Goal: Task Accomplishment & Management: Use online tool/utility

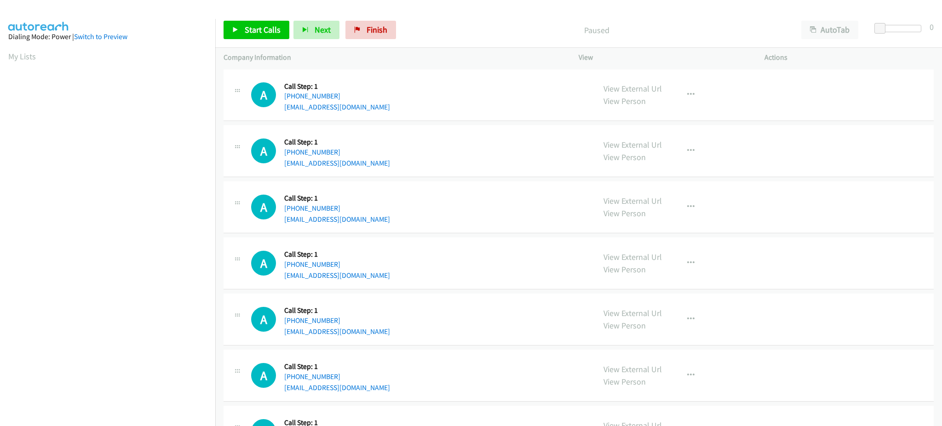
click at [381, 111] on div "A Callback Scheduled Call Step: 1 America/New_York +1 203-824-1750 lekofam@gmai…" at bounding box center [419, 95] width 336 height 35
copy div "lekofam@gmail.com"
click at [372, 164] on div "A Callback Scheduled Call Step: 1 America/Chicago +1 712-406-6765 omarsegu@gmai…" at bounding box center [419, 150] width 336 height 35
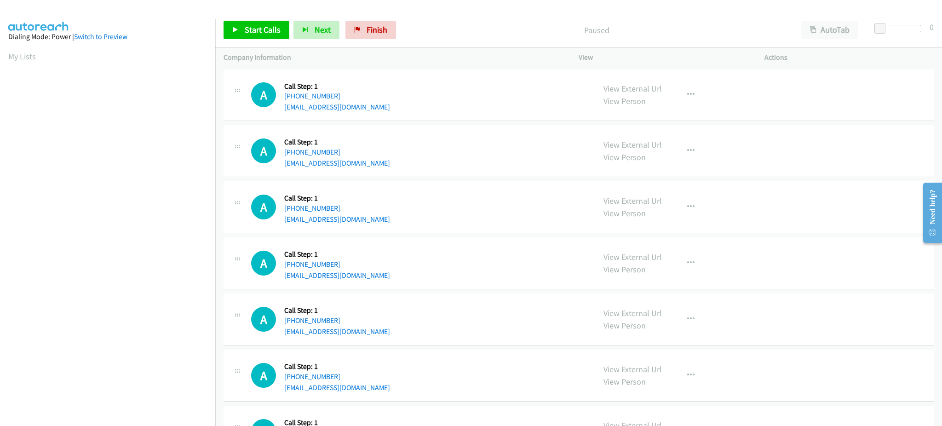
click at [372, 164] on div "A Callback Scheduled Call Step: 1 America/Chicago +1 712-406-6765 omarsegu@gmai…" at bounding box center [419, 150] width 336 height 35
copy div "omarsegu@gmail.com"
click at [362, 223] on div "A Callback Scheduled Call Step: 1 America/New_York +1 404-697-2492 rodrosoto@gm…" at bounding box center [419, 206] width 336 height 35
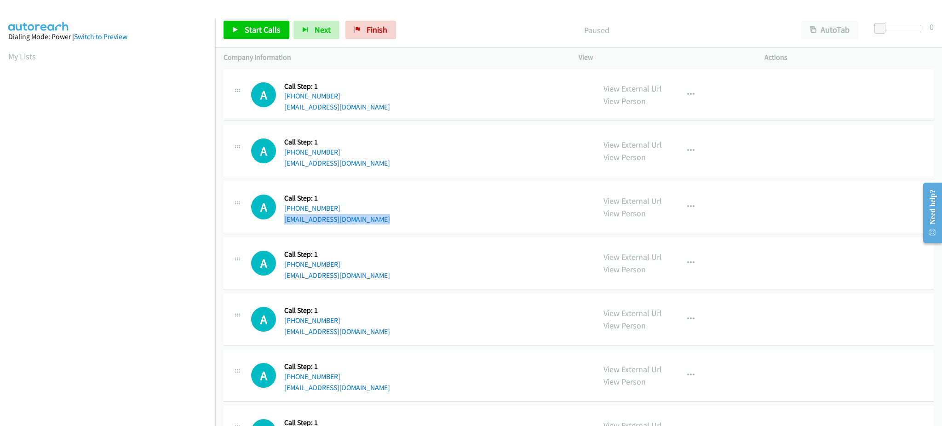
click at [362, 223] on div "A Callback Scheduled Call Step: 1 America/New_York +1 404-697-2492 rodrosoto@gm…" at bounding box center [419, 206] width 336 height 35
copy div "rodrosoto@gmail.com"
click at [349, 275] on div "A Callback Scheduled Call Step: 1 America/New_York +1 215-479-1841 kjmac6@yahoo…" at bounding box center [419, 263] width 336 height 35
click at [349, 273] on div "A Callback Scheduled Call Step: 1 America/New_York +1 215-479-1841 kjmac6@yahoo…" at bounding box center [419, 263] width 336 height 35
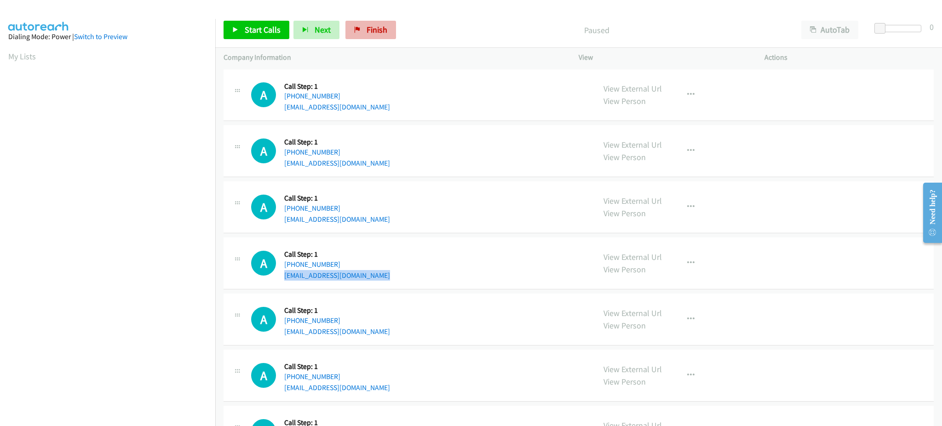
copy div "kjmac6@yahoo.com"
click at [374, 343] on div "A Callback Scheduled Call Step: 1 America/New_York +1 240-445-8288 rockymlodik@…" at bounding box center [578, 319] width 710 height 52
click at [374, 341] on div "A Callback Scheduled Call Step: 1 America/New_York +1 240-445-8288 rockymlodik@…" at bounding box center [578, 319] width 710 height 52
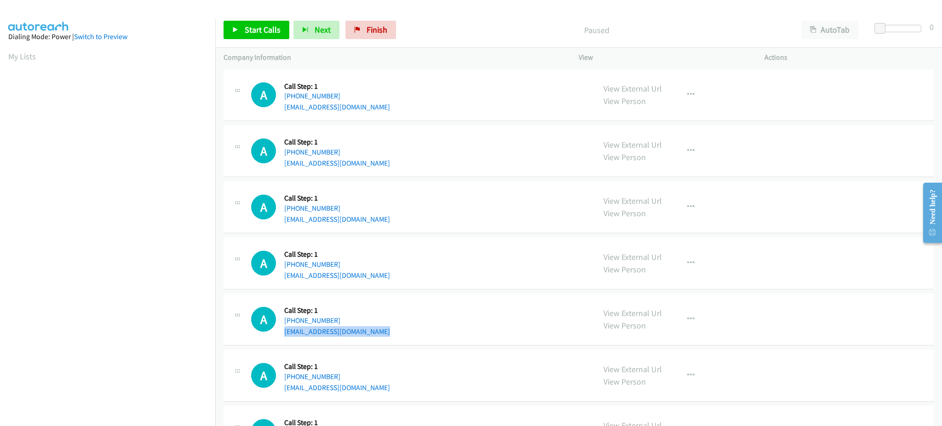
copy div "rockymlodik@gmail.com"
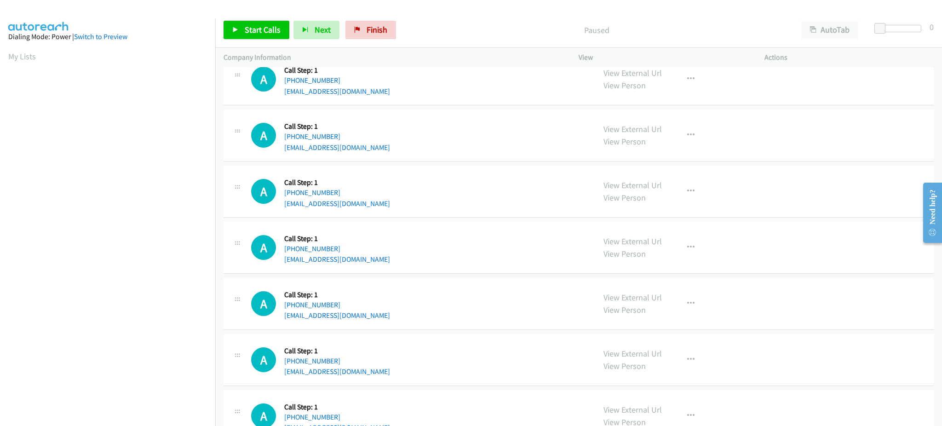
click at [373, 200] on div "A Callback Scheduled Call Step: 1 America/New_York +1 616-824-1576 bazoerman@ho…" at bounding box center [419, 191] width 336 height 35
click at [372, 200] on div "A Callback Scheduled Call Step: 1 America/New_York +1 616-824-1576 bazoerman@ho…" at bounding box center [419, 191] width 336 height 35
click at [373, 203] on div "A Callback Scheduled Call Step: 1 America/New_York +1 616-824-1576 bazoerman@ho…" at bounding box center [419, 191] width 336 height 35
click at [374, 206] on div "A Callback Scheduled Call Step: 1 America/New_York +1 616-824-1576 bazoerman@ho…" at bounding box center [419, 191] width 336 height 35
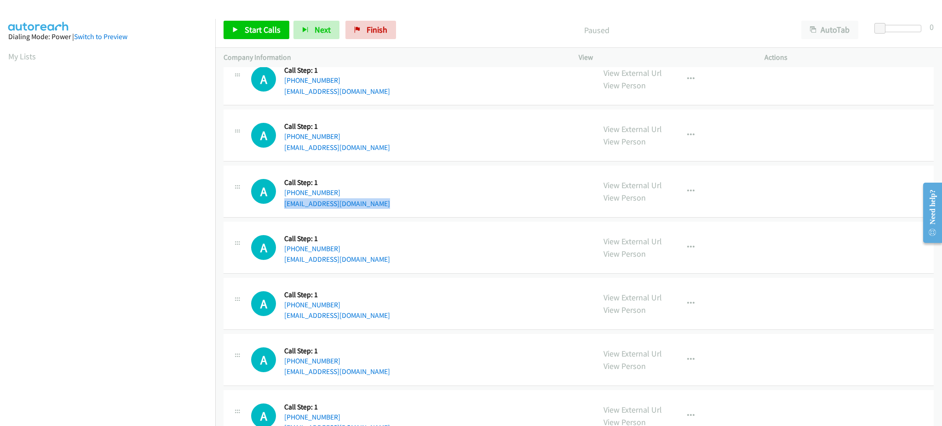
click at [374, 206] on div "A Callback Scheduled Call Step: 1 America/New_York +1 616-824-1576 bazoerman@ho…" at bounding box center [419, 191] width 336 height 35
copy div "bazoerman@hotmail.com"
click at [396, 263] on div "A Callback Scheduled Call Step: 1 America/Chicago +1 630-234-1302 jansinibaldi@…" at bounding box center [419, 247] width 336 height 35
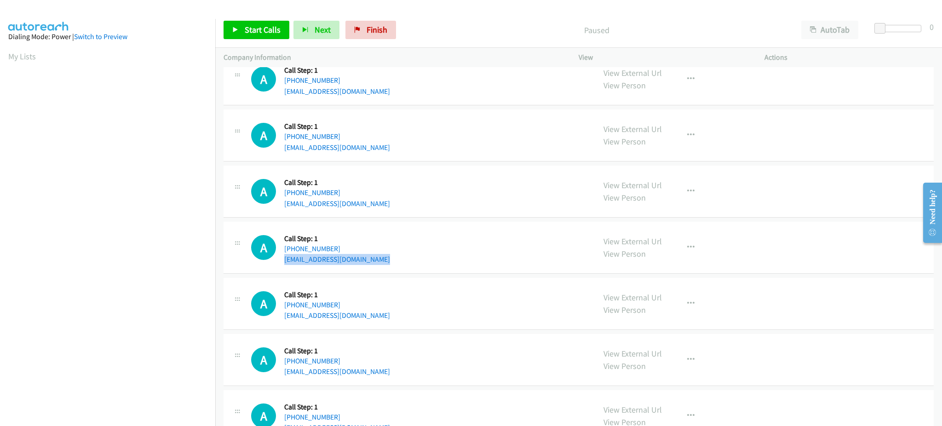
copy div "jansinibaldi@comcast.net"
click at [407, 324] on div "A Callback Scheduled Call Step: 1 America/New_York +1 732-882-8065 captpete1600…" at bounding box center [578, 304] width 710 height 52
copy div "captpete1600@aol.com"
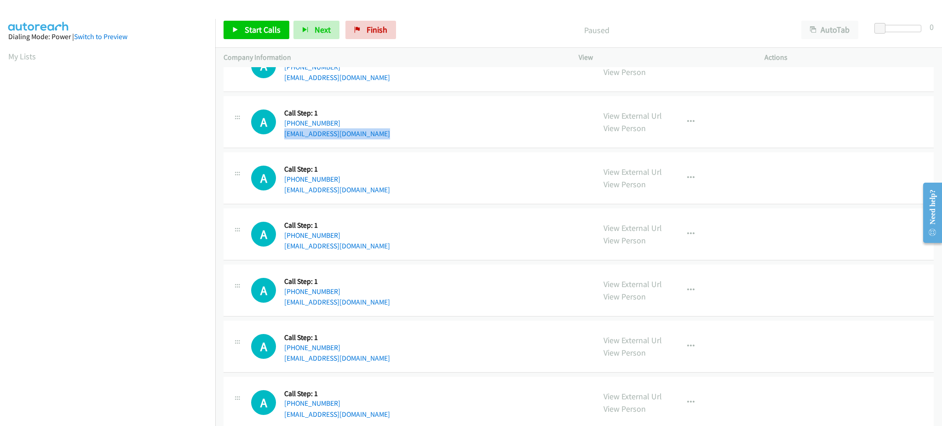
scroll to position [368, 0]
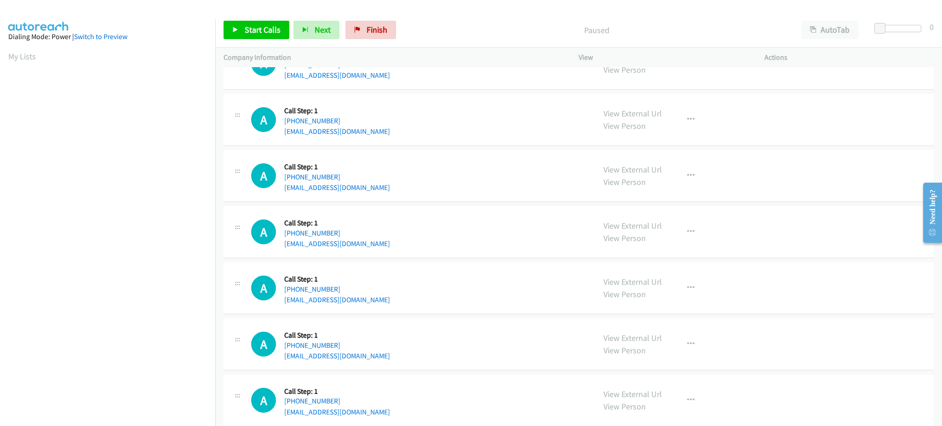
click at [369, 192] on div "A Callback Scheduled Call Step: 1 America/New_York +1 980-267-5444 ndoerisper@g…" at bounding box center [419, 175] width 336 height 35
copy div "ndoerisper@gmail.com"
click at [382, 250] on div "A Callback Scheduled Call Step: 1 America/New_York +1 561-385-3437 christiansan…" at bounding box center [578, 232] width 710 height 52
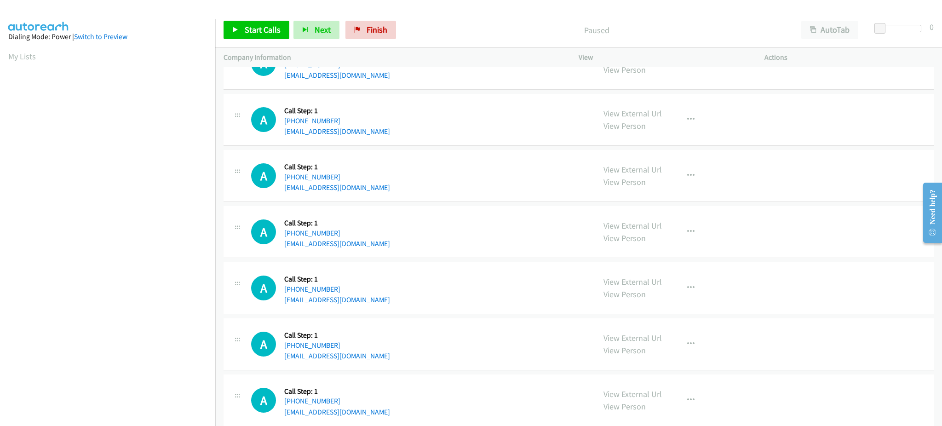
click at [382, 250] on div "A Callback Scheduled Call Step: 1 America/New_York +1 561-385-3437 christiansan…" at bounding box center [578, 232] width 710 height 52
copy div "christiansanta88@gmail.com"
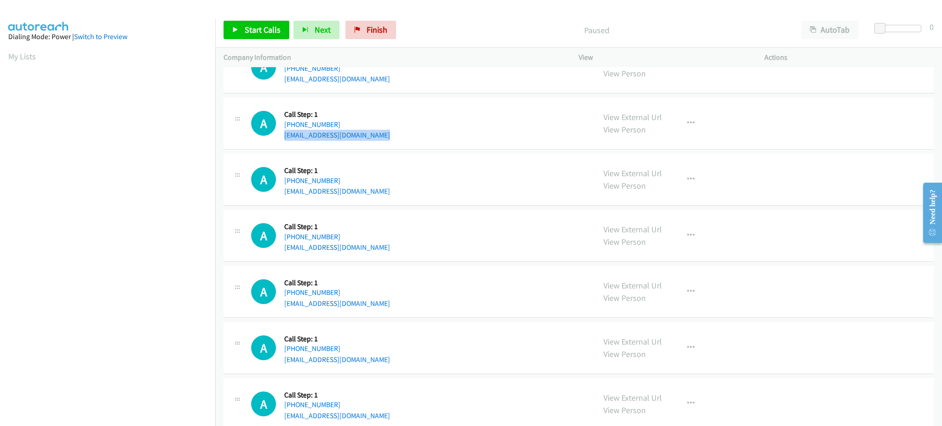
scroll to position [496, 0]
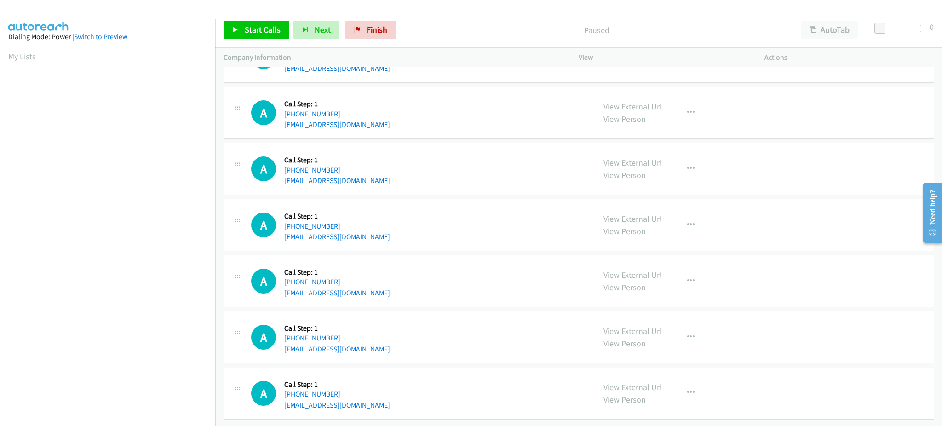
click at [385, 170] on div "A Callback Scheduled Call Step: 1 America/New_York +1 401-919-7657 angeldiaz15n…" at bounding box center [419, 168] width 336 height 35
click at [379, 233] on div "A Callback Scheduled Call Step: 1 America/Chicago +1 956-600-3839 roxyhdz0717@g…" at bounding box center [578, 225] width 710 height 52
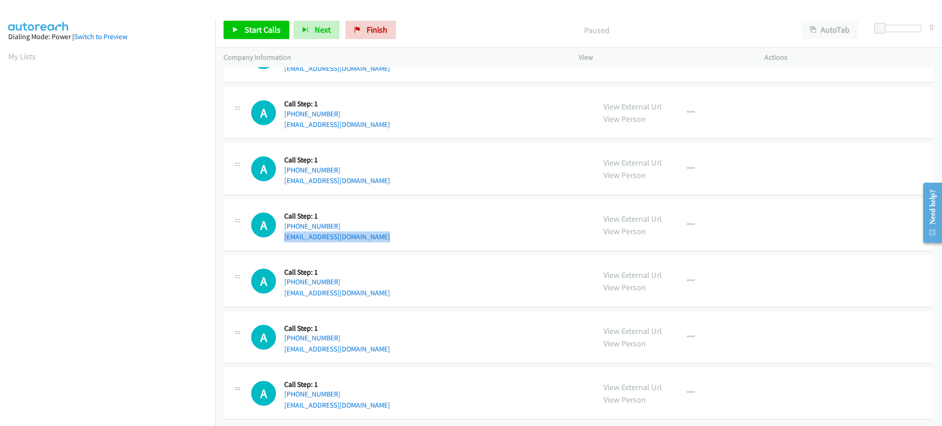
click at [379, 233] on div "A Callback Scheduled Call Step: 1 America/Chicago +1 956-600-3839 roxyhdz0717@g…" at bounding box center [578, 225] width 710 height 52
click at [361, 283] on div "A Callback Scheduled Call Step: 1 America/New_York +1 305-910-3662 caritoeguia@…" at bounding box center [419, 280] width 336 height 35
click at [371, 339] on div "A Callback Scheduled Call Step: 1 America/Chicago +1 713-705-2813 gouldfish6@gm…" at bounding box center [419, 337] width 336 height 35
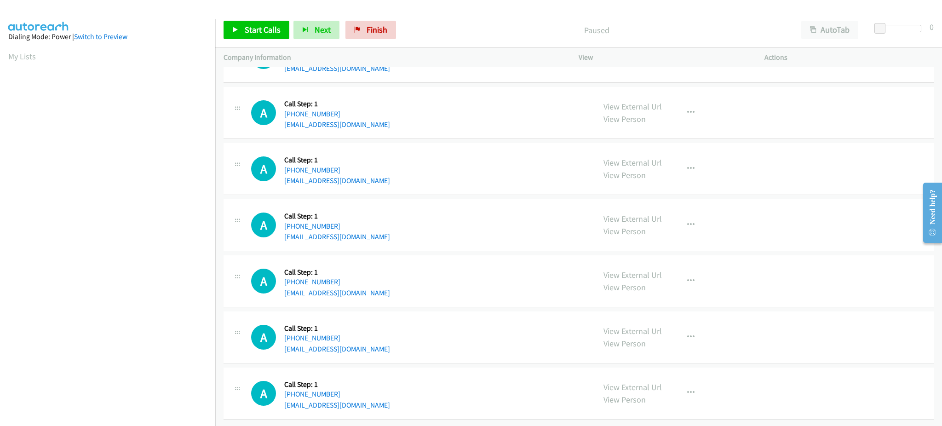
click at [371, 339] on div "A Callback Scheduled Call Step: 1 America/Chicago +1 713-705-2813 gouldfish6@gm…" at bounding box center [419, 337] width 336 height 35
click at [381, 397] on div "A Callback Scheduled Call Step: 1 America/New_York +1 336-253-4746 davidlebeau@…" at bounding box center [419, 393] width 336 height 35
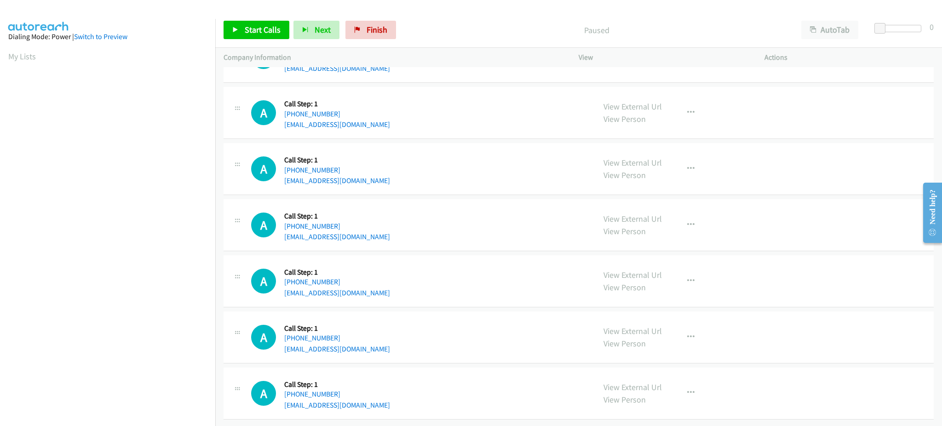
click at [488, 218] on div "A Callback Scheduled Call Step: 1 America/Chicago +1 956-600-3839 roxyhdz0717@g…" at bounding box center [419, 224] width 336 height 35
click at [246, 24] on span "Start Calls" at bounding box center [263, 29] width 36 height 11
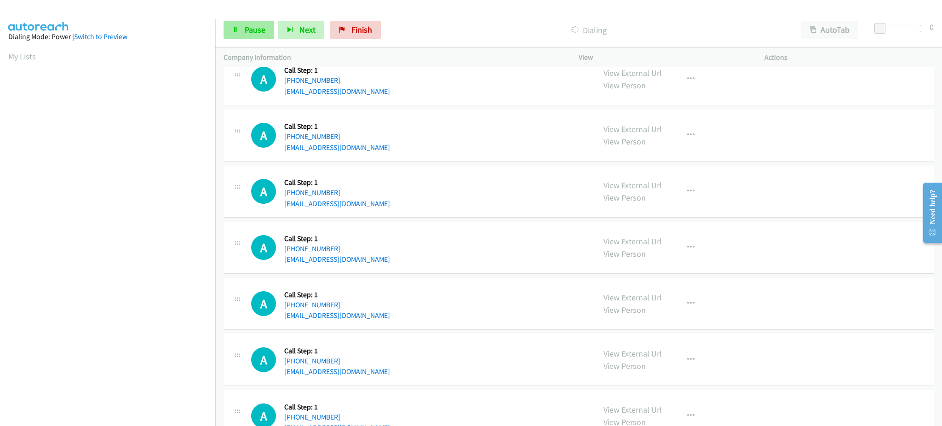
scroll to position [203, 0]
click at [261, 26] on span "Pause" at bounding box center [255, 29] width 21 height 11
click at [428, 209] on div "A Callback Scheduled Call Step: 1 America/New_York +1 616-824-1576 bazoerman@ho…" at bounding box center [578, 192] width 710 height 52
click at [24, 52] on link "My Lists" at bounding box center [22, 56] width 28 height 11
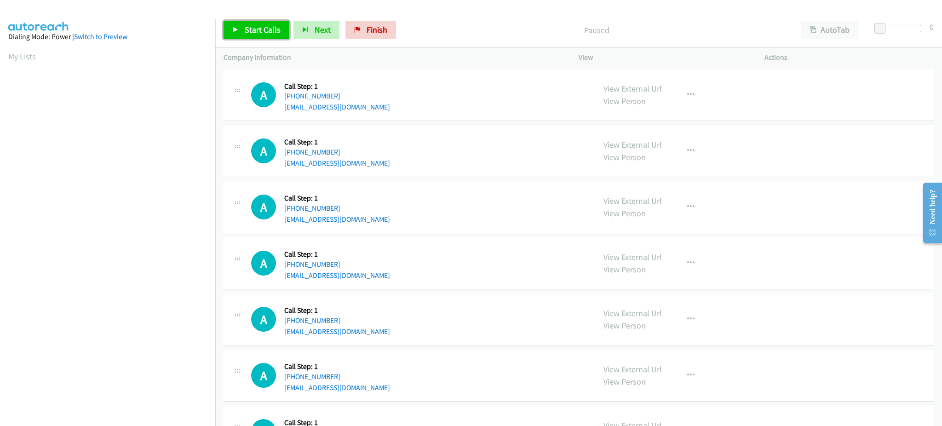
click at [256, 36] on link "Start Calls" at bounding box center [256, 30] width 66 height 18
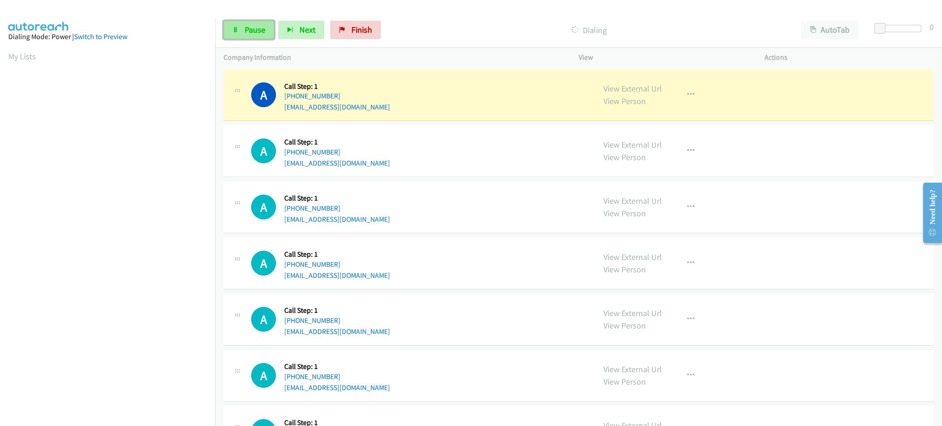
click at [245, 32] on span "Pause" at bounding box center [255, 29] width 21 height 11
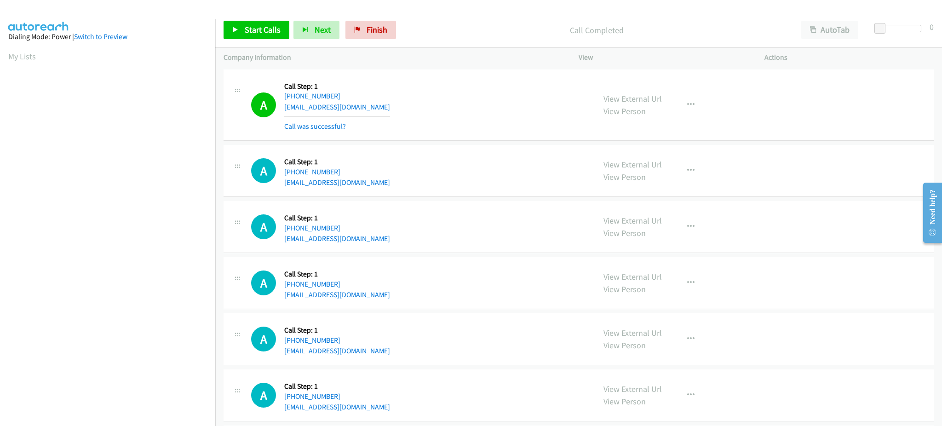
scroll to position [92, 0]
drag, startPoint x: 263, startPoint y: 29, endPoint x: 269, endPoint y: 45, distance: 17.5
click at [263, 29] on span "Start Calls" at bounding box center [263, 29] width 36 height 11
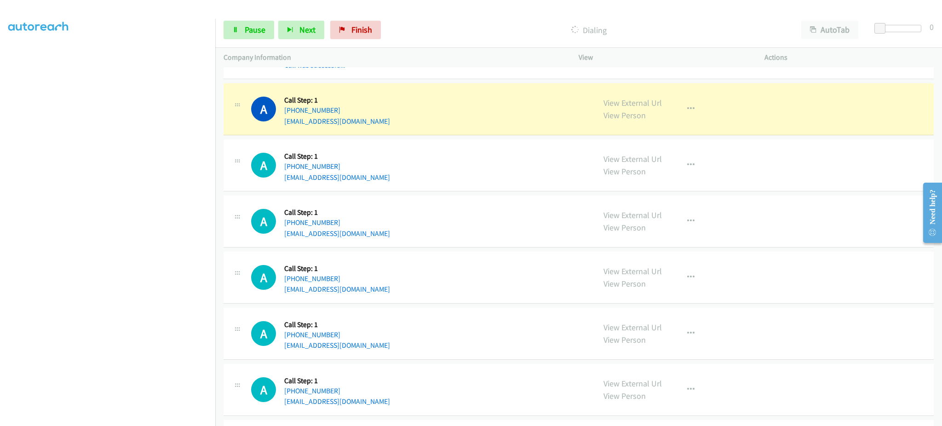
scroll to position [368, 0]
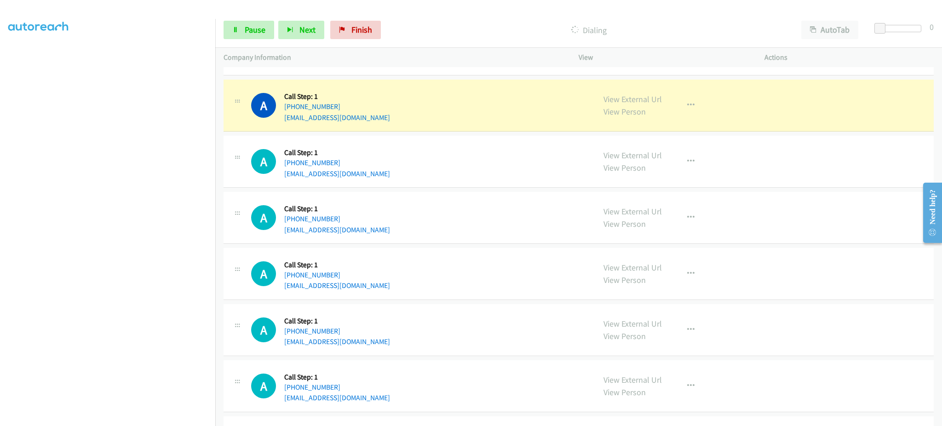
click at [679, 115] on div "View External Url View Person View External Url Email Schedule/Manage Callback …" at bounding box center [692, 105] width 194 height 35
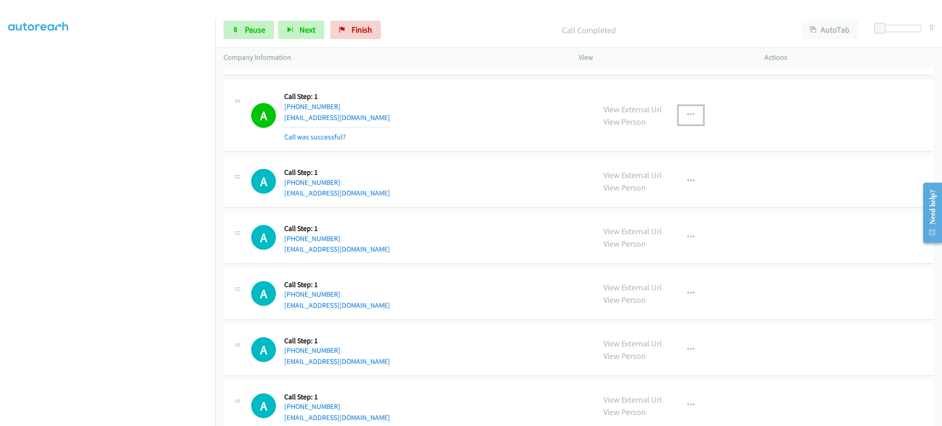
click at [682, 106] on button "button" at bounding box center [690, 115] width 25 height 18
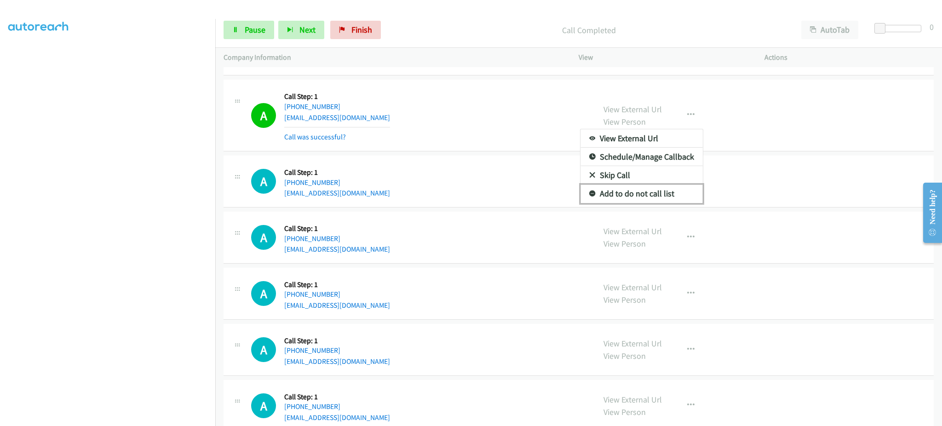
click at [638, 198] on link "Add to do not call list" at bounding box center [641, 193] width 122 height 18
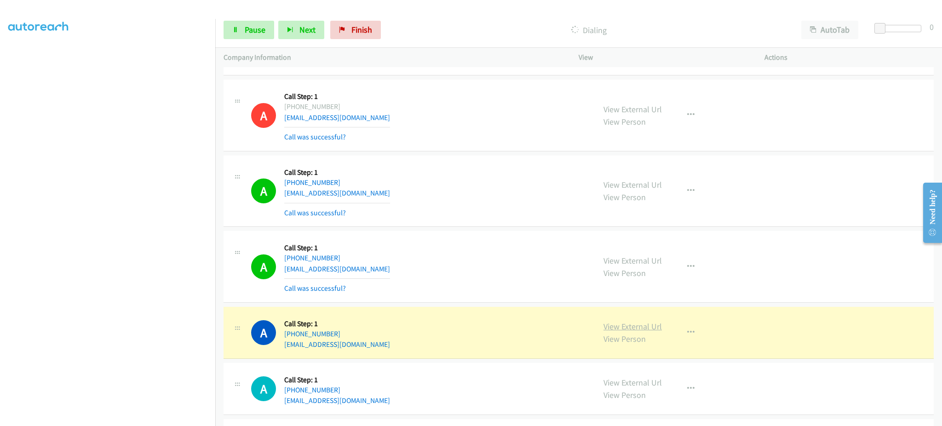
click at [615, 324] on link "View External Url" at bounding box center [632, 326] width 58 height 11
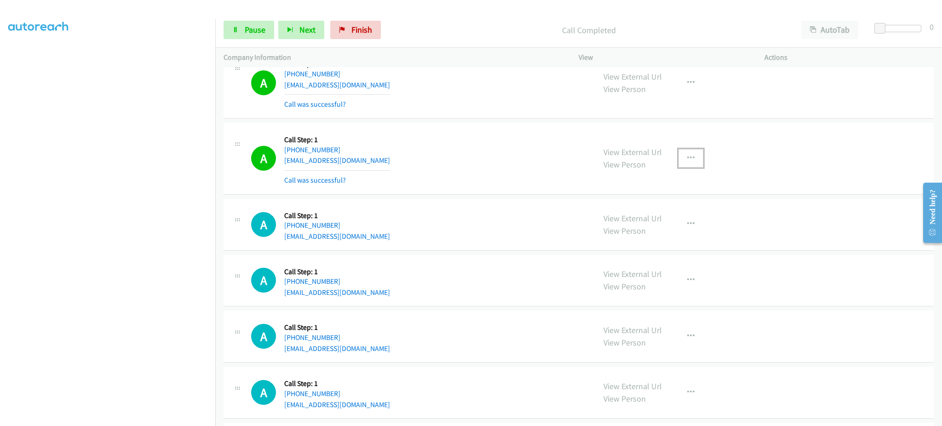
click at [689, 156] on icon "button" at bounding box center [690, 158] width 7 height 7
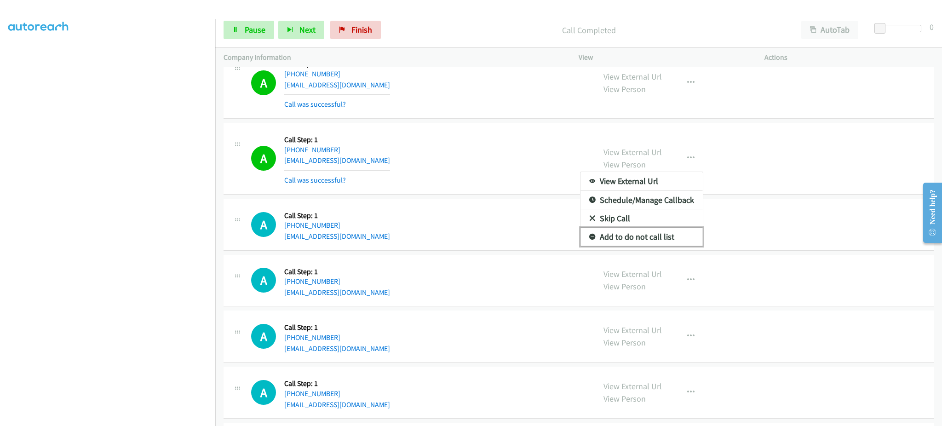
click at [648, 245] on link "Add to do not call list" at bounding box center [641, 237] width 122 height 18
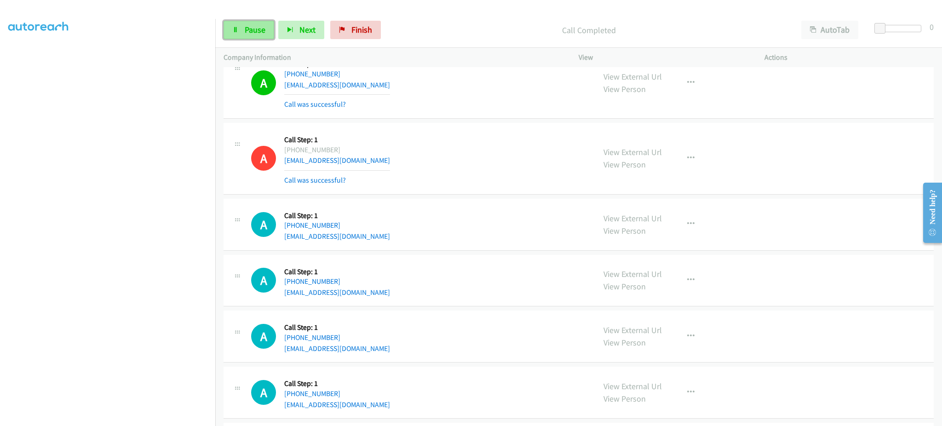
click at [269, 36] on link "Pause" at bounding box center [248, 30] width 51 height 18
click at [264, 35] on link "Start Calls" at bounding box center [256, 30] width 66 height 18
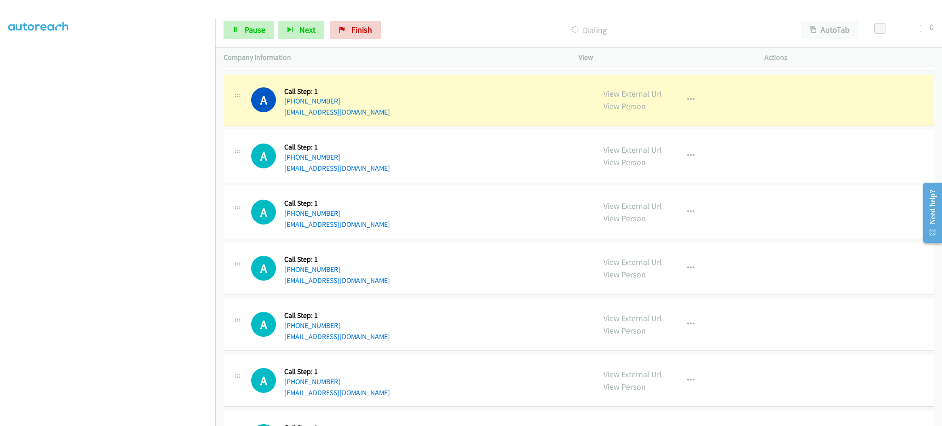
scroll to position [736, 0]
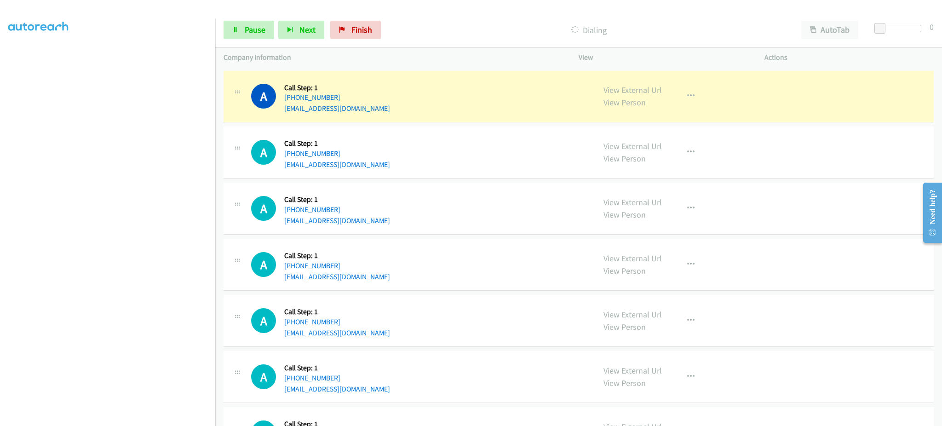
click at [699, 102] on div "View External Url View Person View External Url Email Schedule/Manage Callback …" at bounding box center [692, 96] width 194 height 35
click at [687, 97] on icon "button" at bounding box center [690, 95] width 7 height 7
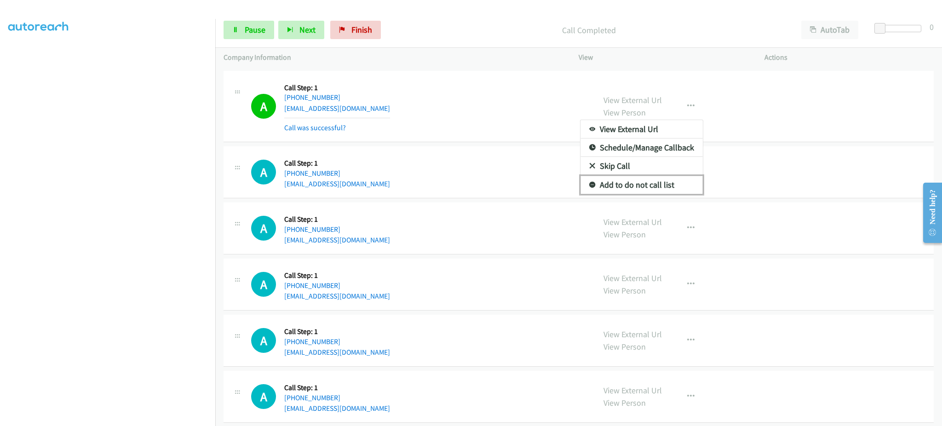
click at [633, 179] on link "Add to do not call list" at bounding box center [641, 185] width 122 height 18
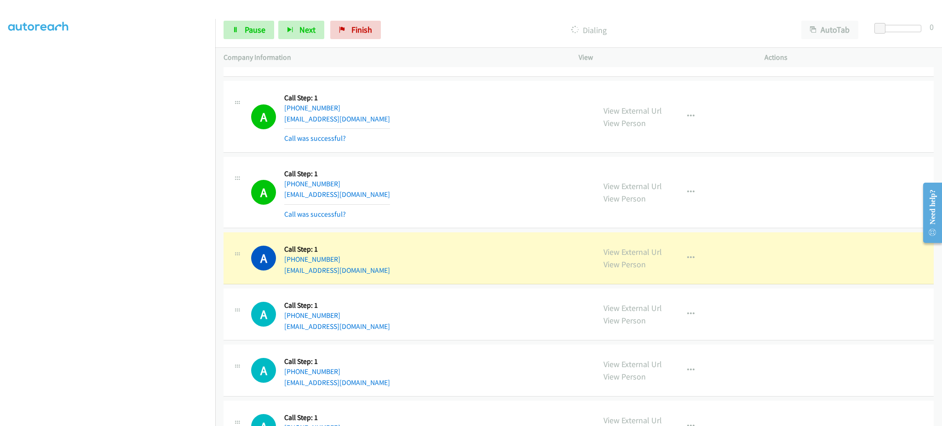
scroll to position [894, 0]
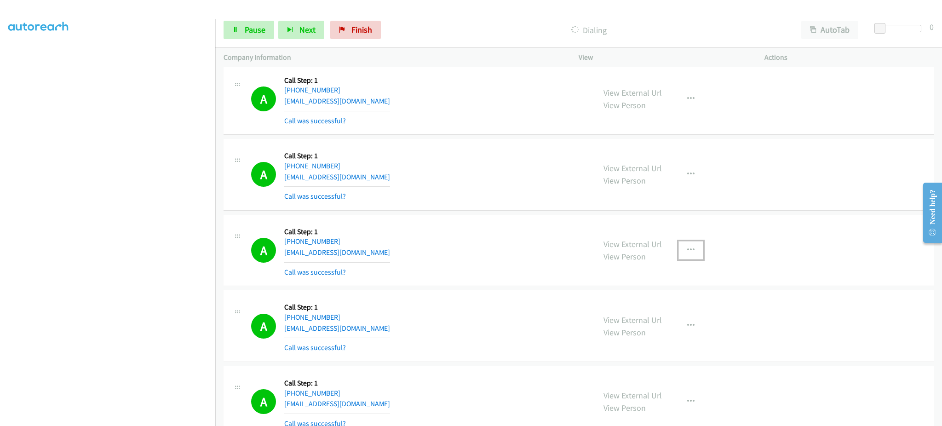
click at [695, 251] on button "button" at bounding box center [690, 250] width 25 height 18
drag, startPoint x: 647, startPoint y: 326, endPoint x: 592, endPoint y: 404, distance: 96.1
click at [647, 326] on link "Add to do not call list" at bounding box center [641, 329] width 122 height 18
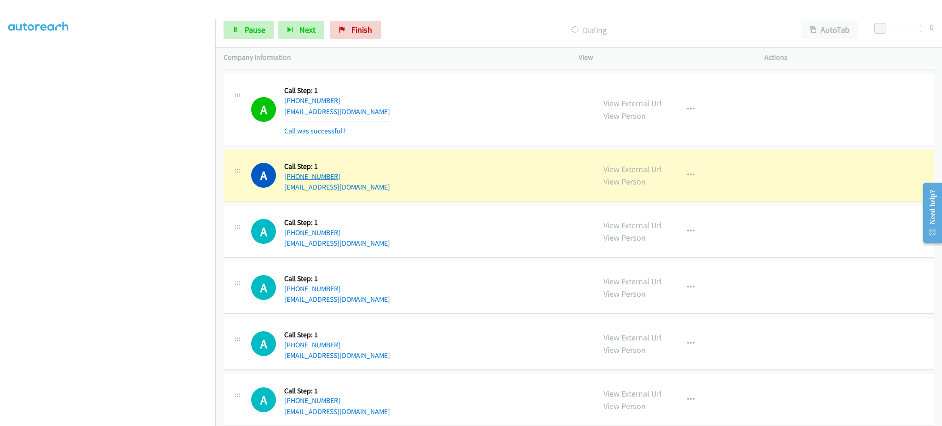
drag, startPoint x: 356, startPoint y: 172, endPoint x: 290, endPoint y: 179, distance: 66.6
click at [290, 179] on div "A Callback Scheduled Call Step: 1 America/New_York +1 678-908-3836 bkhair88@gma…" at bounding box center [419, 175] width 336 height 35
copy link "678-908-3836"
click at [624, 166] on link "View External Url" at bounding box center [632, 169] width 58 height 11
click at [247, 31] on span "Pause" at bounding box center [255, 29] width 21 height 11
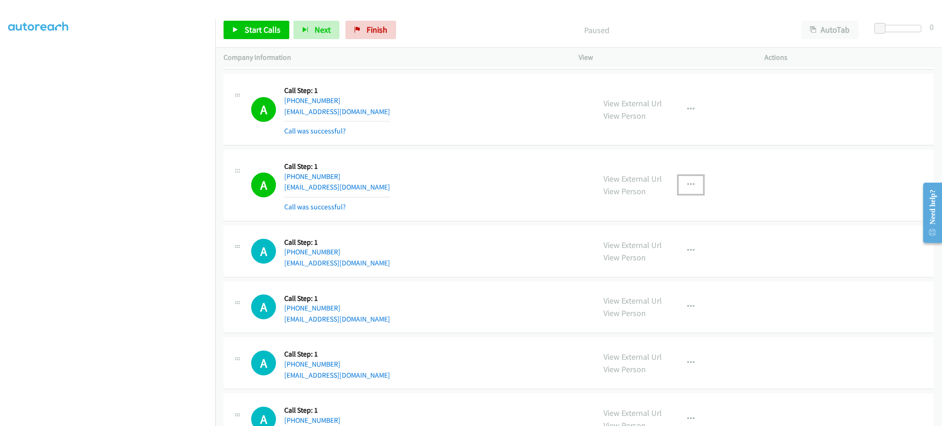
click at [693, 186] on button "button" at bounding box center [690, 185] width 25 height 18
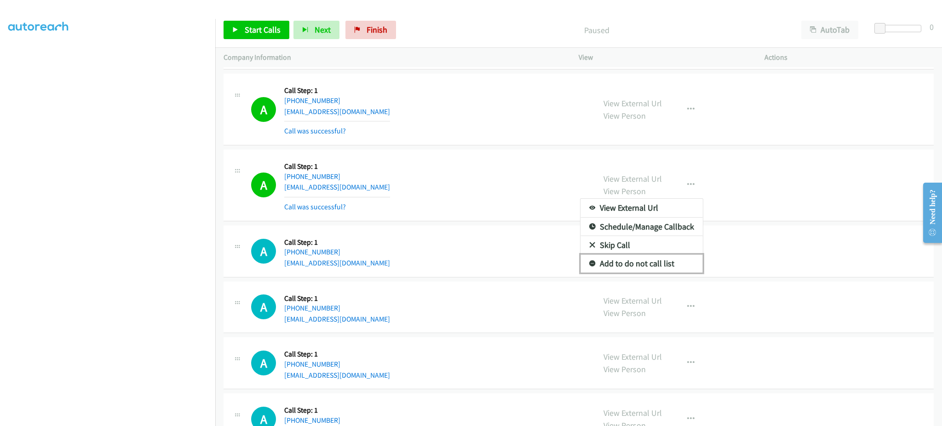
click at [659, 261] on link "Add to do not call list" at bounding box center [641, 263] width 122 height 18
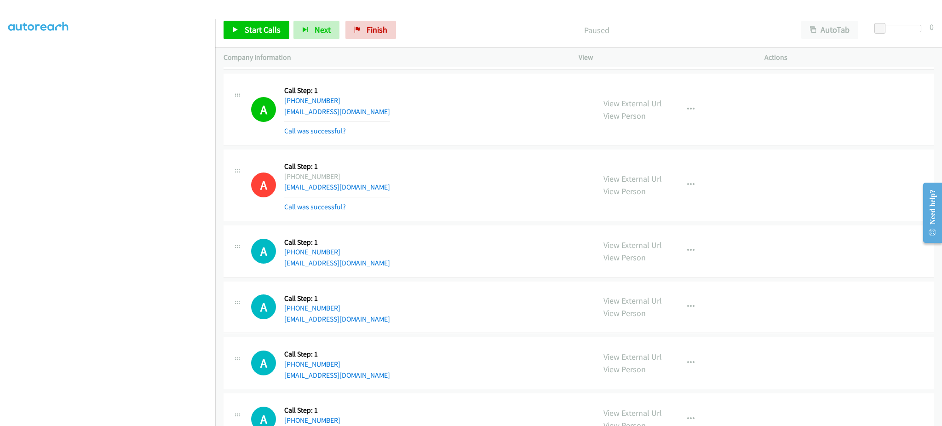
click at [631, 172] on div "View External Url View Person View External Url Email Schedule/Manage Callback …" at bounding box center [692, 185] width 194 height 55
click at [631, 175] on link "View External Url" at bounding box center [632, 178] width 58 height 11
click at [274, 24] on span "Start Calls" at bounding box center [263, 29] width 36 height 11
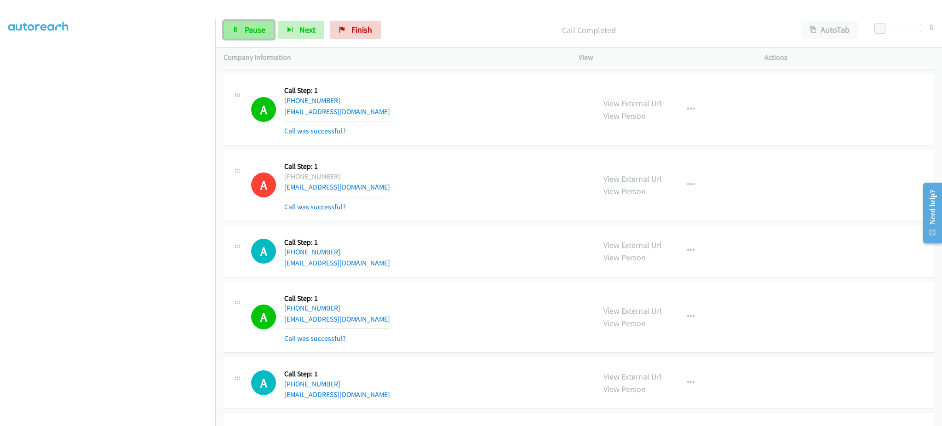
click at [256, 34] on span "Pause" at bounding box center [255, 29] width 21 height 11
click at [254, 33] on span "Start Calls" at bounding box center [263, 29] width 36 height 11
click at [249, 11] on div at bounding box center [467, 17] width 934 height 35
click at [252, 28] on span "Pause" at bounding box center [255, 29] width 21 height 11
click at [258, 36] on link "Start Calls" at bounding box center [256, 30] width 66 height 18
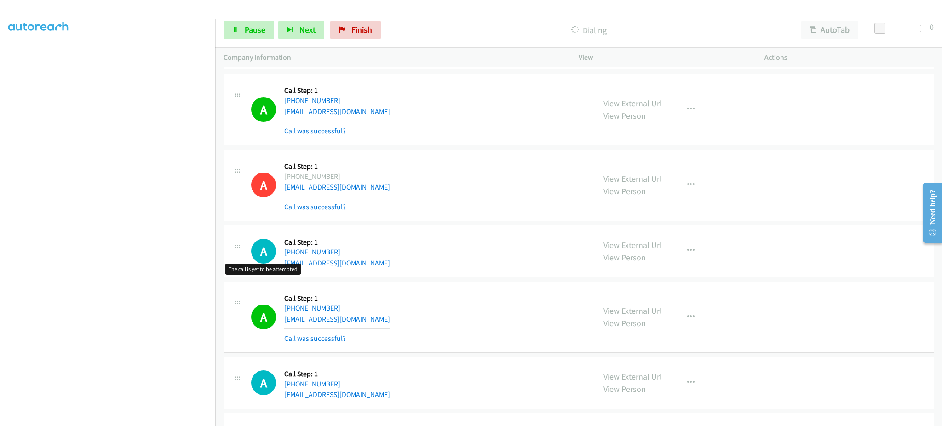
scroll to position [1896, 0]
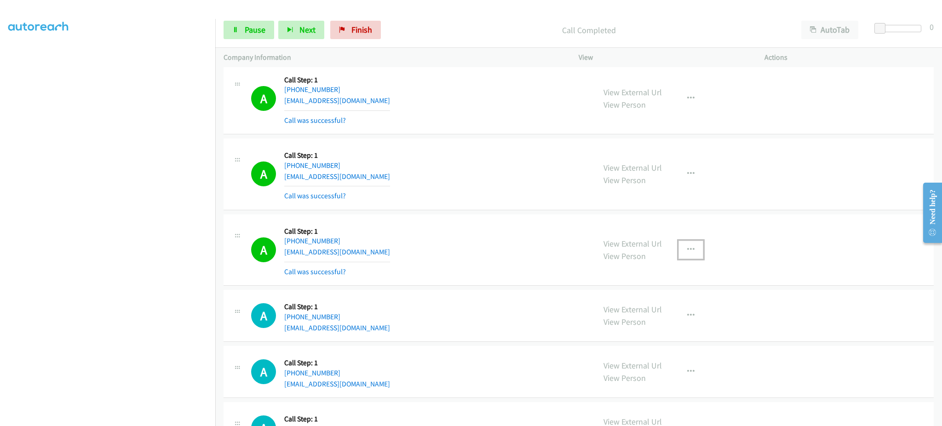
click at [685, 246] on button "button" at bounding box center [690, 250] width 25 height 18
click at [656, 326] on link "Add to do not call list" at bounding box center [641, 328] width 122 height 18
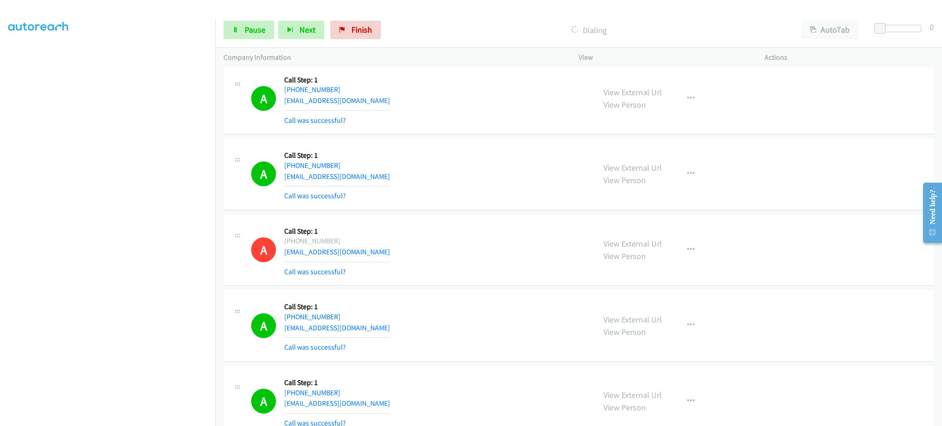
scroll to position [2263, 0]
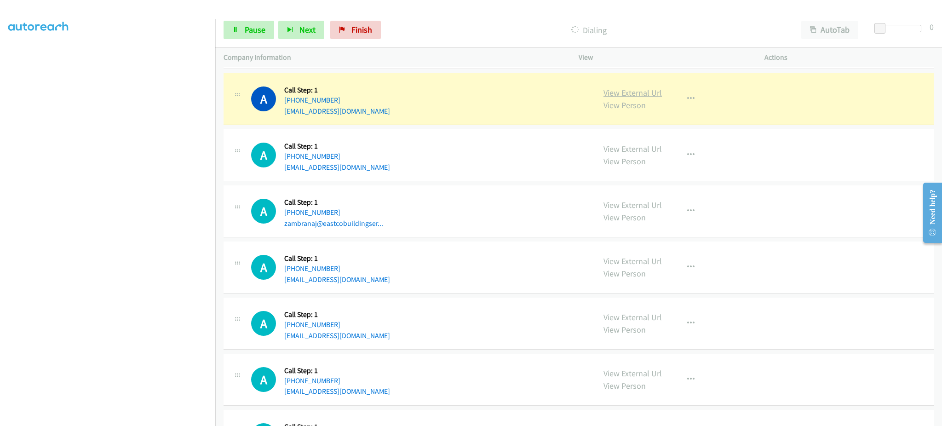
click at [628, 92] on link "View External Url" at bounding box center [632, 92] width 58 height 11
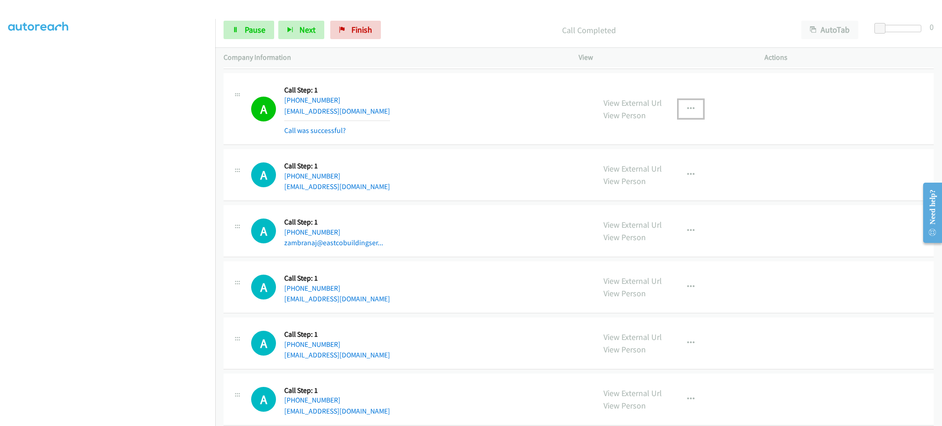
drag, startPoint x: 687, startPoint y: 109, endPoint x: 675, endPoint y: 164, distance: 55.7
click at [687, 109] on icon "button" at bounding box center [690, 108] width 7 height 7
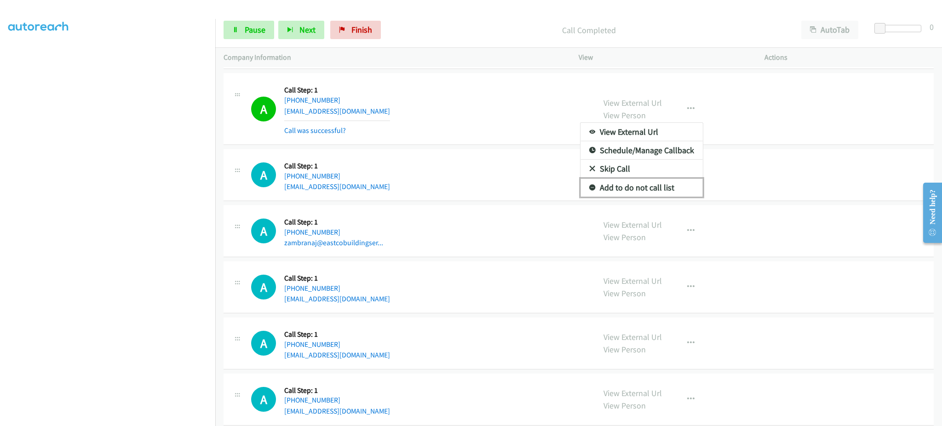
click at [668, 192] on link "Add to do not call list" at bounding box center [641, 187] width 122 height 18
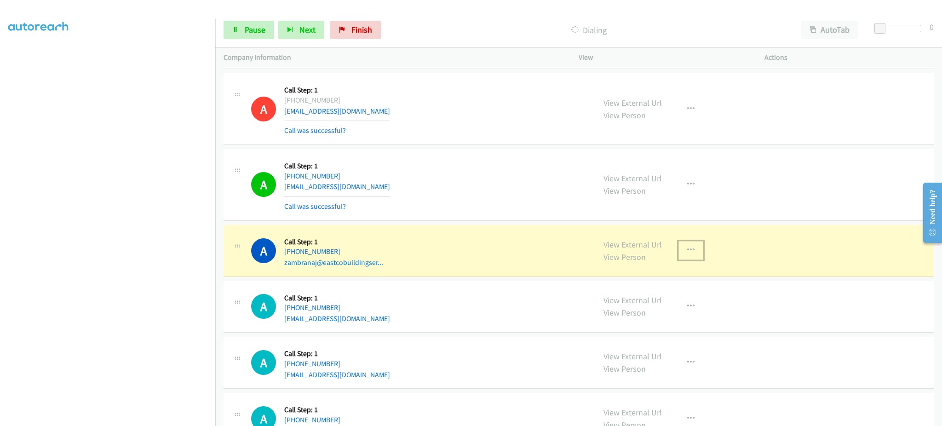
click at [690, 251] on button "button" at bounding box center [690, 250] width 25 height 18
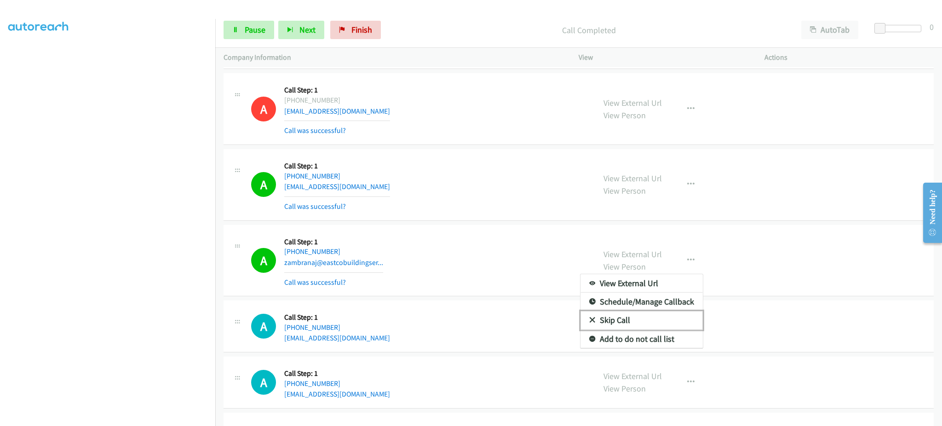
click at [641, 329] on link "Skip Call" at bounding box center [641, 320] width 122 height 18
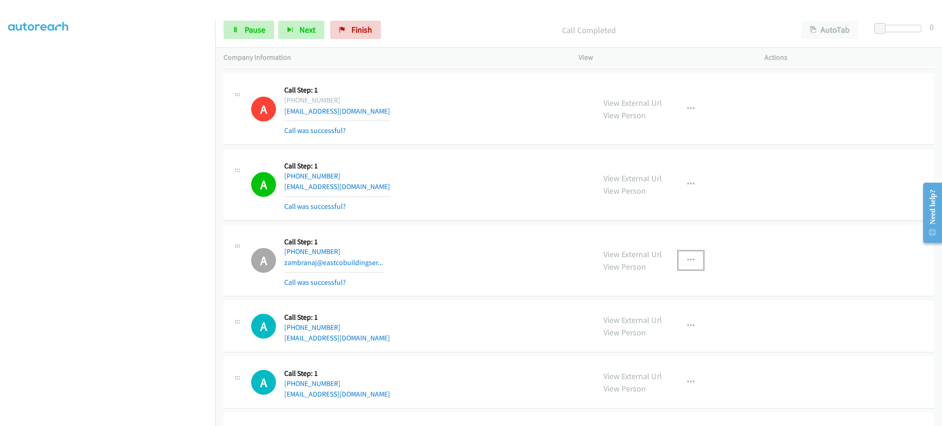
click at [680, 264] on button "button" at bounding box center [690, 260] width 25 height 18
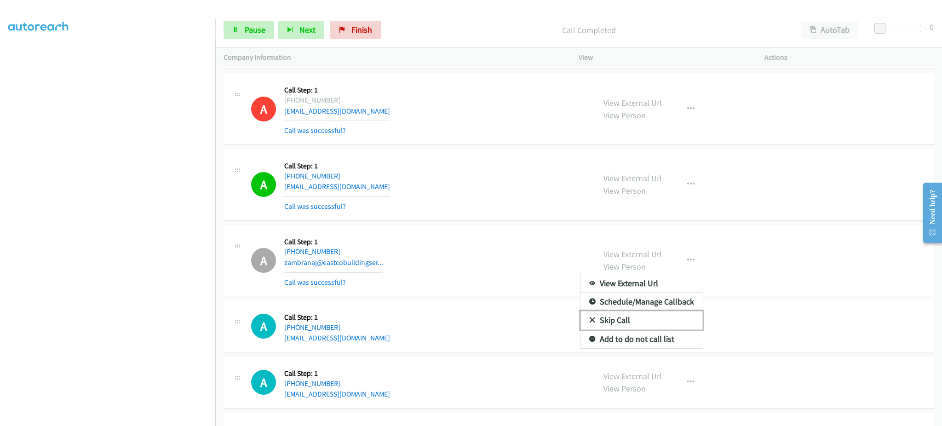
click at [662, 328] on link "Skip Call" at bounding box center [641, 320] width 122 height 18
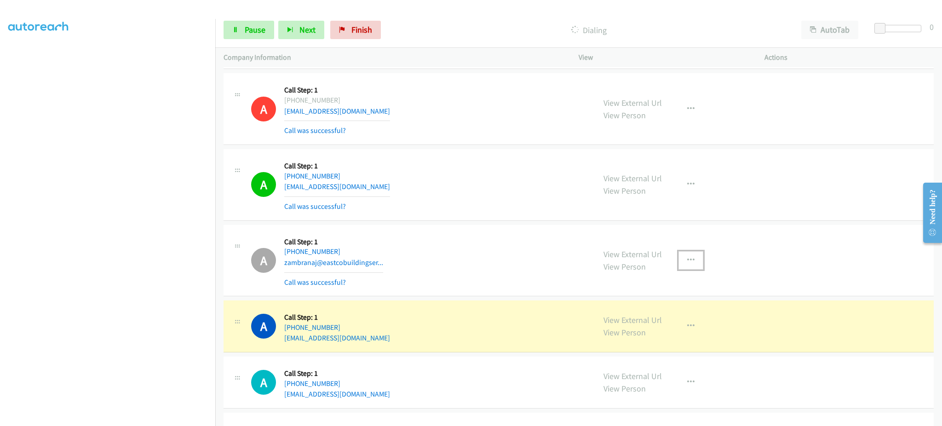
click at [687, 263] on icon "button" at bounding box center [690, 260] width 7 height 7
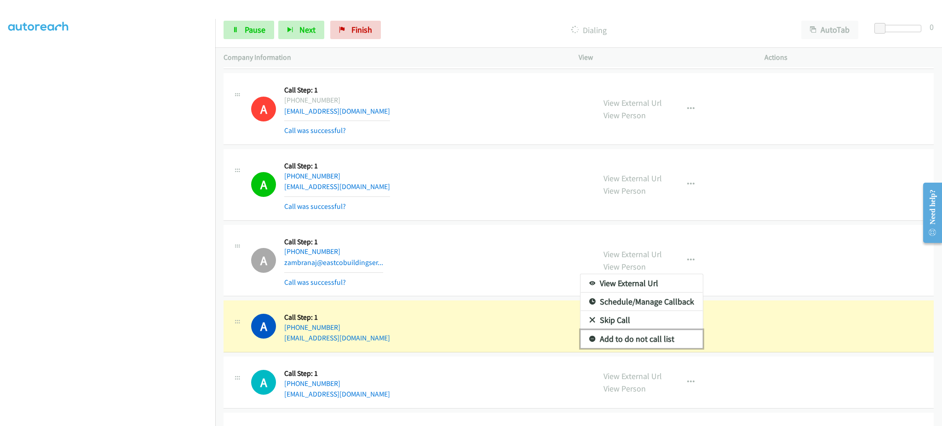
click at [666, 336] on link "Add to do not call list" at bounding box center [641, 339] width 122 height 18
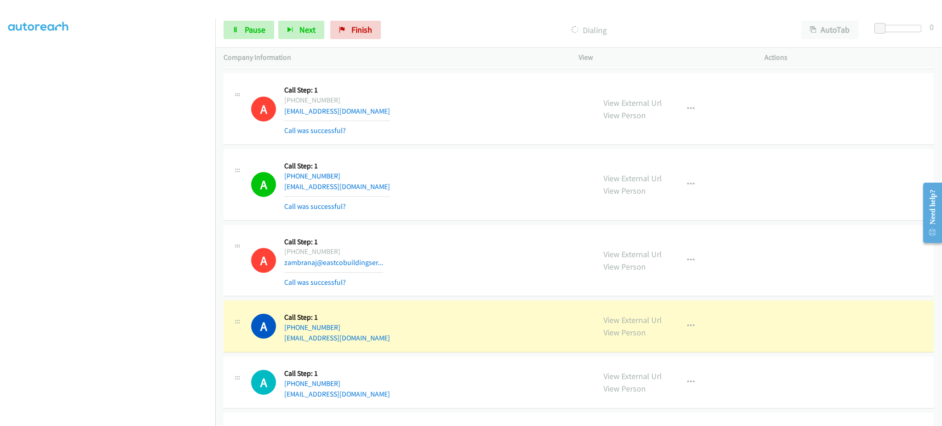
scroll to position [2431, 0]
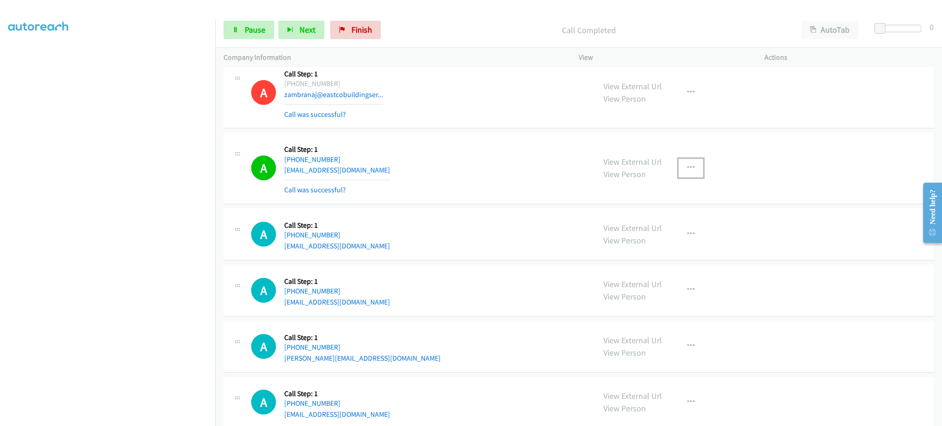
click at [687, 169] on icon "button" at bounding box center [690, 167] width 7 height 7
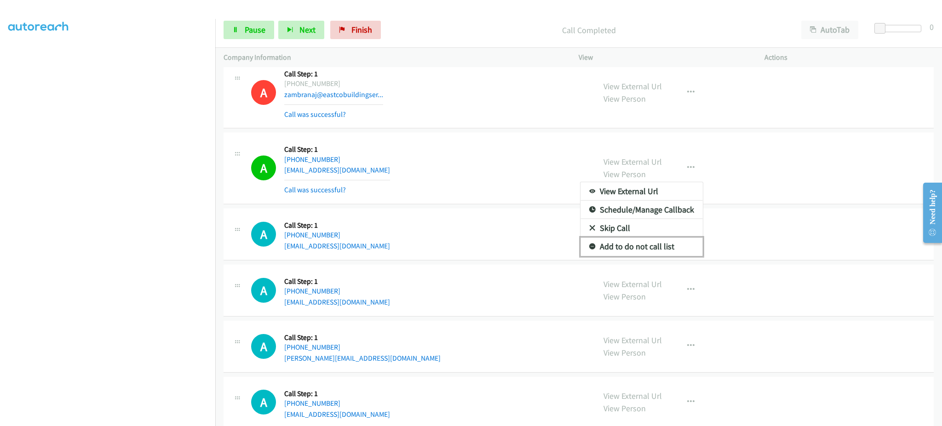
click at [646, 248] on link "Add to do not call list" at bounding box center [641, 246] width 122 height 18
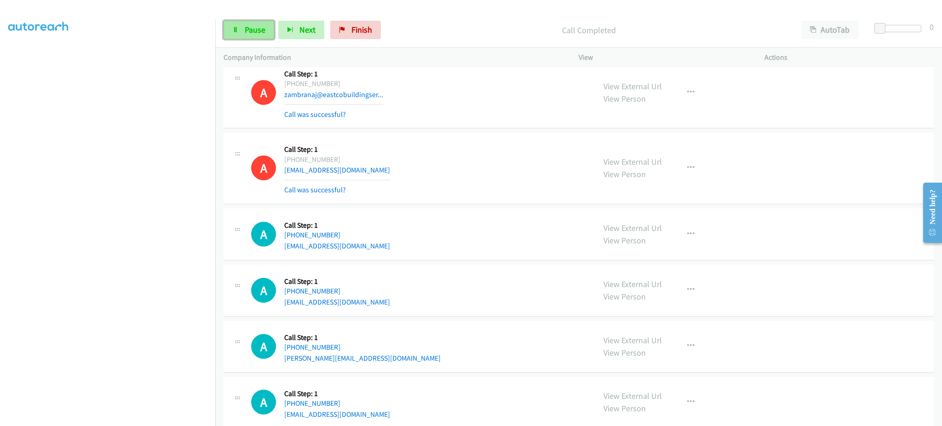
click at [241, 21] on link "Pause" at bounding box center [248, 30] width 51 height 18
click at [251, 27] on span "Start Calls" at bounding box center [263, 29] width 36 height 11
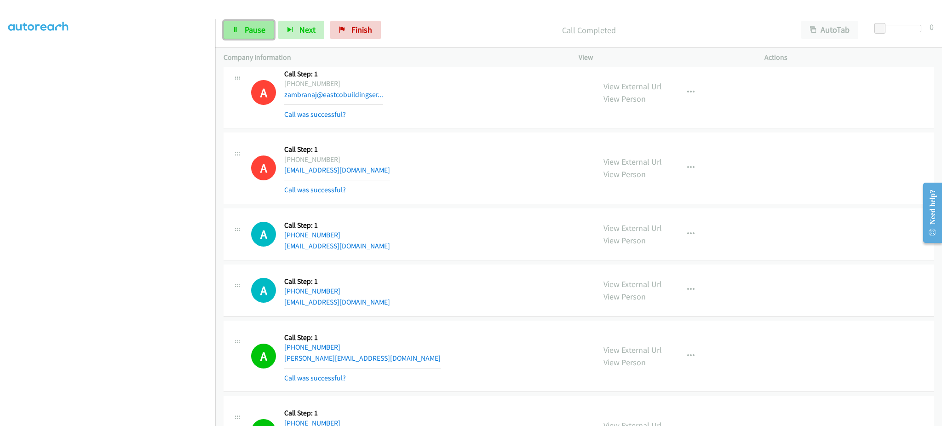
click at [241, 36] on link "Pause" at bounding box center [248, 30] width 51 height 18
click at [248, 31] on span "Start Calls" at bounding box center [263, 29] width 36 height 11
click at [249, 31] on span "Pause" at bounding box center [255, 29] width 21 height 11
click at [255, 40] on div "Start Calls Pause Next Finish Call Completed AutoTab AutoTab 0" at bounding box center [578, 29] width 727 height 35
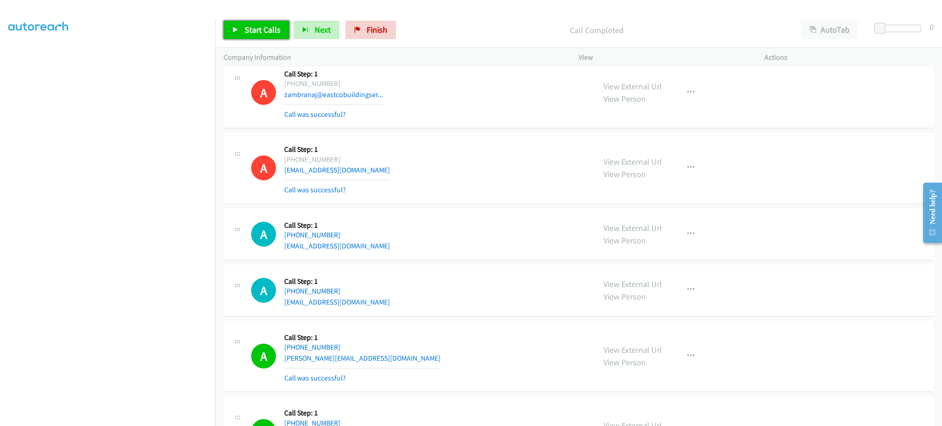
click at [255, 27] on span "Start Calls" at bounding box center [263, 29] width 36 height 11
click at [258, 33] on span "Pause" at bounding box center [255, 29] width 21 height 11
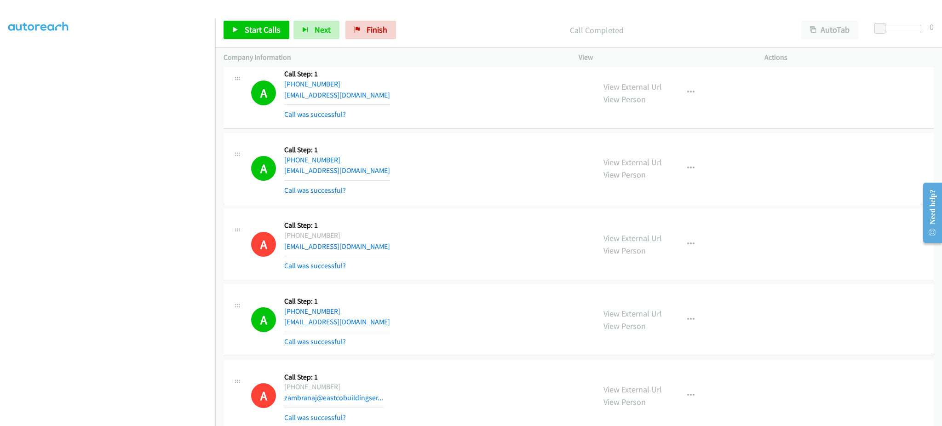
scroll to position [1695, 0]
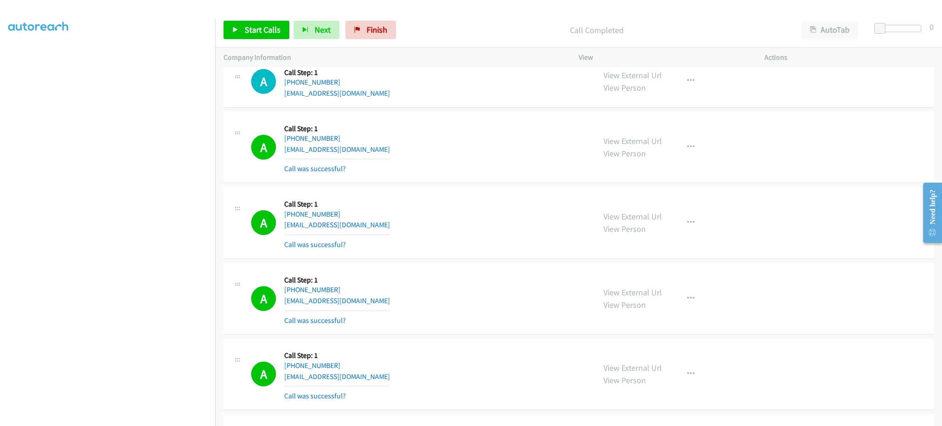
drag, startPoint x: 205, startPoint y: 118, endPoint x: 532, endPoint y: 208, distance: 339.3
click at [532, 208] on div "A Callback Scheduled Call Step: 1 America/New_York +1 732-735-6796 glennmac16@g…" at bounding box center [419, 222] width 336 height 55
click at [258, 34] on span "Start Calls" at bounding box center [263, 29] width 36 height 11
click at [400, 150] on div "A Callback Scheduled Call Step: 1 America/New_York +1 929-387-0645 ryanabraham2…" at bounding box center [419, 147] width 336 height 55
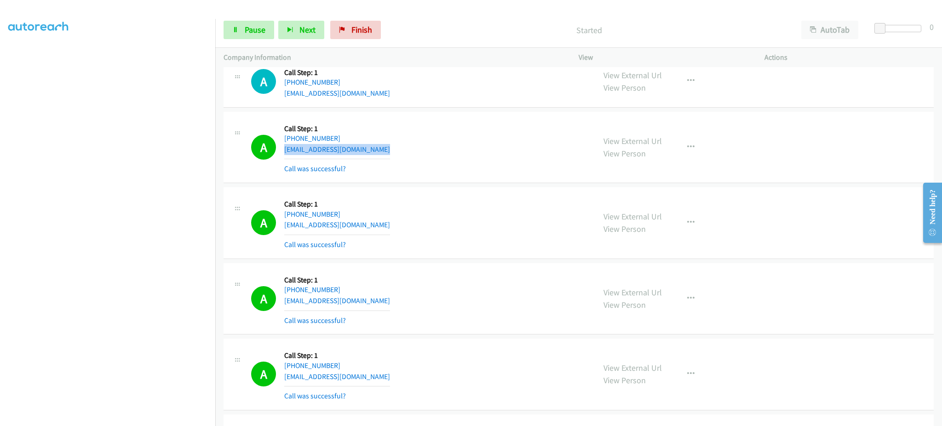
click at [400, 150] on div "A Callback Scheduled Call Step: 1 America/New_York +1 929-387-0645 ryanabraham2…" at bounding box center [419, 147] width 336 height 55
copy div "ryanabraham2912@gmail.com"
drag, startPoint x: 265, startPoint y: 38, endPoint x: 259, endPoint y: 34, distance: 6.8
click at [265, 38] on link "Pause" at bounding box center [248, 30] width 51 height 18
click at [226, 30] on link "Pause" at bounding box center [248, 30] width 51 height 18
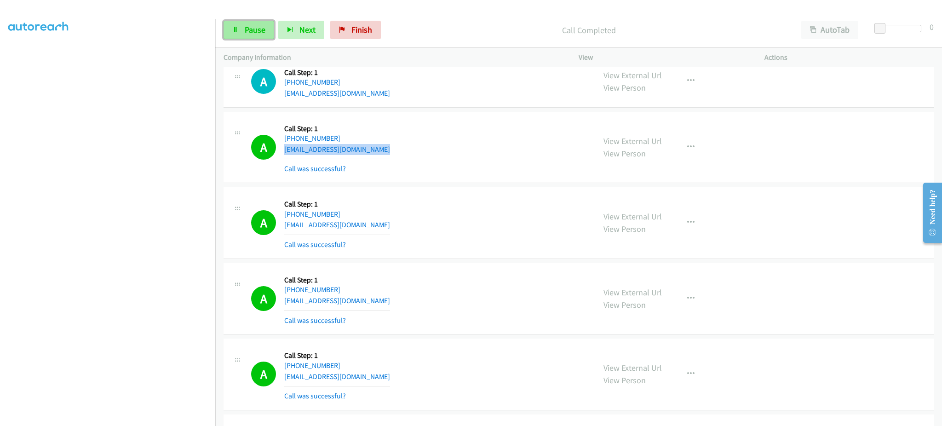
click at [238, 30] on icon at bounding box center [235, 30] width 6 height 6
click at [254, 20] on div "Start Calls Pause Next Finish Call Completed AutoTab AutoTab 0" at bounding box center [578, 29] width 727 height 35
click at [254, 28] on span "Pause" at bounding box center [255, 29] width 21 height 11
click at [258, 31] on span "Pause" at bounding box center [255, 29] width 21 height 11
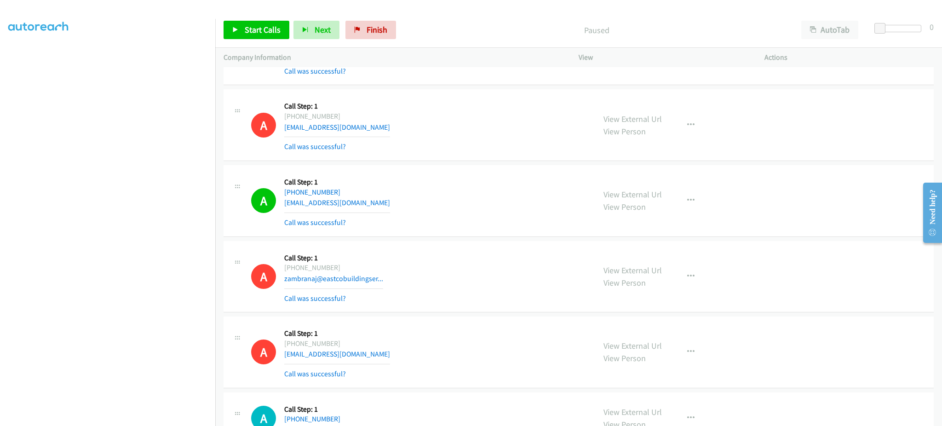
click at [378, 212] on div "A Callback Scheduled Call Step: 1 America/New_York +1 904-662-4373 frankjax10@g…" at bounding box center [419, 200] width 336 height 55
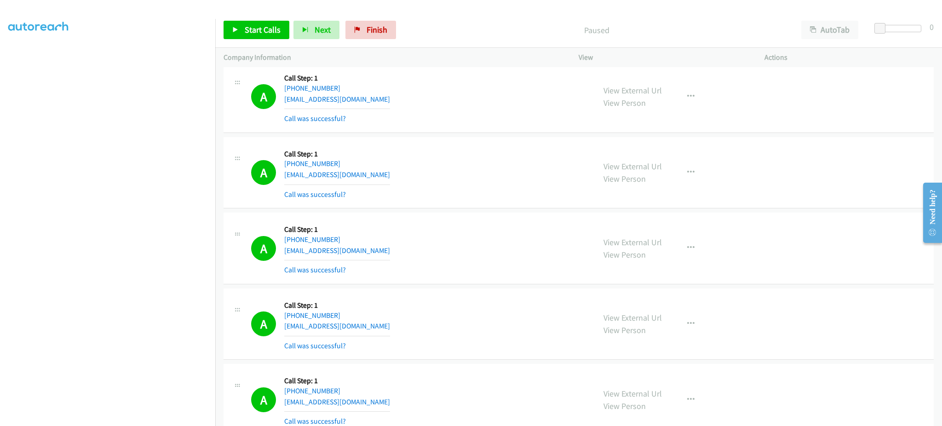
scroll to position [2983, 0]
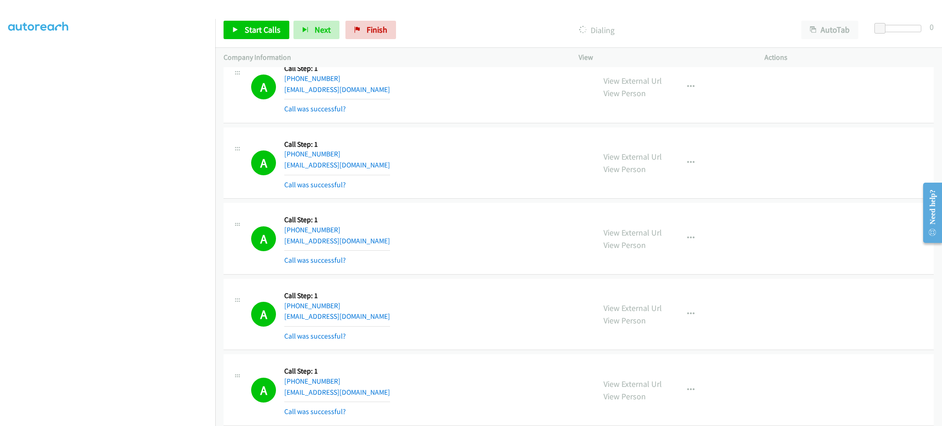
click at [356, 166] on div "A Callback Scheduled Call Step: 1 America/New_York +1 631-327-2576 ajboresi@gma…" at bounding box center [419, 163] width 336 height 55
copy div "ajboresi@gmail.com"
click at [376, 244] on div "A Callback Scheduled Call Step: 1 America/New_York +1 305-338-0256 nicholascous…" at bounding box center [419, 238] width 336 height 55
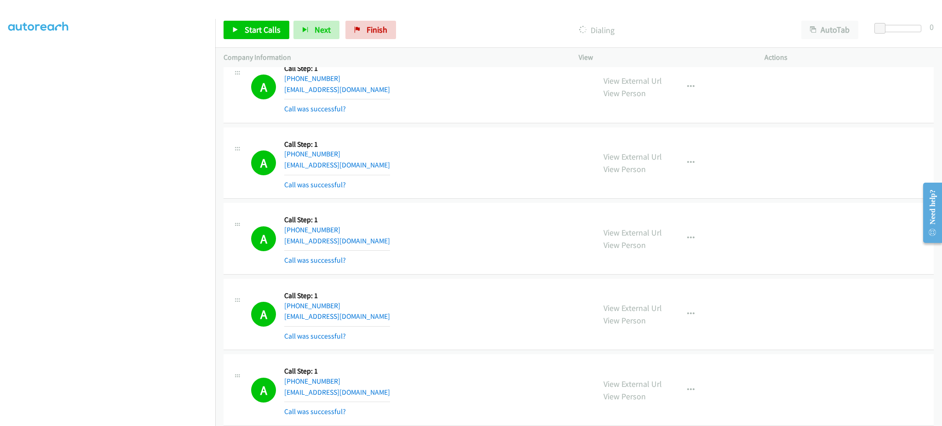
click at [376, 244] on div "A Callback Scheduled Call Step: 1 America/New_York +1 305-338-0256 nicholascous…" at bounding box center [419, 238] width 336 height 55
click at [377, 244] on div "A Callback Scheduled Call Step: 1 America/New_York +1 305-338-0256 nicholascous…" at bounding box center [419, 238] width 336 height 55
copy div "nicholascouso@icloud.com"
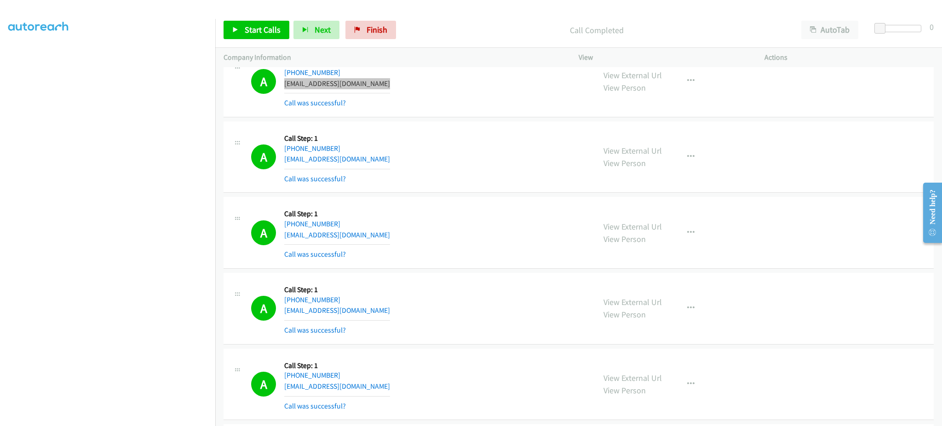
scroll to position [3351, 0]
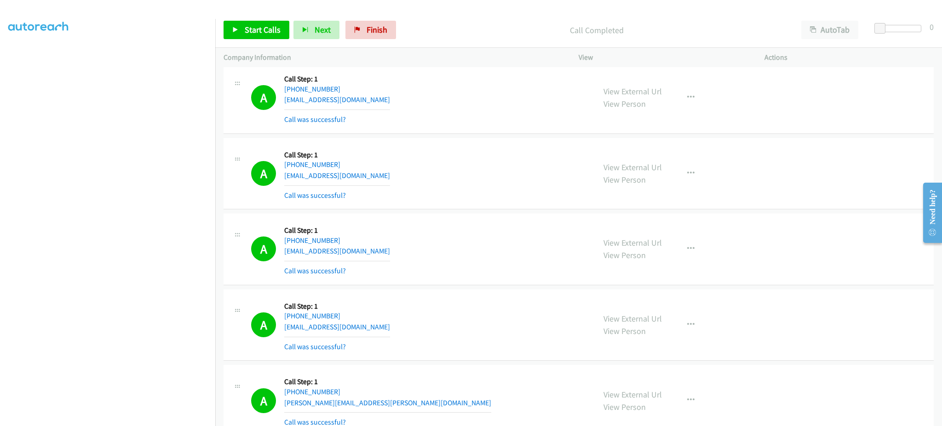
click at [373, 252] on div "A Callback Scheduled Call Step: 1 America/New_York +1 989-545-2569 ayotteallie@…" at bounding box center [419, 249] width 336 height 55
click at [372, 252] on div "A Callback Scheduled Call Step: 1 America/New_York +1 989-545-2569 ayotteallie@…" at bounding box center [419, 249] width 336 height 55
copy div "ayotteallie@gmail.com"
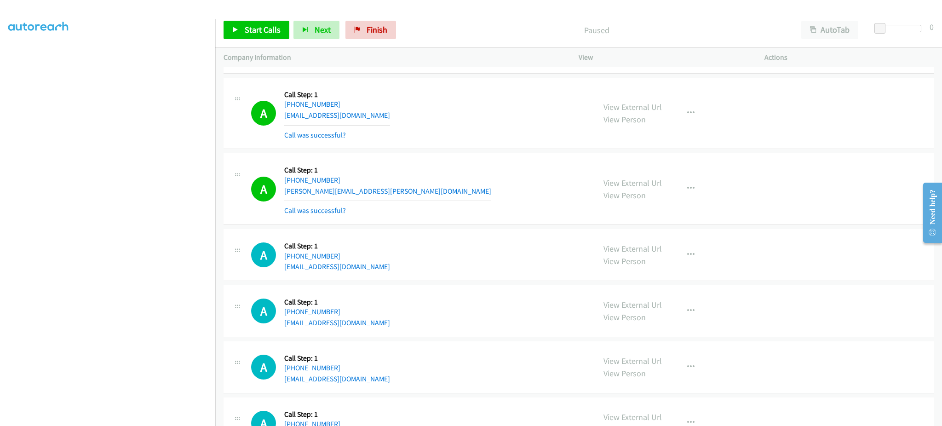
scroll to position [3603, 0]
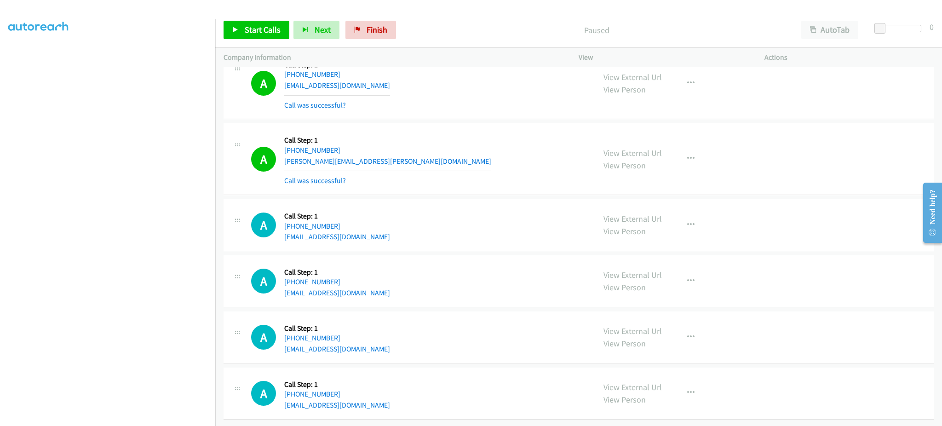
click at [373, 150] on div "A Callback Scheduled Call Step: 1 America/Chicago +1 785-331-5905 bryant.bickel…" at bounding box center [419, 159] width 336 height 55
copy div "bryant.bickel@gmail.com"
click at [395, 232] on div "A Callback Scheduled Call Step: 1 America/New_York +1 407-928-5882 mariangelyc0…" at bounding box center [419, 224] width 336 height 35
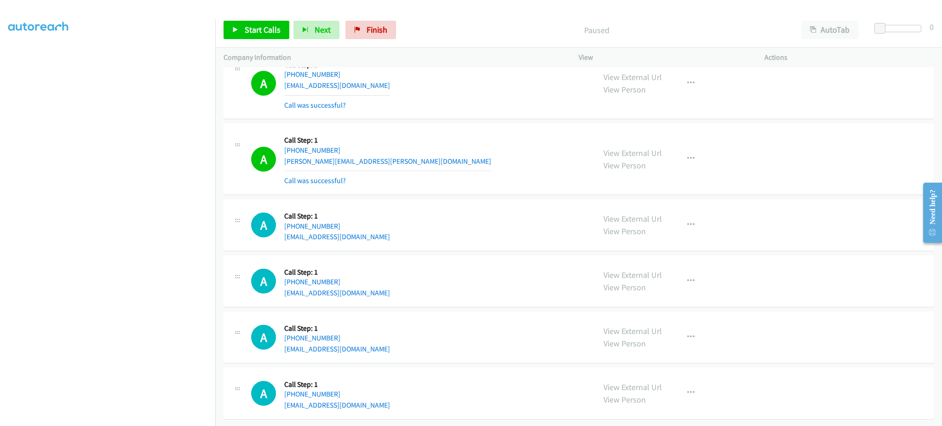
click at [395, 232] on div "A Callback Scheduled Call Step: 1 America/New_York +1 407-928-5882 mariangelyc0…" at bounding box center [419, 224] width 336 height 35
copy div "mariangelyc001@gmail.com"
click at [405, 286] on div "A Callback Scheduled Call Step: 1 America/New_York +1 770-624-6626 janet_0429@y…" at bounding box center [419, 280] width 336 height 35
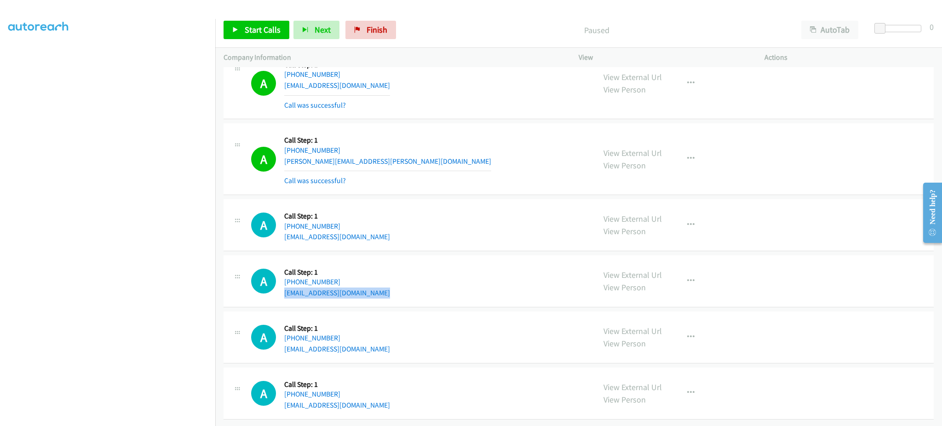
click at [405, 286] on div "A Callback Scheduled Call Step: 1 America/New_York +1 770-624-6626 janet_0429@y…" at bounding box center [419, 280] width 336 height 35
copy div "janet_0429@yahoo.com"
click at [387, 341] on div "A Callback Scheduled Call Step: 1 America/New_York +1 301-346-5266 patrickwroch…" at bounding box center [419, 337] width 336 height 35
drag, startPoint x: 387, startPoint y: 341, endPoint x: 365, endPoint y: 321, distance: 29.6
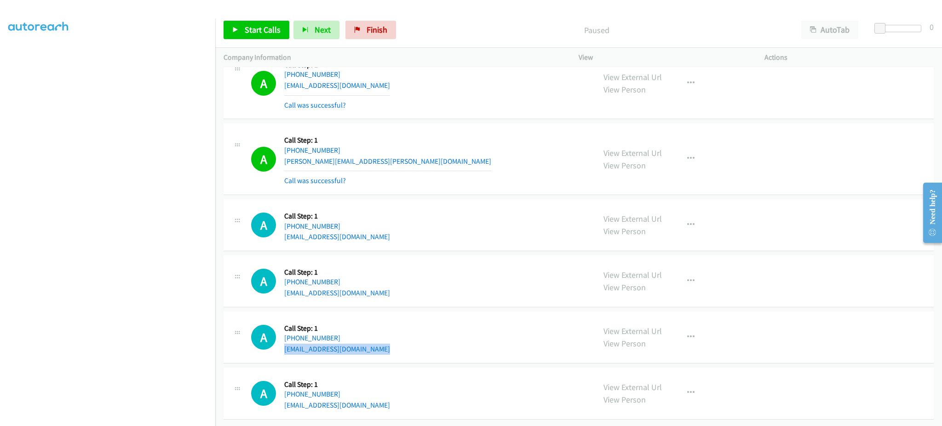
click at [386, 341] on div "A Callback Scheduled Call Step: 1 America/New_York +1 301-346-5266 patrickwroch…" at bounding box center [419, 337] width 336 height 35
copy div "patrickwroche@gmail.com"
drag, startPoint x: 258, startPoint y: 21, endPoint x: 263, endPoint y: 6, distance: 15.9
click at [258, 21] on link "Start Calls" at bounding box center [256, 30] width 66 height 18
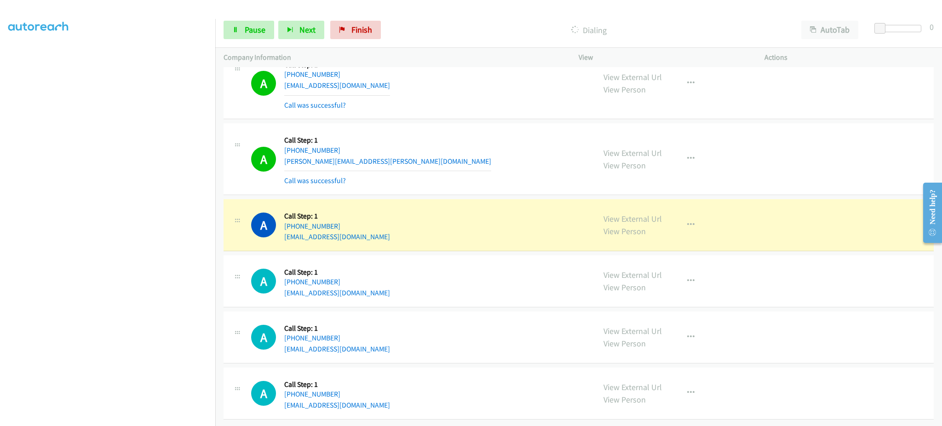
click at [442, 398] on div "A Callback Scheduled Call Step: 1 America/New_York +1 347-304-4701 omfloresre@g…" at bounding box center [419, 393] width 336 height 35
click at [378, 393] on div "A Callback Scheduled Call Step: 1 America/New_York +1 347-304-4701 omfloresre@g…" at bounding box center [419, 393] width 336 height 35
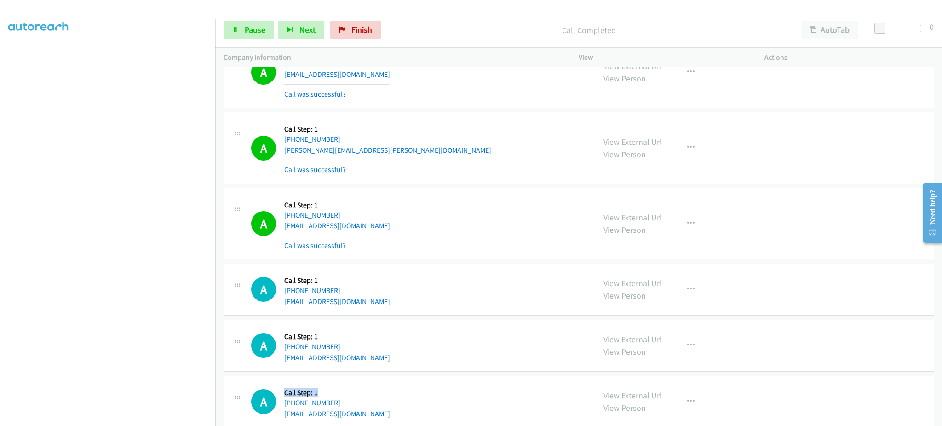
click at [378, 393] on div "A Callback Scheduled Call Step: 1 America/New_York +1 347-304-4701 omfloresre@g…" at bounding box center [419, 401] width 336 height 35
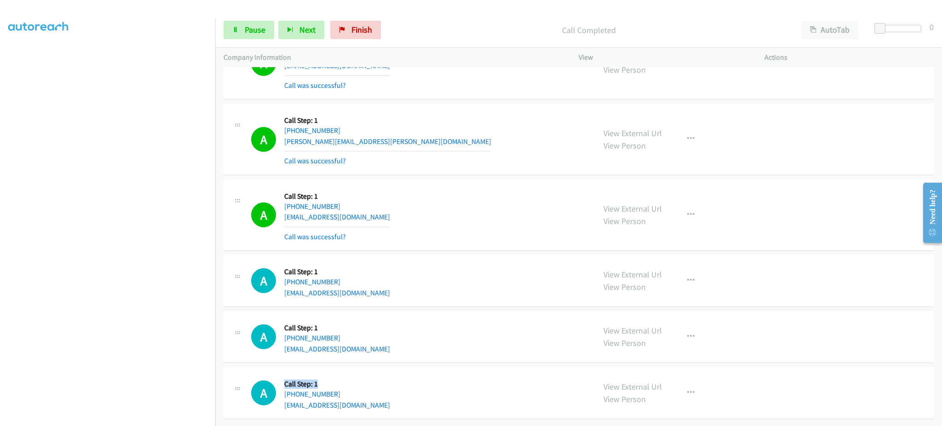
scroll to position [3623, 0]
click at [372, 394] on div "A Callback Scheduled Call Step: 1 America/New_York +1 347-304-4701 omfloresre@g…" at bounding box center [419, 392] width 336 height 35
copy div "omfloresre@gmail.com"
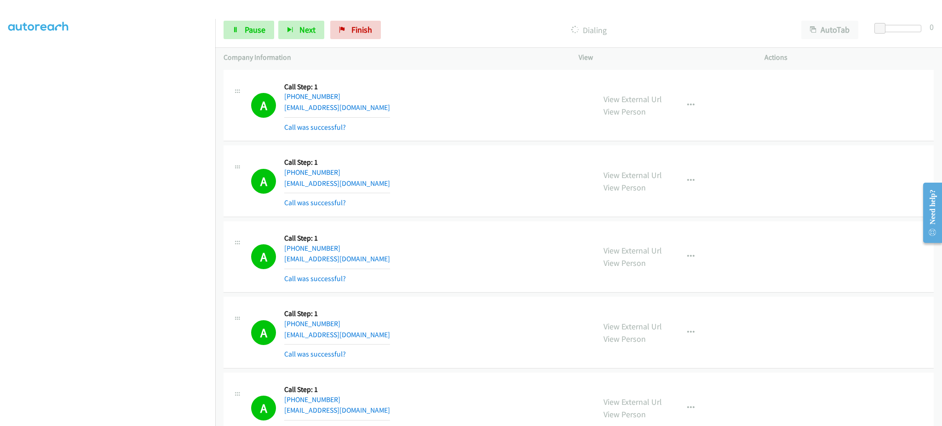
scroll to position [2887, 0]
click at [355, 185] on div "A Callback Scheduled Call Step: 1 America/New_York +1 502-658-3260 gabpopo8@gma…" at bounding box center [419, 182] width 336 height 55
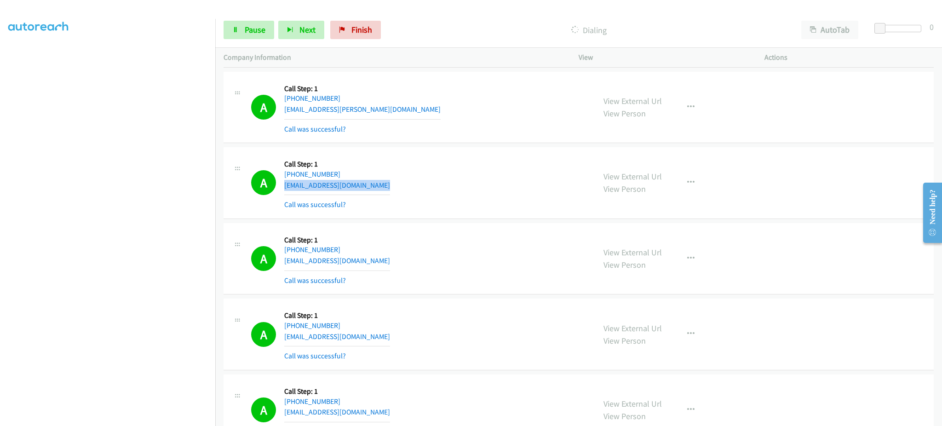
click at [355, 185] on div "A Callback Scheduled Call Step: 1 America/New_York +1 502-658-3260 gabpopo8@gma…" at bounding box center [419, 182] width 336 height 55
click at [385, 108] on div "A Callback Scheduled Call Step: 1 America/New_York +1 216-798-2511 aleila.mccal…" at bounding box center [419, 107] width 336 height 55
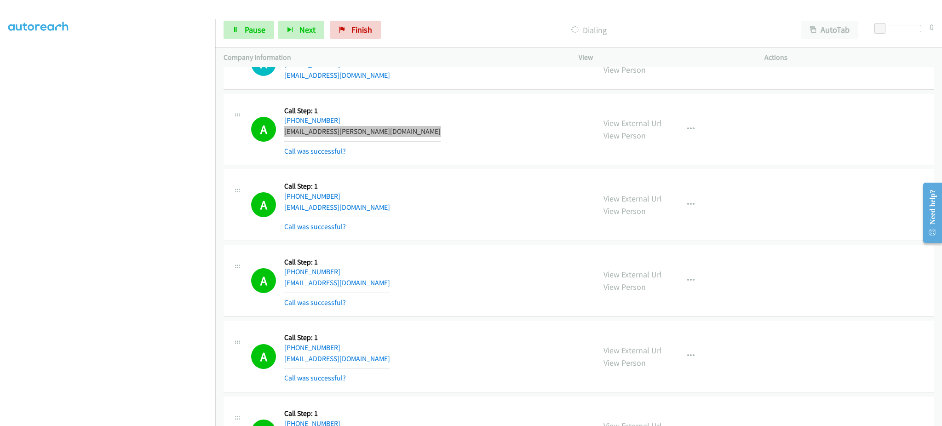
scroll to position [2520, 0]
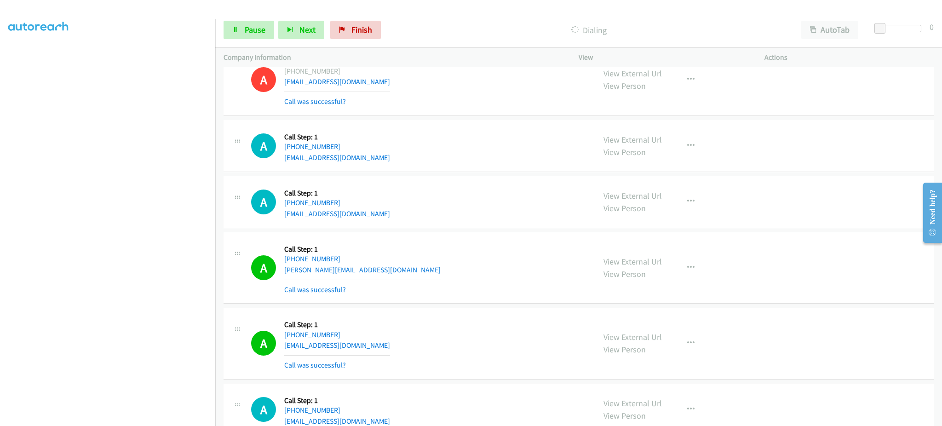
click at [371, 160] on div "A Callback Scheduled Call Step: 1 America/New_York +1 804-912-5573 jbell715@icl…" at bounding box center [419, 145] width 336 height 35
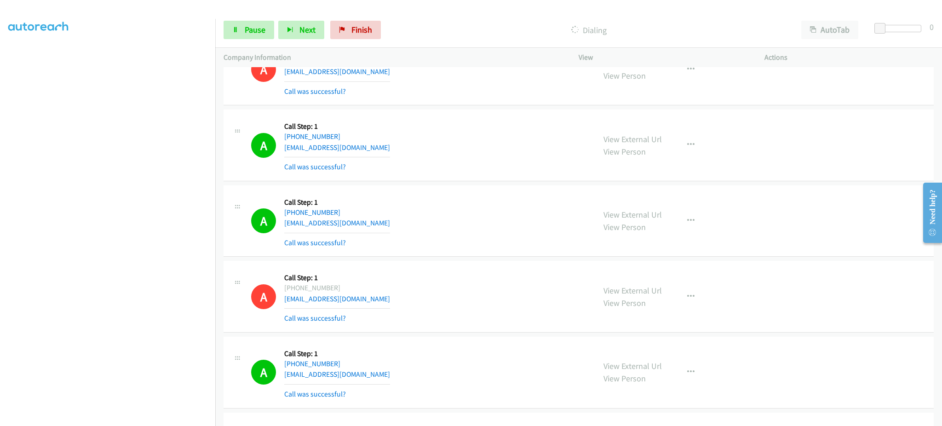
scroll to position [1784, 0]
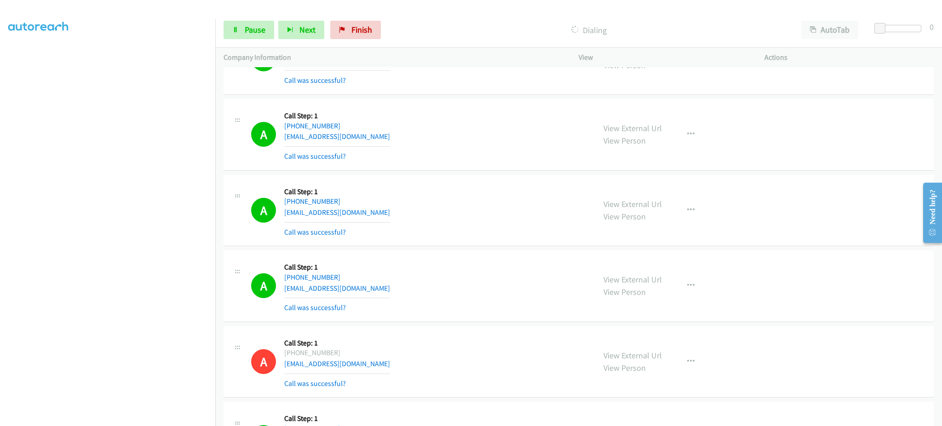
click at [374, 142] on div "A Callback Scheduled Call Step: 1 America/New_York +1 732-735-6796 glennmac16@g…" at bounding box center [419, 134] width 336 height 55
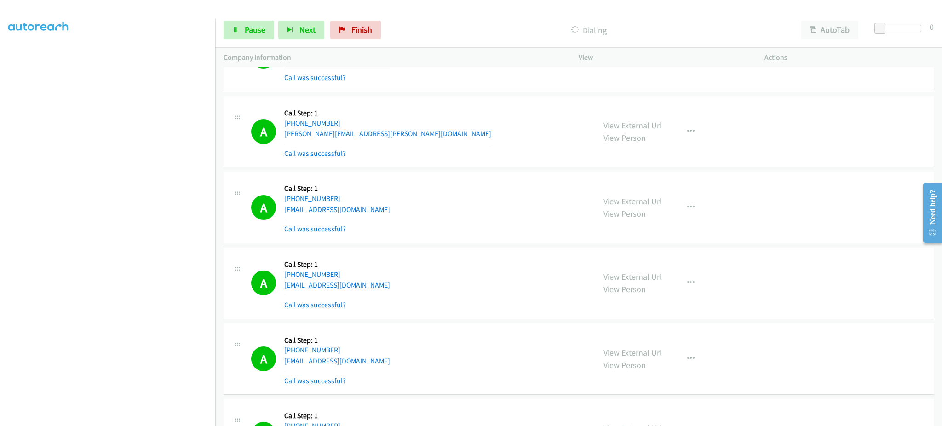
scroll to position [3643, 0]
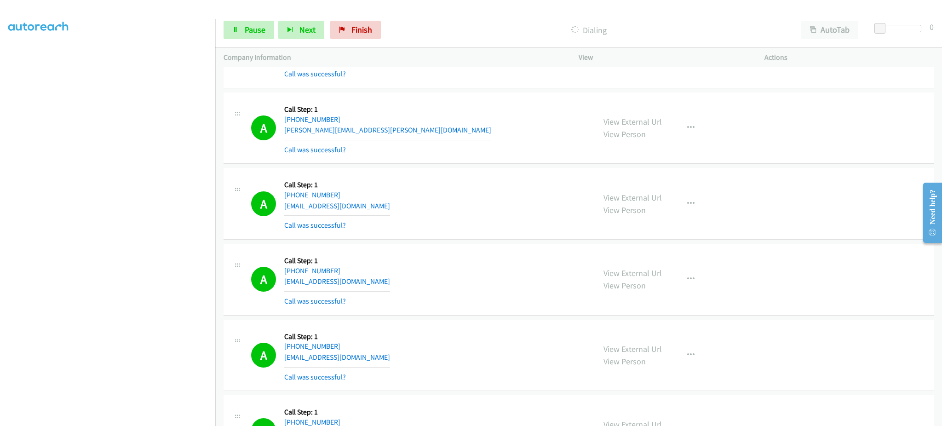
click at [378, 286] on div "A Callback Scheduled Call Step: 1 America/New_York +1 770-624-6626 janet_0429@y…" at bounding box center [419, 279] width 336 height 55
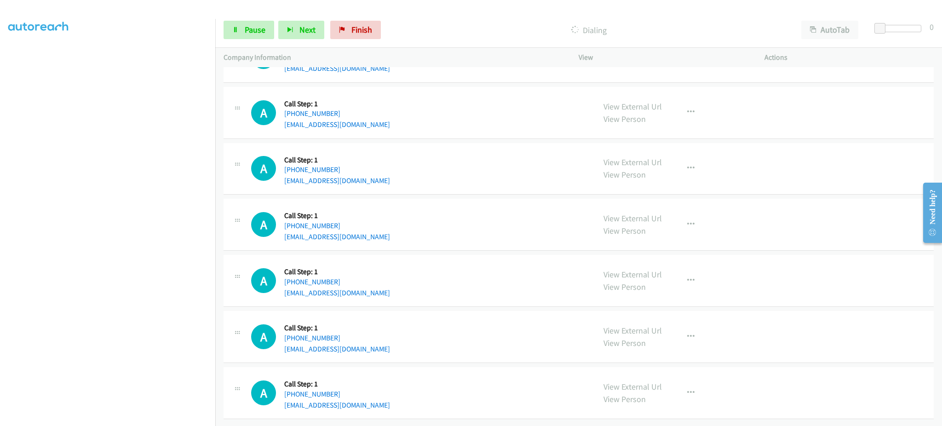
click at [386, 399] on div "A Callback Scheduled Call Step: 1 America/Denver +1 208-861-7091 kmcraig761@gma…" at bounding box center [419, 392] width 336 height 35
click at [377, 392] on div "A Callback Scheduled Call Step: 1 America/Denver +1 208-861-7091 kmcraig761@gma…" at bounding box center [419, 392] width 336 height 35
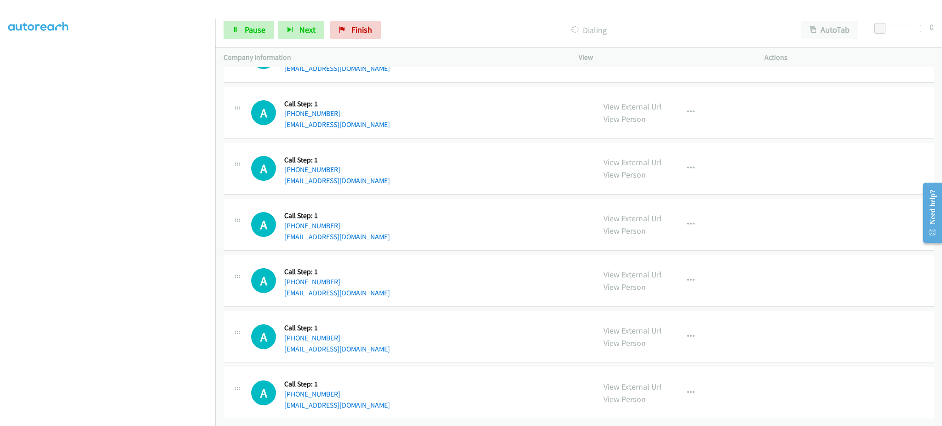
click at [377, 392] on div "A Callback Scheduled Call Step: 1 America/Denver +1 208-861-7091 kmcraig761@gma…" at bounding box center [419, 392] width 336 height 35
click at [377, 392] on div "A Callback Scheduled Call Step: 1 America/Denver +1 208-861-7091 kmcraig761@gma…" at bounding box center [419, 393] width 336 height 35
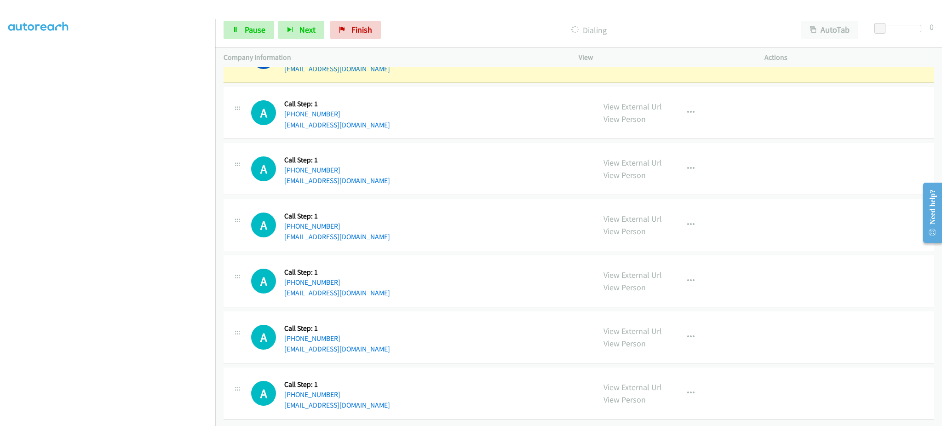
click at [400, 348] on div "A Callback Scheduled Call Step: 1 America/Chicago +1 309-275-8965 internettrunk…" at bounding box center [578, 337] width 710 height 52
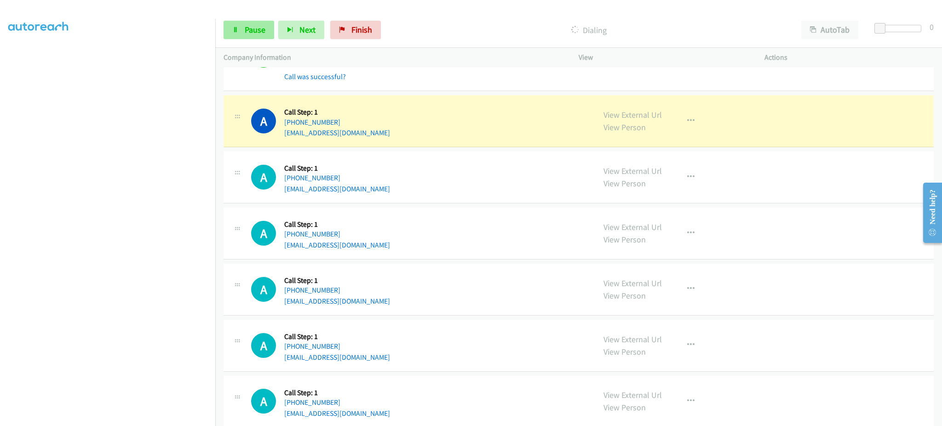
drag, startPoint x: 245, startPoint y: 15, endPoint x: 246, endPoint y: 22, distance: 7.0
click at [245, 15] on div "Start Calls Pause Next Finish Dialing AutoTab AutoTab 0" at bounding box center [578, 29] width 727 height 35
click at [252, 34] on span "Pause" at bounding box center [255, 29] width 21 height 11
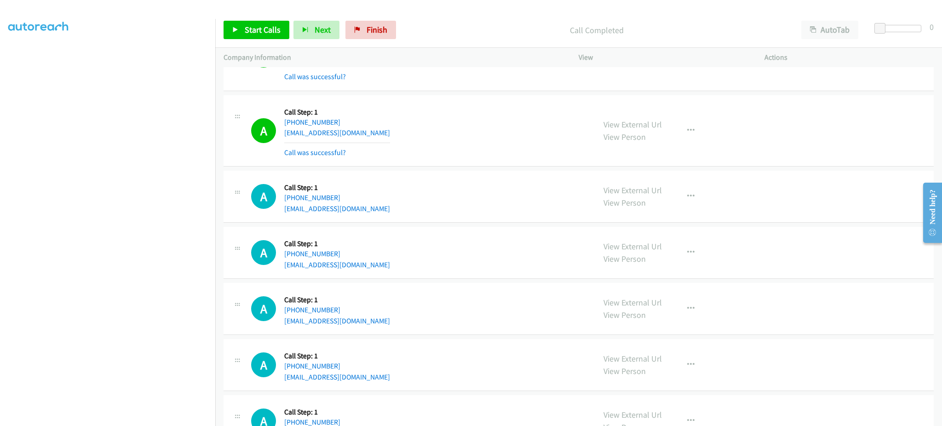
click at [699, 137] on div "View External Url View Person View External Url Email Schedule/Manage Callback …" at bounding box center [692, 130] width 194 height 55
click at [682, 137] on button "button" at bounding box center [690, 130] width 25 height 18
click at [671, 207] on link "Add to do not call list" at bounding box center [641, 209] width 122 height 18
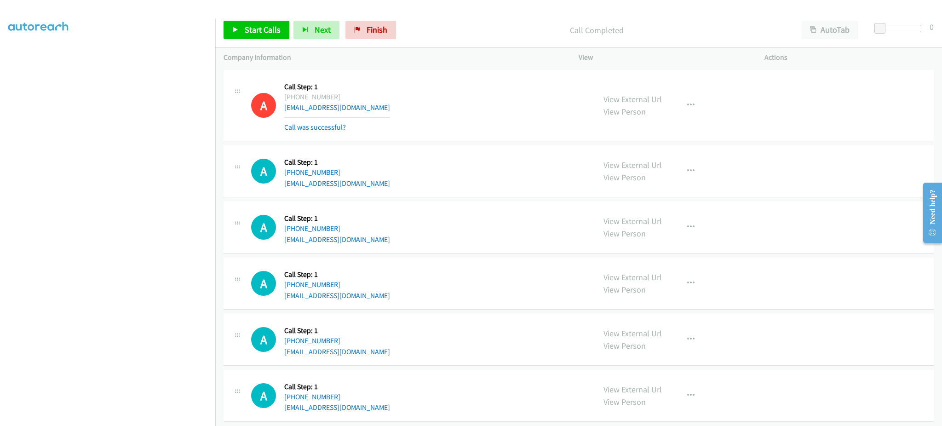
scroll to position [4210, 0]
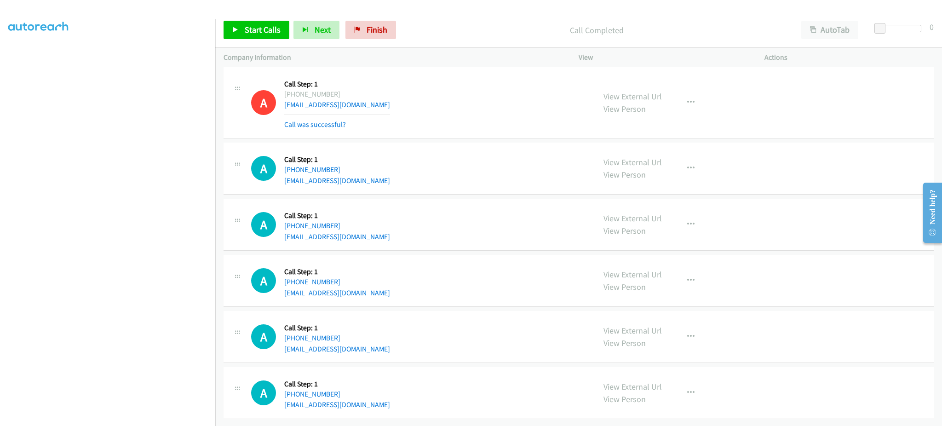
click at [365, 227] on div "A Callback Scheduled Call Step: 1 America/Denver +1 303-621-9333 testermnj@gmai…" at bounding box center [419, 224] width 336 height 35
click at [365, 228] on div "A Callback Scheduled Call Step: 1 America/Denver +1 303-621-9333 testermnj@gmai…" at bounding box center [419, 224] width 336 height 35
click at [367, 174] on div "A Callback Scheduled Call Step: 1 America/New_York +1 203-887-1159 johngillette…" at bounding box center [419, 168] width 336 height 35
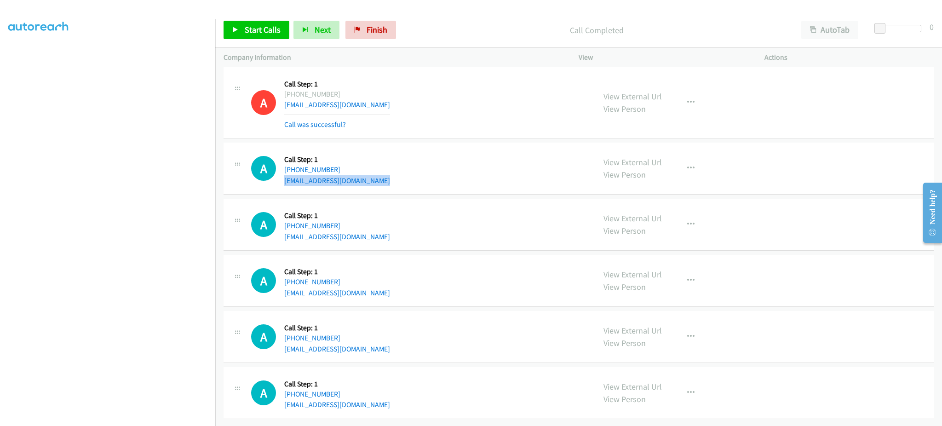
click at [367, 174] on div "A Callback Scheduled Call Step: 1 America/New_York +1 203-887-1159 johngillette…" at bounding box center [419, 168] width 336 height 35
click at [268, 31] on span "Start Calls" at bounding box center [263, 29] width 36 height 11
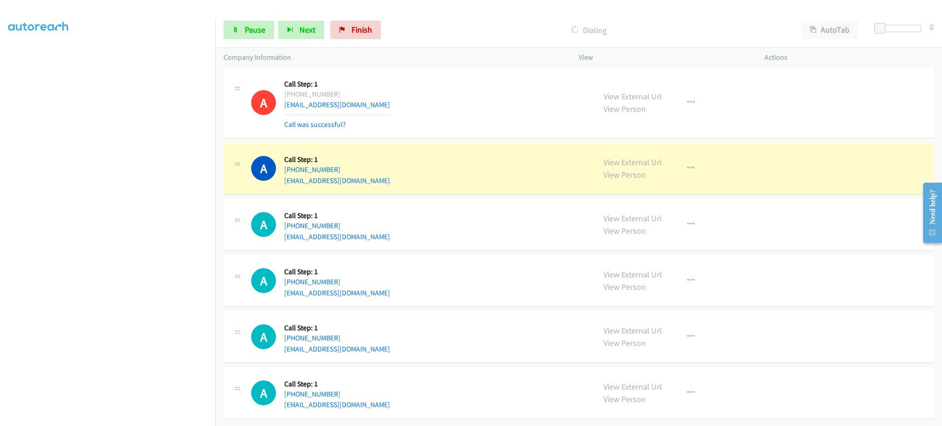
click at [424, 162] on div "A Callback Scheduled Call Step: 1 America/New_York +1 203-887-1159 johngillette…" at bounding box center [419, 168] width 336 height 35
click at [620, 157] on link "View External Url" at bounding box center [632, 162] width 58 height 11
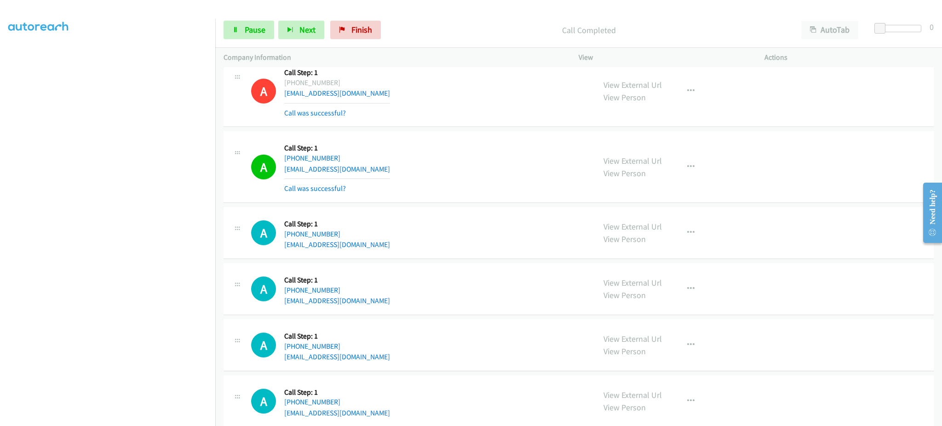
click at [690, 159] on div "View External Url View Person View External Url Email Schedule/Manage Callback …" at bounding box center [692, 166] width 194 height 55
click at [690, 171] on button "button" at bounding box center [690, 167] width 25 height 18
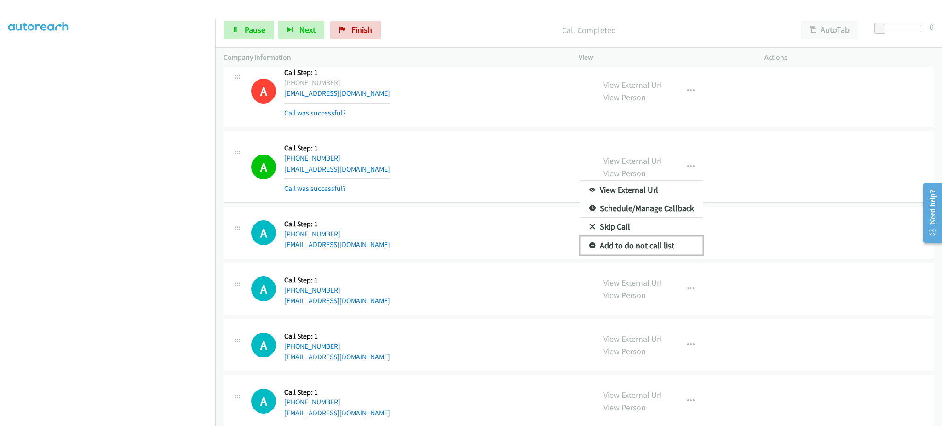
click at [648, 252] on link "Add to do not call list" at bounding box center [641, 245] width 122 height 18
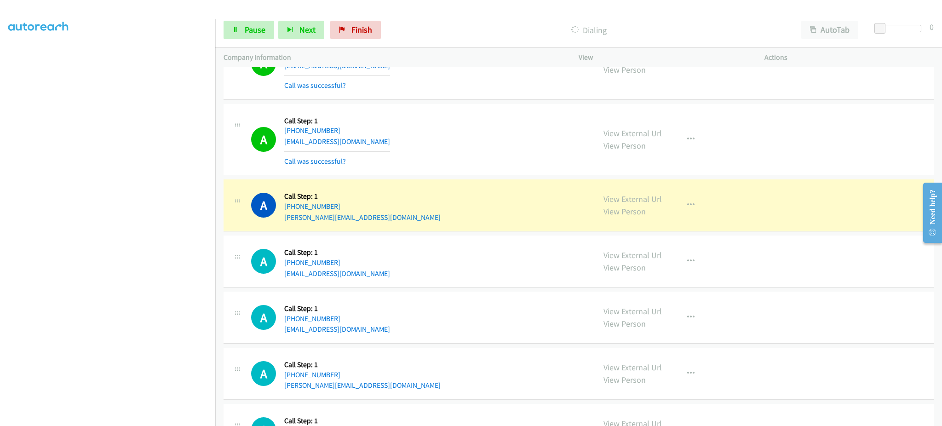
scroll to position [4795, 0]
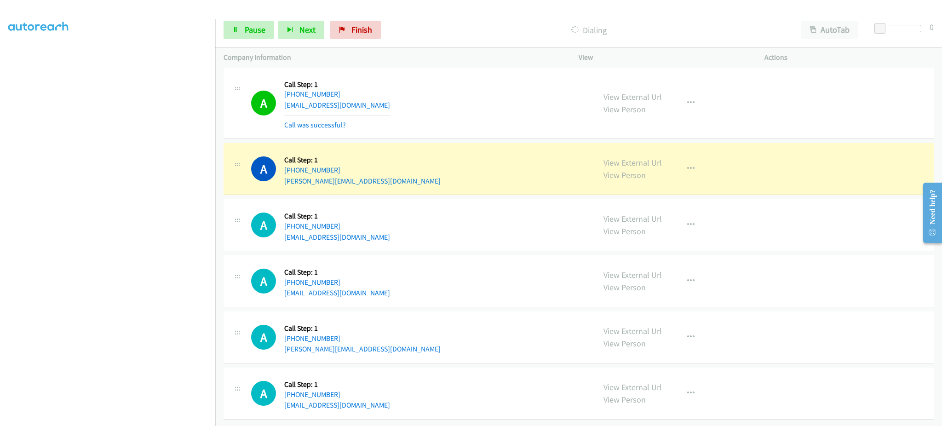
click at [654, 160] on div "View External Url View Person" at bounding box center [632, 168] width 58 height 25
click at [693, 163] on button "button" at bounding box center [690, 169] width 25 height 18
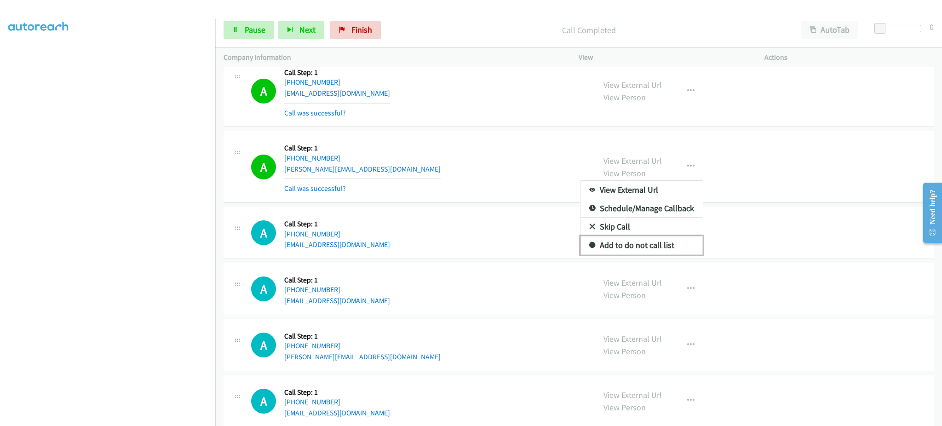
click at [653, 245] on link "Add to do not call list" at bounding box center [641, 245] width 122 height 18
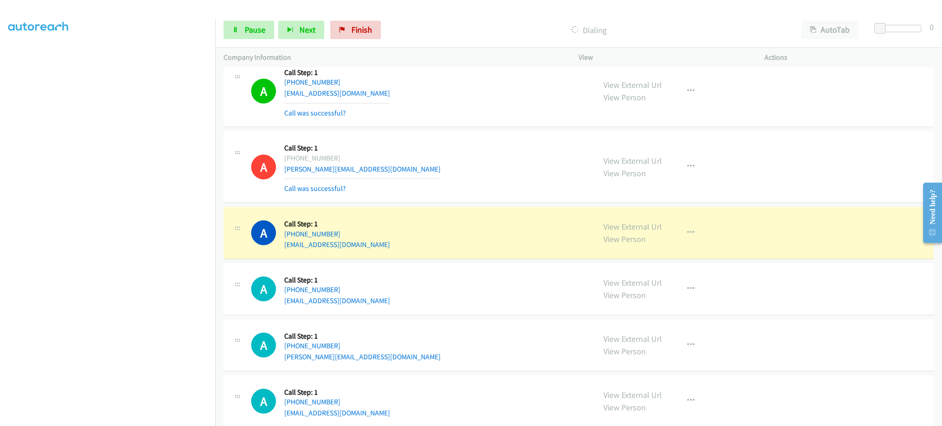
click at [143, 416] on section at bounding box center [107, 208] width 199 height 440
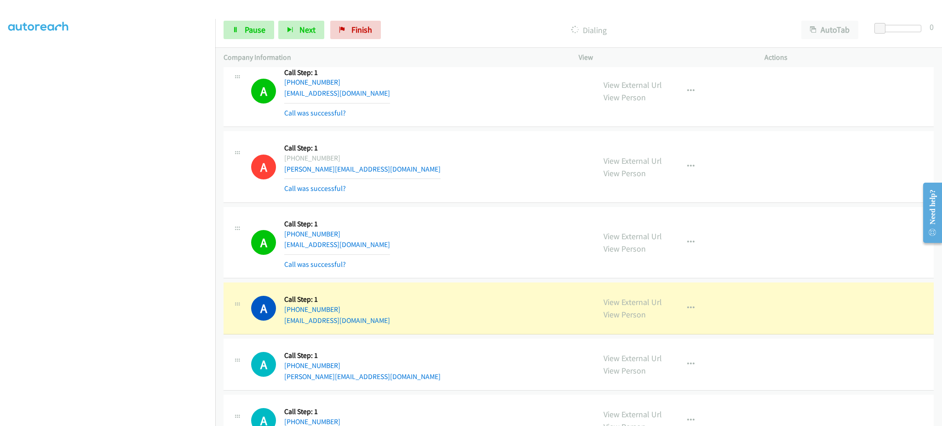
scroll to position [4563, 0]
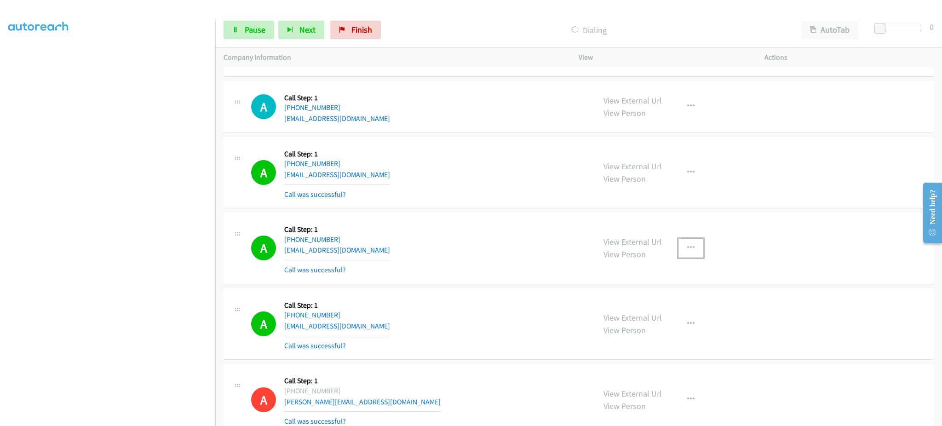
drag, startPoint x: 692, startPoint y: 247, endPoint x: 680, endPoint y: 267, distance: 22.7
click at [692, 247] on button "button" at bounding box center [690, 248] width 25 height 18
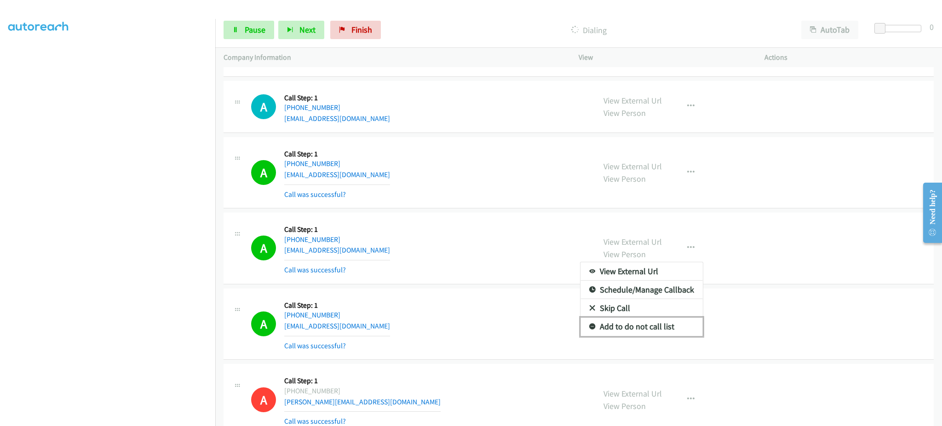
click at [653, 322] on link "Add to do not call list" at bounding box center [641, 326] width 122 height 18
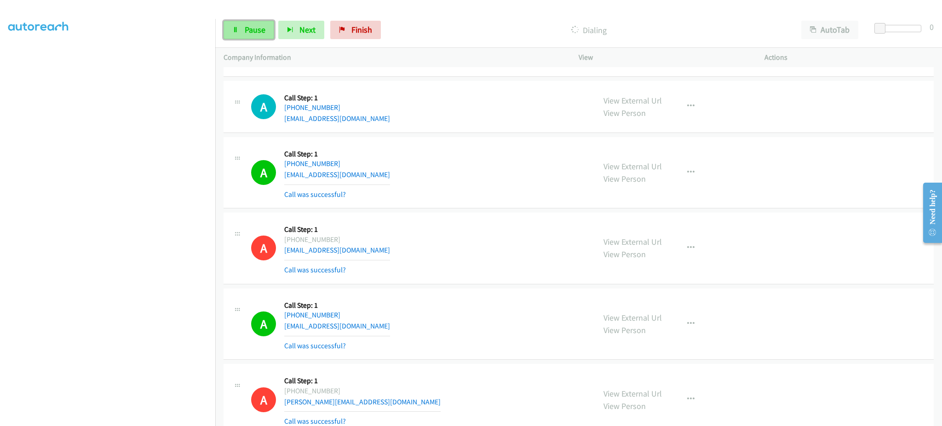
click at [241, 31] on link "Pause" at bounding box center [248, 30] width 51 height 18
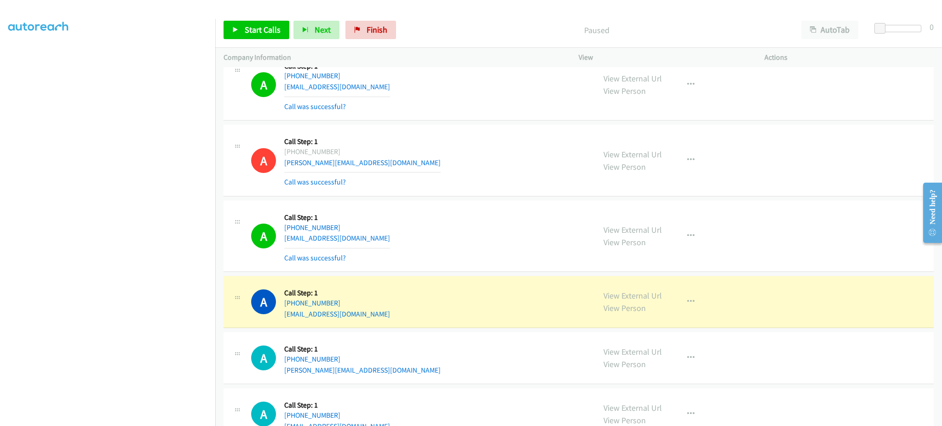
scroll to position [4835, 0]
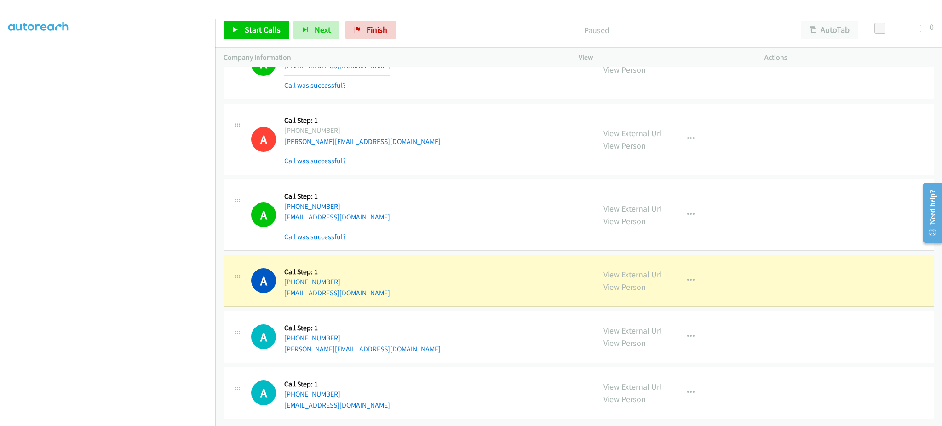
click at [403, 343] on div "A Callback Scheduled Call Step: 1 America/Denver +1 720-285-6929 mulugeta.beimn…" at bounding box center [419, 336] width 336 height 35
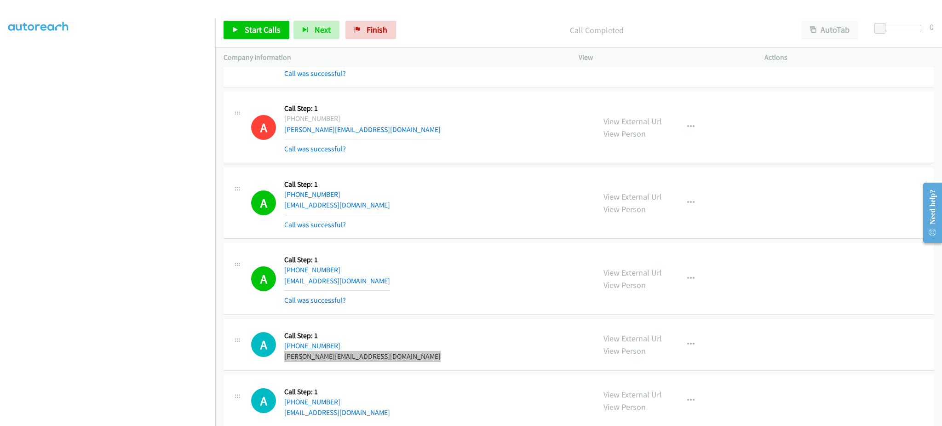
scroll to position [4854, 0]
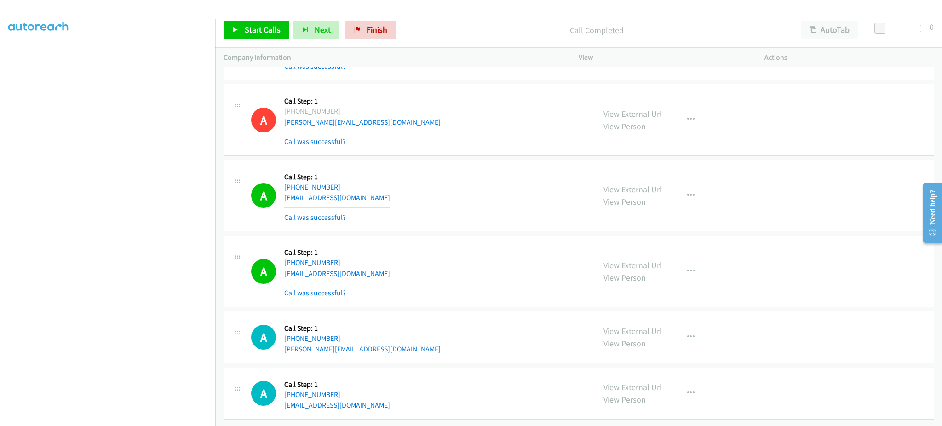
click at [364, 394] on div "A Callback Scheduled Call Step: 1 America/New_York +1 413-244-8038 mscarter74@g…" at bounding box center [419, 393] width 336 height 35
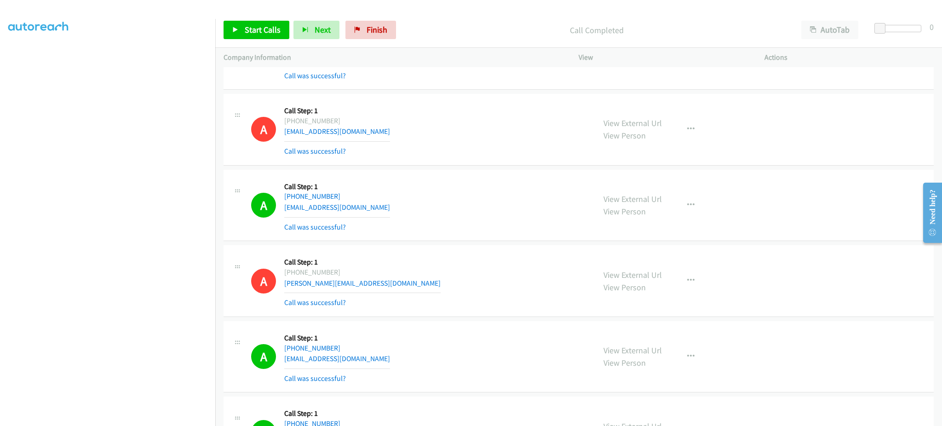
scroll to position [4670, 0]
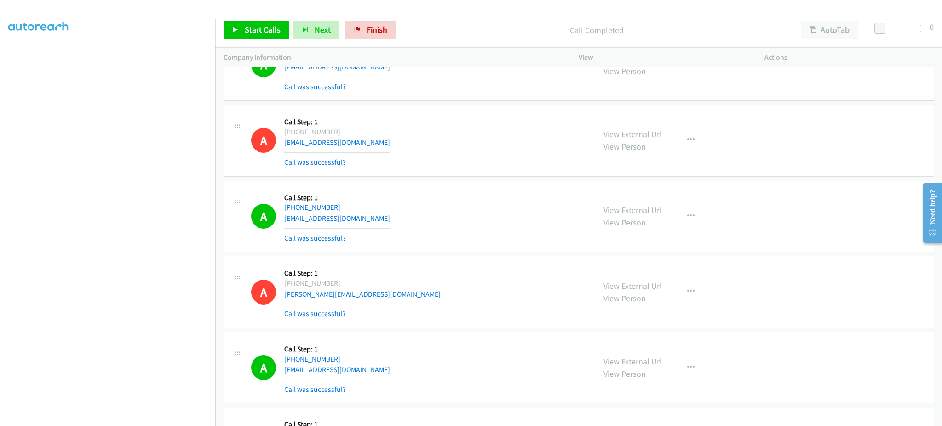
click at [364, 226] on div "A Callback Scheduled Call Step: 1 America/New_York +1 212-796-1455 cp73@ymail.c…" at bounding box center [419, 216] width 336 height 55
click at [364, 225] on div "A Callback Scheduled Call Step: 1 America/New_York +1 212-796-1455 cp73@ymail.c…" at bounding box center [419, 216] width 336 height 55
click at [263, 26] on span "Start Calls" at bounding box center [263, 29] width 36 height 11
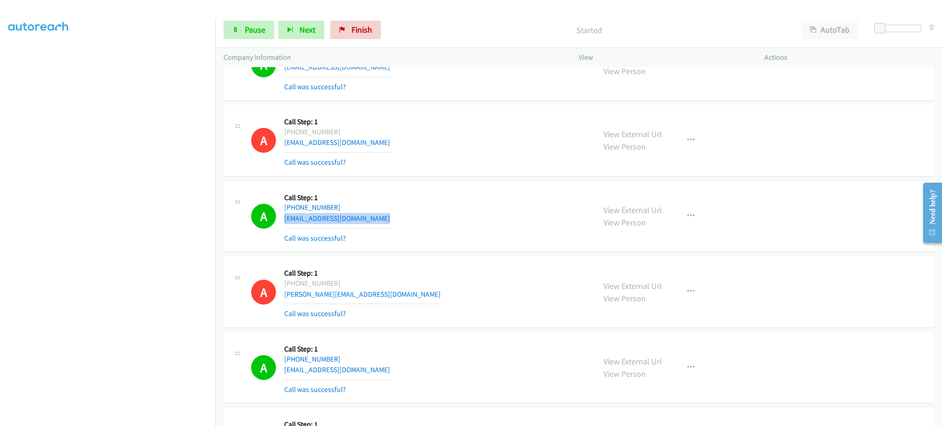
click at [495, 217] on div "A Callback Scheduled Call Step: 1 America/New_York +1 212-796-1455 cp73@ymail.c…" at bounding box center [419, 216] width 336 height 55
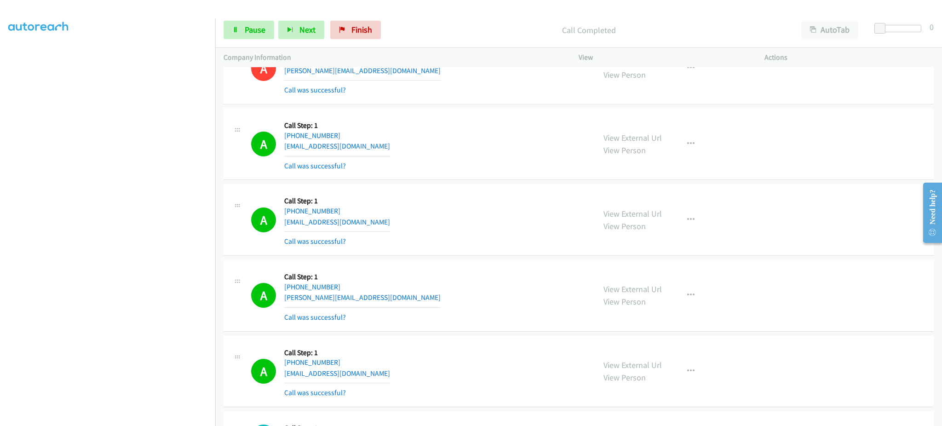
scroll to position [5343, 0]
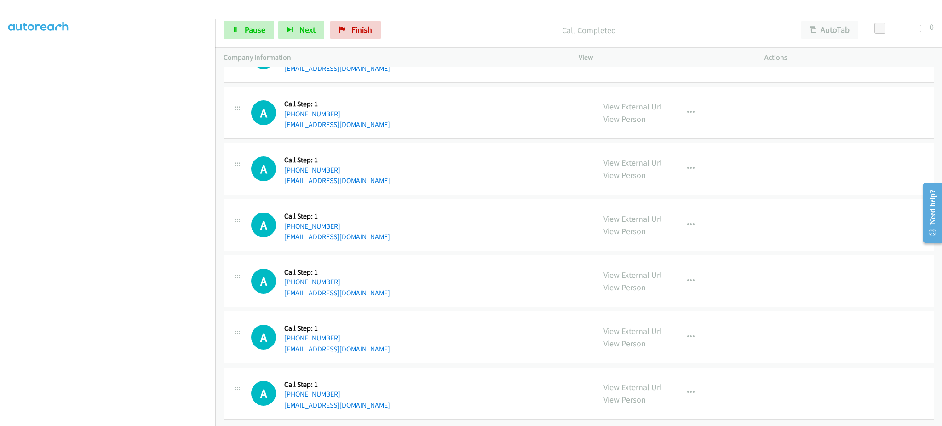
click at [369, 226] on div "A Callback Scheduled Call Step: 1 America/Chicago +1 701-212-9724 nickperez27@g…" at bounding box center [419, 224] width 336 height 35
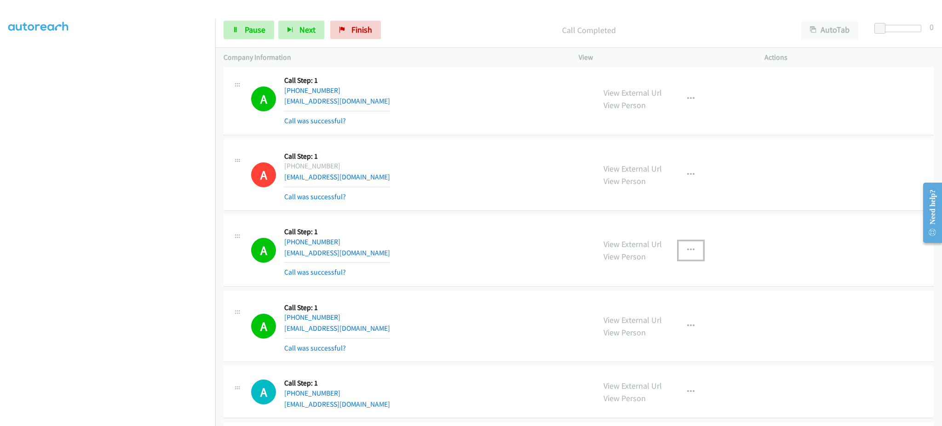
click at [687, 251] on icon "button" at bounding box center [690, 249] width 7 height 7
click at [664, 328] on link "Add to do not call list" at bounding box center [641, 329] width 122 height 18
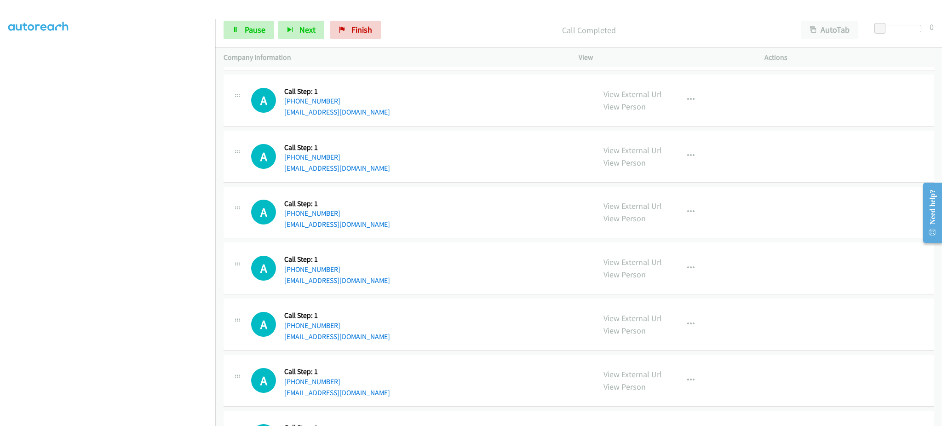
scroll to position [5362, 0]
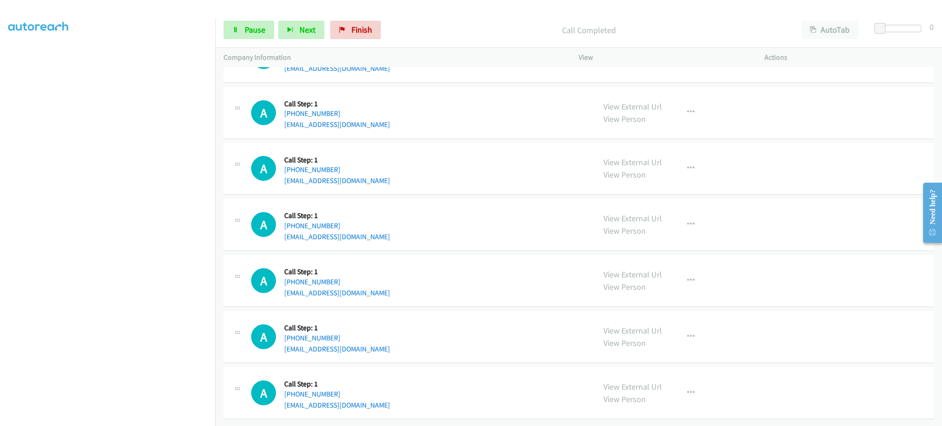
click at [376, 224] on div "A Callback Scheduled Call Step: 1 America/Chicago +1 701-212-9724 nickperez27@g…" at bounding box center [419, 224] width 336 height 35
click at [376, 223] on div "A Callback Scheduled Call Step: 1 America/Chicago +1 701-212-9724 nickperez27@g…" at bounding box center [419, 224] width 336 height 35
click at [366, 396] on div "A Callback Scheduled Call Step: 1 America/New_York +1 607-261-9367 visionclavis…" at bounding box center [419, 392] width 336 height 35
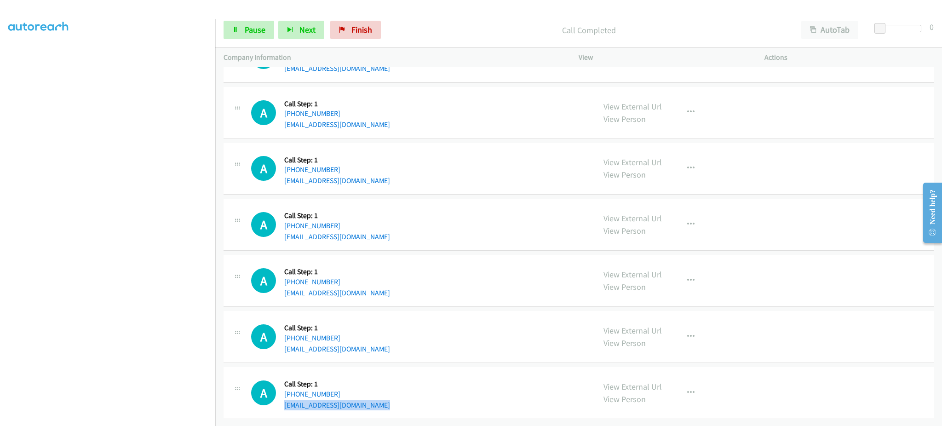
click at [366, 396] on div "A Callback Scheduled Call Step: 1 America/New_York +1 607-261-9367 visionclavis…" at bounding box center [419, 392] width 336 height 35
click at [276, 29] on div "Start Calls Pause Next Finish" at bounding box center [303, 30] width 161 height 18
click at [251, 29] on span "Pause" at bounding box center [255, 29] width 21 height 11
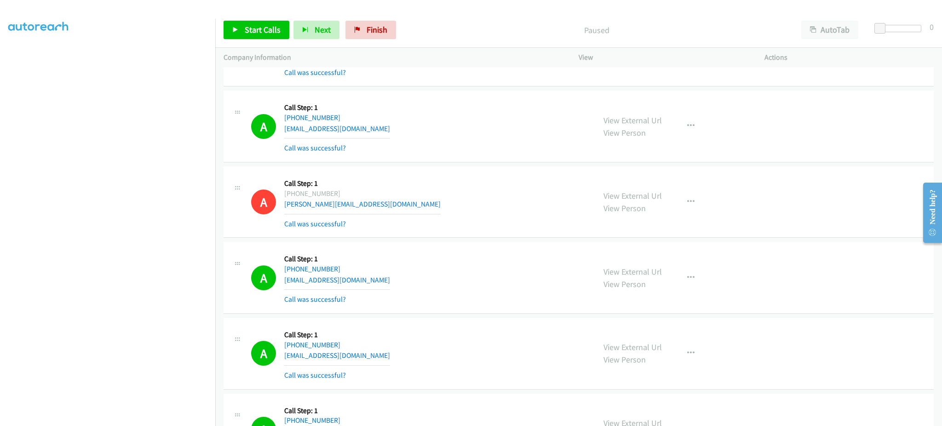
scroll to position [4626, 0]
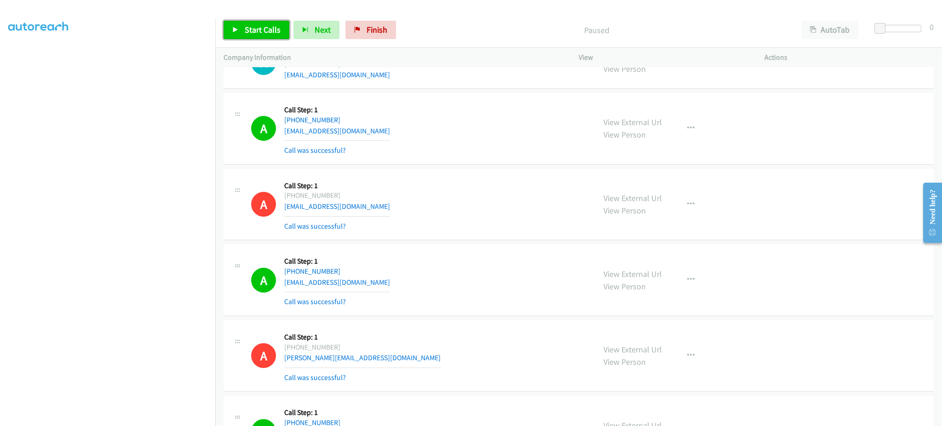
click at [268, 32] on span "Start Calls" at bounding box center [263, 29] width 36 height 11
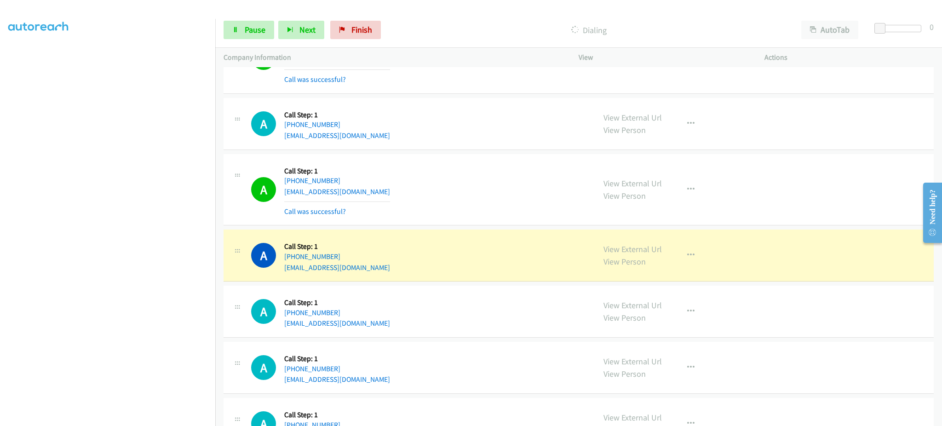
scroll to position [5382, 0]
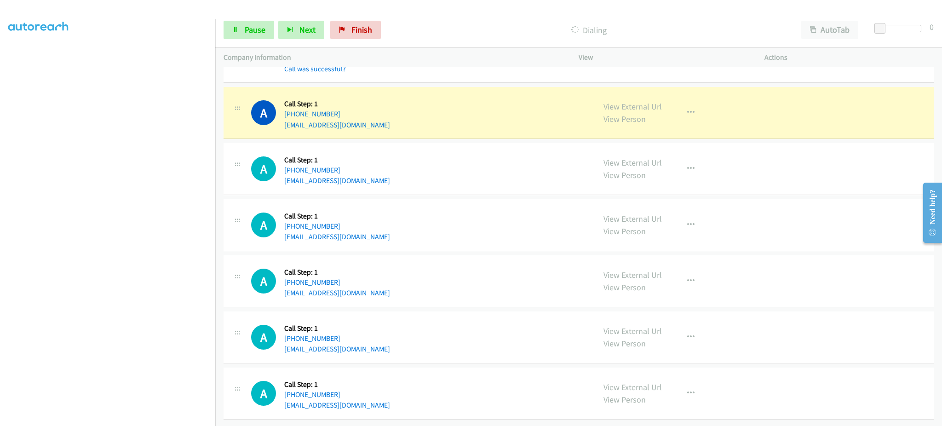
click at [361, 121] on div "A Callback Scheduled Call Step: 1 America/Chicago +1 817-683-3020 lylposs@gmail…" at bounding box center [578, 113] width 710 height 52
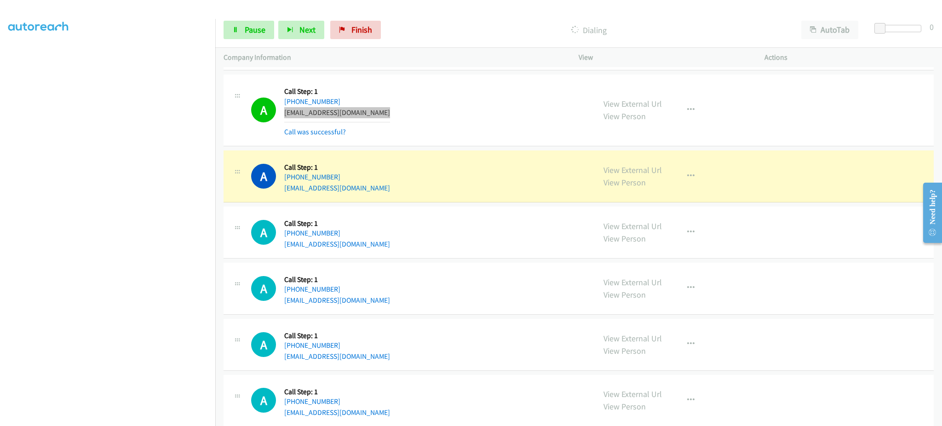
scroll to position [5401, 0]
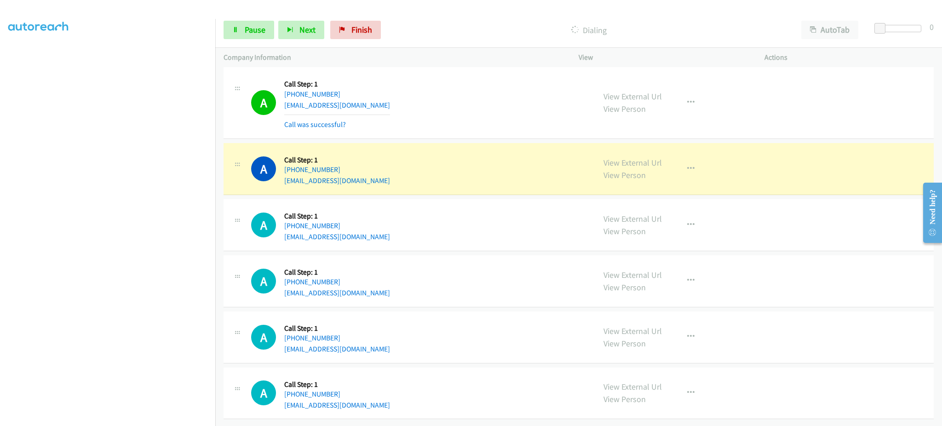
click at [366, 174] on div "A Callback Scheduled Call Step: 1 America/New_York +1 561-632-8122 pj@pjlassoci…" at bounding box center [419, 168] width 336 height 35
click at [450, 224] on div "A Callback Scheduled Call Step: 1 America/Chicago +1 701-212-9724 nickperez27@g…" at bounding box center [419, 224] width 336 height 35
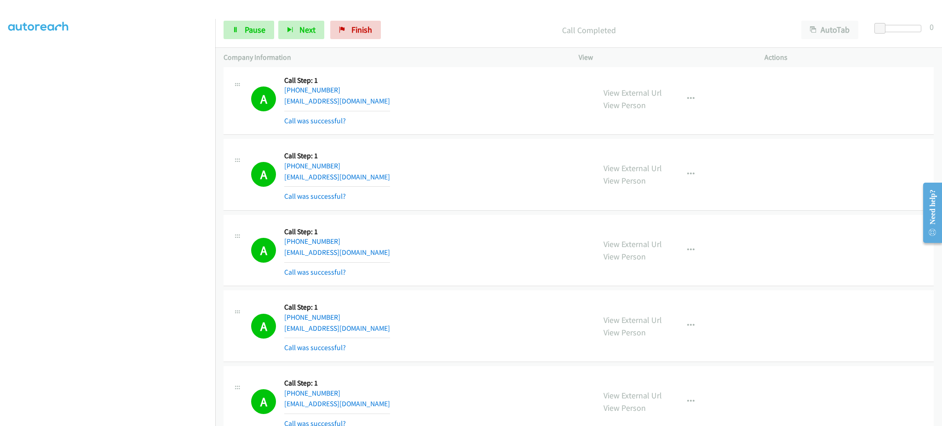
scroll to position [3746, 0]
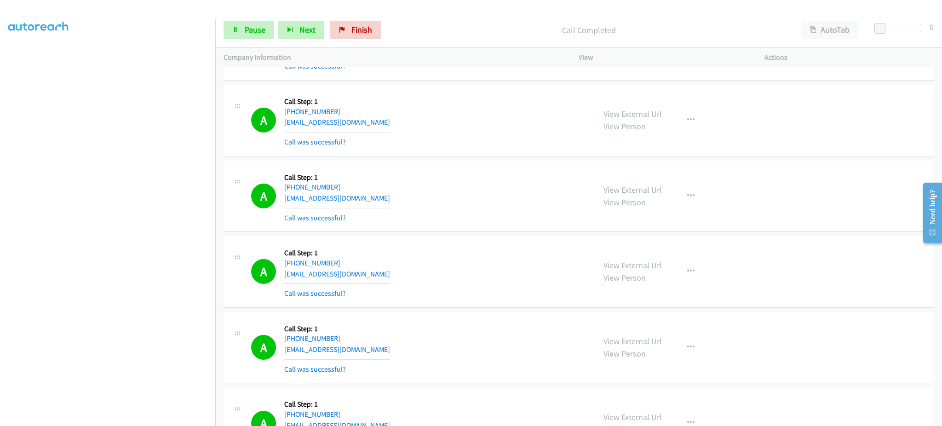
click at [363, 202] on div "A Callback Scheduled Call Step: 1 America/New_York +1 770-624-6626 janet_0429@y…" at bounding box center [419, 196] width 336 height 55
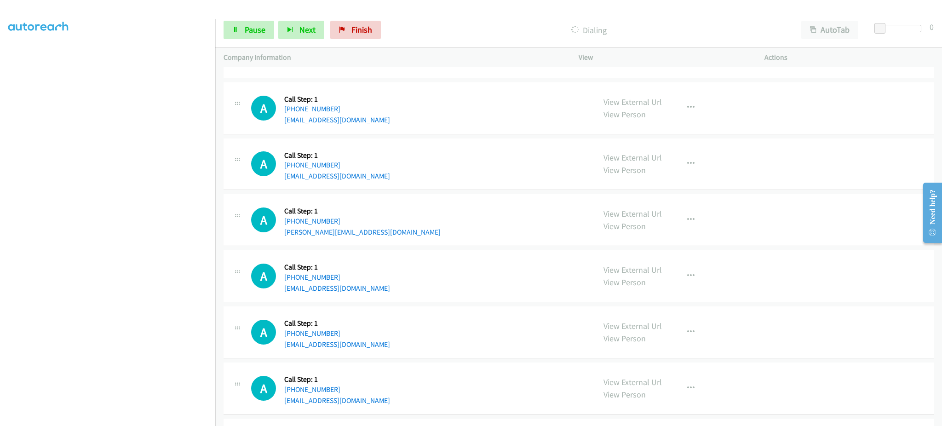
scroll to position [5948, 0]
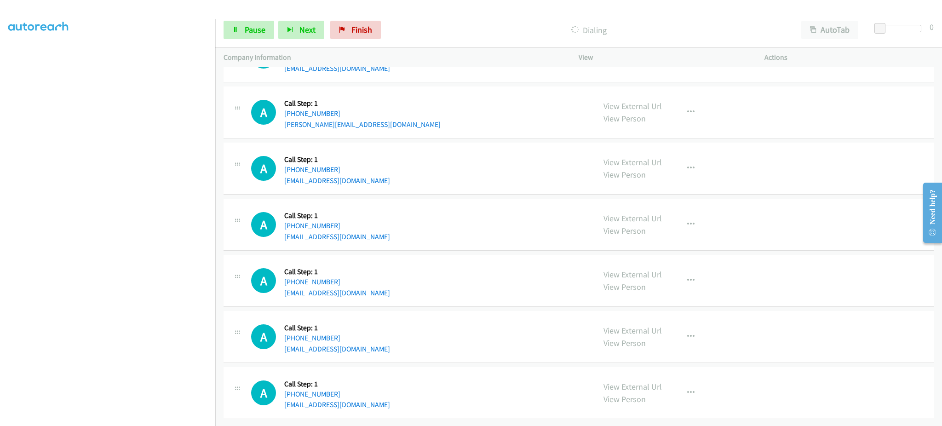
click at [376, 226] on div "A Callback Scheduled Call Step: 1 America/New_York +1 941-205-0013 sousa02@hotm…" at bounding box center [419, 224] width 336 height 35
click at [373, 286] on div "A Callback Scheduled Call Step: 1 America/New_York +1 732-513-1793 markiperlste…" at bounding box center [419, 280] width 336 height 35
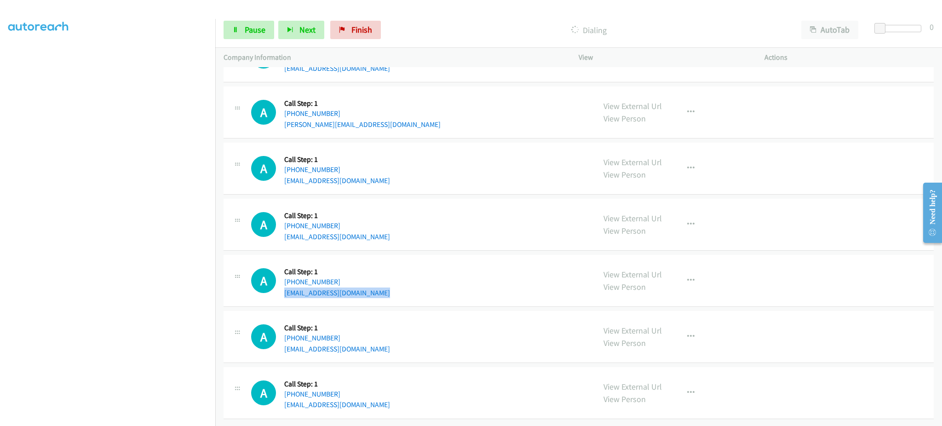
click at [373, 286] on div "A Callback Scheduled Call Step: 1 America/New_York +1 732-513-1793 markiperlste…" at bounding box center [419, 280] width 336 height 35
click at [381, 337] on div "A Callback Scheduled Call Step: 1 America/New_York +1 313-523-6591 psaunders124…" at bounding box center [419, 336] width 336 height 35
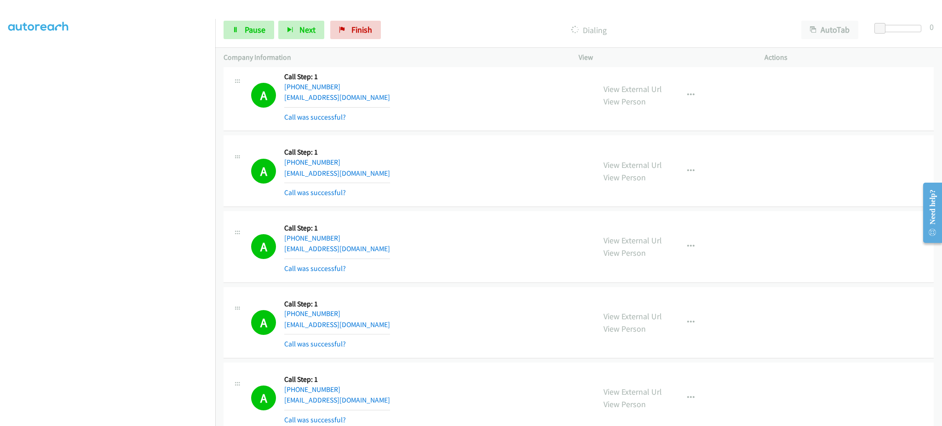
scroll to position [5968, 0]
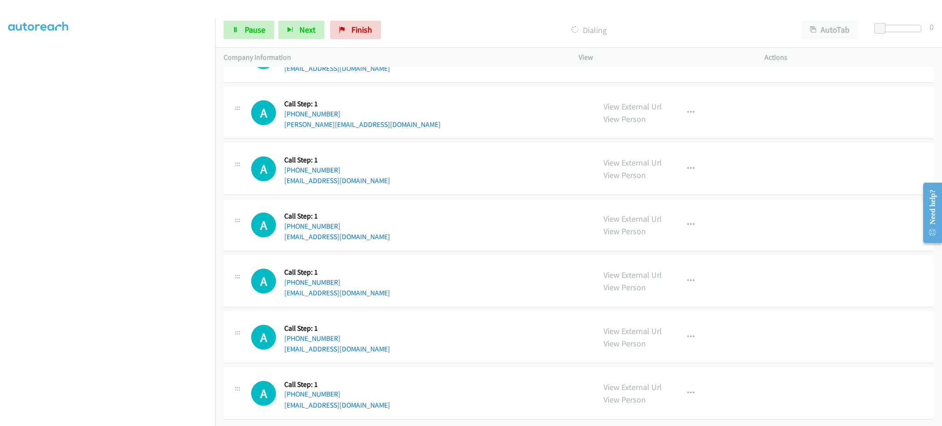
click at [389, 392] on div "A Callback Scheduled Call Step: 1 America/New_York +1 917-847-0008 melissaradin…" at bounding box center [419, 393] width 336 height 35
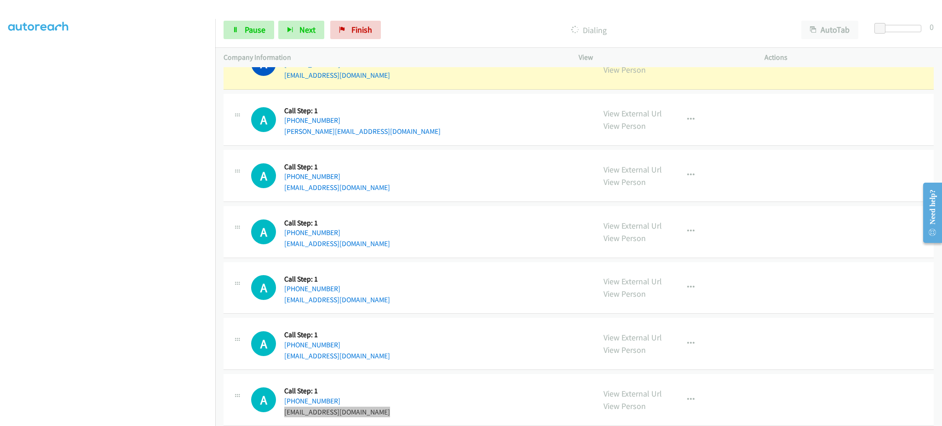
scroll to position [5987, 0]
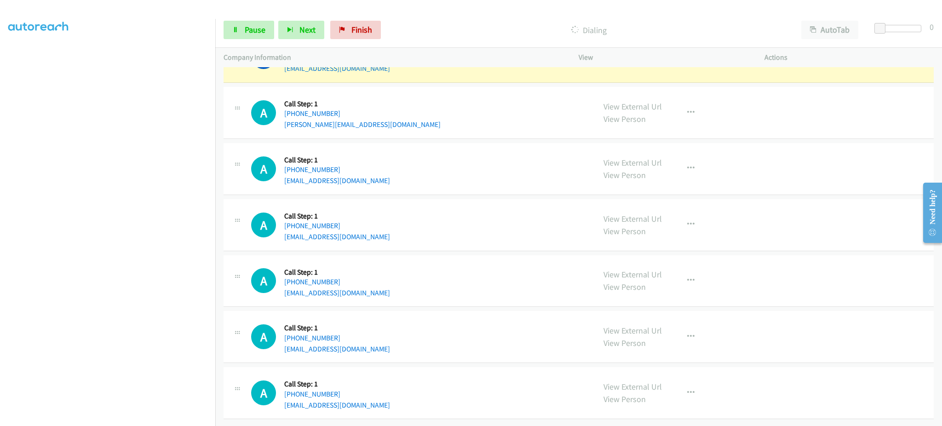
click at [372, 278] on div "A Callback Scheduled Call Step: 1 America/New_York +1 732-513-1793 markiperlste…" at bounding box center [419, 280] width 336 height 35
click at [369, 233] on div "A Callback Scheduled Call Step: 1 America/New_York +1 941-205-0013 sousa02@hotm…" at bounding box center [578, 225] width 710 height 52
click at [367, 230] on div "A Callback Scheduled Call Step: 1 America/New_York +1 941-205-0013 sousa02@hotm…" at bounding box center [419, 224] width 336 height 35
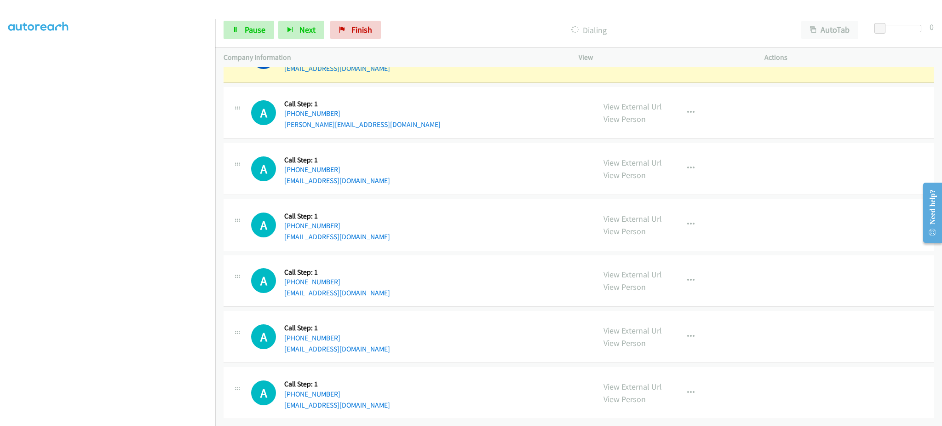
click at [367, 230] on div "A Callback Scheduled Call Step: 1 America/New_York +1 941-205-0013 sousa02@hotm…" at bounding box center [419, 224] width 336 height 35
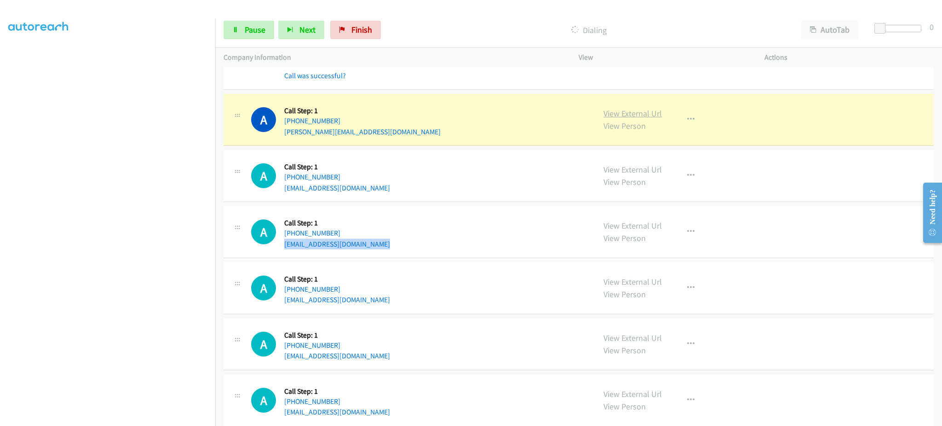
click at [640, 113] on link "View External Url" at bounding box center [632, 113] width 58 height 11
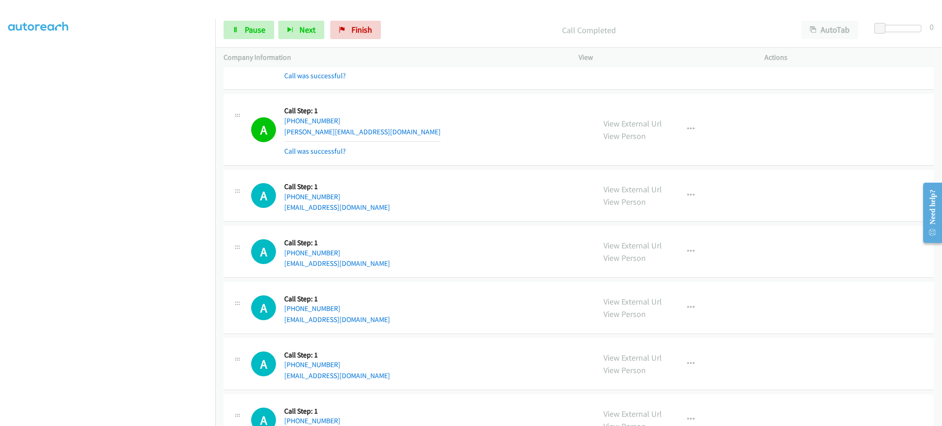
drag, startPoint x: 686, startPoint y: 143, endPoint x: 683, endPoint y: 130, distance: 13.3
click at [686, 142] on div "View External Url View Person View External Url Email Schedule/Manage Callback …" at bounding box center [692, 129] width 194 height 55
click at [687, 130] on icon "button" at bounding box center [690, 129] width 7 height 7
click at [657, 217] on link "Add to do not call list" at bounding box center [641, 208] width 122 height 18
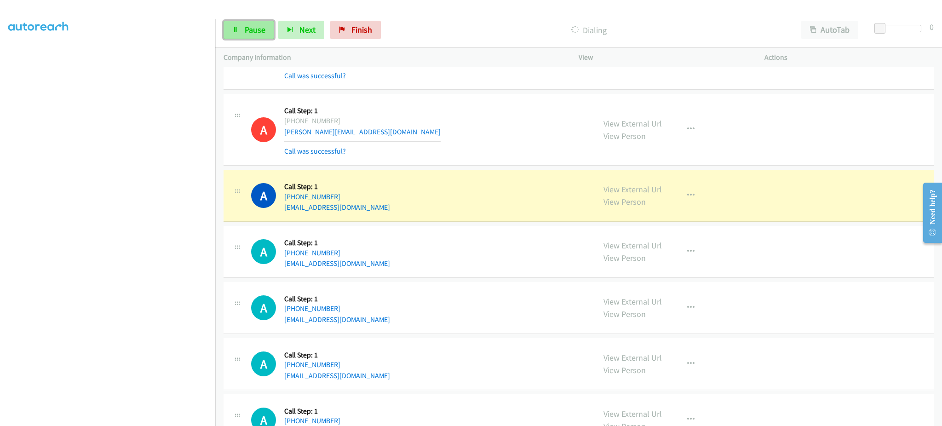
click at [269, 36] on link "Pause" at bounding box center [248, 30] width 51 height 18
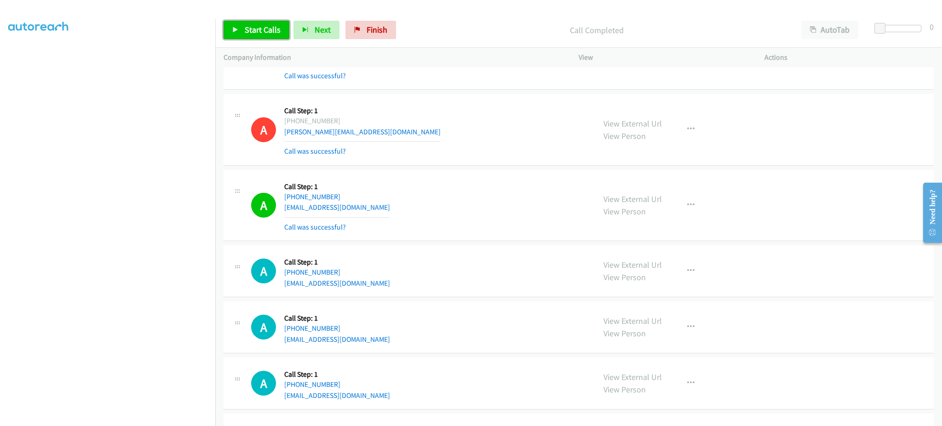
drag, startPoint x: 271, startPoint y: 34, endPoint x: 613, endPoint y: 36, distance: 341.7
click at [271, 34] on span "Start Calls" at bounding box center [263, 29] width 36 height 11
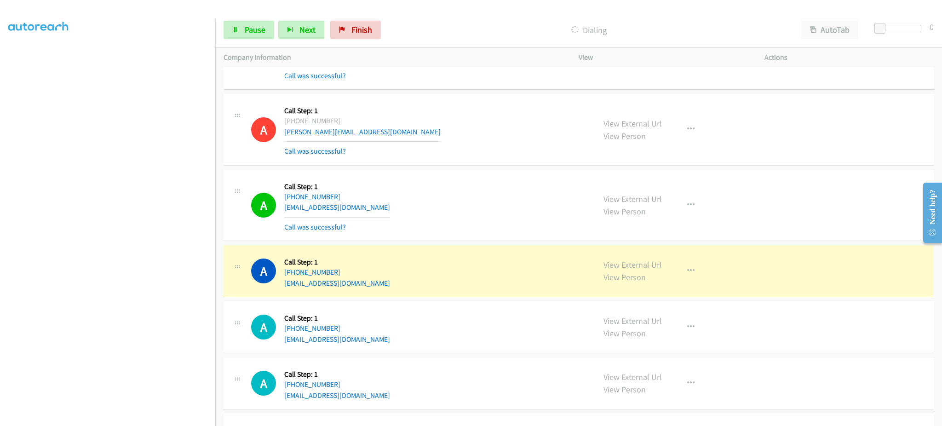
click at [451, 166] on div "A Callback Scheduled Call Step: 1 America/New_York +1 859-353-9703 c.fischlein@…" at bounding box center [578, 130] width 710 height 72
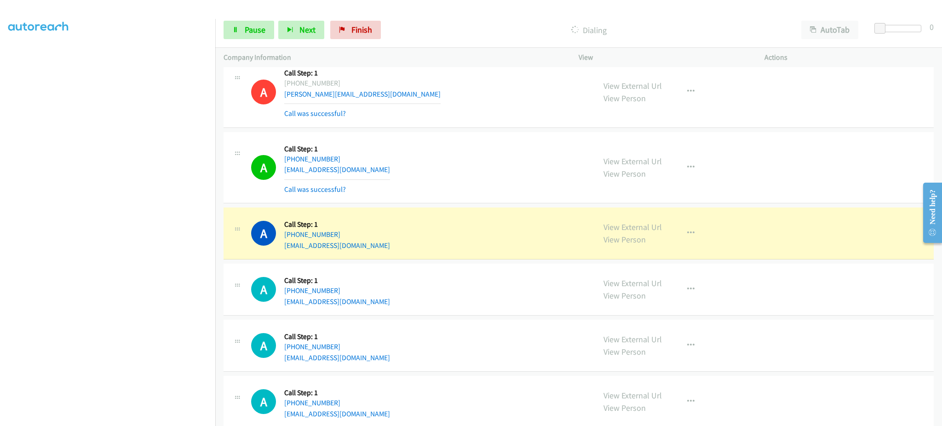
scroll to position [6046, 0]
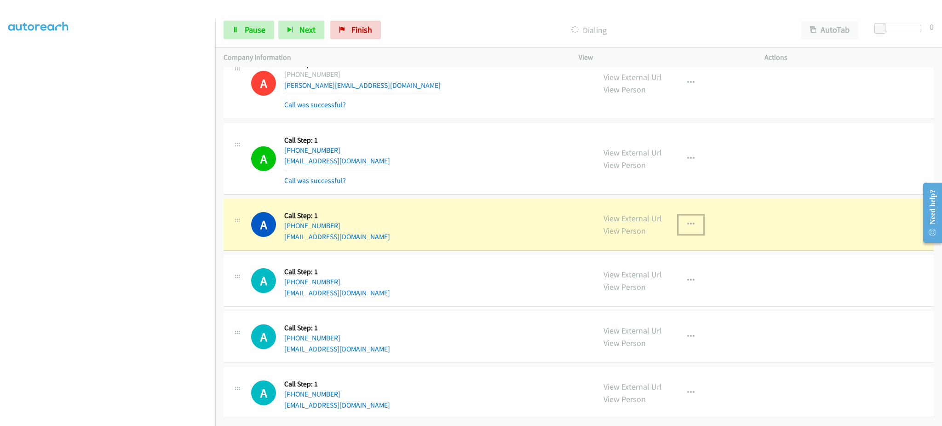
click at [678, 221] on button "button" at bounding box center [690, 224] width 25 height 18
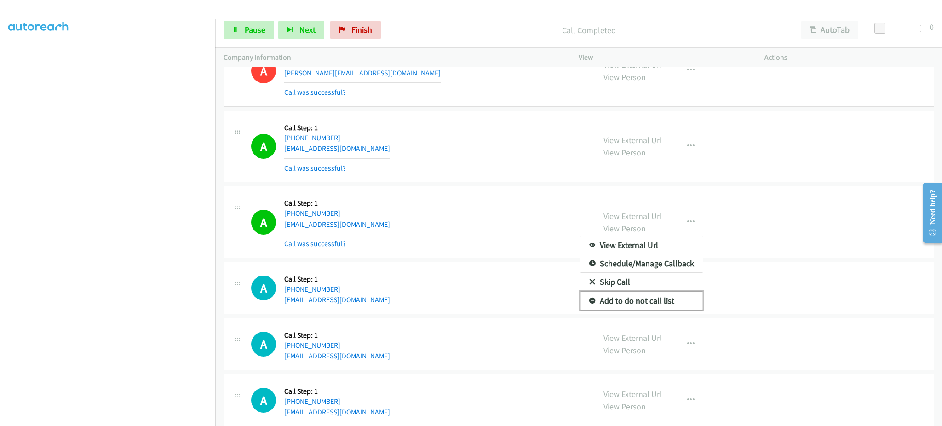
click at [668, 302] on link "Add to do not call list" at bounding box center [641, 301] width 122 height 18
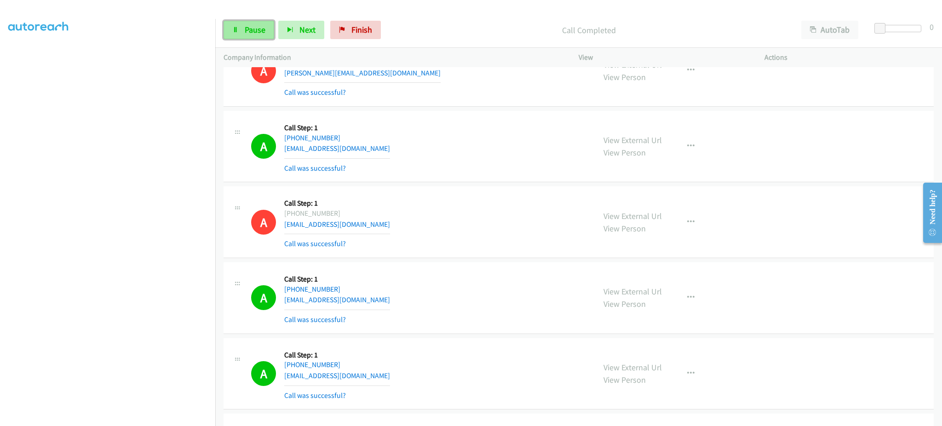
click at [246, 32] on span "Pause" at bounding box center [255, 29] width 21 height 11
click at [253, 34] on span "Pause" at bounding box center [255, 29] width 21 height 11
click at [250, 30] on span "Start Calls" at bounding box center [263, 29] width 36 height 11
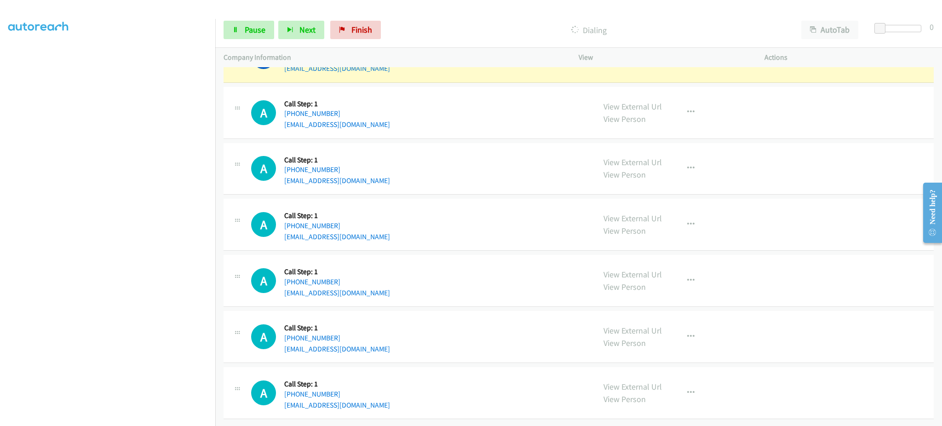
scroll to position [6574, 0]
click at [397, 286] on div "A Callback Scheduled Call Step: 1 America/New_York +1 317-475-8026 canteranthon…" at bounding box center [419, 280] width 336 height 35
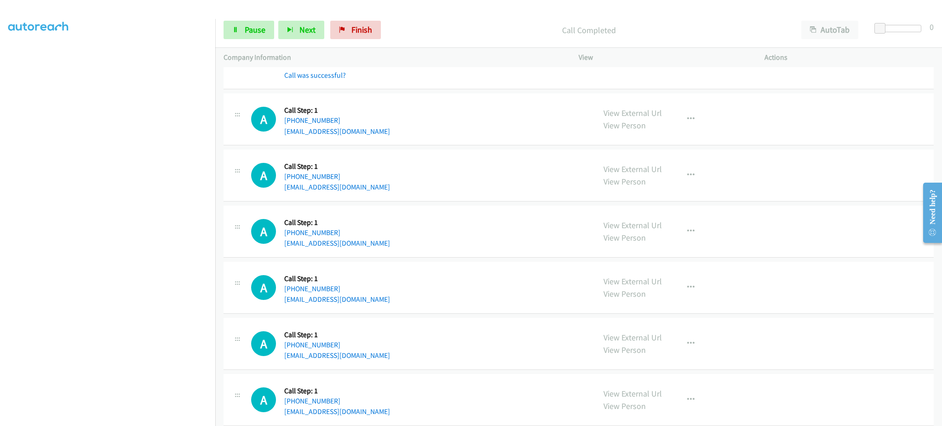
click at [389, 299] on div "A Callback Scheduled Call Step: 1 America/New_York +1 317-475-8026 canteranthon…" at bounding box center [419, 287] width 336 height 35
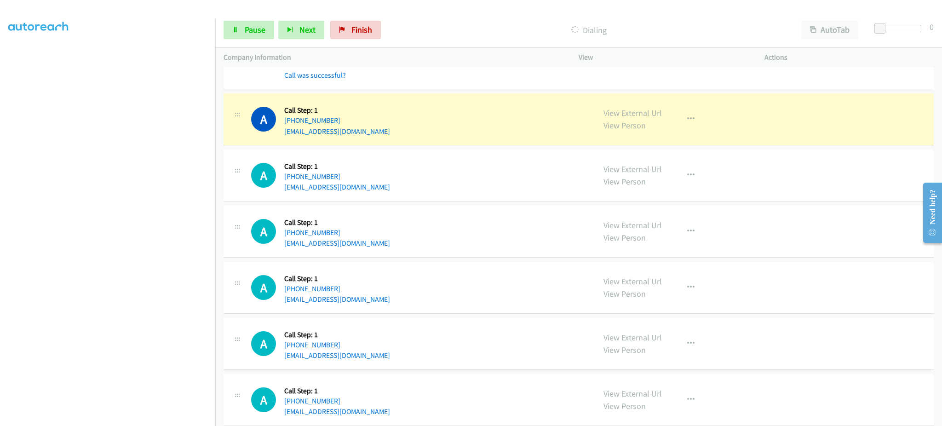
click at [371, 361] on div "A Callback Scheduled Call Step: 1 America/New_York +1 248-564-7322 vallep311@gm…" at bounding box center [419, 343] width 336 height 35
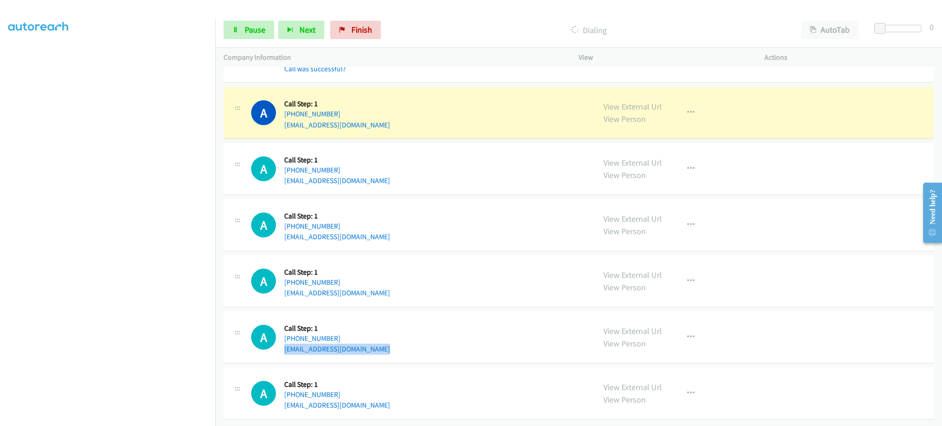
scroll to position [6593, 0]
click at [376, 395] on div "A Callback Scheduled Call Step: 1 America/New_York +1 614-580-8317 azbuckeye63@…" at bounding box center [419, 393] width 336 height 35
click at [260, 32] on span "Pause" at bounding box center [255, 29] width 21 height 11
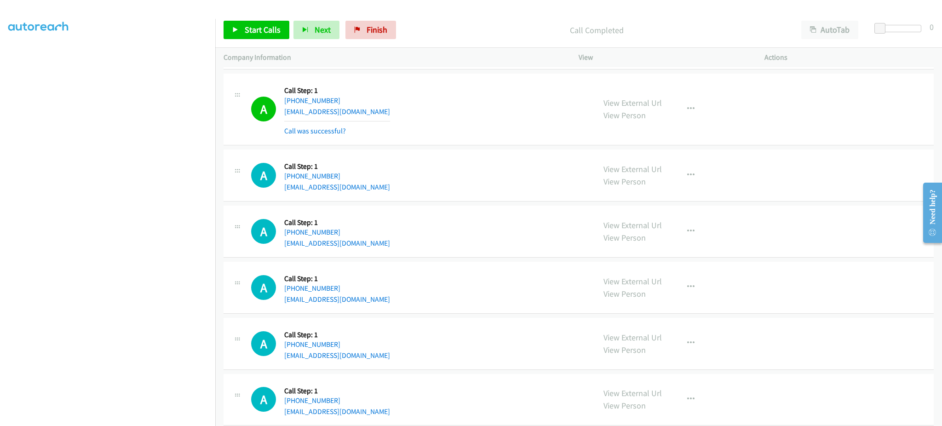
scroll to position [5794, 0]
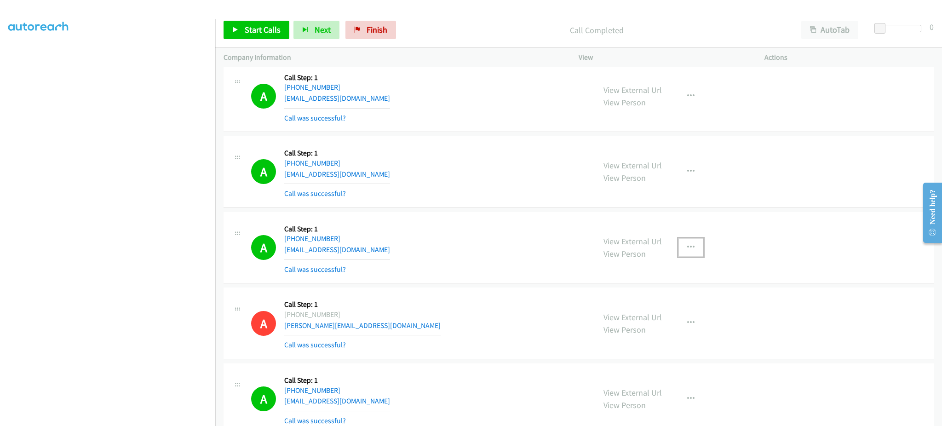
click at [692, 252] on button "button" at bounding box center [690, 247] width 25 height 18
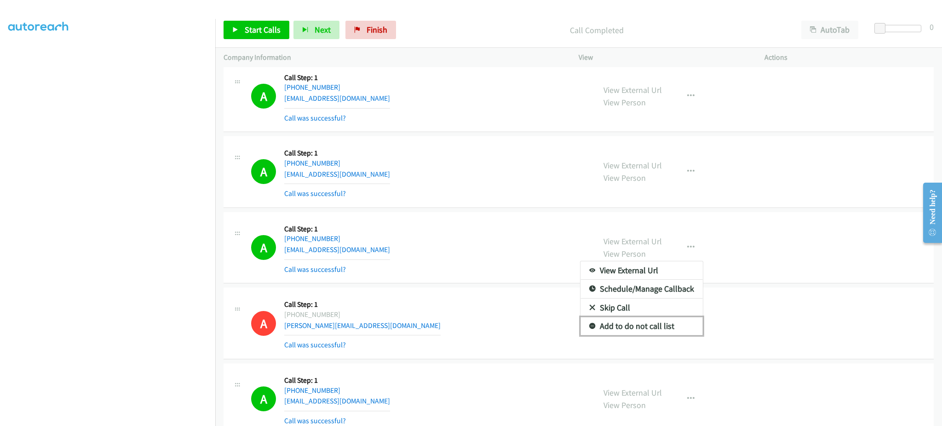
drag, startPoint x: 656, startPoint y: 328, endPoint x: 594, endPoint y: 301, distance: 67.8
click at [656, 328] on link "Add to do not call list" at bounding box center [641, 326] width 122 height 18
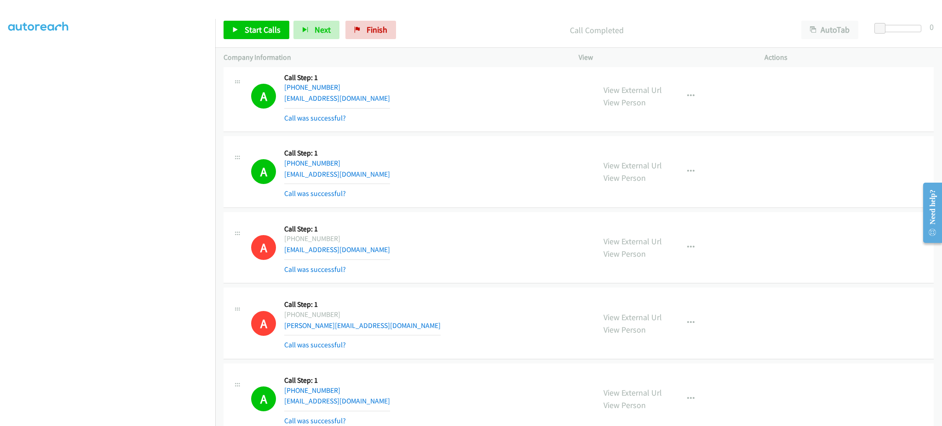
scroll to position [6613, 0]
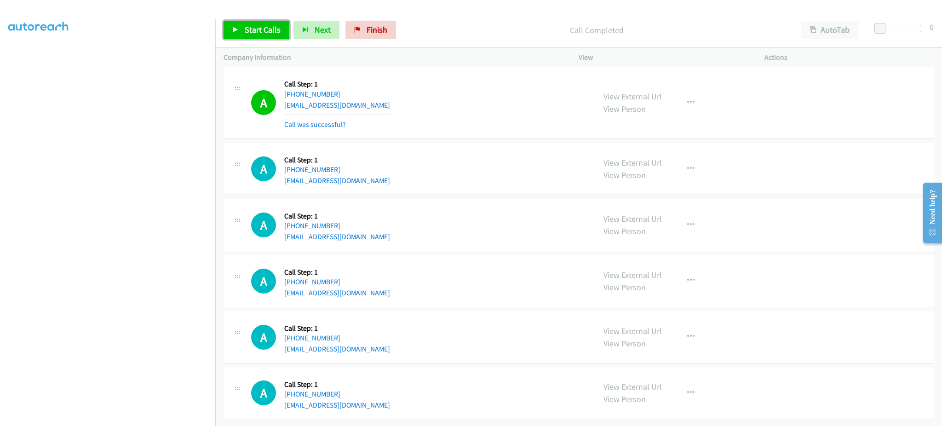
click at [240, 30] on link "Start Calls" at bounding box center [256, 30] width 66 height 18
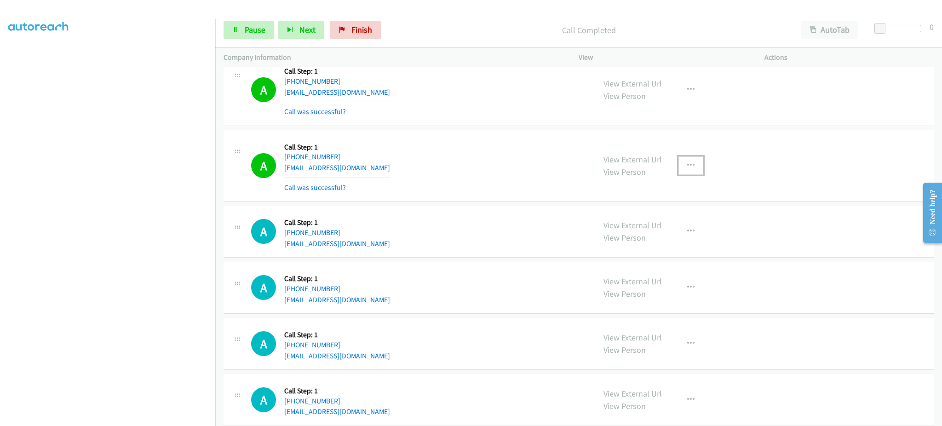
click at [687, 166] on icon "button" at bounding box center [690, 165] width 7 height 7
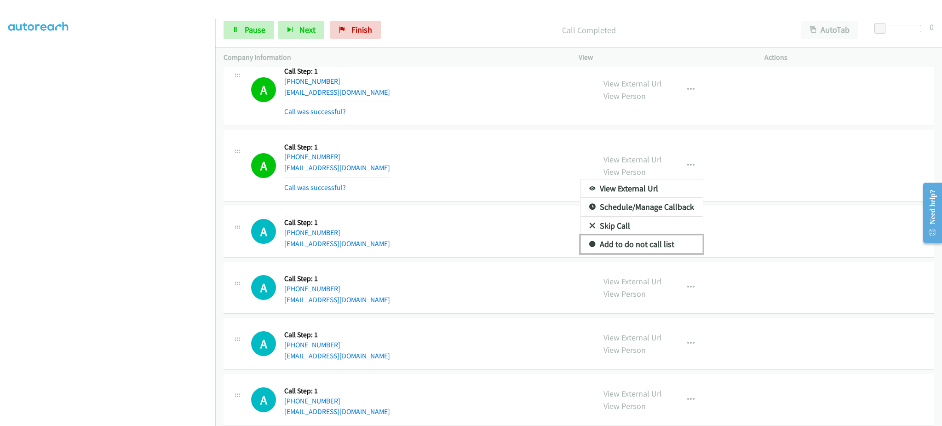
click at [650, 252] on link "Add to do not call list" at bounding box center [641, 244] width 122 height 18
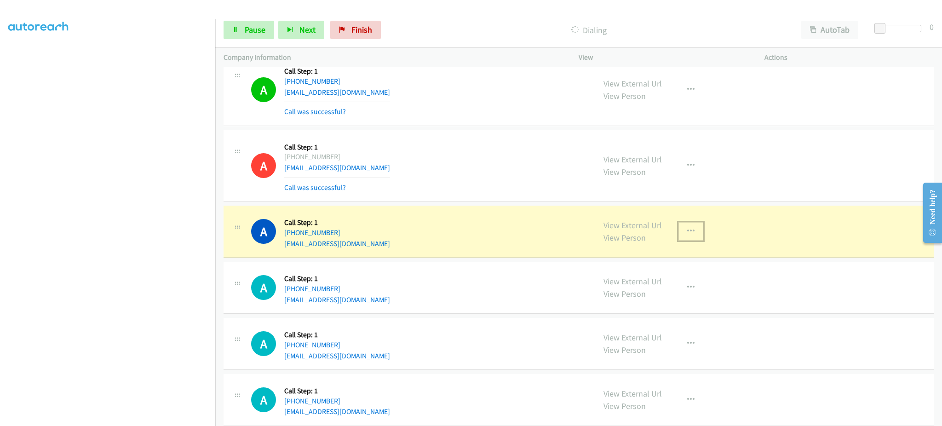
click at [679, 241] on button "button" at bounding box center [690, 231] width 25 height 18
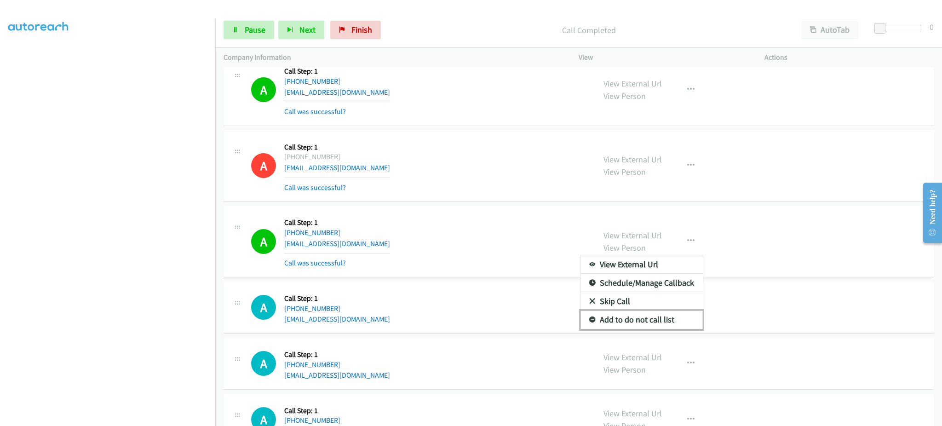
drag, startPoint x: 661, startPoint y: 325, endPoint x: 656, endPoint y: 316, distance: 10.3
click at [661, 326] on link "Add to do not call list" at bounding box center [641, 319] width 122 height 18
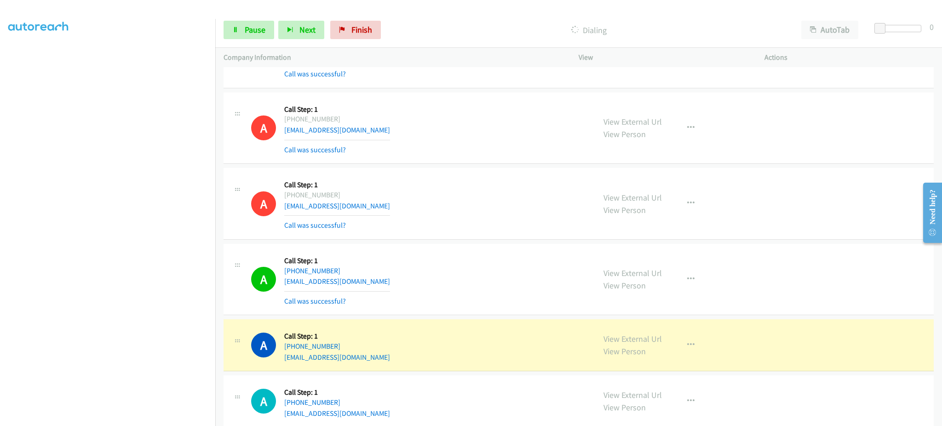
scroll to position [6672, 0]
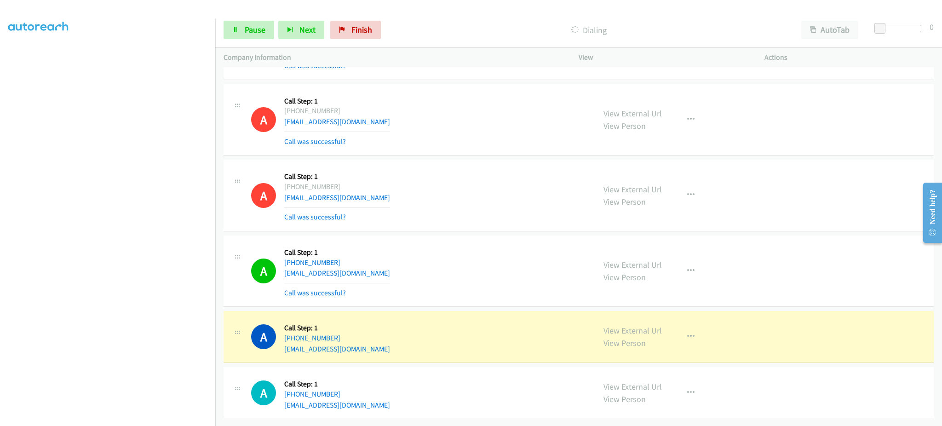
click at [352, 342] on div "A Callback Scheduled Call Step: 1 America/New_York +1 248-564-7322 vallep311@gm…" at bounding box center [419, 336] width 336 height 35
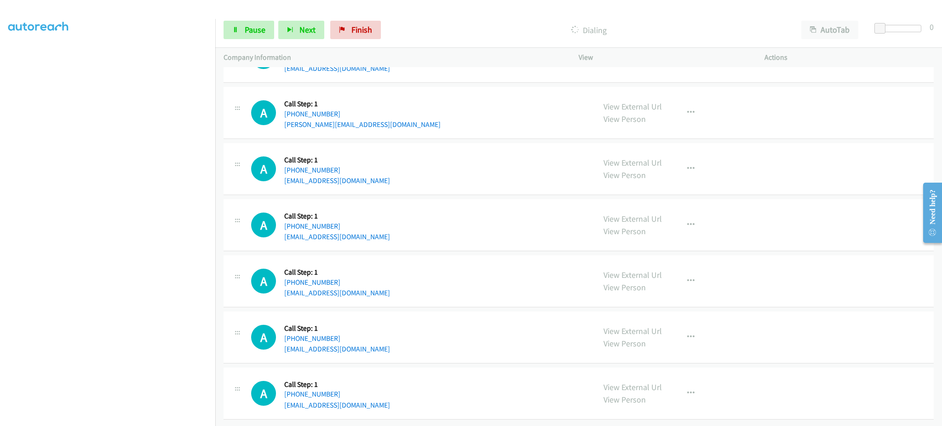
scroll to position [1595, 0]
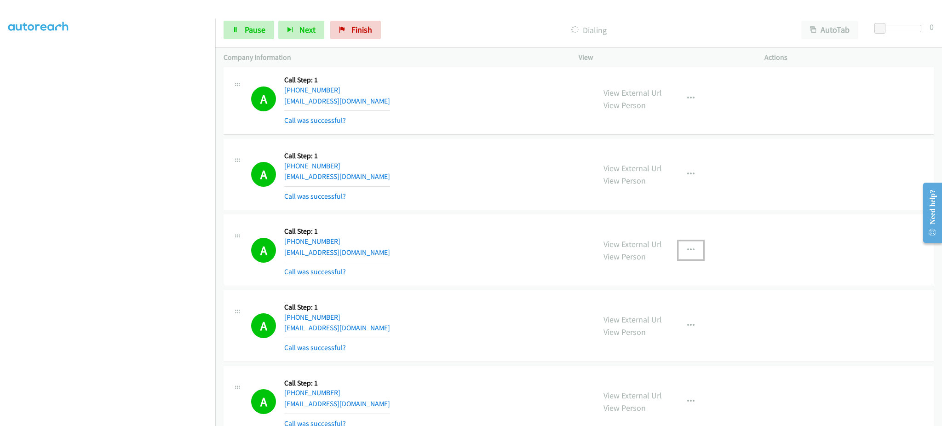
click at [682, 245] on button "button" at bounding box center [690, 250] width 25 height 18
click at [659, 320] on link "Add to do not call list" at bounding box center [641, 329] width 122 height 18
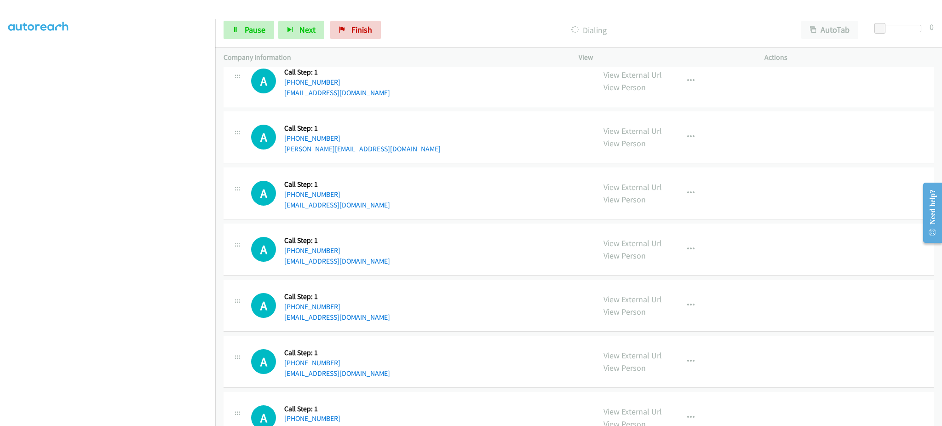
scroll to position [7179, 0]
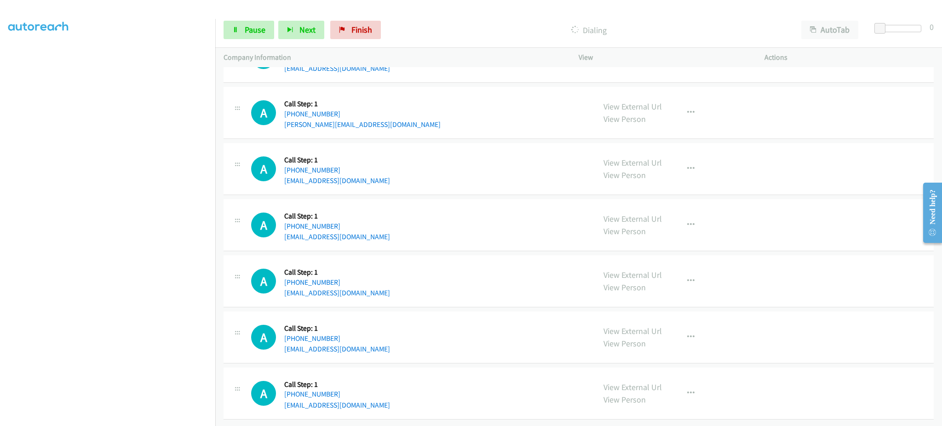
click at [386, 288] on div "A Callback Scheduled Call Step: 1 America/New_York +1 305-219-4111 kemkem0703@g…" at bounding box center [419, 280] width 336 height 35
click at [386, 287] on div "A Callback Scheduled Call Step: 1 America/New_York +1 305-219-4111 kemkem0703@g…" at bounding box center [419, 280] width 336 height 35
click at [400, 342] on div "A Callback Scheduled Call Step: 1 America/New_York +1 727-424-0181 camilleclave…" at bounding box center [419, 337] width 336 height 35
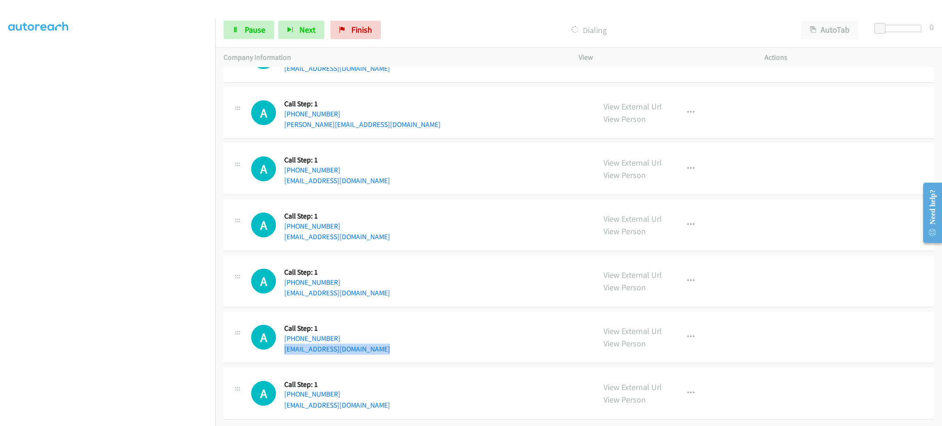
click at [400, 342] on div "A Callback Scheduled Call Step: 1 America/New_York +1 727-424-0181 camilleclave…" at bounding box center [419, 337] width 336 height 35
click at [403, 395] on div "A Callback Scheduled Call Step: 1 America/New_York +1 843-597-7584 jonas.lincol…" at bounding box center [419, 393] width 336 height 35
click at [402, 395] on div "A Callback Scheduled Call Step: 1 America/New_York +1 843-597-7584 jonas.lincol…" at bounding box center [419, 393] width 336 height 35
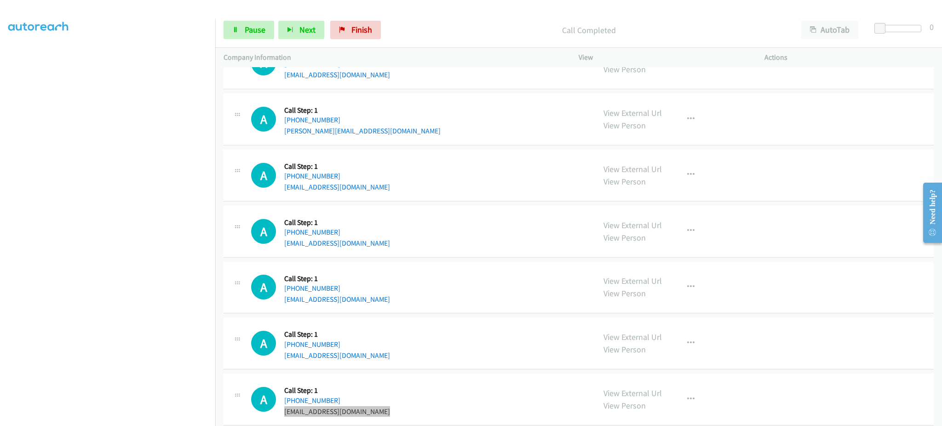
scroll to position [7199, 0]
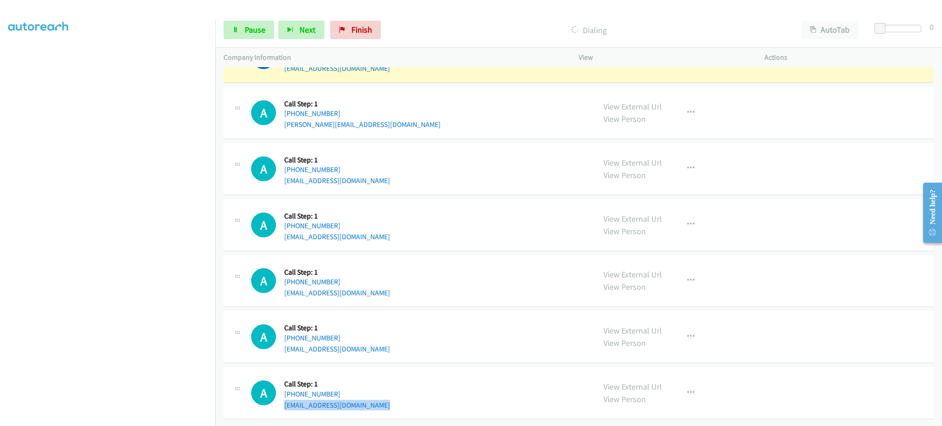
click at [382, 399] on div "A Callback Scheduled Call Step: 1 America/New_York +1 843-597-7584 jonas.lincol…" at bounding box center [419, 392] width 336 height 35
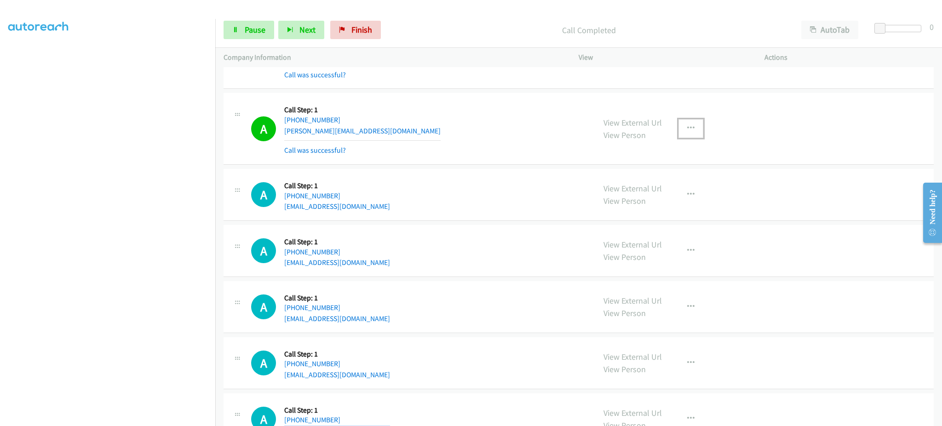
click at [672, 138] on div "View External Url View Person View External Url Email Schedule/Manage Callback …" at bounding box center [692, 128] width 194 height 55
click at [679, 137] on button "button" at bounding box center [690, 128] width 25 height 18
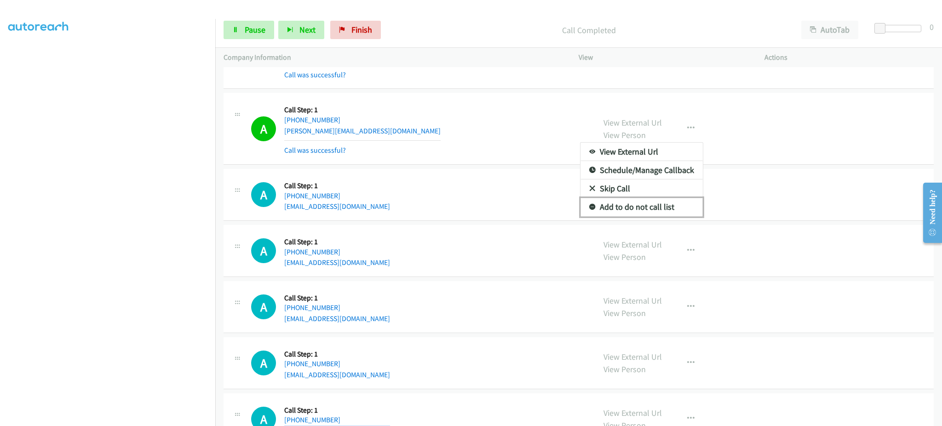
click at [672, 210] on link "Add to do not call list" at bounding box center [641, 207] width 122 height 18
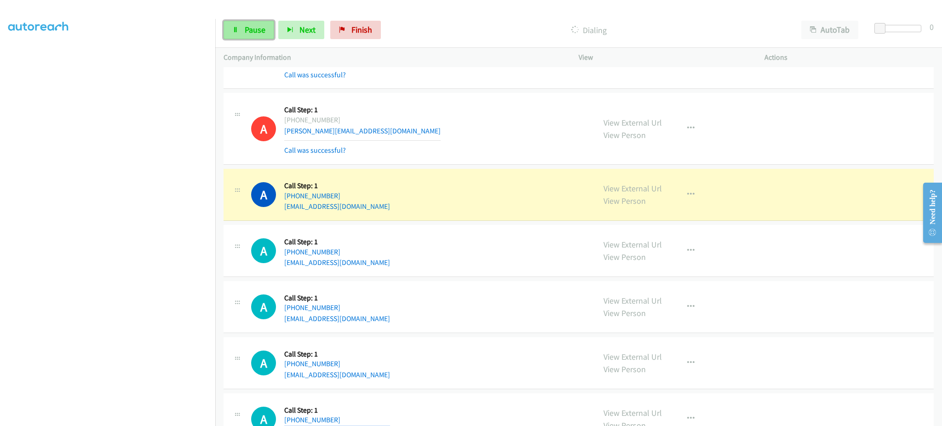
click at [235, 24] on link "Pause" at bounding box center [248, 30] width 51 height 18
click at [634, 188] on link "View External Url" at bounding box center [632, 188] width 58 height 11
click at [486, 245] on div "A Callback Scheduled Call Step: 1 America/Chicago +1 763-290-3275 jsrs8082@gmai…" at bounding box center [419, 250] width 336 height 35
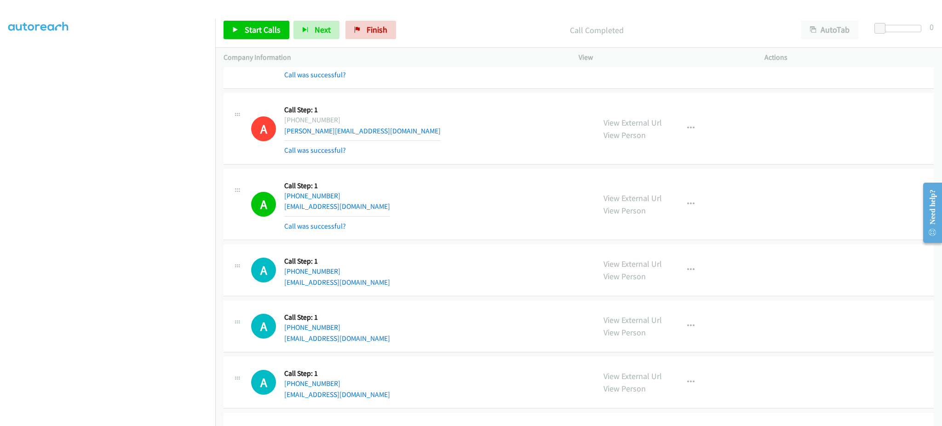
click at [682, 220] on div "View External Url View Person View External Url Email Schedule/Manage Callback …" at bounding box center [692, 204] width 194 height 55
click at [687, 208] on icon "button" at bounding box center [690, 203] width 7 height 7
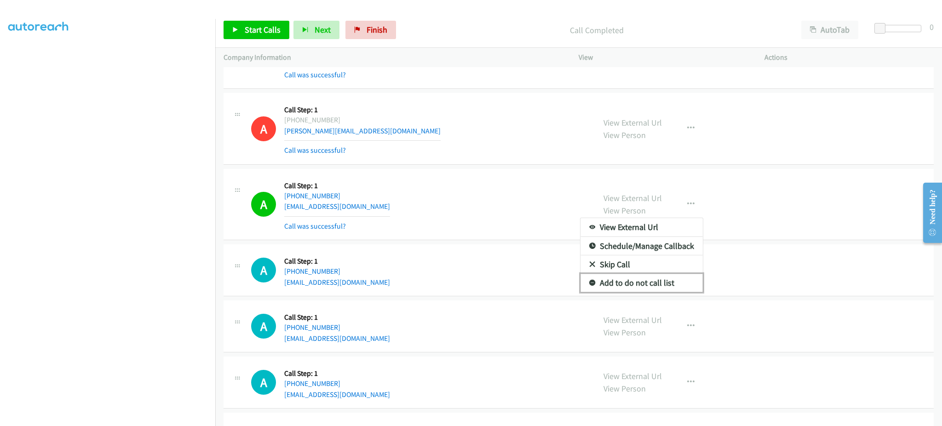
click at [648, 291] on link "Add to do not call list" at bounding box center [641, 283] width 122 height 18
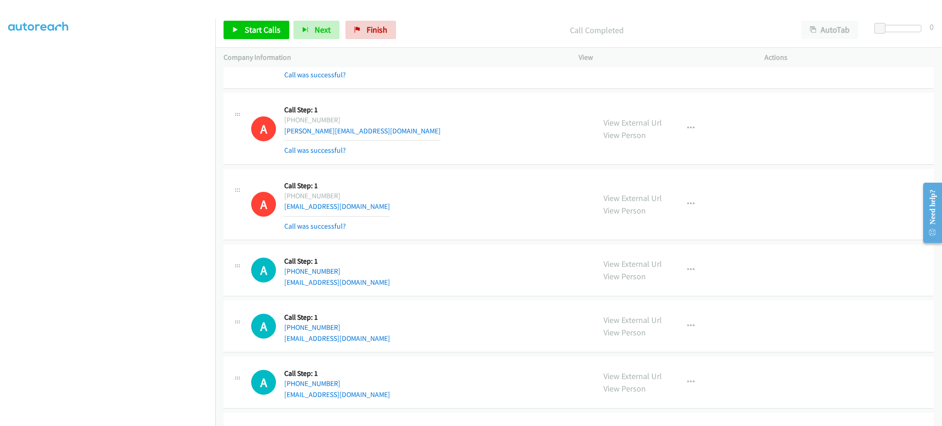
scroll to position [3581, 0]
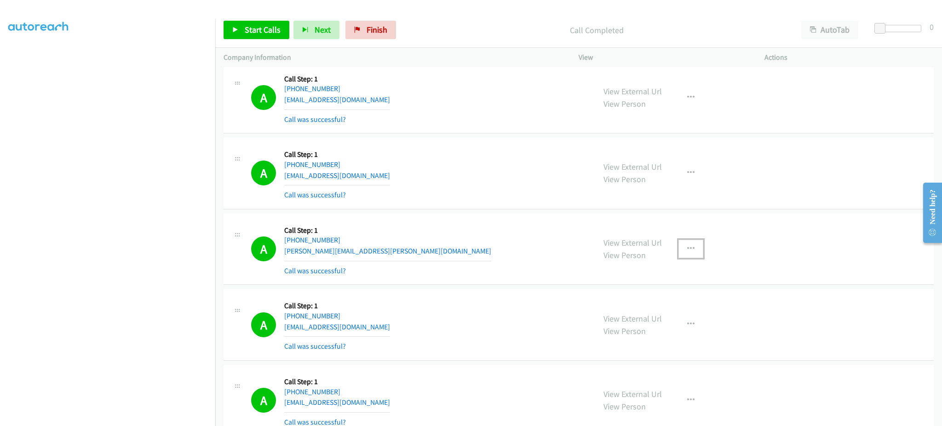
click at [680, 250] on button "button" at bounding box center [690, 249] width 25 height 18
click at [652, 325] on link "Add to do not call list" at bounding box center [641, 327] width 122 height 18
click at [650, 248] on link "View External Url" at bounding box center [632, 242] width 58 height 11
click at [248, 33] on span "Start Calls" at bounding box center [263, 29] width 36 height 11
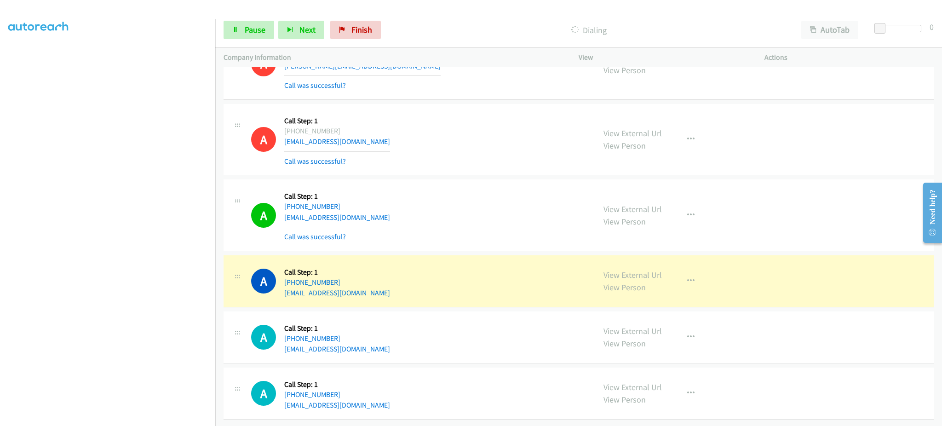
scroll to position [7278, 0]
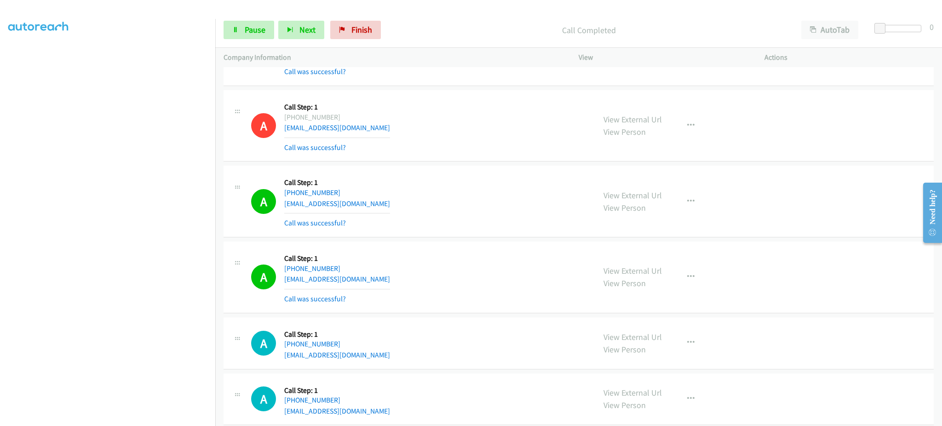
click at [384, 392] on div "A Callback Scheduled Call Step: 1 America/New_York +1 843-597-7584 jonas.lincol…" at bounding box center [419, 399] width 336 height 35
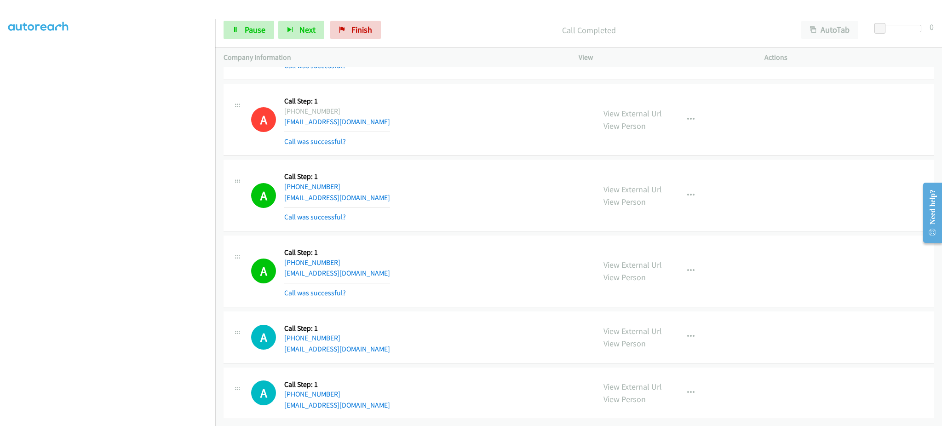
scroll to position [7297, 0]
click at [387, 401] on div "A Callback Scheduled Call Step: 1 America/New_York +1 843-597-7584 jonas.lincol…" at bounding box center [419, 393] width 336 height 35
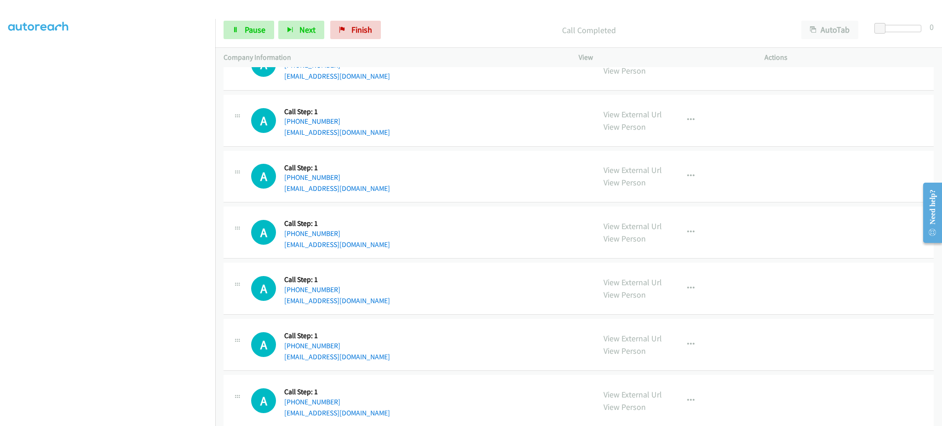
scroll to position [7785, 0]
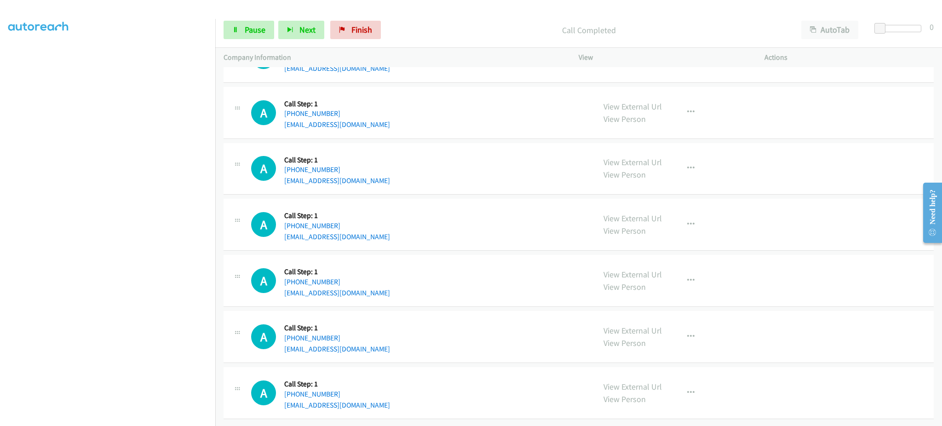
click at [379, 338] on div "A Callback Scheduled Call Step: 1 America/New_York +1 843-617-0910 maeberlin74@…" at bounding box center [419, 336] width 336 height 35
click at [262, 34] on span "Pause" at bounding box center [255, 29] width 21 height 11
click at [370, 394] on div "A Callback Scheduled Call Step: 1 America/New_York +1 413-297-5146 majaskye9@gm…" at bounding box center [419, 392] width 336 height 35
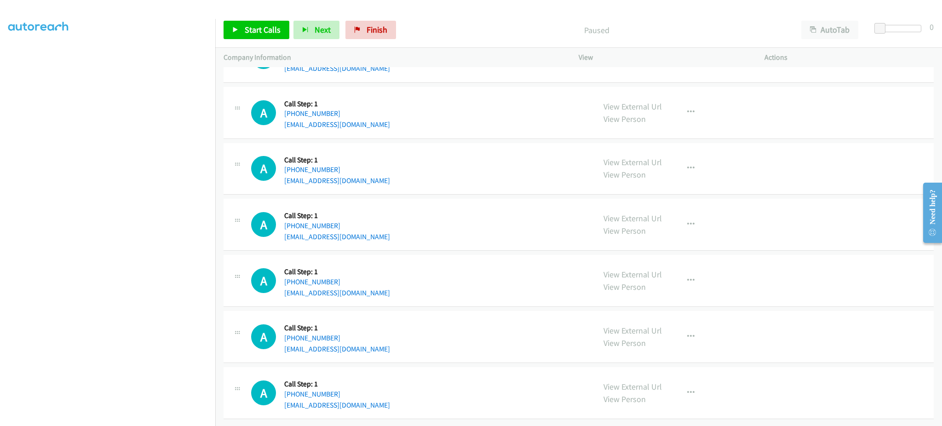
click at [370, 394] on div "A Callback Scheduled Call Step: 1 America/New_York +1 413-297-5146 majaskye9@gm…" at bounding box center [419, 392] width 336 height 35
click at [373, 398] on div "A Callback Scheduled Call Step: 1 America/New_York +1 413-297-5146 majaskye9@gm…" at bounding box center [419, 392] width 336 height 35
click at [373, 397] on div "A Callback Scheduled Call Step: 1 America/New_York +1 413-297-5146 majaskye9@gm…" at bounding box center [419, 392] width 336 height 35
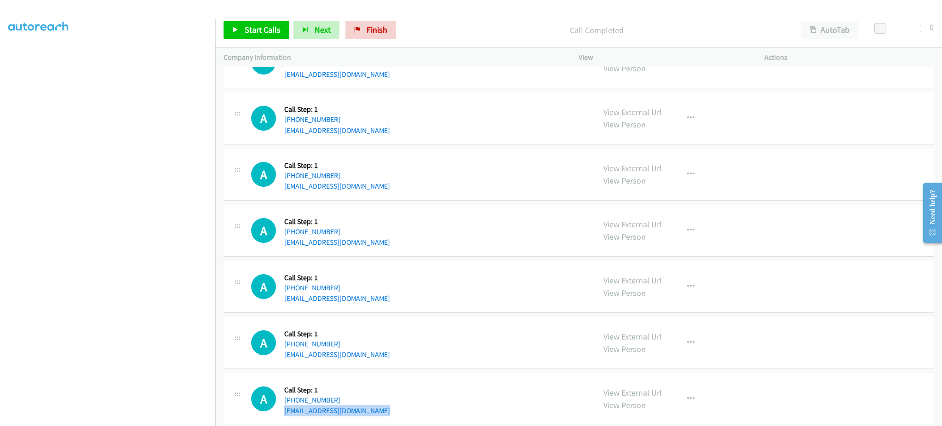
scroll to position [7805, 0]
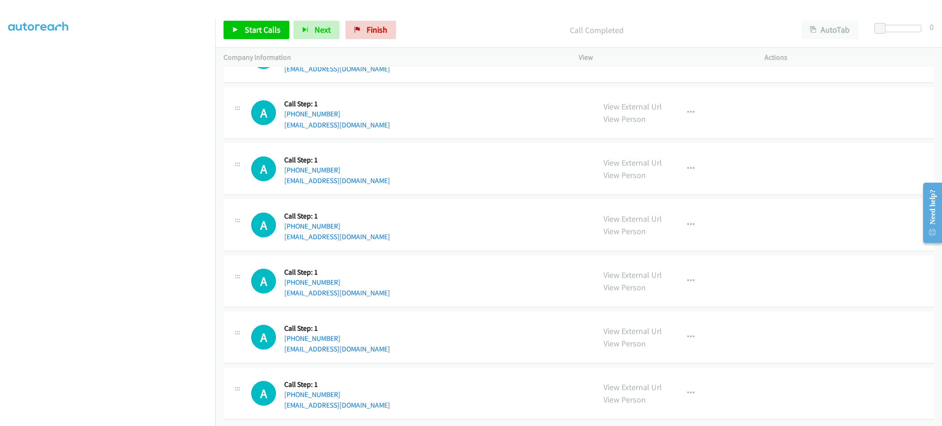
click at [394, 227] on div "A Callback Scheduled Call Step: 1 America/New_York +1 757-998-0887 davidrthomas…" at bounding box center [419, 224] width 336 height 35
click at [383, 118] on div "A Callback Scheduled Call Step: 1 America/Chicago +1 630-215-9139 kgmedick@comc…" at bounding box center [419, 112] width 336 height 35
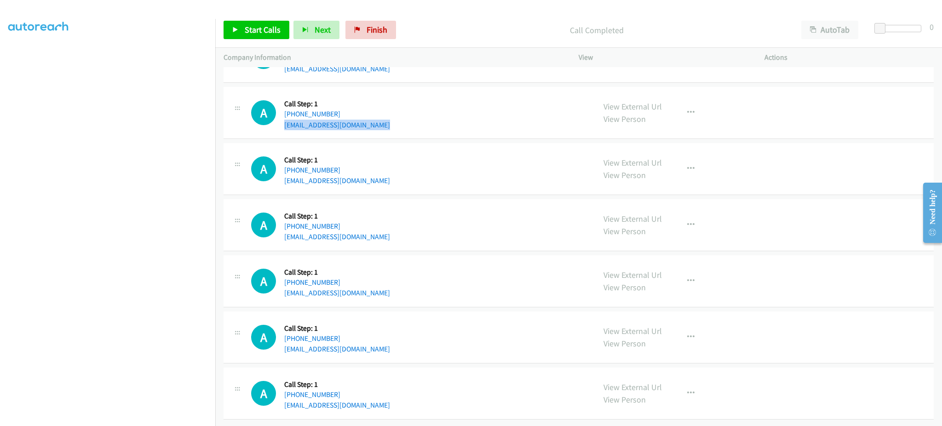
click at [383, 118] on div "A Callback Scheduled Call Step: 1 America/Chicago +1 630-215-9139 kgmedick@comc…" at bounding box center [419, 112] width 336 height 35
click at [263, 28] on span "Start Calls" at bounding box center [263, 29] width 36 height 11
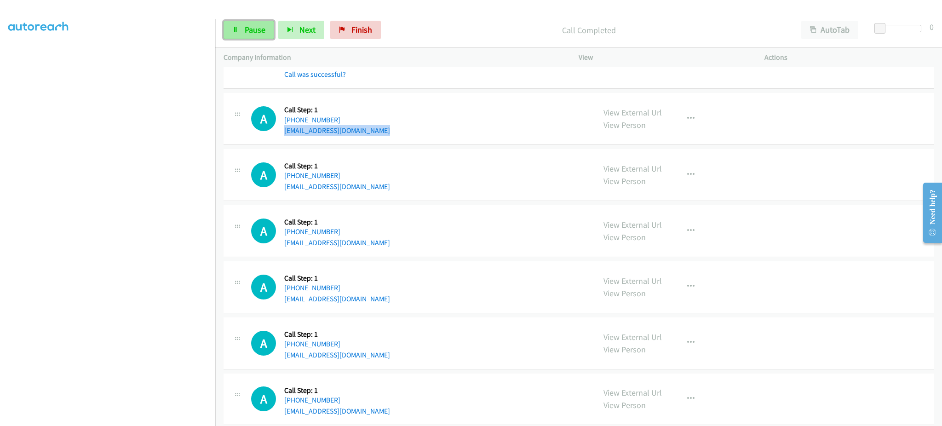
click at [256, 26] on span "Pause" at bounding box center [255, 29] width 21 height 11
click at [282, 22] on link "Start Calls" at bounding box center [256, 30] width 66 height 18
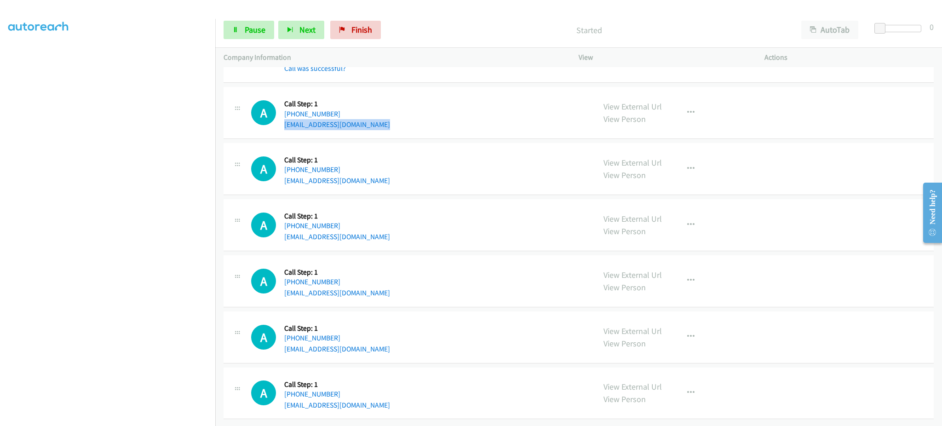
scroll to position [7824, 0]
click at [389, 342] on div "A Callback Scheduled Call Step: 1 America/New_York +1 843-617-0910 maeberlin74@…" at bounding box center [419, 337] width 336 height 35
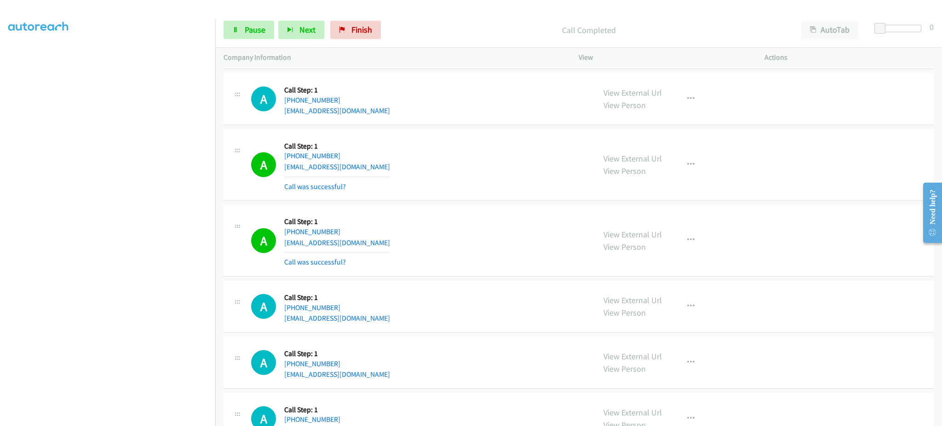
click at [670, 247] on div "View External Url View Person View External Url Email Schedule/Manage Callback …" at bounding box center [692, 240] width 194 height 55
click at [680, 245] on button "button" at bounding box center [690, 240] width 25 height 18
click at [668, 320] on link "Add to do not call list" at bounding box center [641, 318] width 122 height 18
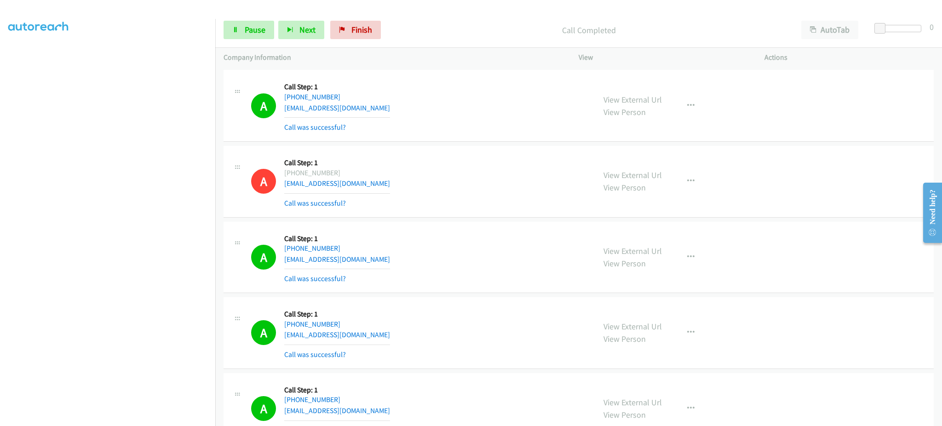
scroll to position [7922, 0]
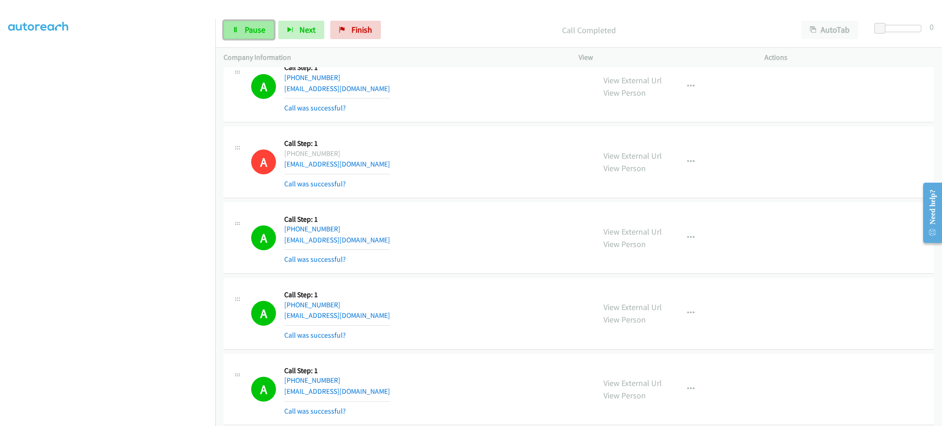
click at [266, 28] on link "Pause" at bounding box center [248, 30] width 51 height 18
click at [271, 29] on span "Start Calls" at bounding box center [263, 29] width 36 height 11
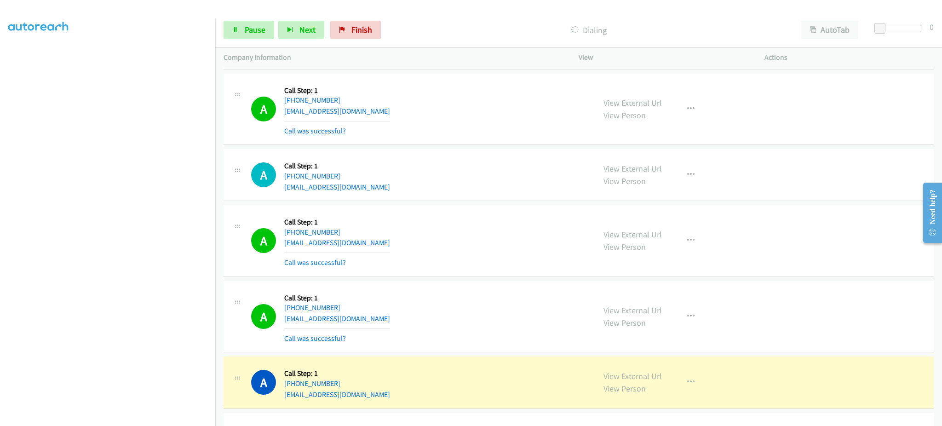
scroll to position [8290, 0]
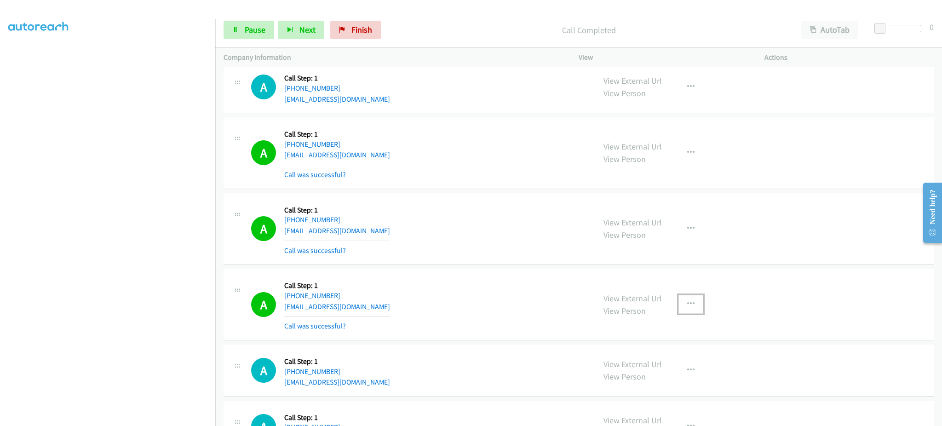
click at [693, 309] on button "button" at bounding box center [690, 304] width 25 height 18
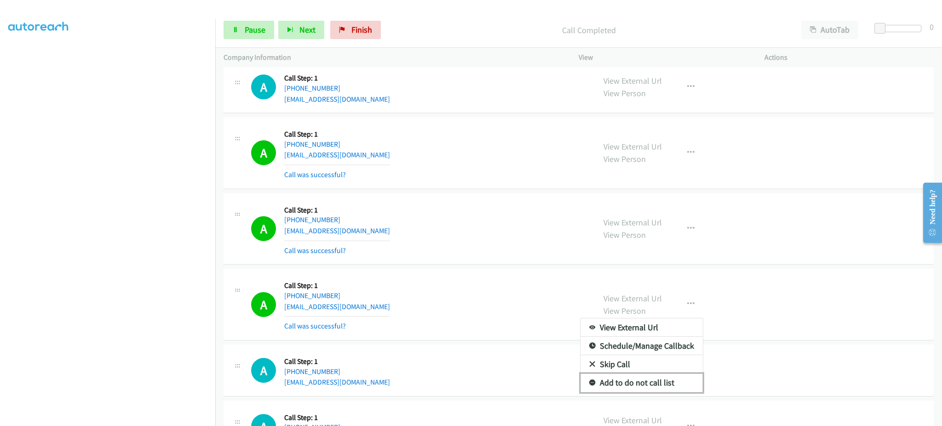
click at [642, 382] on link "Add to do not call list" at bounding box center [641, 382] width 122 height 18
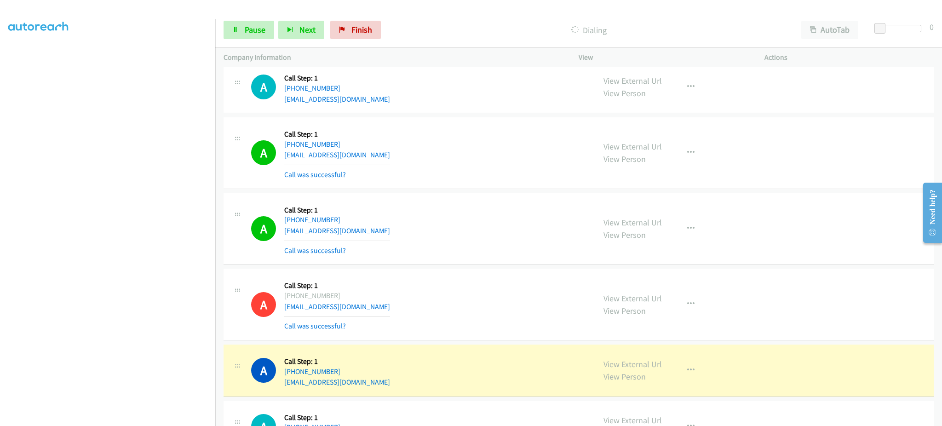
scroll to position [73, 2]
click at [256, 36] on link "Pause" at bounding box center [248, 30] width 51 height 18
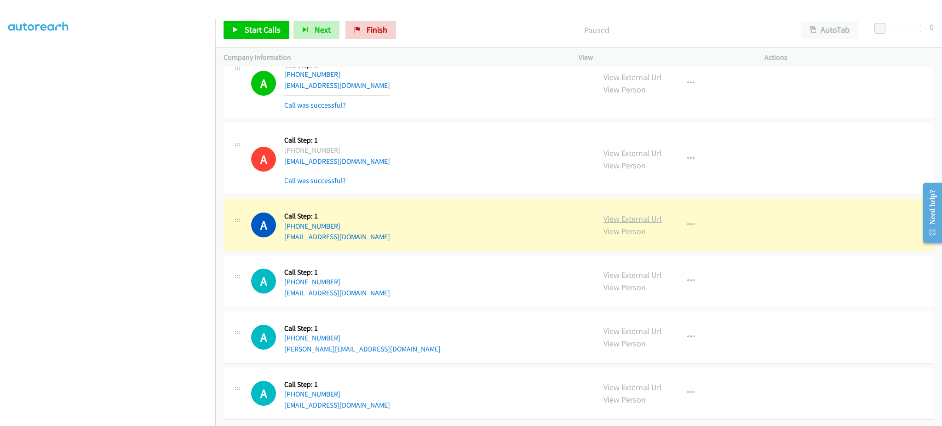
click at [646, 213] on link "View External Url" at bounding box center [632, 218] width 58 height 11
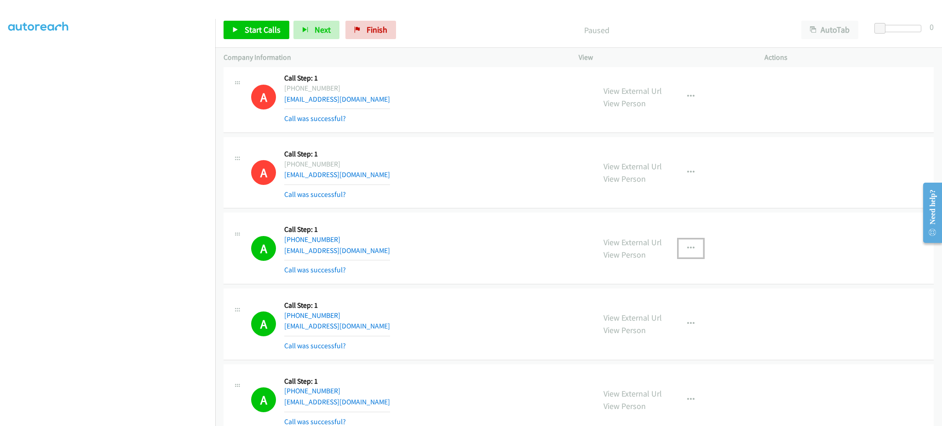
click at [685, 245] on button "button" at bounding box center [690, 248] width 25 height 18
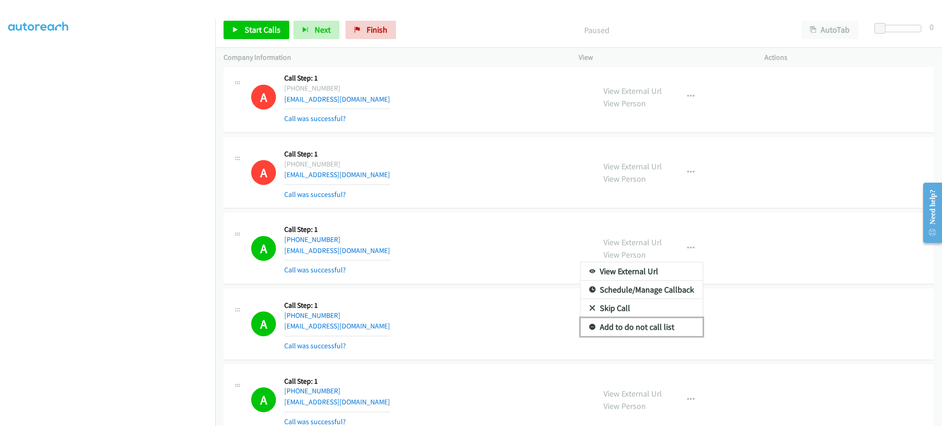
click at [667, 326] on link "Add to do not call list" at bounding box center [641, 327] width 122 height 18
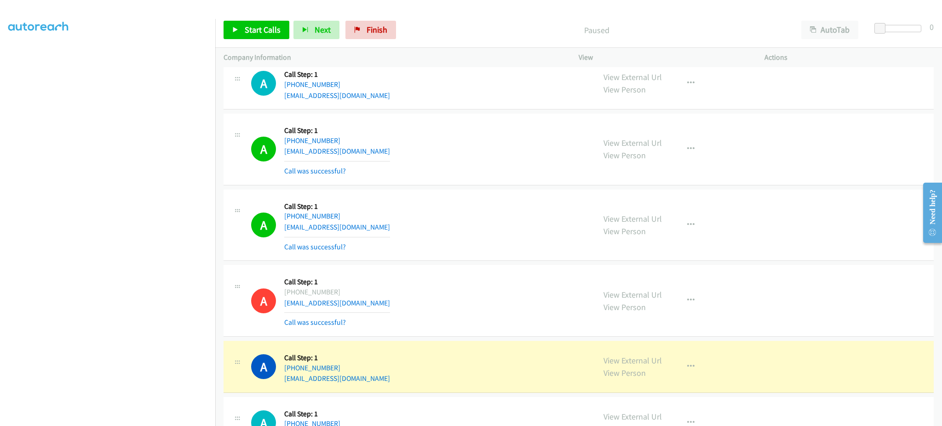
scroll to position [8450, 0]
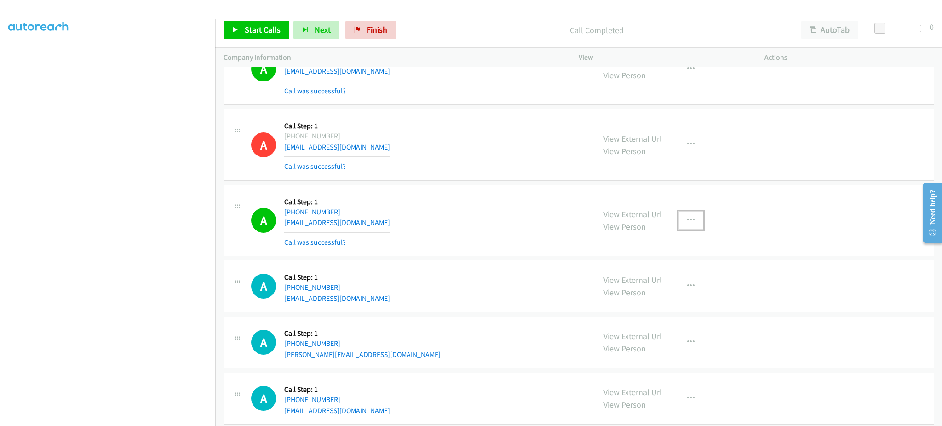
click at [687, 224] on icon "button" at bounding box center [690, 220] width 7 height 7
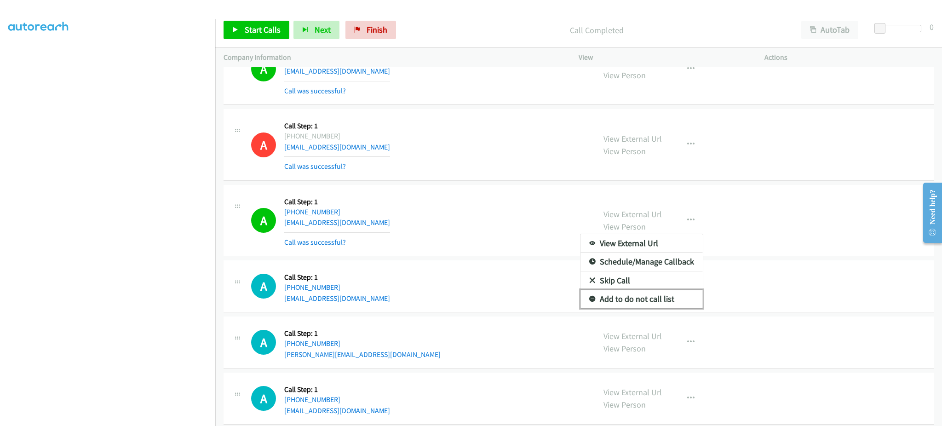
click at [668, 297] on link "Add to do not call list" at bounding box center [641, 299] width 122 height 18
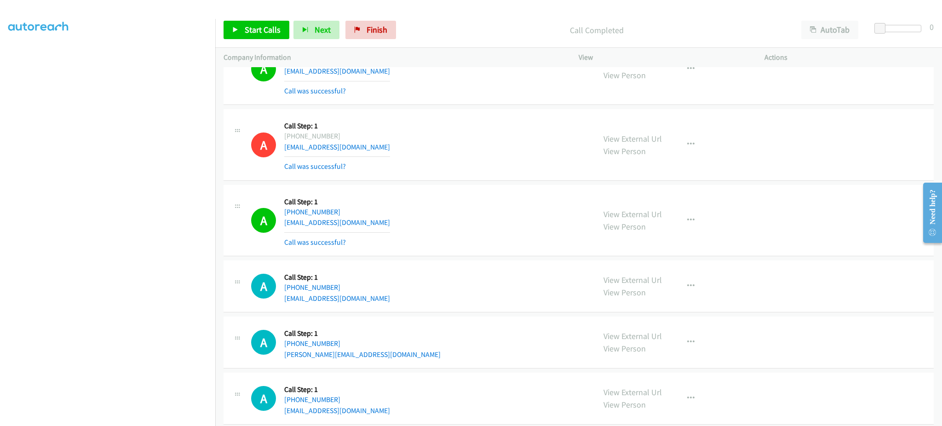
click at [387, 304] on div "A Callback Scheduled Call Step: 1 America/Los_Angeles +1 760-846-1720 dalonso08…" at bounding box center [419, 286] width 336 height 35
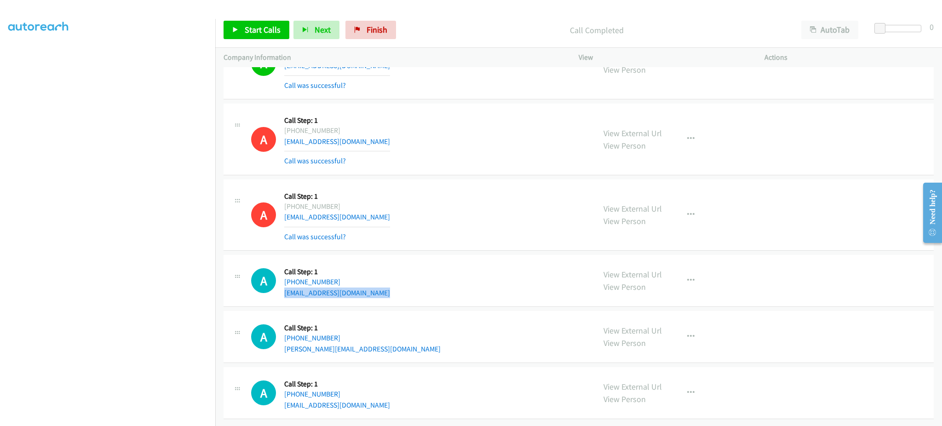
scroll to position [8470, 0]
click at [339, 342] on div "A Callback Scheduled Call Step: 1 America/Los_Angeles +1 714-401-2600 judi@idgx…" at bounding box center [419, 336] width 336 height 35
click at [365, 398] on div "A Callback Scheduled Call Step: 1 America/Los_Angeles +1 559-860-8855 jasoneroh…" at bounding box center [419, 392] width 336 height 35
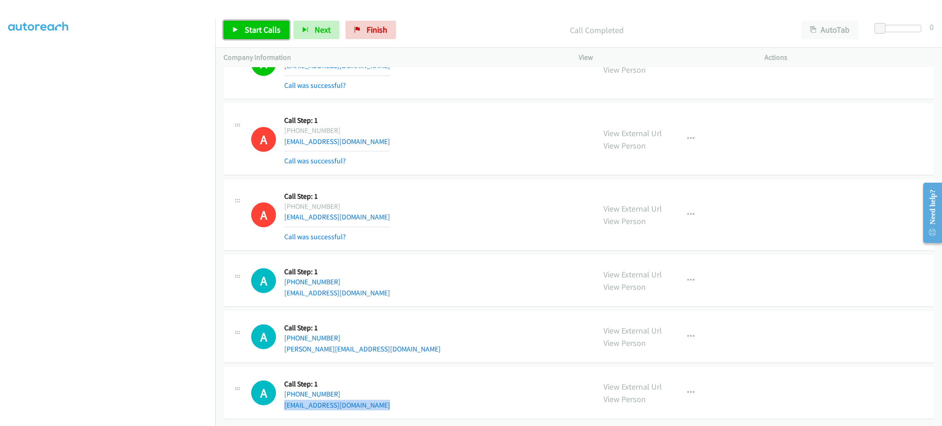
click at [255, 24] on span "Start Calls" at bounding box center [263, 29] width 36 height 11
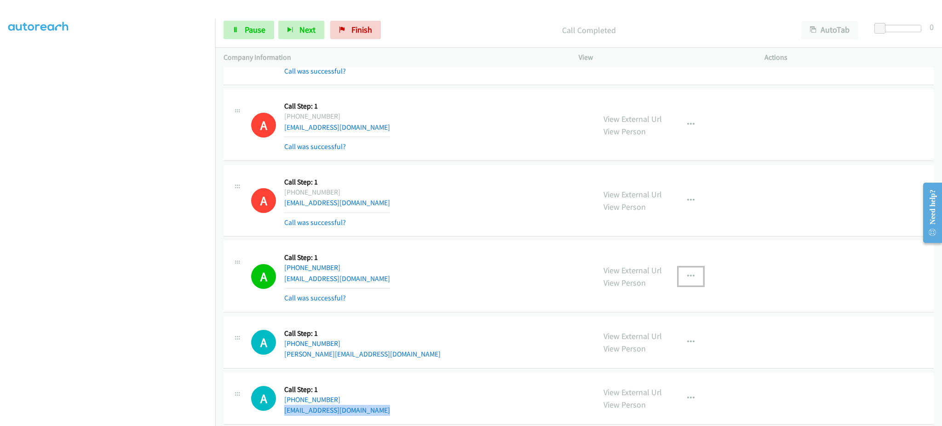
click at [690, 284] on button "button" at bounding box center [690, 276] width 25 height 18
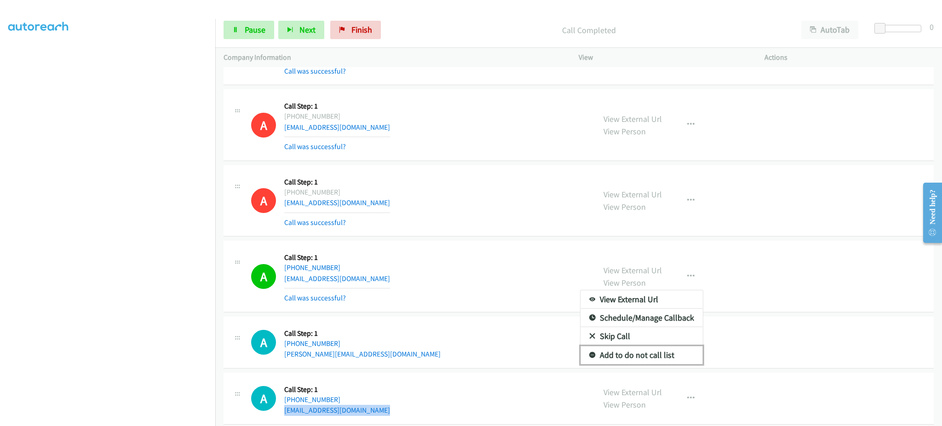
click at [678, 352] on link "Add to do not call list" at bounding box center [641, 355] width 122 height 18
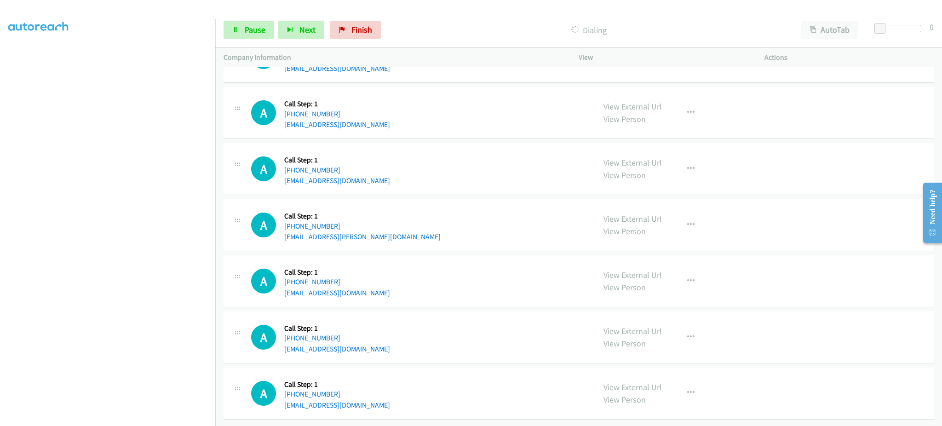
scroll to position [2580, 0]
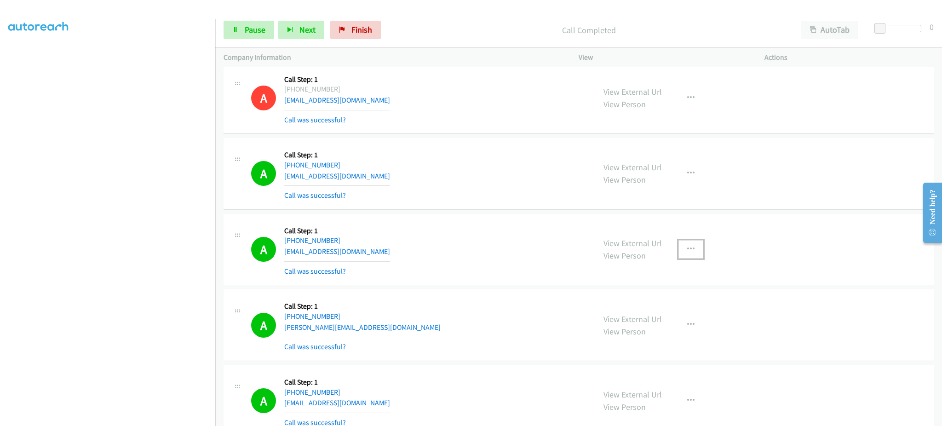
click at [687, 253] on icon "button" at bounding box center [690, 249] width 7 height 7
drag, startPoint x: 664, startPoint y: 329, endPoint x: 597, endPoint y: 422, distance: 114.3
click at [664, 329] on link "Add to do not call list" at bounding box center [641, 328] width 122 height 18
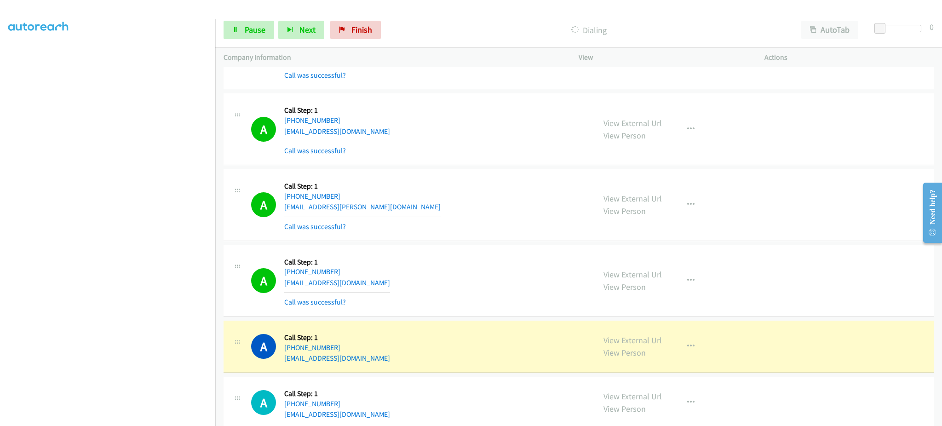
scroll to position [9114, 0]
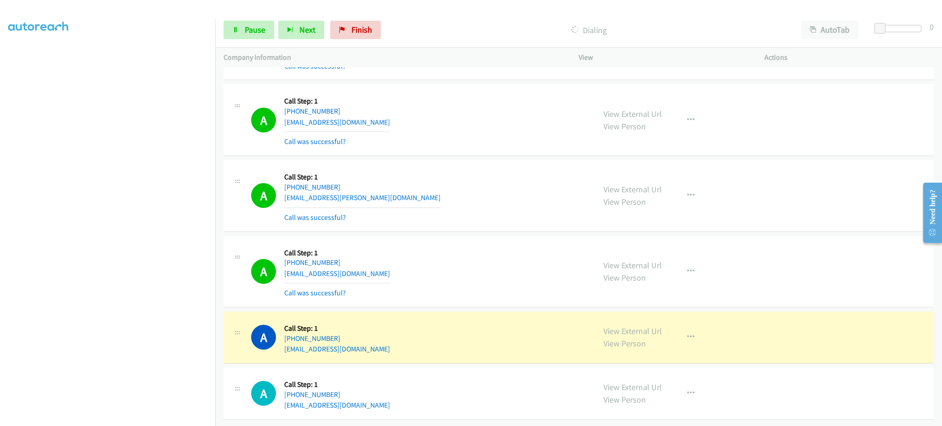
click at [670, 326] on div "View External Url View Person View External Url Email Schedule/Manage Callback …" at bounding box center [692, 337] width 194 height 35
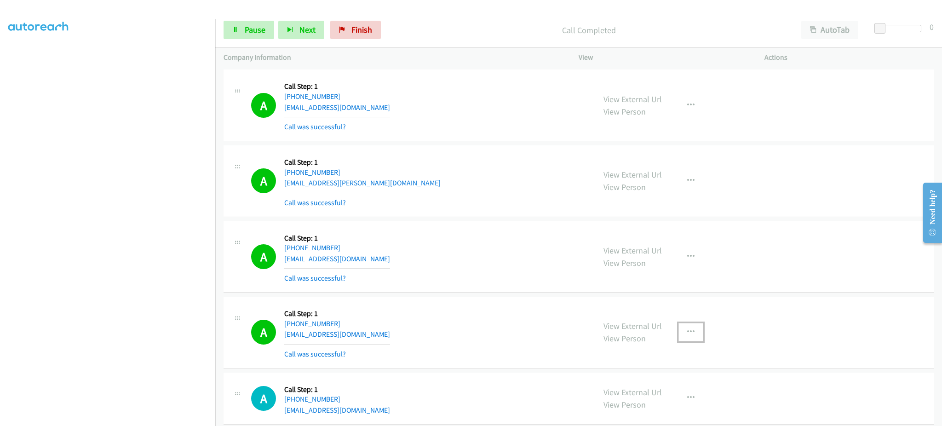
click at [686, 341] on button "button" at bounding box center [690, 332] width 25 height 18
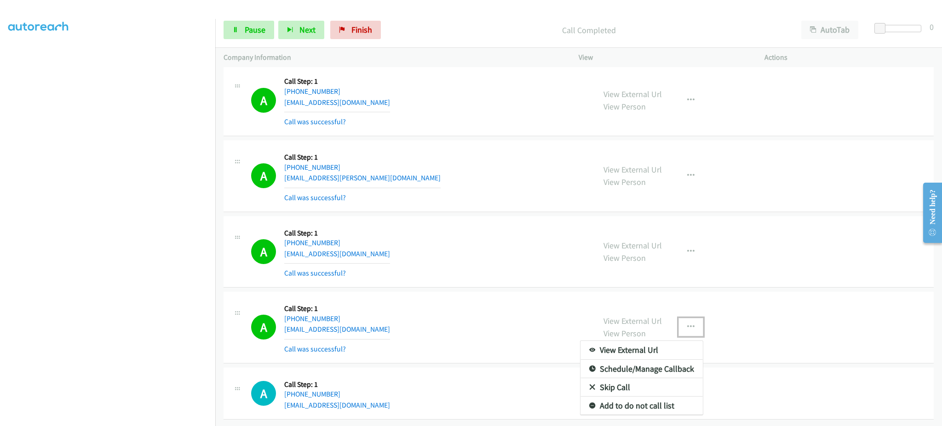
scroll to position [9134, 0]
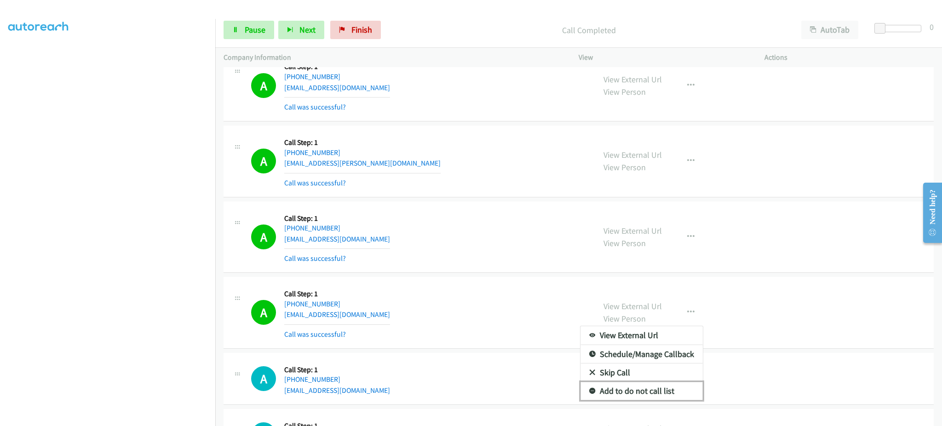
click at [653, 395] on link "Add to do not call list" at bounding box center [641, 391] width 122 height 18
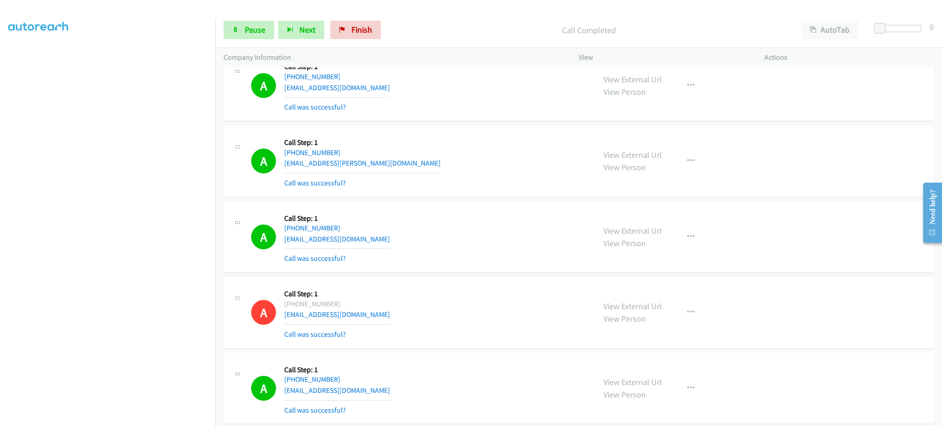
click at [255, 40] on div "Start Calls Pause Next Finish Call Completed AutoTab AutoTab 0" at bounding box center [578, 29] width 727 height 35
click at [255, 27] on span "Pause" at bounding box center [255, 29] width 21 height 11
click at [255, 27] on span "Start Calls" at bounding box center [263, 29] width 36 height 11
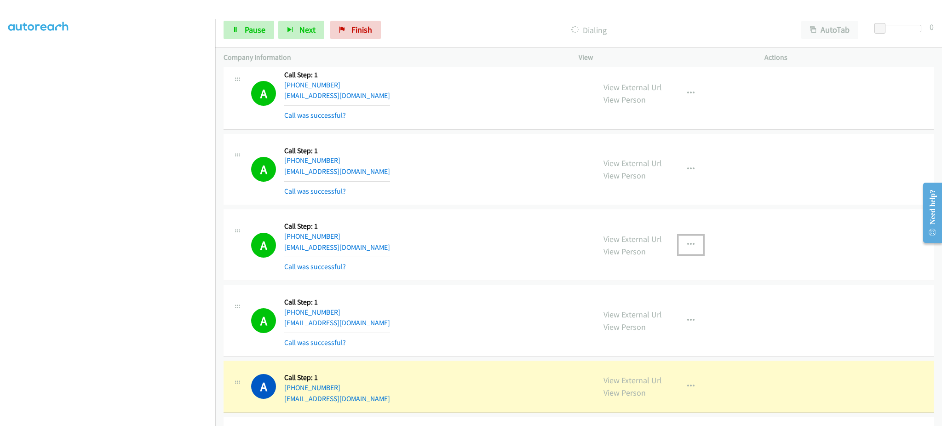
click at [687, 245] on button "button" at bounding box center [690, 244] width 25 height 18
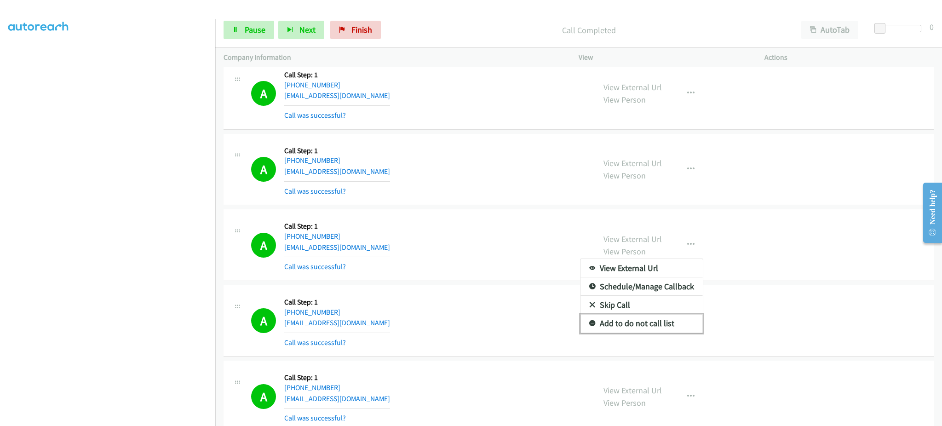
click at [653, 330] on link "Add to do not call list" at bounding box center [641, 323] width 122 height 18
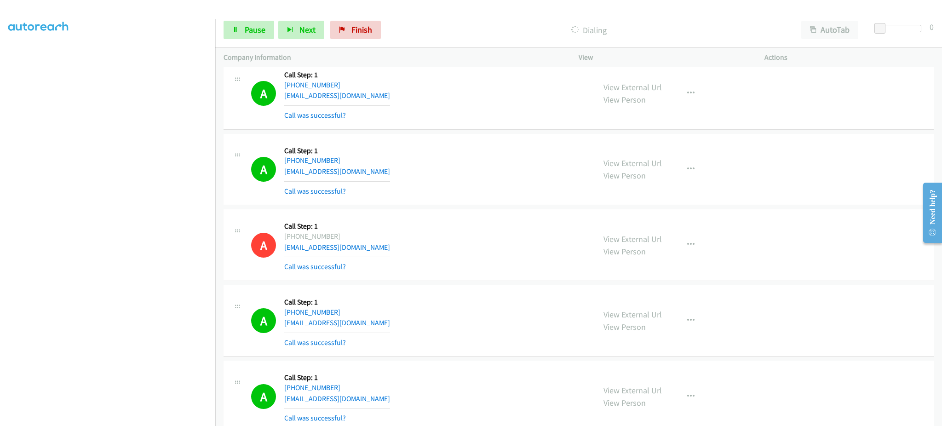
click at [255, 18] on div "Start Calls Pause Next Finish Dialing AutoTab AutoTab 0" at bounding box center [578, 29] width 727 height 35
click at [254, 33] on span "Pause" at bounding box center [255, 29] width 21 height 11
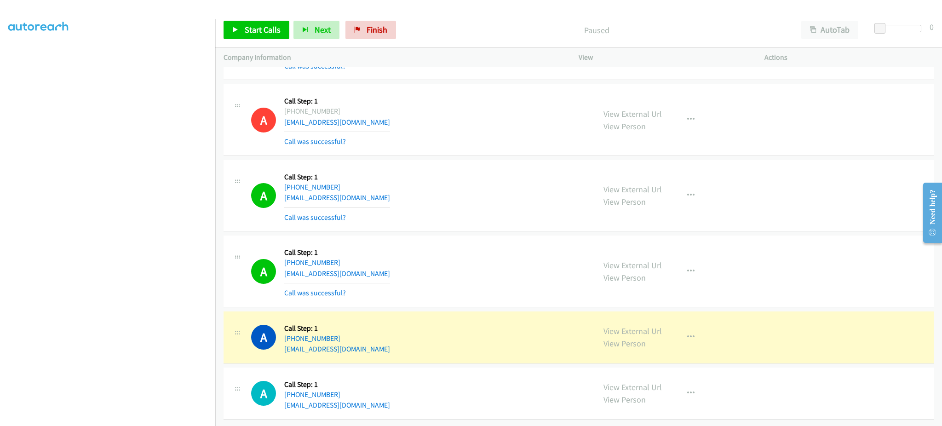
click at [545, 400] on div "A Callback Scheduled Call Step: 1 America/Los_Angeles +1 510-759-2374 pinkshit@…" at bounding box center [419, 393] width 336 height 35
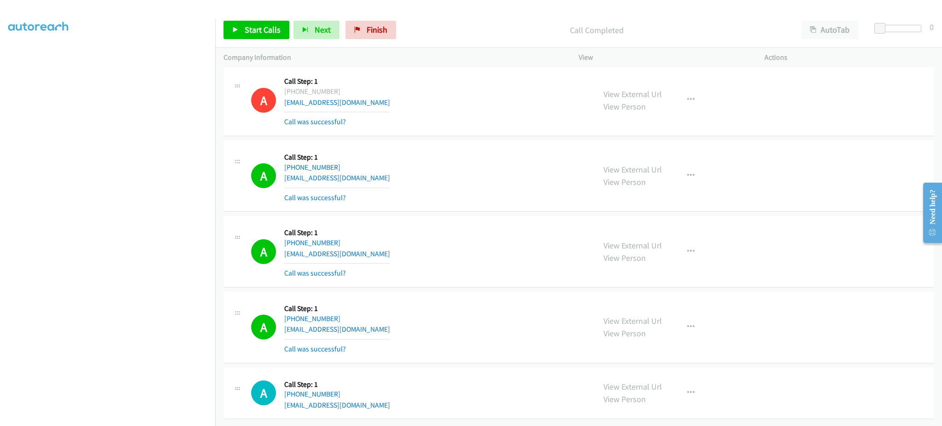
scroll to position [9720, 0]
click at [686, 305] on div "View External Url View Person View External Url Email Schedule/Manage Callback …" at bounding box center [692, 327] width 194 height 55
click at [685, 327] on button "button" at bounding box center [690, 327] width 25 height 18
click at [666, 396] on link "Add to do not call list" at bounding box center [641, 405] width 122 height 18
click at [627, 315] on link "View External Url" at bounding box center [632, 320] width 58 height 11
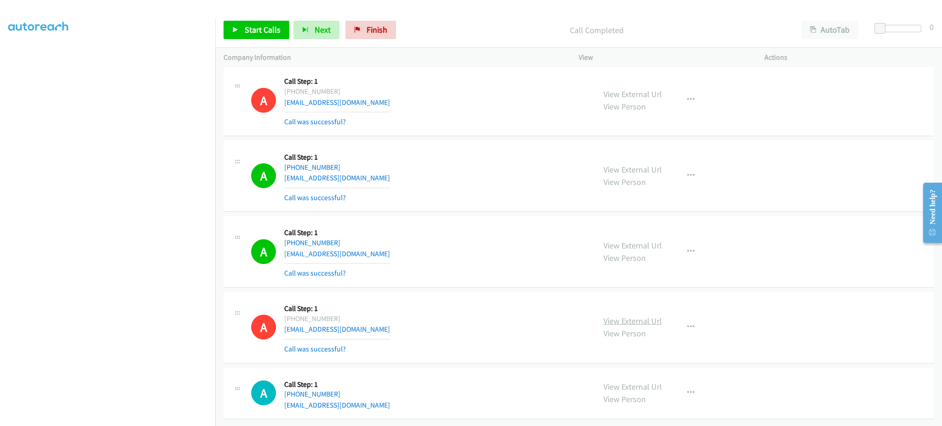
scroll to position [8085, 0]
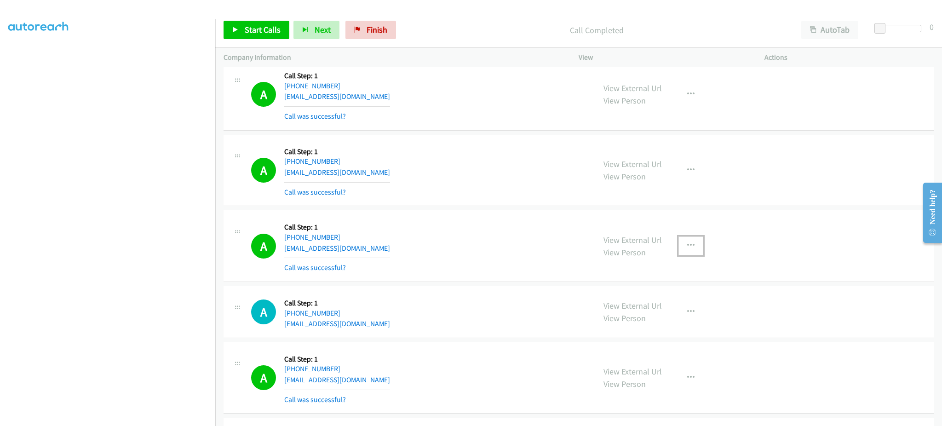
click at [697, 244] on button "button" at bounding box center [690, 245] width 25 height 18
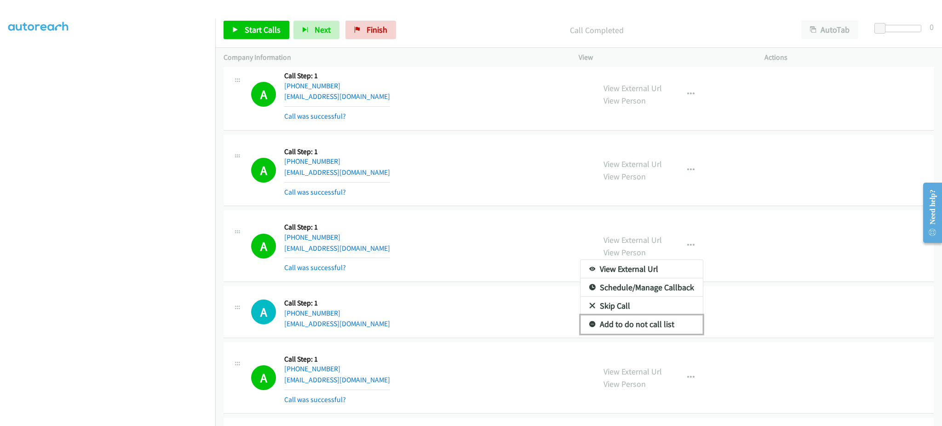
click at [653, 333] on link "Add to do not call list" at bounding box center [641, 324] width 122 height 18
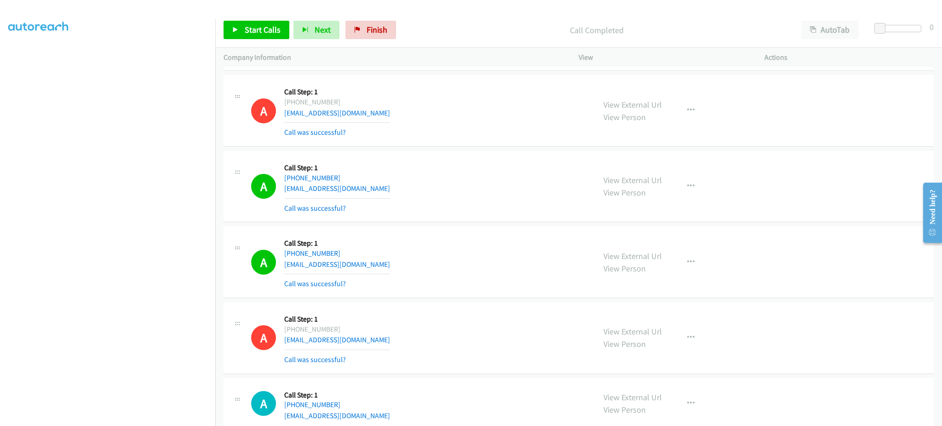
scroll to position [9720, 0]
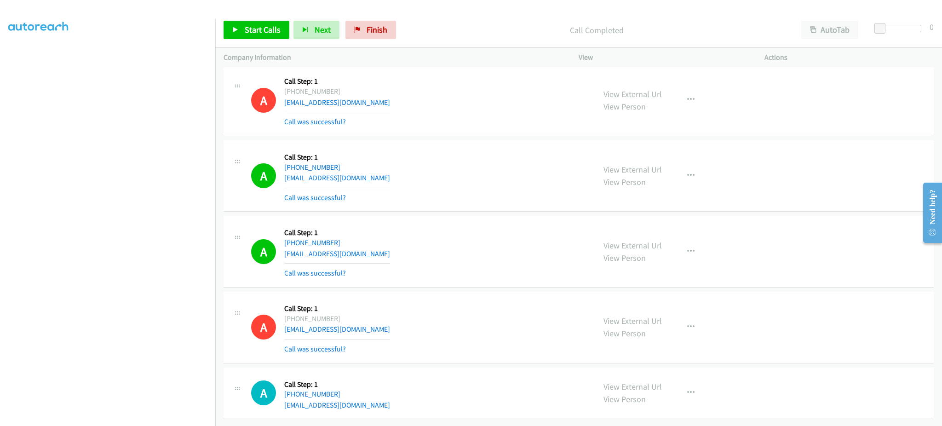
click at [371, 401] on div "A Callback Scheduled Call Step: 1 America/Los_Angeles +1 510-759-2374 pinkshit@…" at bounding box center [578, 393] width 710 height 52
click at [370, 400] on div "A Callback Scheduled Call Step: 1 America/Los_Angeles +1 510-759-2374 pinkshit@…" at bounding box center [419, 393] width 336 height 35
click at [369, 401] on div "A Callback Scheduled Call Step: 1 America/Los_Angeles +1 510-759-2374 pinkshit@…" at bounding box center [419, 393] width 336 height 35
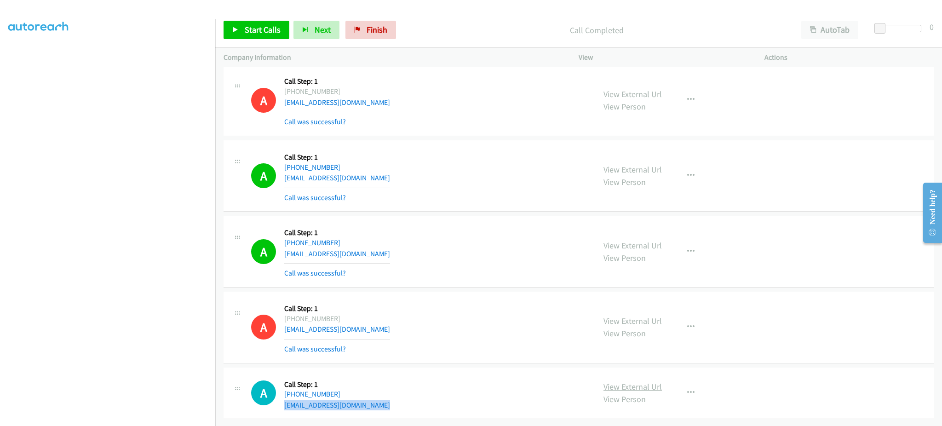
click at [643, 381] on link "View External Url" at bounding box center [632, 386] width 58 height 11
click at [233, 25] on link "Start Calls" at bounding box center [256, 30] width 66 height 18
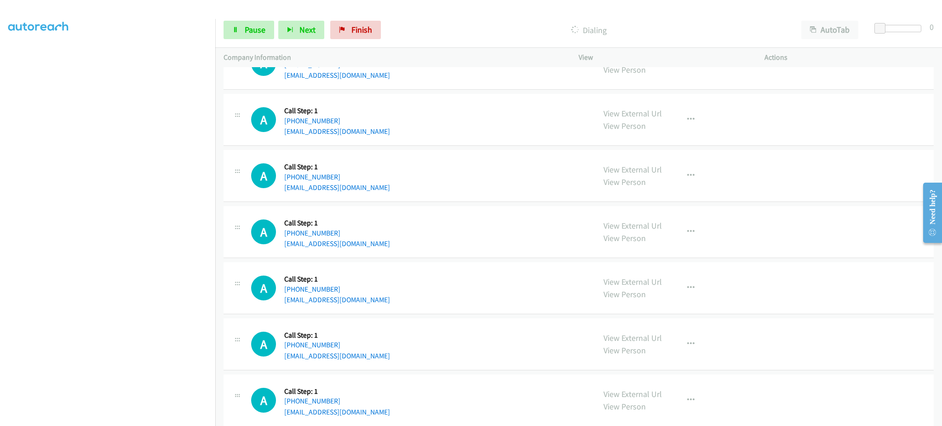
scroll to position [10189, 0]
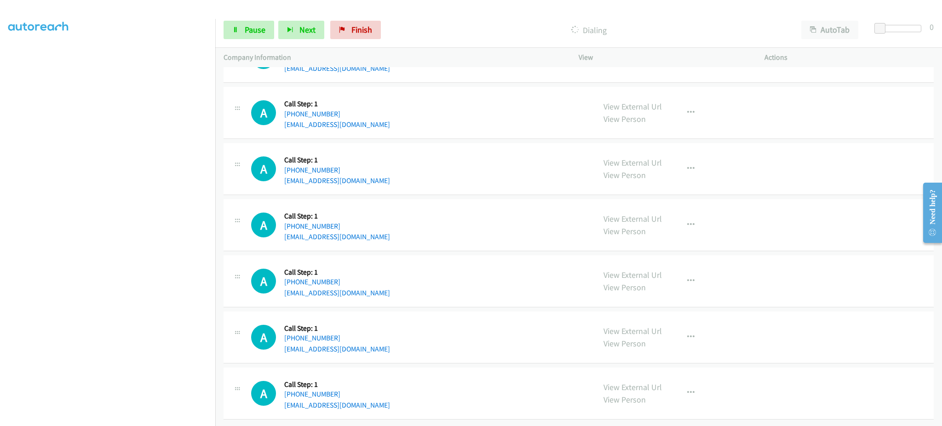
click at [409, 221] on div "A Callback Scheduled Call Step: 1 America/Los_Angeles +1 925-200-4971 cristobal…" at bounding box center [419, 224] width 336 height 35
click at [407, 224] on div "A Callback Scheduled Call Step: 1 America/Los_Angeles +1 925-200-4971 cristobal…" at bounding box center [419, 224] width 336 height 35
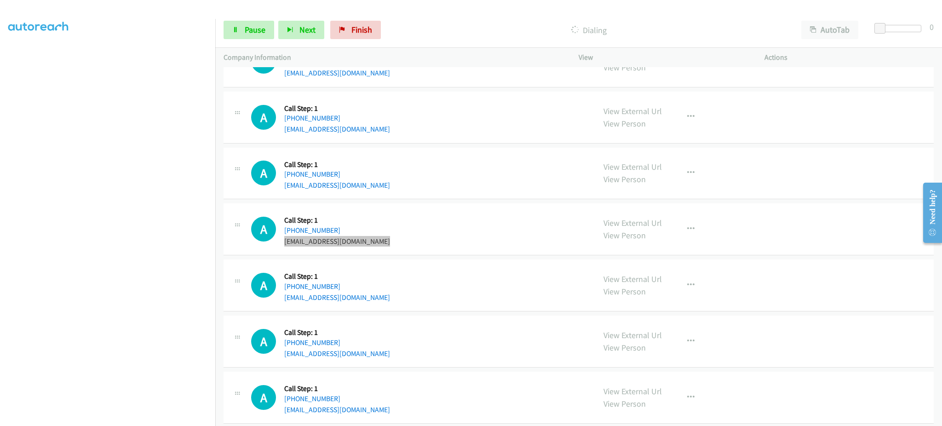
scroll to position [10208, 0]
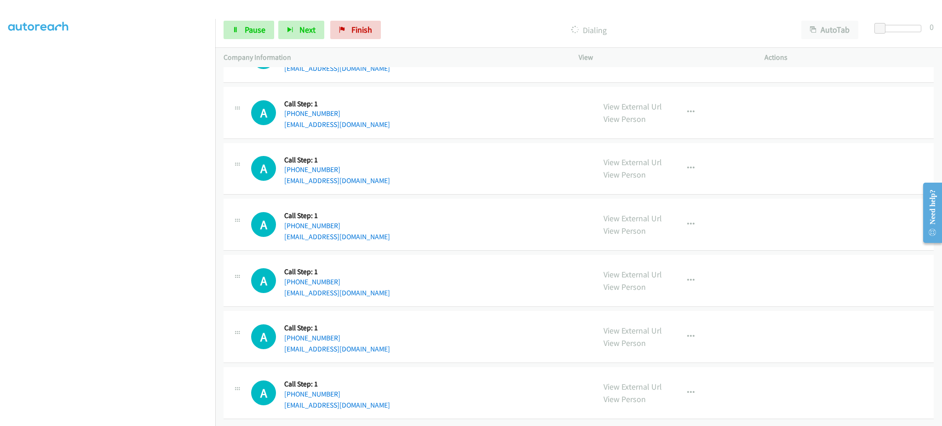
click at [388, 171] on div "A Callback Scheduled Call Step: 1 America/New_York +1 772-807-0080 reynoldseche…" at bounding box center [419, 168] width 336 height 35
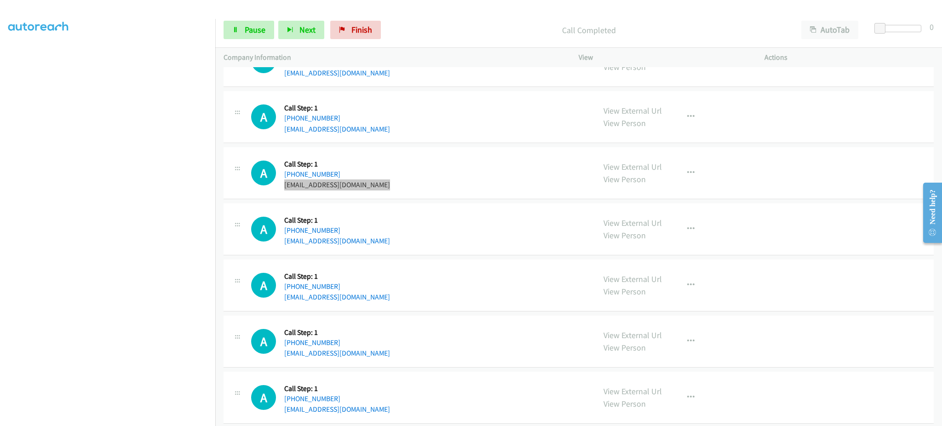
scroll to position [10228, 0]
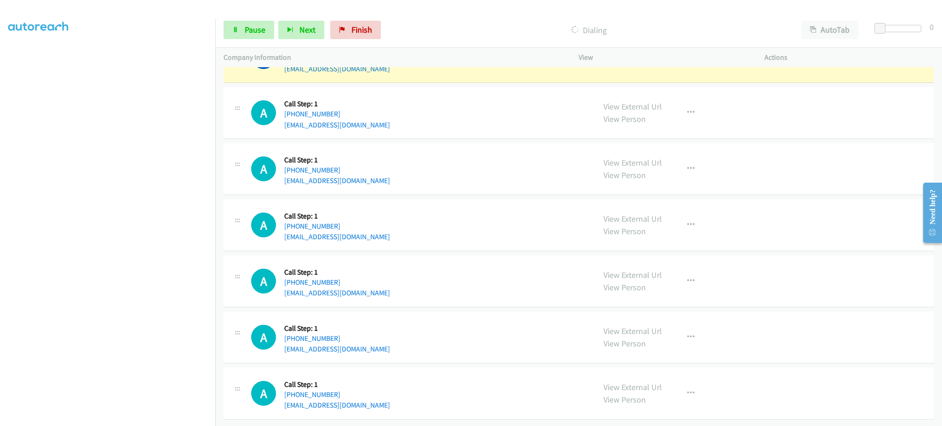
click at [380, 118] on div "A Callback Scheduled Call Step: 1 America/Chicago +1 228-365-2820 ponce882003@g…" at bounding box center [419, 112] width 336 height 35
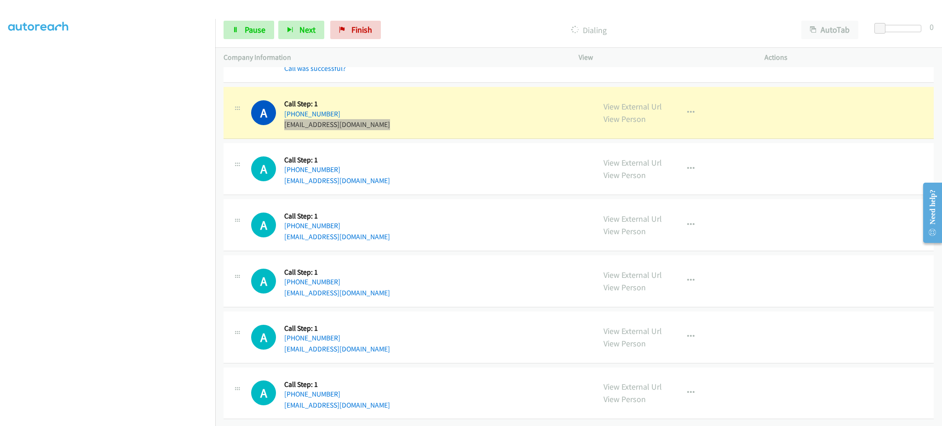
scroll to position [10247, 0]
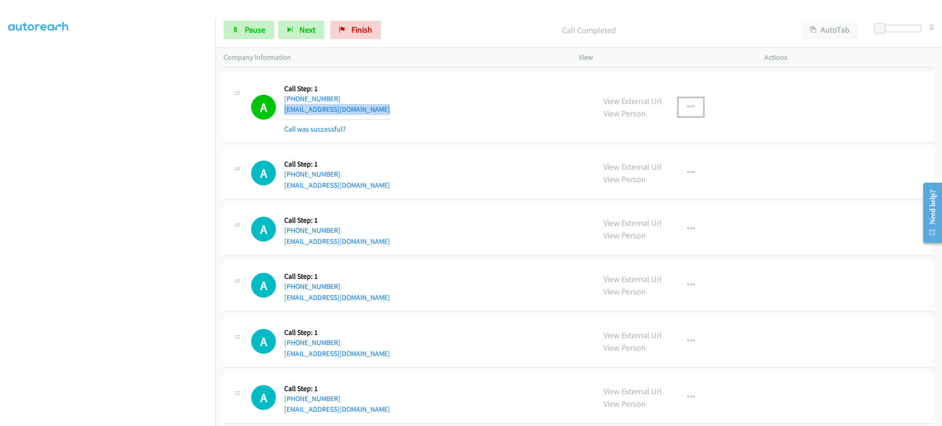
click at [687, 109] on icon "button" at bounding box center [690, 106] width 7 height 7
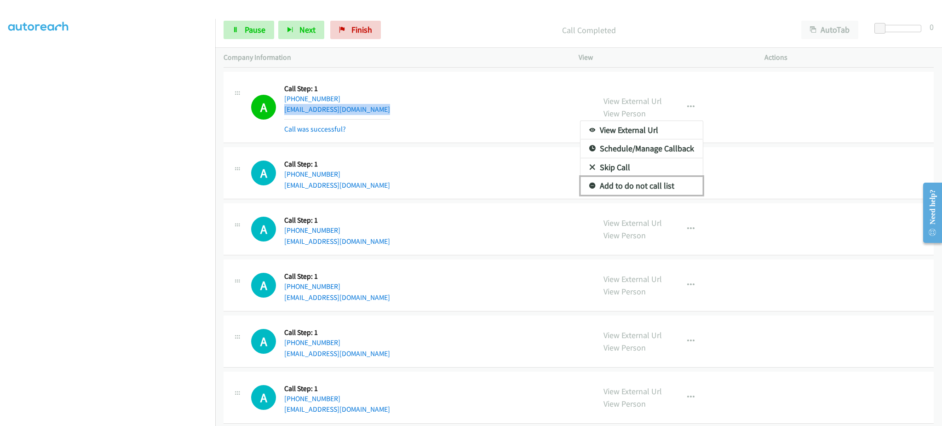
click at [670, 191] on link "Add to do not call list" at bounding box center [641, 186] width 122 height 18
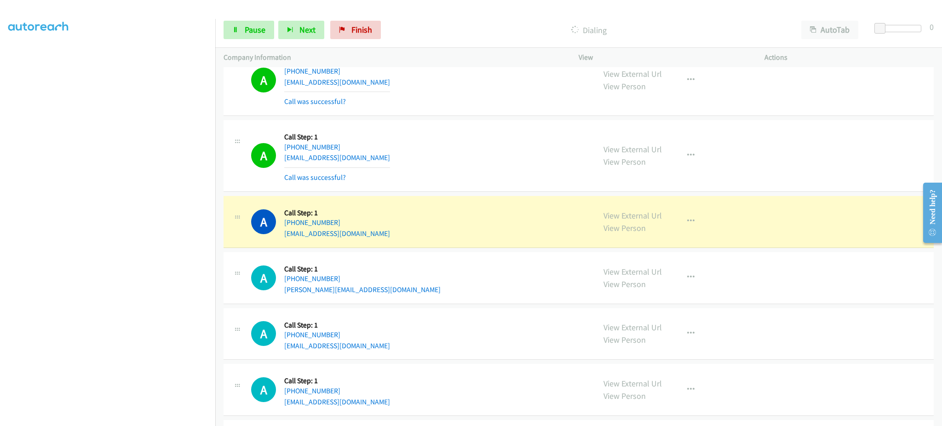
scroll to position [10510, 0]
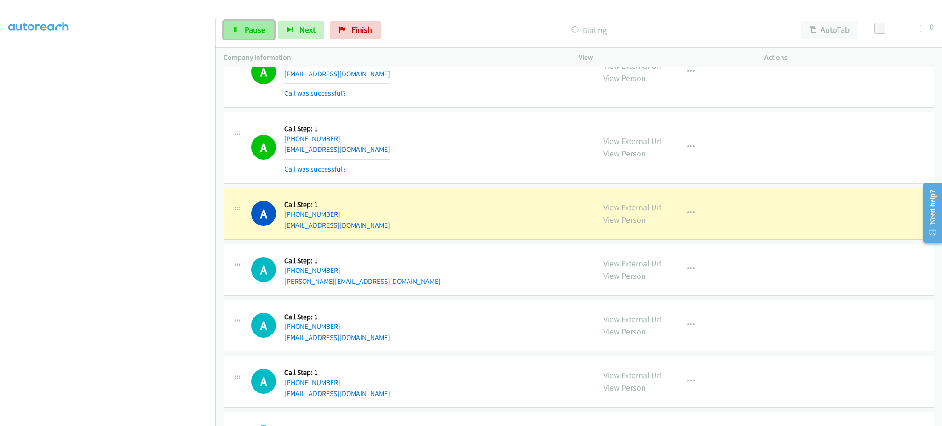
drag, startPoint x: 255, startPoint y: 33, endPoint x: 265, endPoint y: 33, distance: 10.6
click at [255, 33] on span "Pause" at bounding box center [255, 29] width 21 height 11
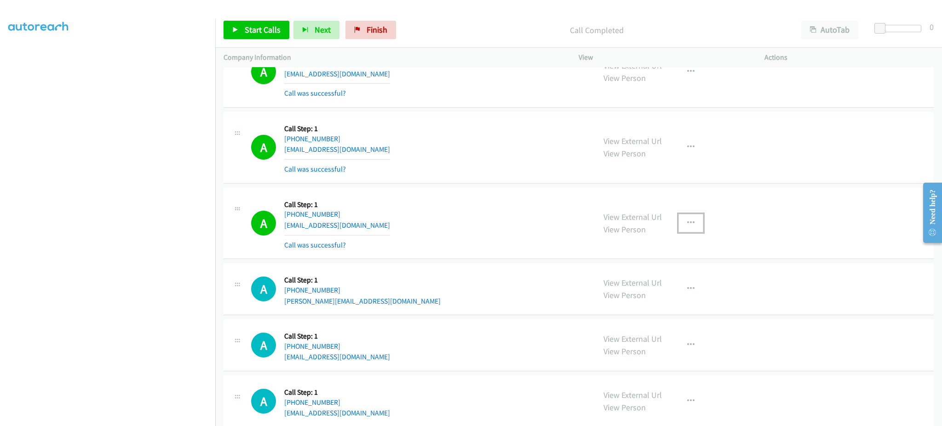
click at [687, 227] on icon "button" at bounding box center [690, 222] width 7 height 7
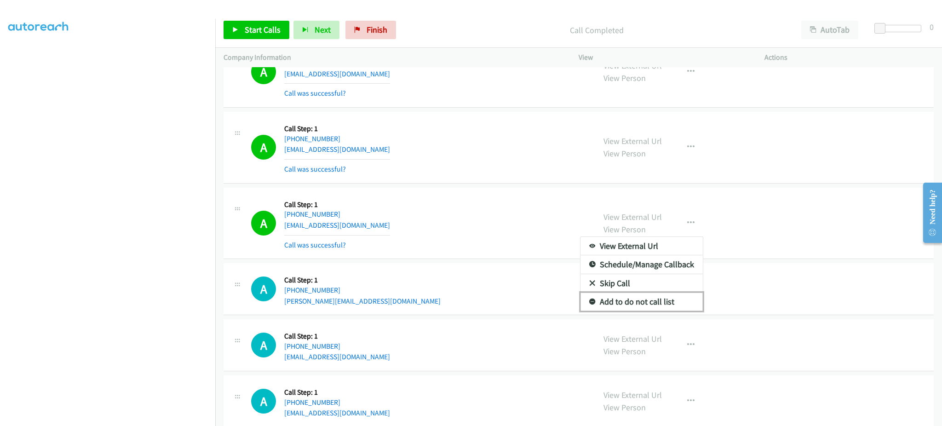
click at [677, 309] on link "Add to do not call list" at bounding box center [641, 301] width 122 height 18
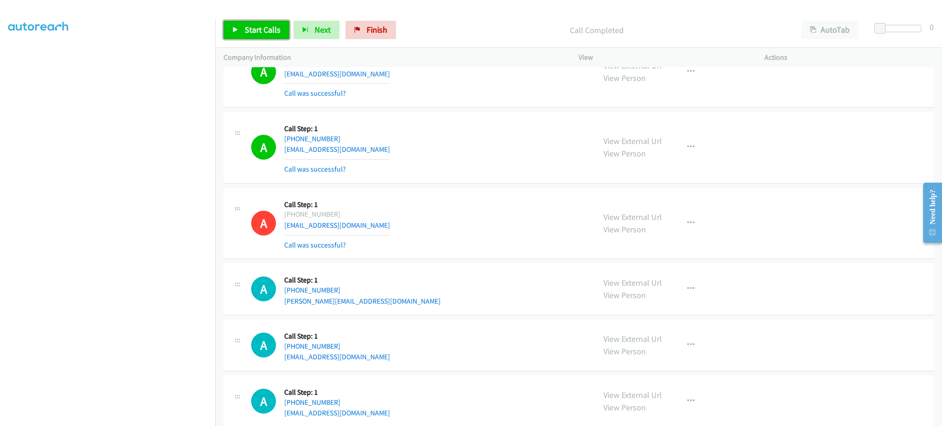
click at [246, 23] on link "Start Calls" at bounding box center [256, 30] width 66 height 18
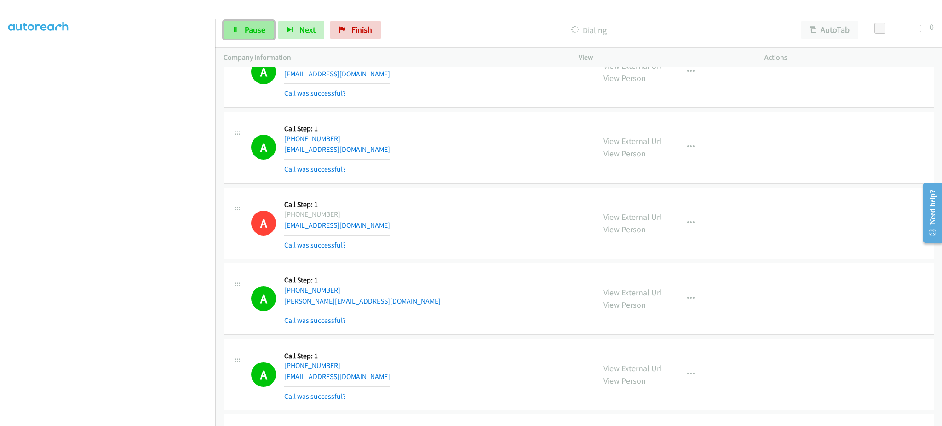
click at [263, 36] on link "Pause" at bounding box center [248, 30] width 51 height 18
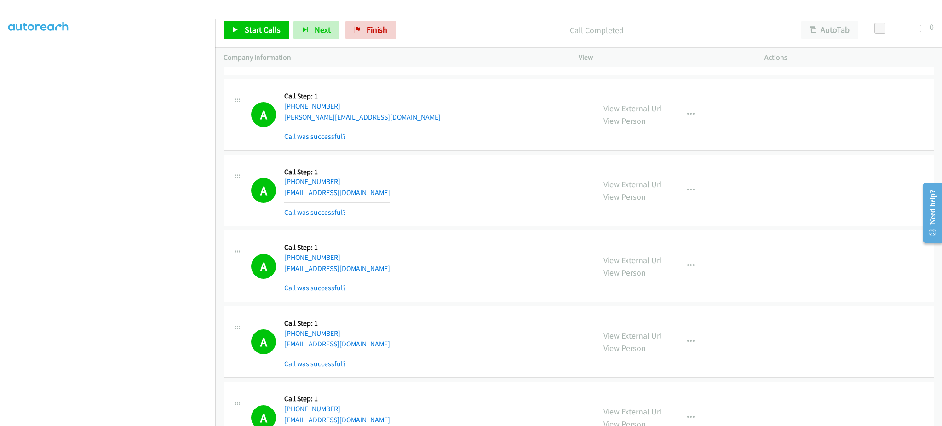
scroll to position [10912, 0]
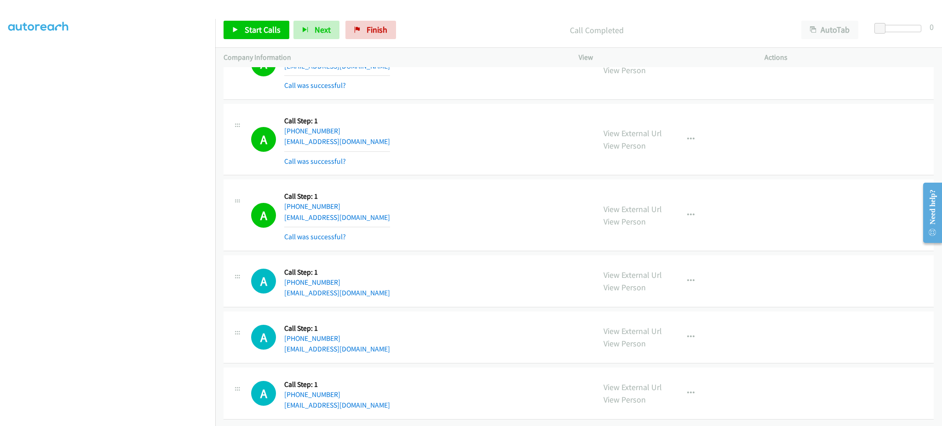
click at [369, 290] on div "A Callback Scheduled Call Step: 1 America/Chicago +1 224-538-1528 laworenavy@gm…" at bounding box center [578, 281] width 710 height 52
click at [380, 343] on div "A Callback Scheduled Call Step: 1 America/Los_Angeles +1 559-606-6830 jagjeetsa…" at bounding box center [419, 337] width 336 height 35
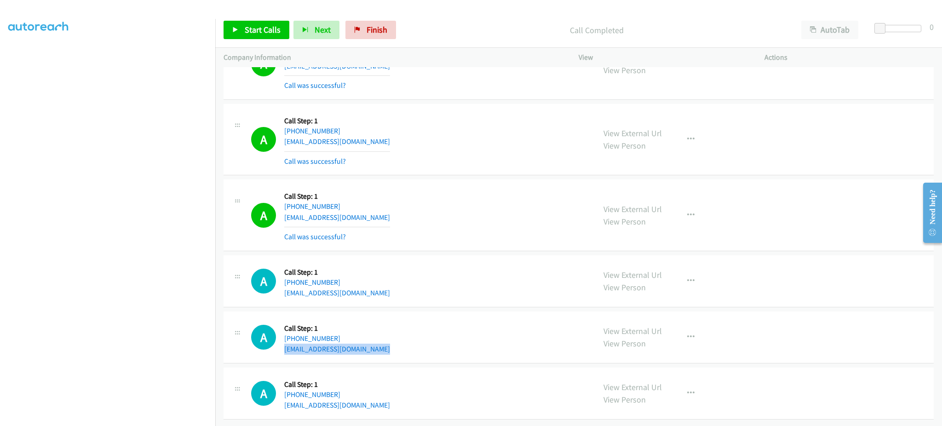
click at [380, 343] on div "A Callback Scheduled Call Step: 1 America/Los_Angeles +1 559-606-6830 jagjeetsa…" at bounding box center [419, 337] width 336 height 35
click at [365, 390] on div "A Callback Scheduled Call Step: 1 America/Chicago +1 507-250-5067 lorinfarm@gma…" at bounding box center [419, 393] width 336 height 35
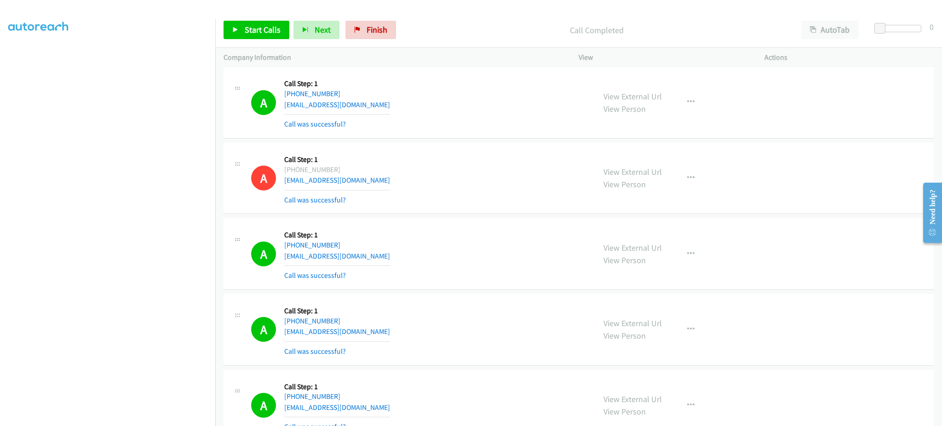
scroll to position [9809, 0]
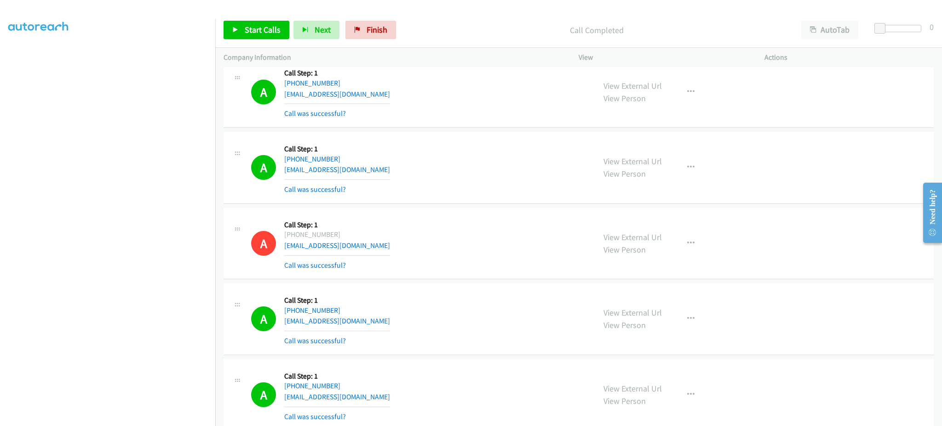
click at [393, 97] on div "A Callback Scheduled Call Step: 1 America/Chicago +1 314-939-2793 zainmofoqa@ho…" at bounding box center [419, 91] width 336 height 55
click at [393, 96] on div "A Callback Scheduled Call Step: 1 America/Chicago +1 314-939-2793 zainmofoqa@ho…" at bounding box center [419, 91] width 336 height 55
click at [275, 27] on span "Start Calls" at bounding box center [263, 29] width 36 height 11
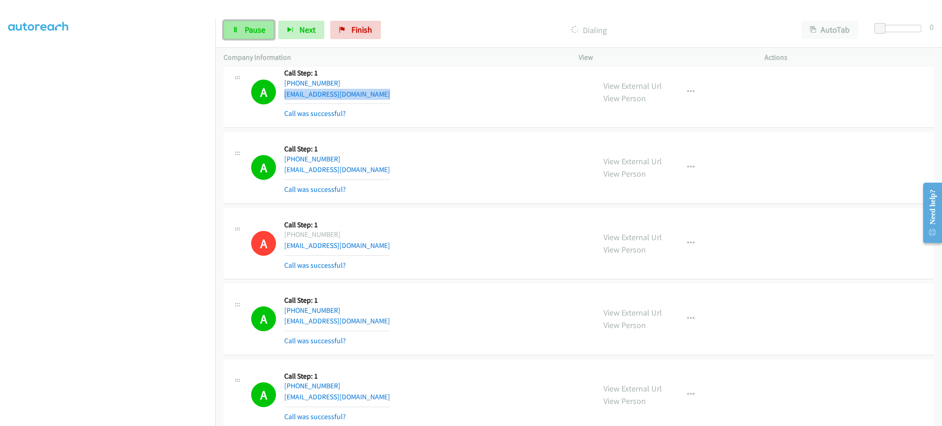
click at [238, 30] on icon at bounding box center [235, 30] width 6 height 6
click at [254, 33] on span "Start Calls" at bounding box center [263, 29] width 36 height 11
click at [260, 36] on link "Pause" at bounding box center [248, 30] width 51 height 18
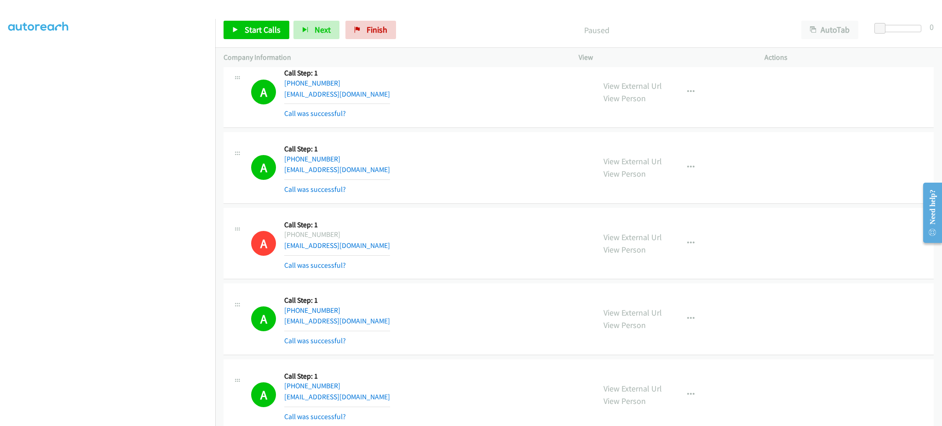
scroll to position [10716, 0]
click at [642, 243] on link "View External Url" at bounding box center [632, 238] width 58 height 11
click at [694, 252] on button "button" at bounding box center [690, 244] width 25 height 18
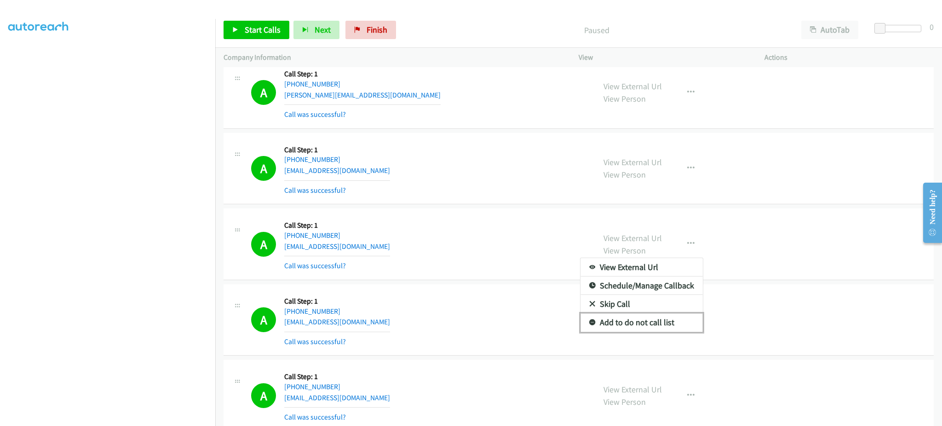
click at [680, 332] on link "Add to do not call list" at bounding box center [641, 322] width 122 height 18
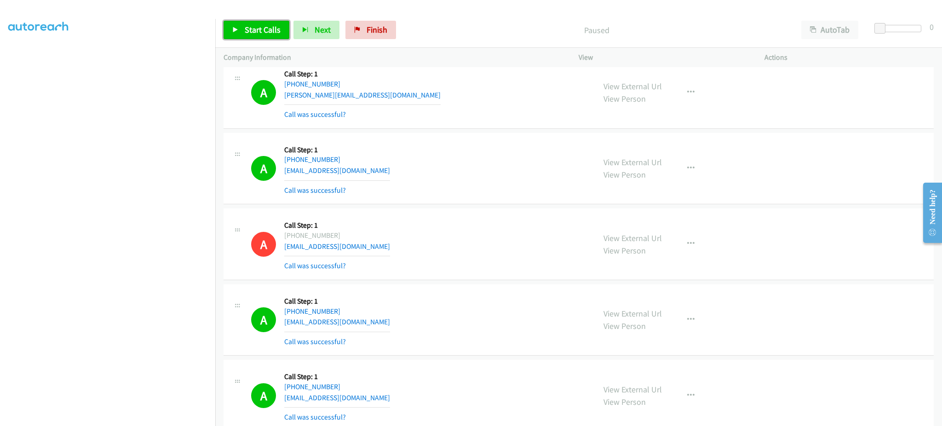
drag, startPoint x: 249, startPoint y: 33, endPoint x: 249, endPoint y: 6, distance: 26.7
click at [249, 33] on span "Start Calls" at bounding box center [263, 29] width 36 height 11
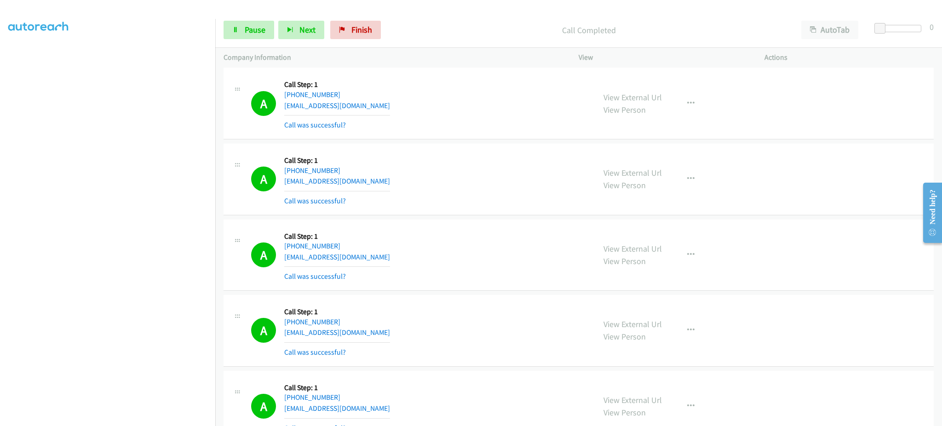
scroll to position [11557, 0]
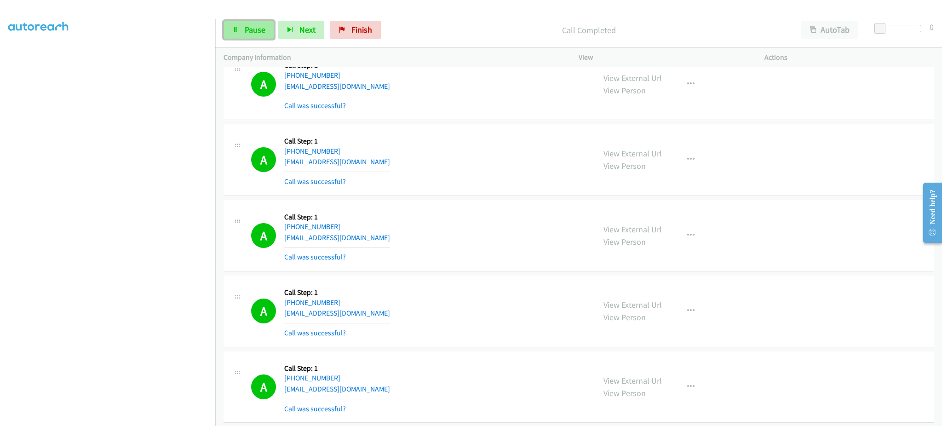
click at [263, 35] on link "Pause" at bounding box center [248, 30] width 51 height 18
click at [247, 26] on span "Start Calls" at bounding box center [263, 29] width 36 height 11
click at [252, 34] on span "Pause" at bounding box center [255, 29] width 21 height 11
click at [263, 34] on span "Start Calls" at bounding box center [263, 29] width 36 height 11
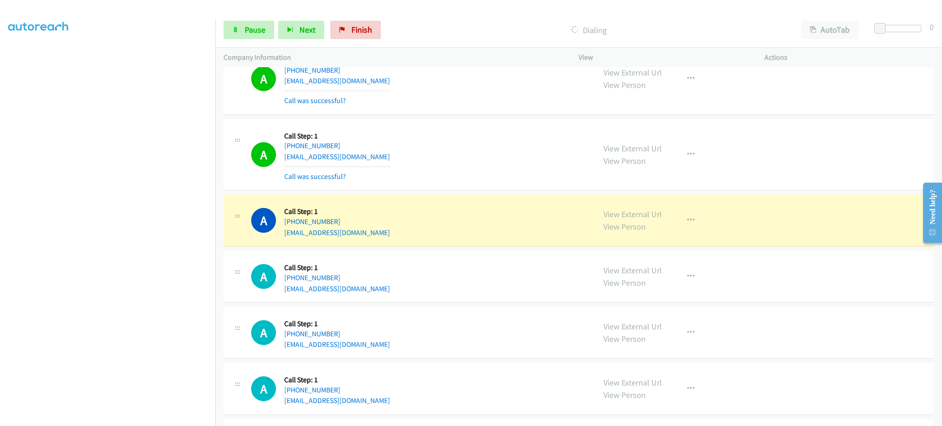
scroll to position [12467, 0]
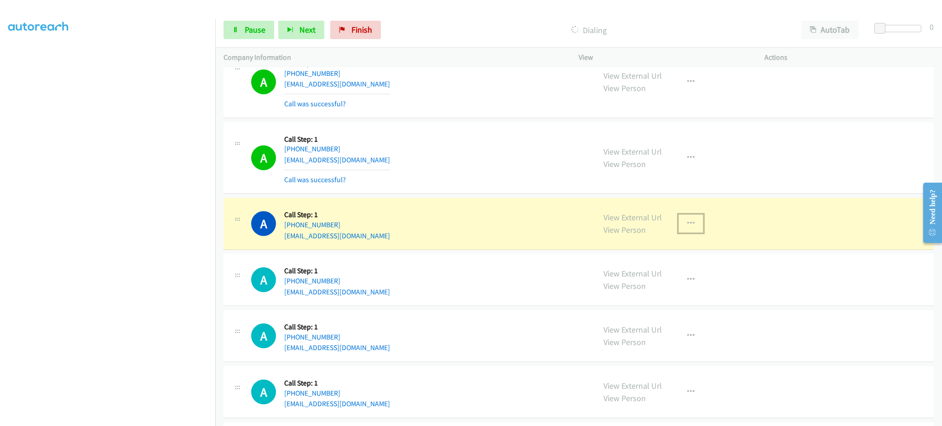
click at [682, 233] on button "button" at bounding box center [690, 223] width 25 height 18
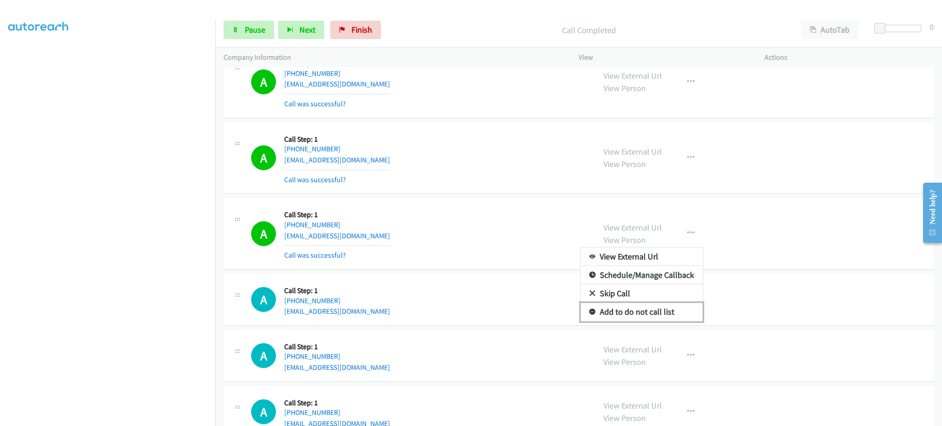
click at [653, 316] on link "Add to do not call list" at bounding box center [641, 312] width 122 height 18
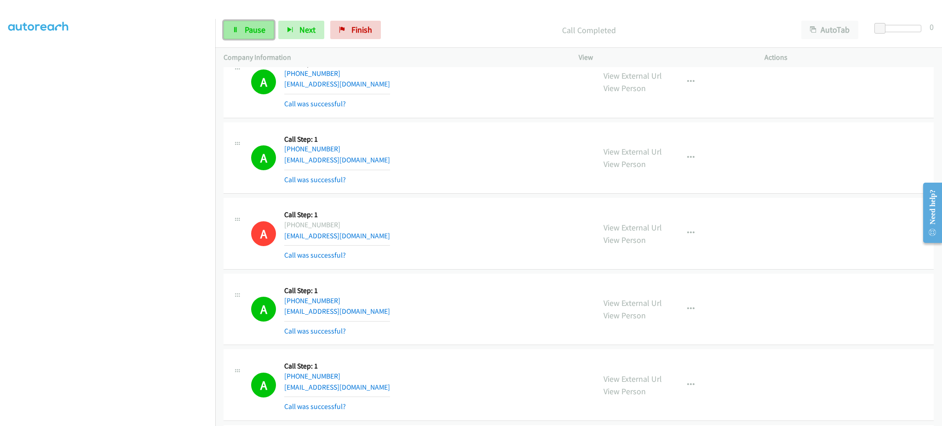
click at [259, 24] on span "Pause" at bounding box center [255, 29] width 21 height 11
click at [252, 23] on link "Start Calls" at bounding box center [256, 30] width 66 height 18
click at [168, 417] on section at bounding box center [107, 208] width 199 height 440
click at [259, 35] on link "Pause" at bounding box center [248, 30] width 51 height 18
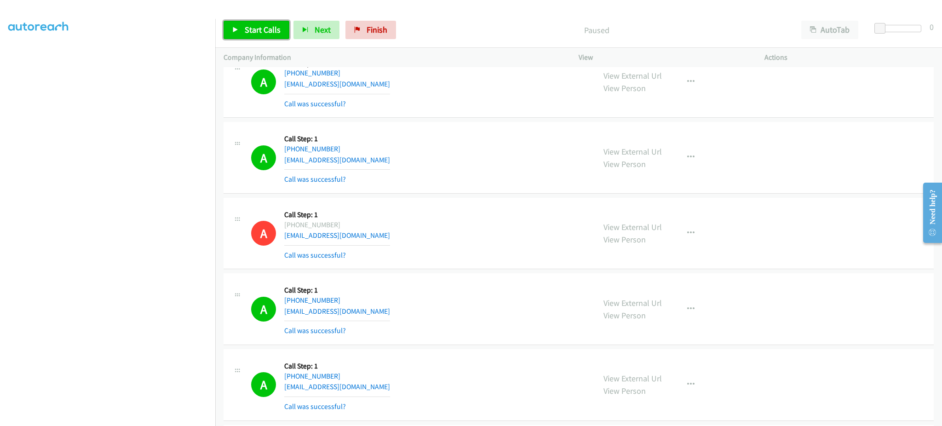
click at [259, 32] on span "Start Calls" at bounding box center [263, 29] width 36 height 11
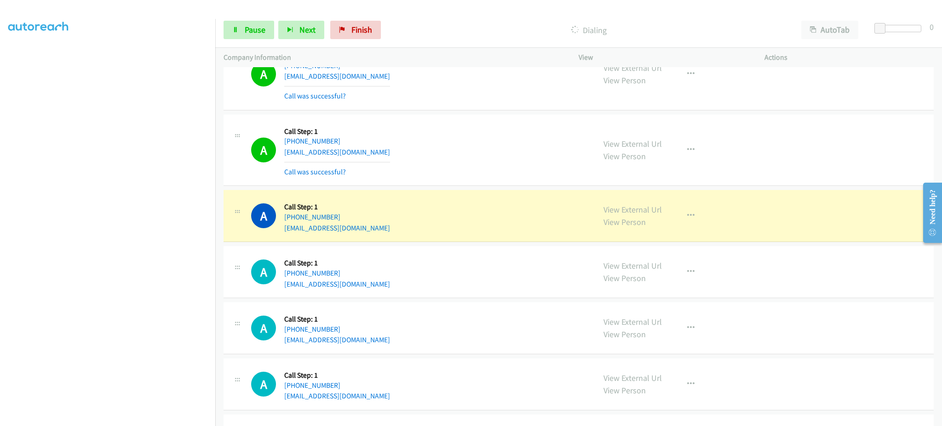
scroll to position [13277, 0]
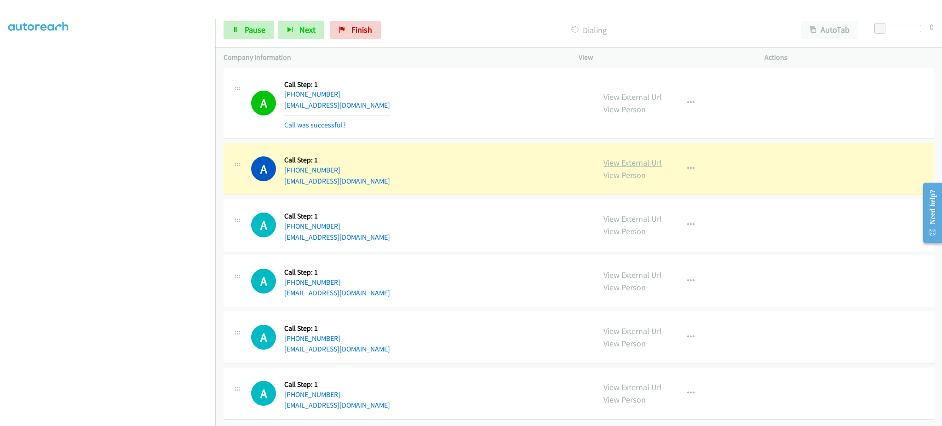
click at [634, 157] on link "View External Url" at bounding box center [632, 162] width 58 height 11
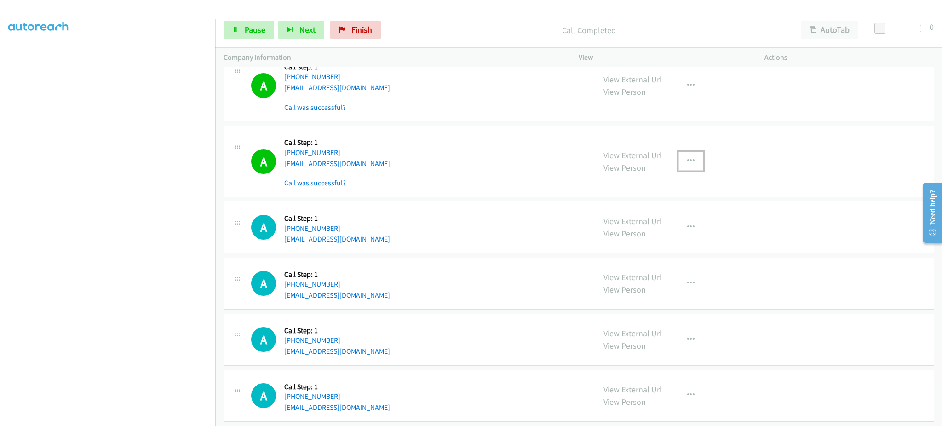
click at [692, 166] on button "button" at bounding box center [690, 161] width 25 height 18
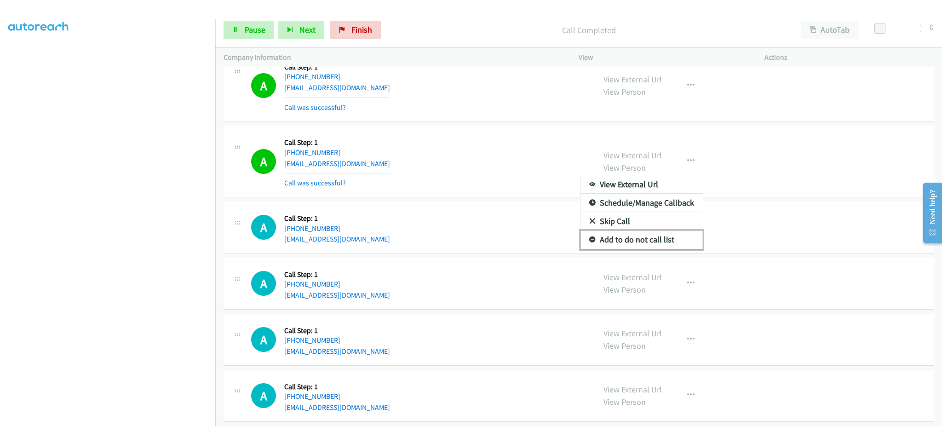
click at [650, 245] on link "Add to do not call list" at bounding box center [641, 239] width 122 height 18
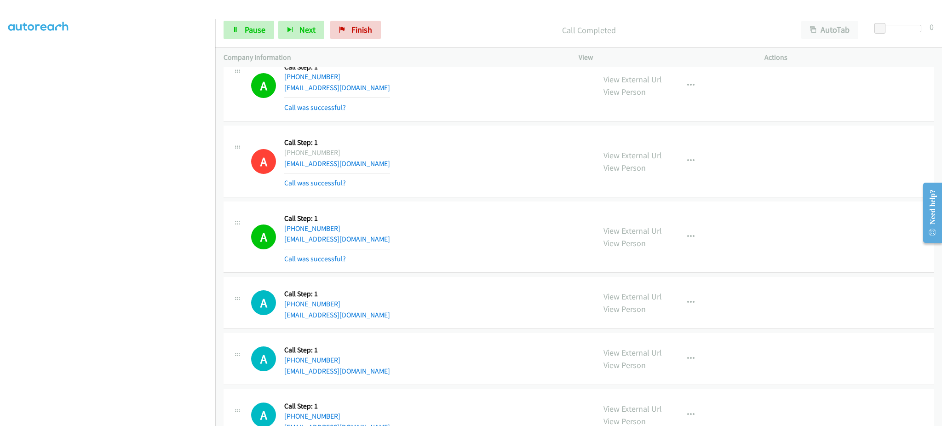
click at [684, 256] on div "View External Url View Person View External Url Email Schedule/Manage Callback …" at bounding box center [692, 237] width 194 height 55
click at [684, 254] on div "View External Url View Person View External Url Email Schedule/Manage Callback …" at bounding box center [692, 237] width 194 height 55
click at [690, 246] on button "button" at bounding box center [690, 237] width 25 height 18
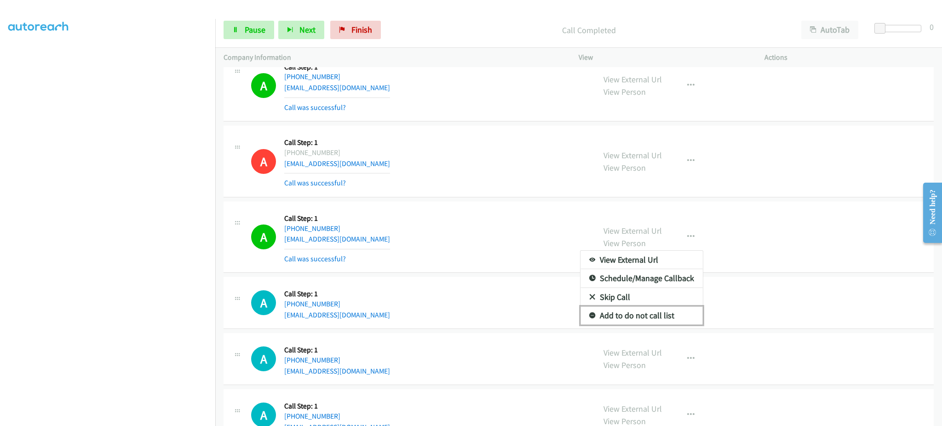
click at [669, 324] on link "Add to do not call list" at bounding box center [641, 315] width 122 height 18
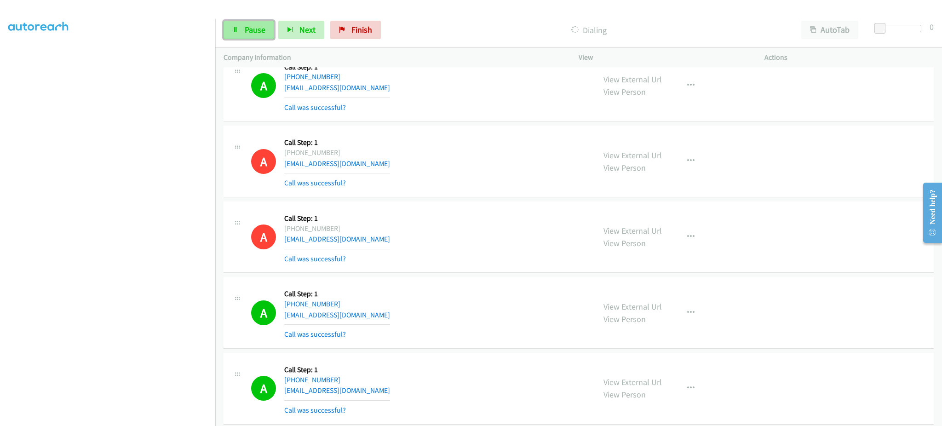
click at [243, 27] on link "Pause" at bounding box center [248, 30] width 51 height 18
click at [246, 27] on span "Start Calls" at bounding box center [263, 29] width 36 height 11
click at [249, 33] on span "Pause" at bounding box center [255, 29] width 21 height 11
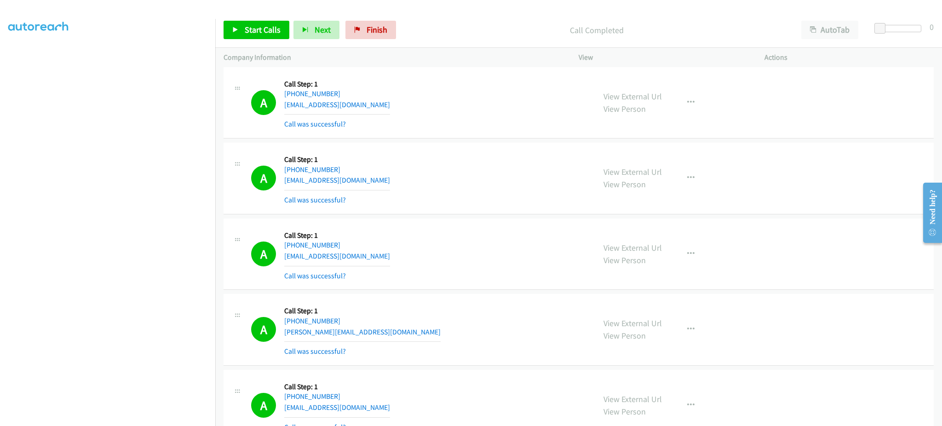
scroll to position [13902, 0]
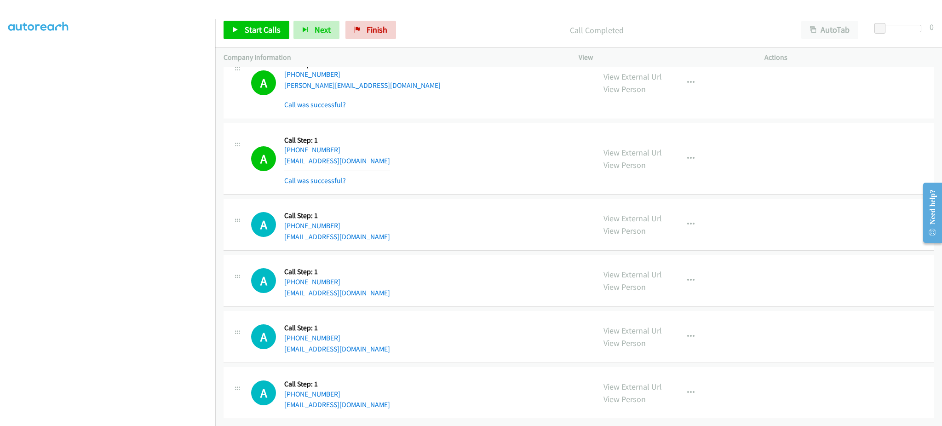
click at [380, 285] on div "A Callback Scheduled Call Step: 1 America/Los_Angeles +1 323-517-7927 austinrei…" at bounding box center [419, 280] width 336 height 35
click at [380, 284] on div "A Callback Scheduled Call Step: 1 America/Los_Angeles +1 323-517-7927 austinrei…" at bounding box center [419, 280] width 336 height 35
click at [370, 341] on div "A Callback Scheduled Call Step: 1 America/New_York +1 703-395-5877 dai2khvo@yah…" at bounding box center [419, 336] width 336 height 35
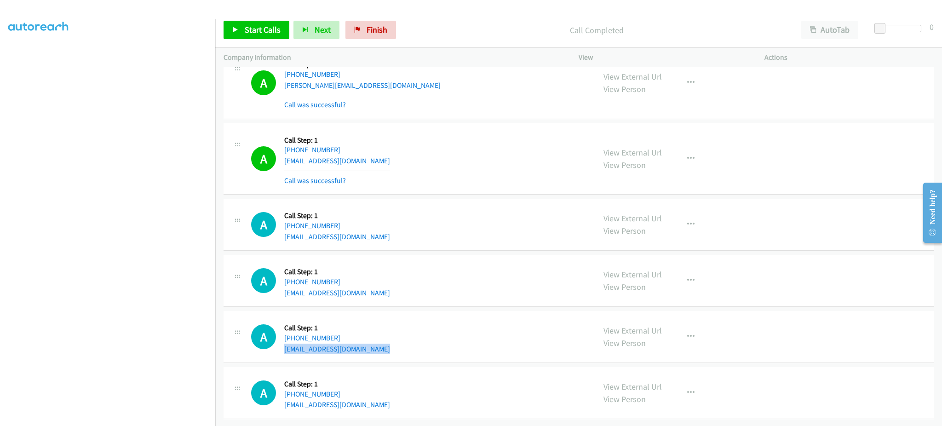
click at [370, 341] on div "A Callback Scheduled Call Step: 1 America/New_York +1 703-395-5877 dai2khvo@yah…" at bounding box center [419, 336] width 336 height 35
click at [363, 389] on div "A Callback Scheduled Call Step: 1 America/New_York +1 980-242-6784 kevchao8@gma…" at bounding box center [419, 392] width 336 height 35
click at [363, 398] on div "A Callback Scheduled Call Step: 1 America/New_York +1 980-242-6784 kevchao8@gma…" at bounding box center [419, 392] width 336 height 35
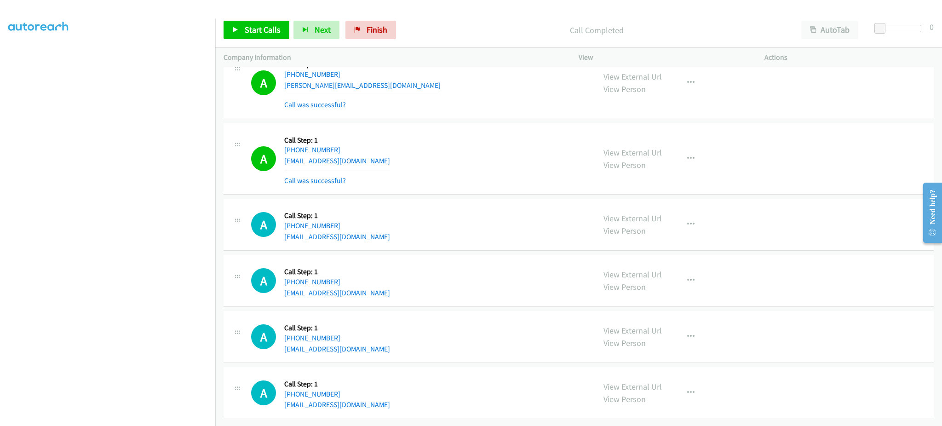
click at [363, 398] on div "A Callback Scheduled Call Step: 1 America/New_York +1 980-242-6784 kevchao8@gma…" at bounding box center [419, 392] width 336 height 35
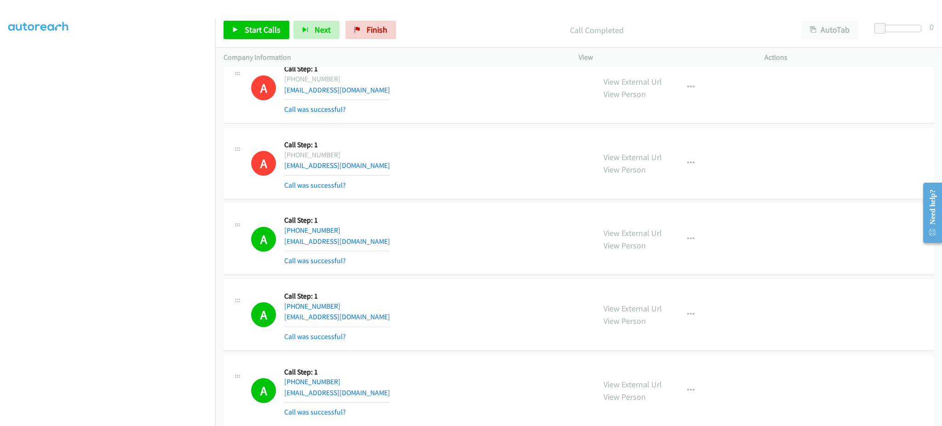
scroll to position [13166, 0]
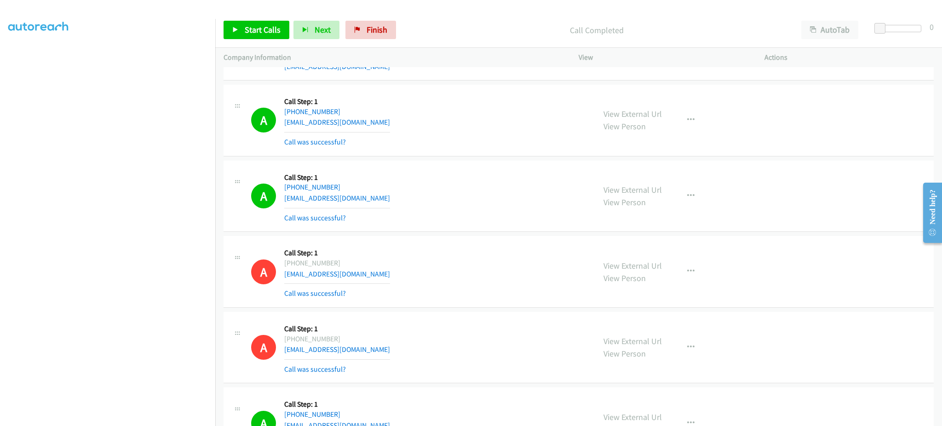
click at [383, 132] on div "A Callback Scheduled Call Step: 1 America/New_York +1 207-590-0234 willnterrysh…" at bounding box center [419, 120] width 336 height 55
click at [390, 210] on div "A Callback Scheduled Call Step: 1 America/New_York +1 704-689-7728 503autotrans…" at bounding box center [419, 196] width 336 height 55
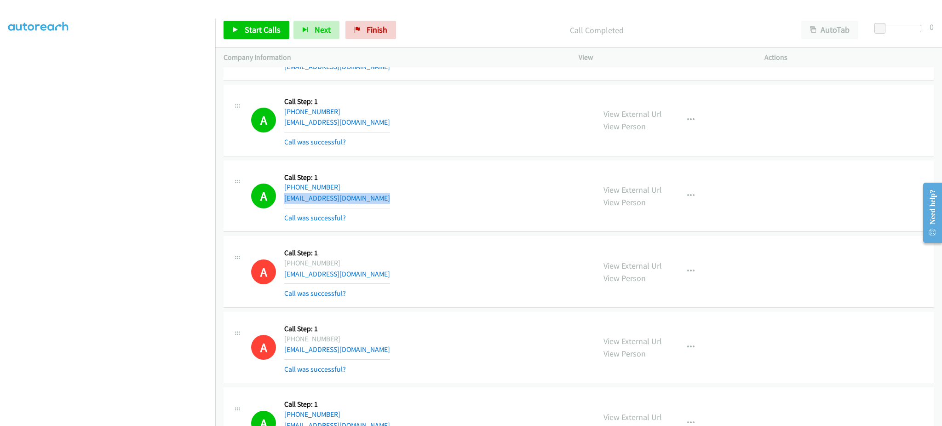
click at [390, 210] on div "A Callback Scheduled Call Step: 1 America/New_York +1 704-689-7728 503autotrans…" at bounding box center [419, 196] width 336 height 55
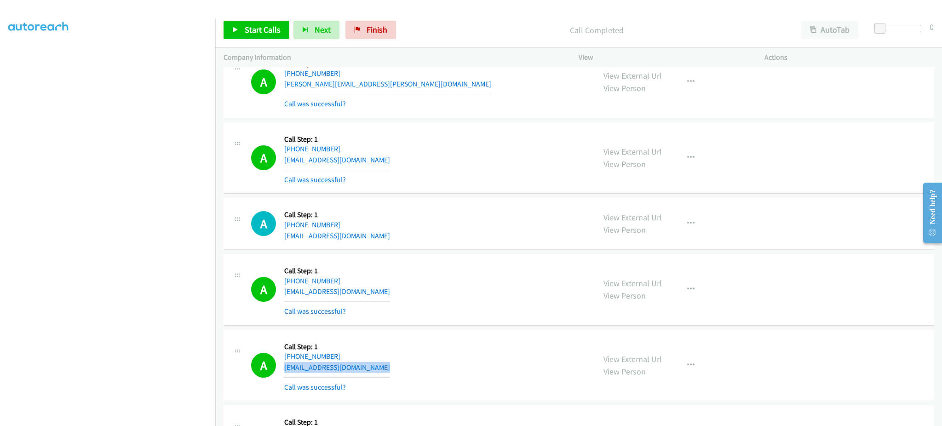
scroll to position [12982, 0]
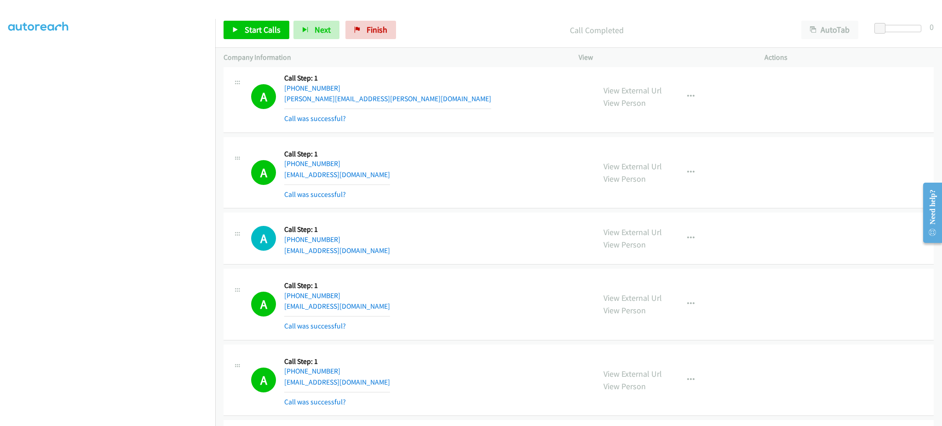
click at [377, 256] on div "A Callback Scheduled Call Step: 1 America/New_York +1 919-302-5717 dotycompanie…" at bounding box center [419, 238] width 336 height 35
click at [376, 256] on div "A Callback Scheduled Call Step: 1 America/New_York +1 919-302-5717 dotycompanie…" at bounding box center [419, 238] width 336 height 35
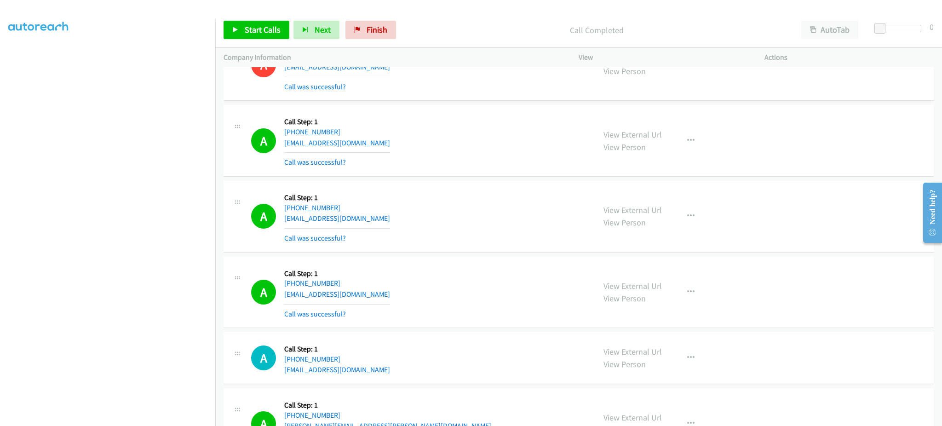
scroll to position [12614, 0]
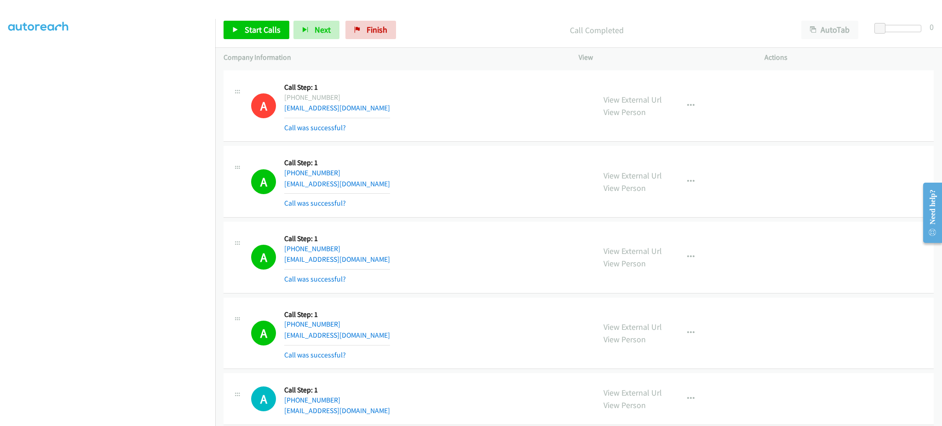
click at [401, 196] on div "A Callback Scheduled Call Step: 1 America/Denver +1 406-697-1332 stevenson_shel…" at bounding box center [419, 181] width 336 height 55
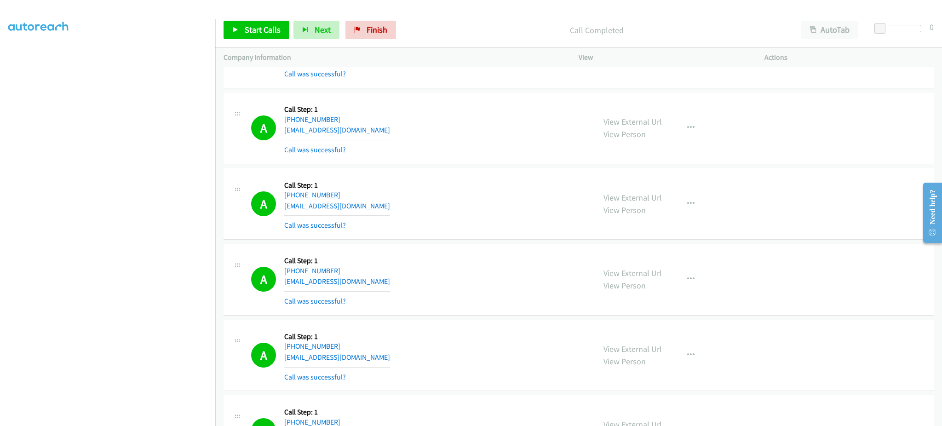
click at [378, 137] on div "A Callback Scheduled Call Step: 1 America/New_York +1 919-995-1337 smithjandd@l…" at bounding box center [419, 128] width 336 height 55
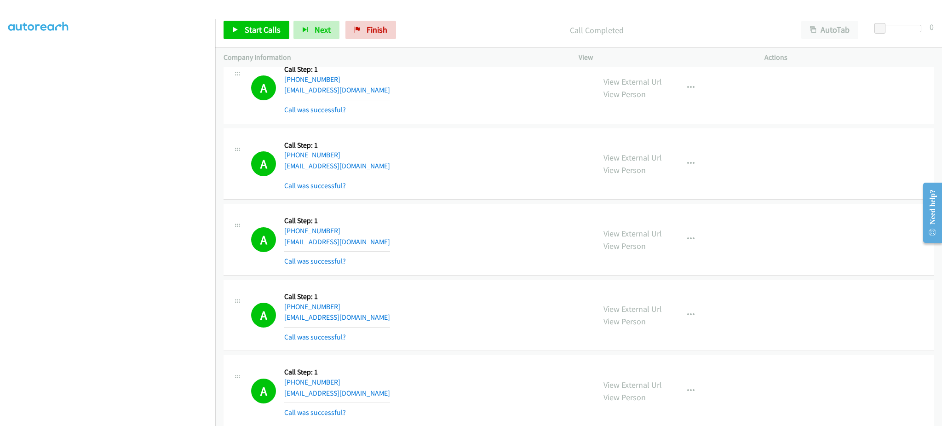
scroll to position [11511, 0]
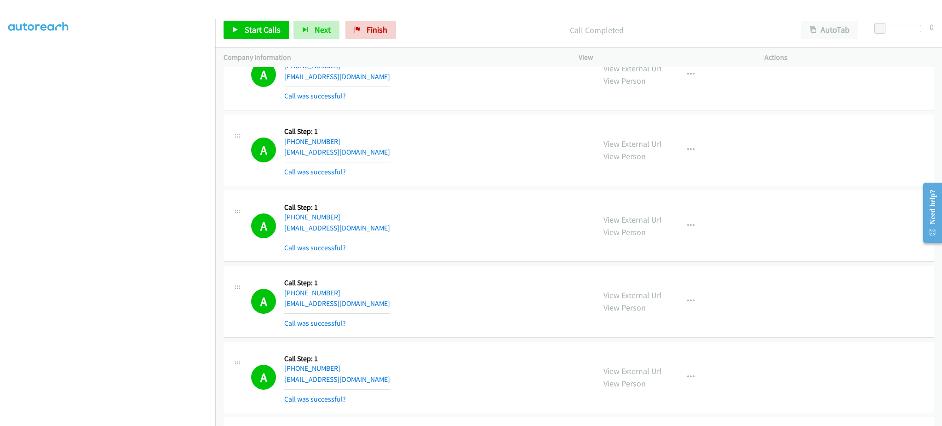
click at [386, 238] on div "A Callback Scheduled Call Step: 1 America/Los_Angeles +1 818-458-2508 staceyluc…" at bounding box center [419, 226] width 336 height 55
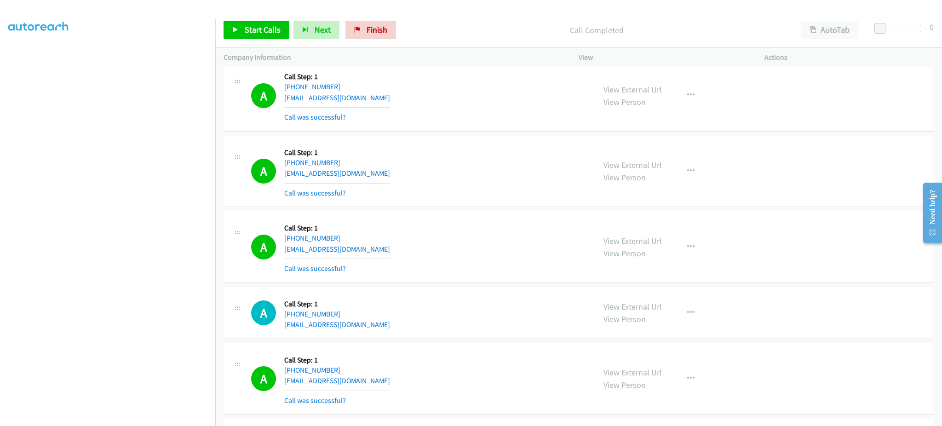
scroll to position [10775, 0]
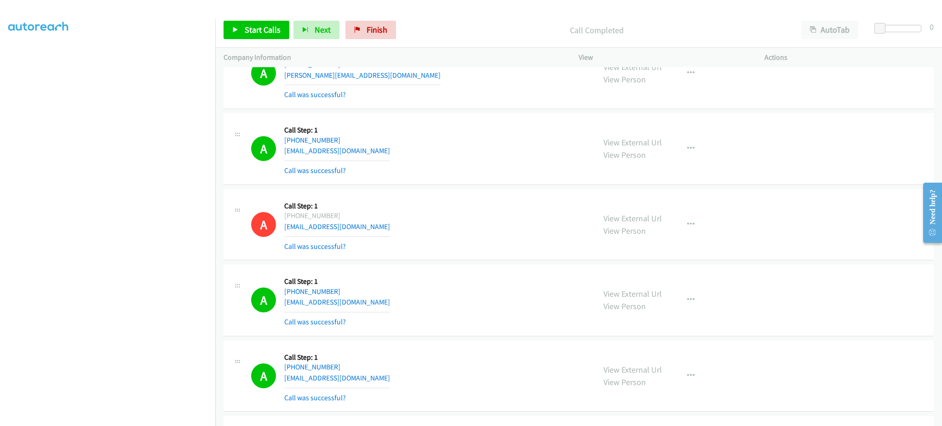
click at [402, 159] on div "A Callback Scheduled Call Step: 1 America/New_York +1 606-316-4088 jonathanmore…" at bounding box center [419, 148] width 336 height 55
click at [250, 28] on span "Start Calls" at bounding box center [263, 29] width 36 height 11
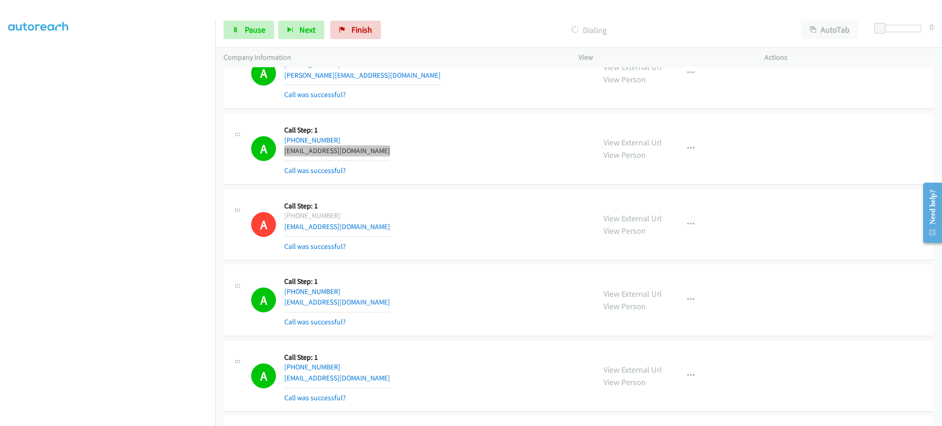
scroll to position [0, 2]
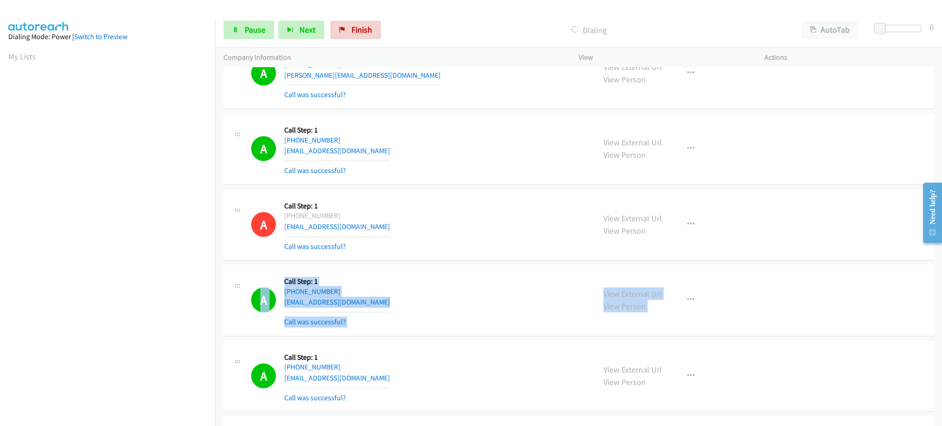
drag, startPoint x: 218, startPoint y: 330, endPoint x: 218, endPoint y: 386, distance: 55.6
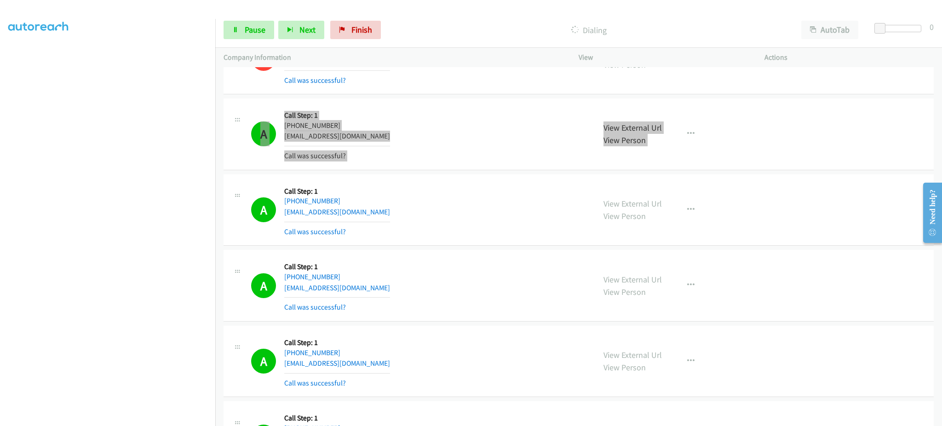
scroll to position [10959, 0]
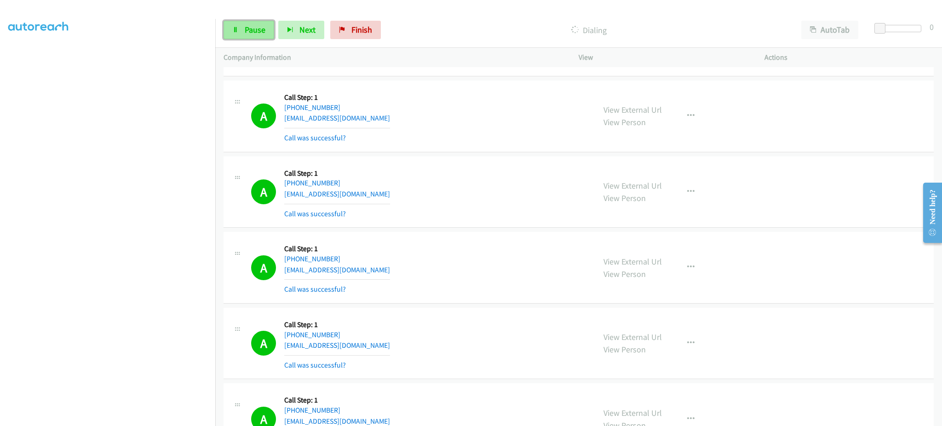
click at [258, 38] on link "Pause" at bounding box center [248, 30] width 51 height 18
click at [252, 30] on span "Start Calls" at bounding box center [263, 29] width 36 height 11
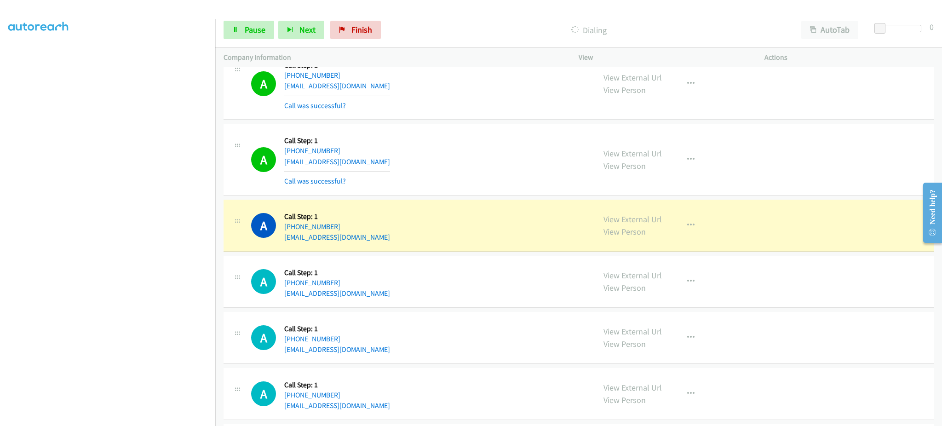
scroll to position [14587, 0]
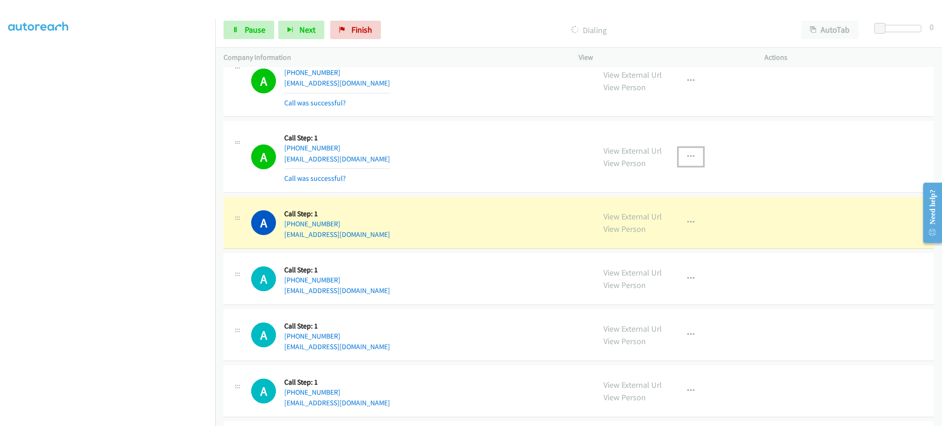
click at [678, 166] on button "button" at bounding box center [690, 157] width 25 height 18
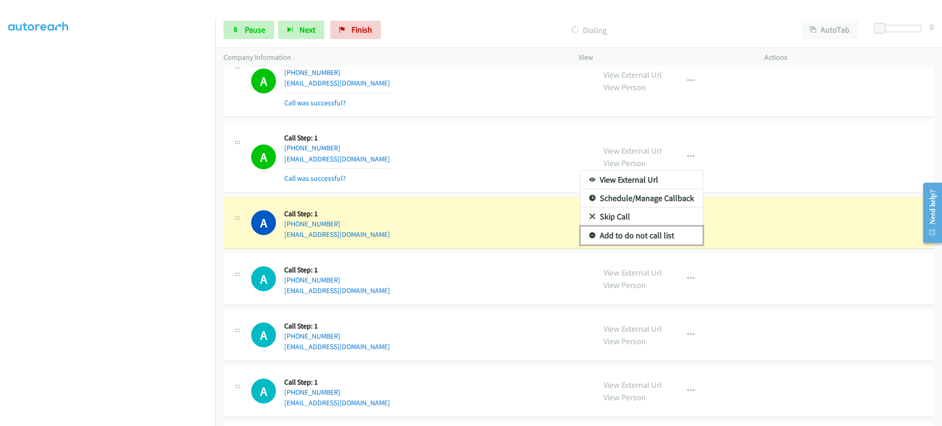
click at [656, 241] on link "Add to do not call list" at bounding box center [641, 235] width 122 height 18
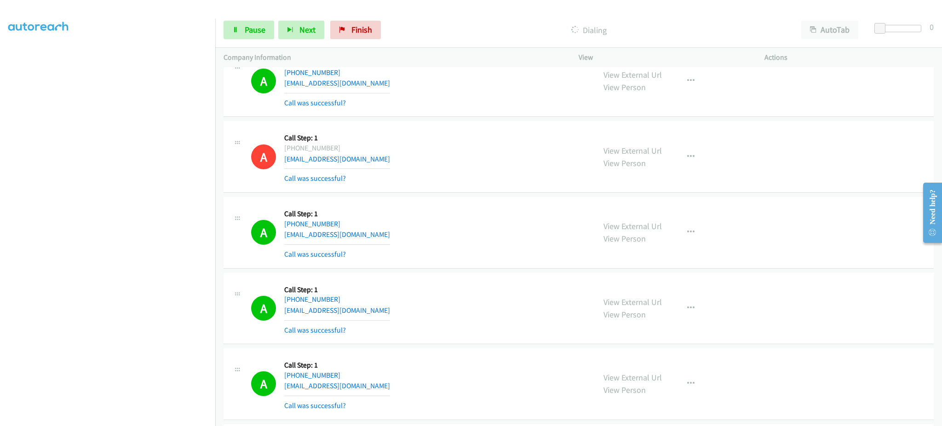
scroll to position [13896, 0]
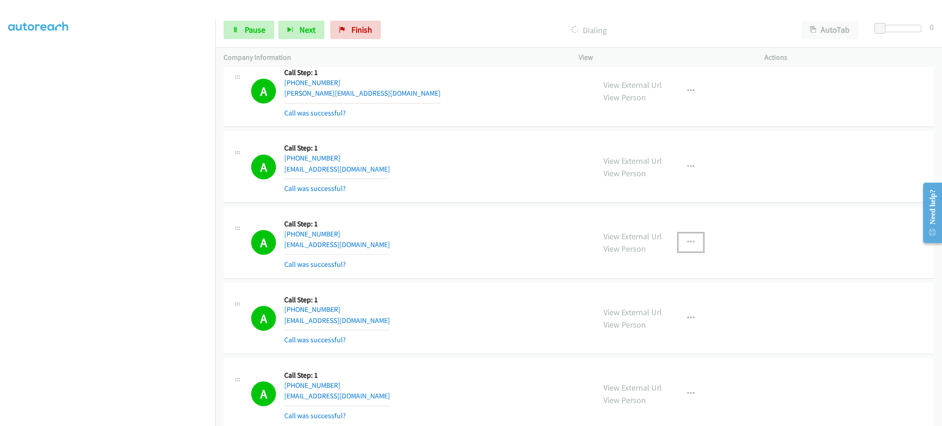
click at [687, 246] on icon "button" at bounding box center [690, 242] width 7 height 7
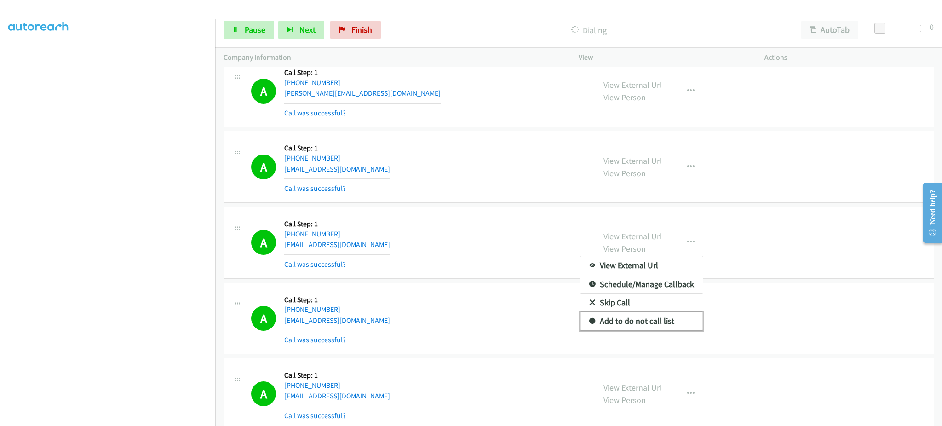
click at [652, 328] on link "Add to do not call list" at bounding box center [641, 321] width 122 height 18
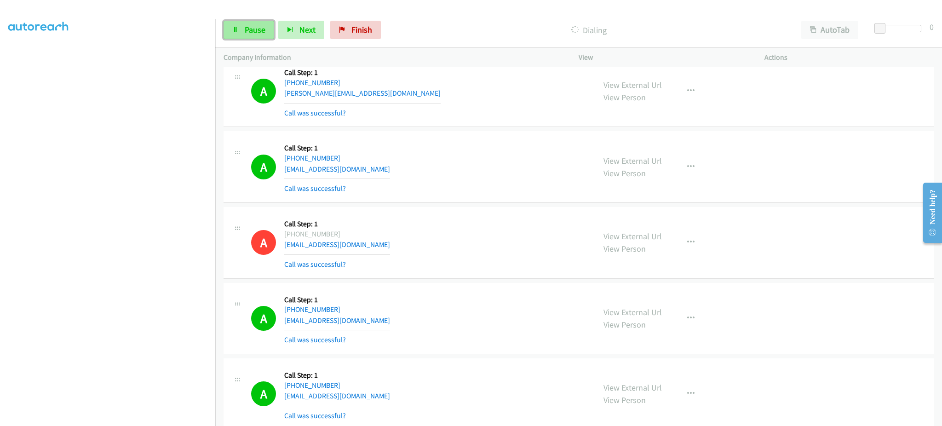
click at [258, 34] on span "Pause" at bounding box center [255, 29] width 21 height 11
drag, startPoint x: 273, startPoint y: 28, endPoint x: 332, endPoint y: 8, distance: 62.4
click at [273, 28] on span "Start Calls" at bounding box center [263, 29] width 36 height 11
click at [257, 35] on link "Pause" at bounding box center [248, 30] width 51 height 18
click at [264, 26] on span "Start Calls" at bounding box center [263, 29] width 36 height 11
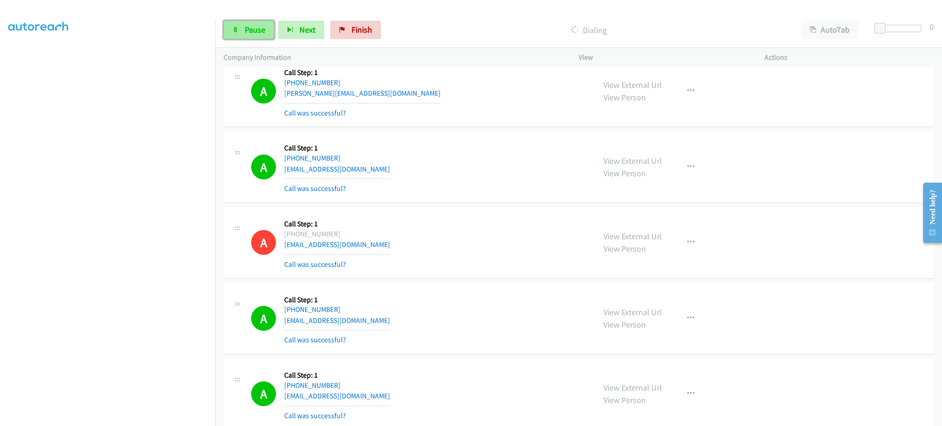
click at [248, 26] on span "Pause" at bounding box center [255, 29] width 21 height 11
drag, startPoint x: 274, startPoint y: 36, endPoint x: 269, endPoint y: 18, distance: 19.0
click at [274, 36] on link "Start Calls" at bounding box center [256, 30] width 66 height 18
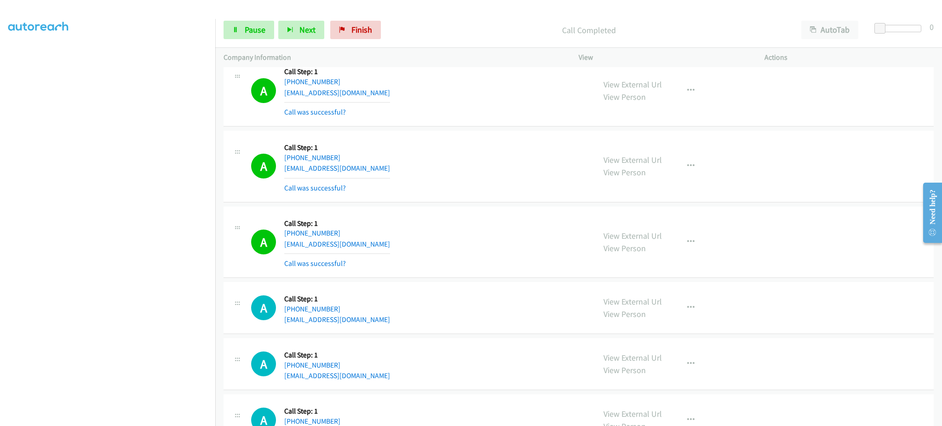
scroll to position [15228, 0]
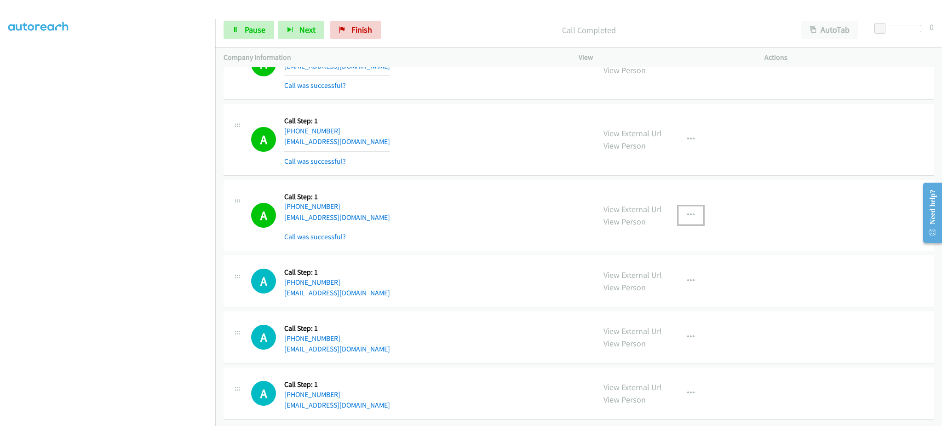
click at [692, 206] on button "button" at bounding box center [690, 215] width 25 height 18
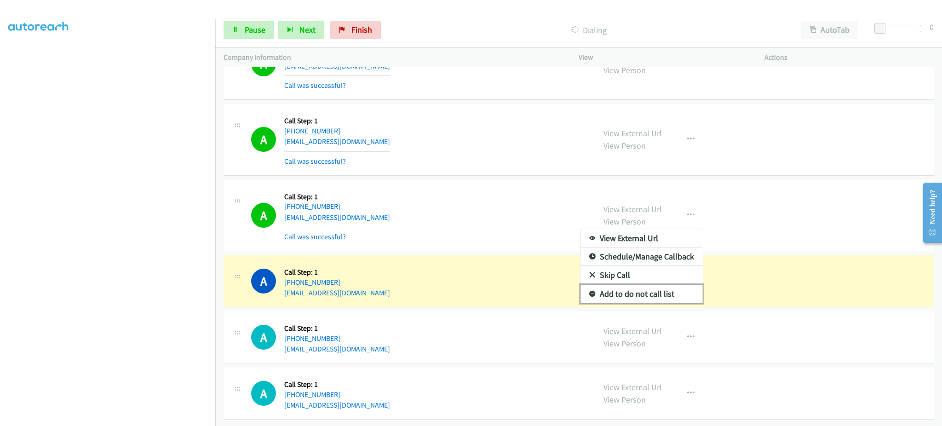
click at [646, 288] on link "Add to do not call list" at bounding box center [641, 294] width 122 height 18
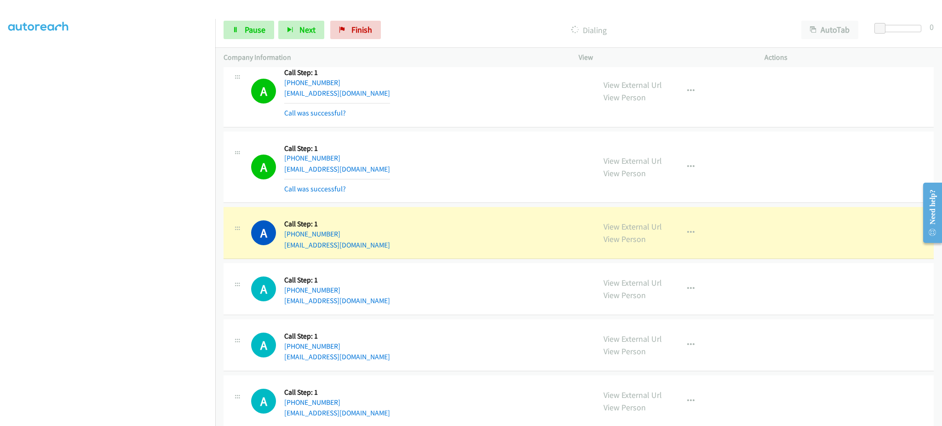
scroll to position [15412, 0]
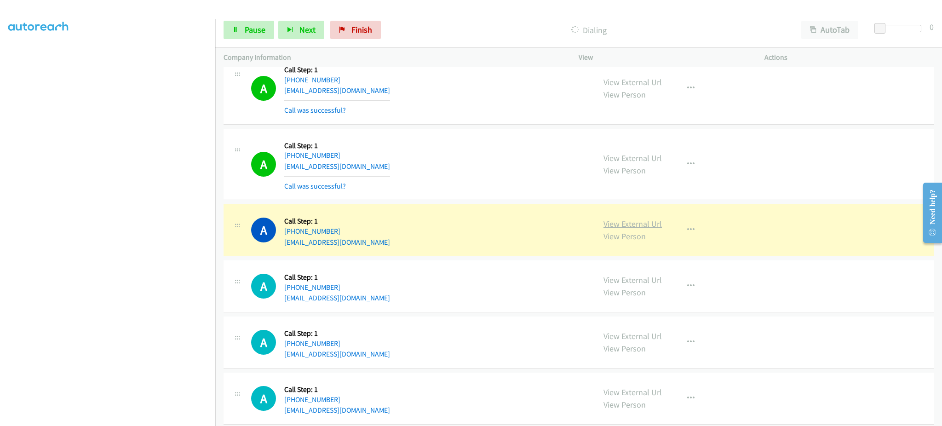
click at [622, 229] on link "View External Url" at bounding box center [632, 223] width 58 height 11
click at [261, 39] on link "Pause" at bounding box center [248, 30] width 51 height 18
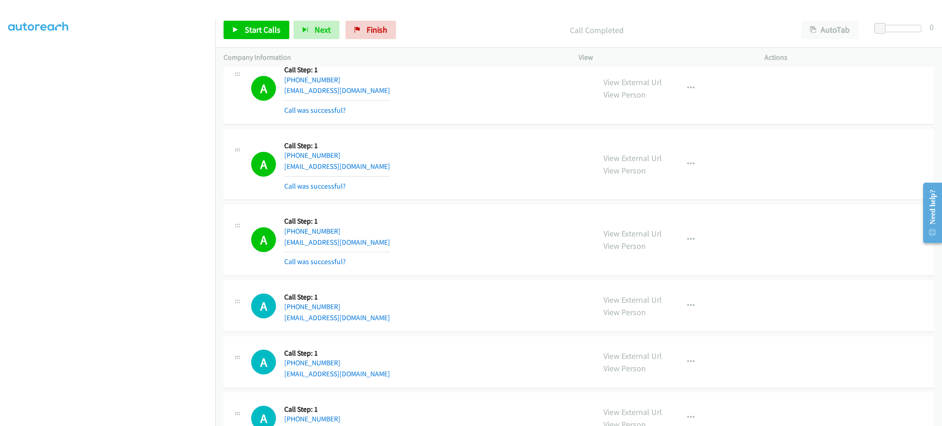
click at [672, 249] on div "View External Url View Person View External Url Email Schedule/Manage Callback …" at bounding box center [692, 239] width 194 height 55
click at [678, 247] on button "button" at bounding box center [690, 239] width 25 height 18
click at [654, 327] on link "Add to do not call list" at bounding box center [641, 318] width 122 height 18
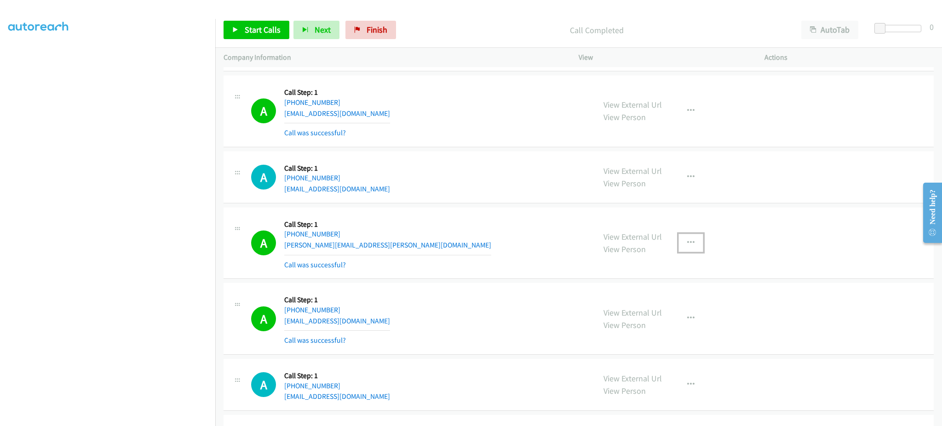
click at [678, 249] on button "button" at bounding box center [690, 243] width 25 height 18
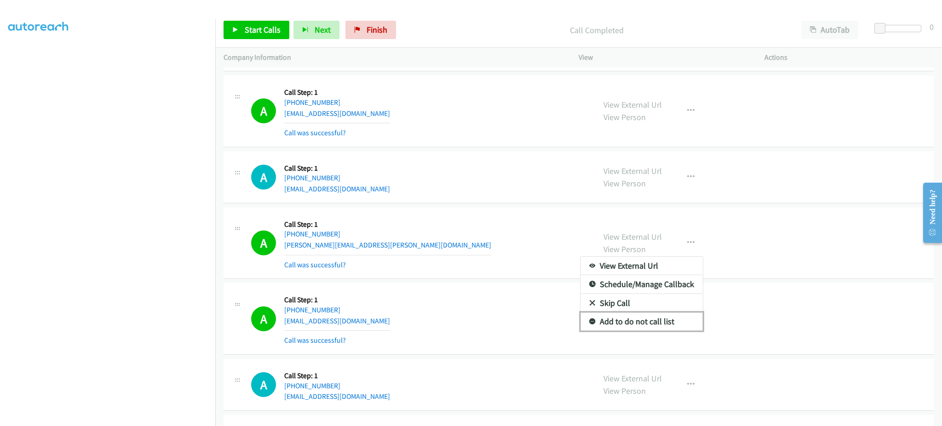
click at [659, 326] on link "Add to do not call list" at bounding box center [641, 321] width 122 height 18
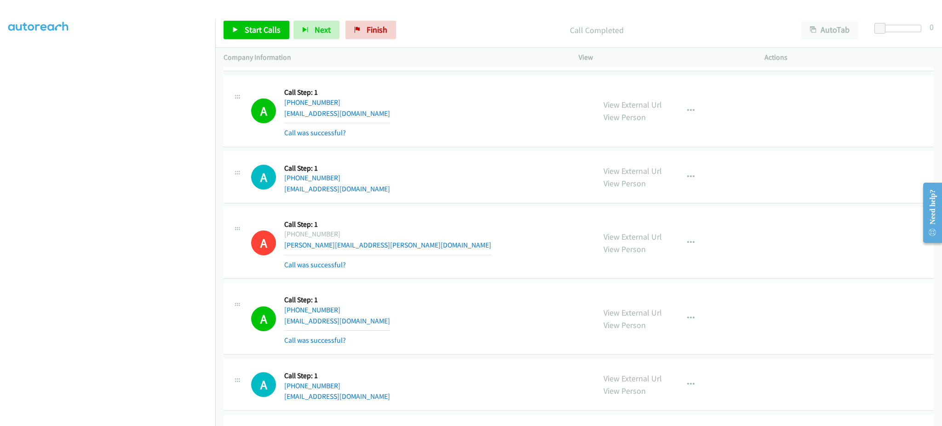
scroll to position [14956, 0]
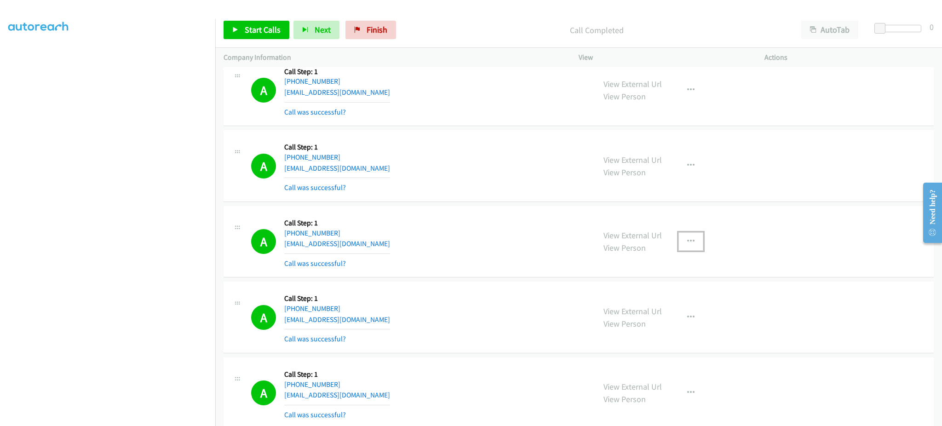
click at [692, 251] on button "button" at bounding box center [690, 241] width 25 height 18
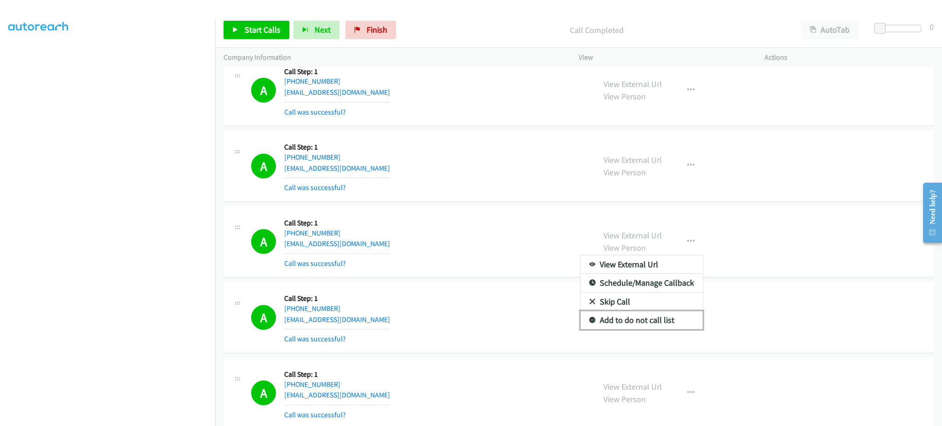
click at [679, 329] on link "Add to do not call list" at bounding box center [641, 320] width 122 height 18
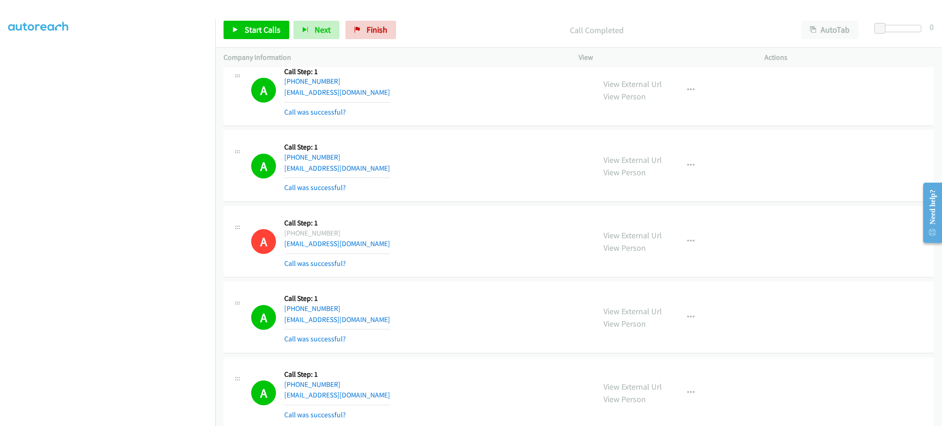
click at [269, 15] on div "Start Calls Pause Next Finish Call Completed AutoTab AutoTab 0" at bounding box center [578, 29] width 727 height 35
click at [268, 28] on span "Start Calls" at bounding box center [263, 29] width 36 height 11
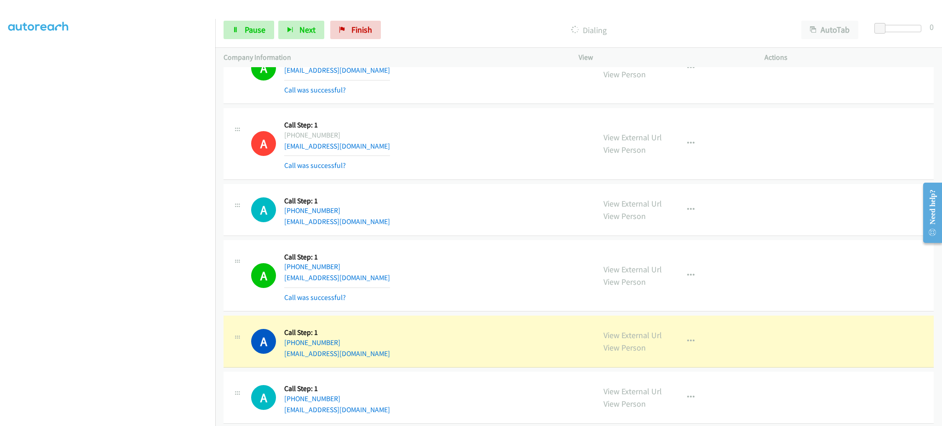
scroll to position [15692, 0]
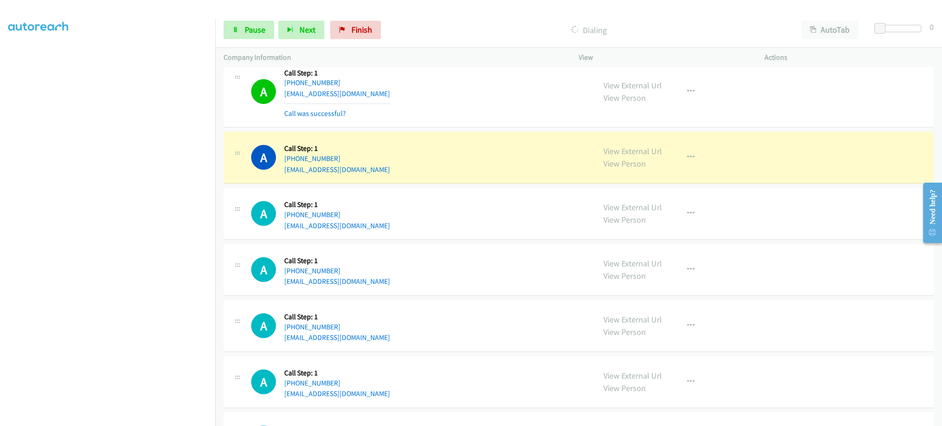
click at [632, 166] on div "View External Url View Person" at bounding box center [632, 157] width 58 height 25
click at [630, 156] on link "View External Url" at bounding box center [632, 151] width 58 height 11
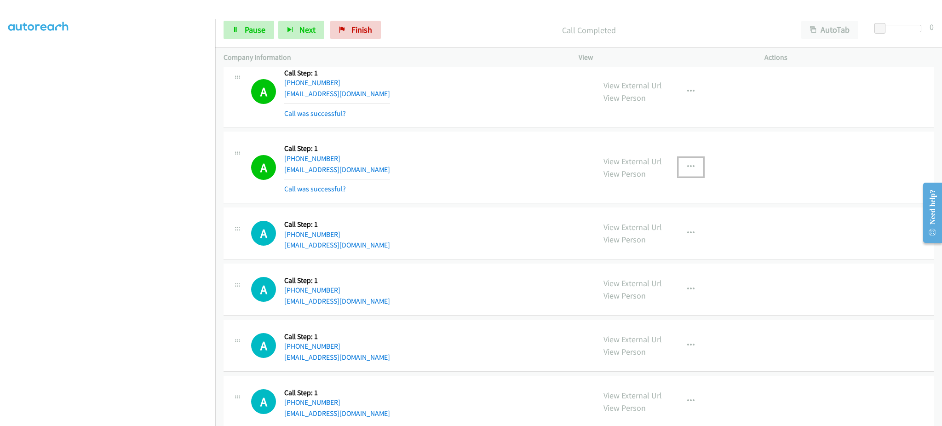
click at [682, 176] on button "button" at bounding box center [690, 167] width 25 height 18
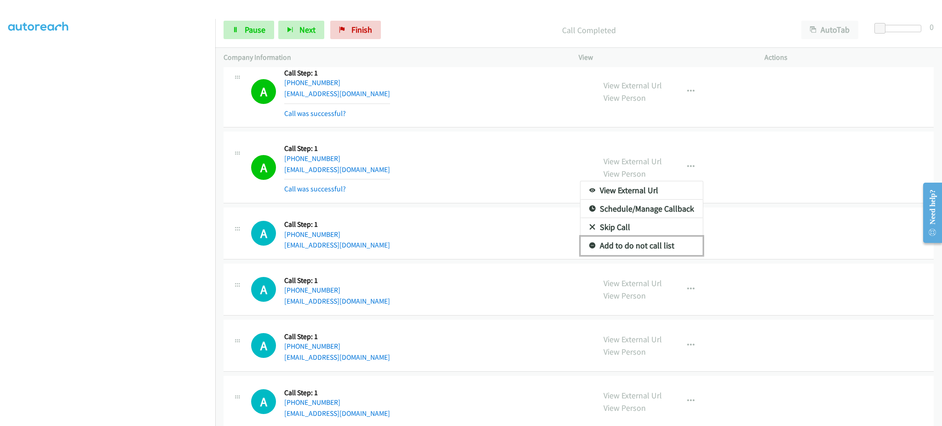
click at [654, 255] on link "Add to do not call list" at bounding box center [641, 245] width 122 height 18
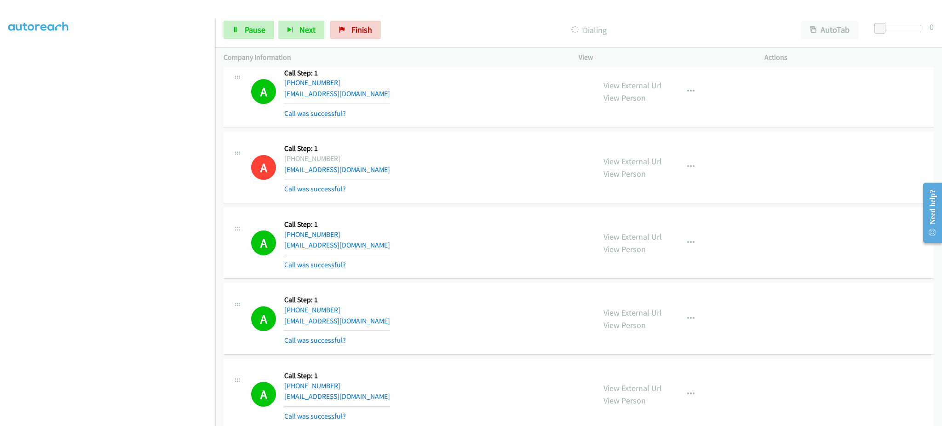
scroll to position [73, 2]
drag, startPoint x: 253, startPoint y: 37, endPoint x: 266, endPoint y: 9, distance: 30.6
click at [253, 37] on link "Pause" at bounding box center [248, 30] width 51 height 18
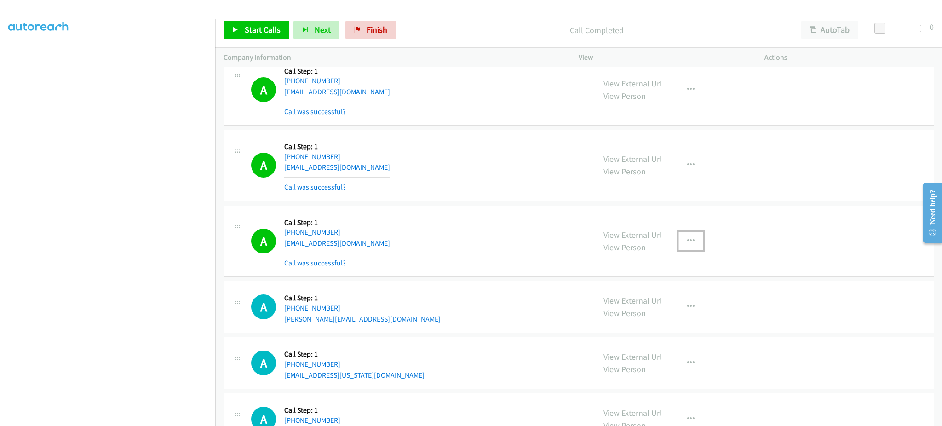
click at [687, 245] on icon "button" at bounding box center [690, 240] width 7 height 7
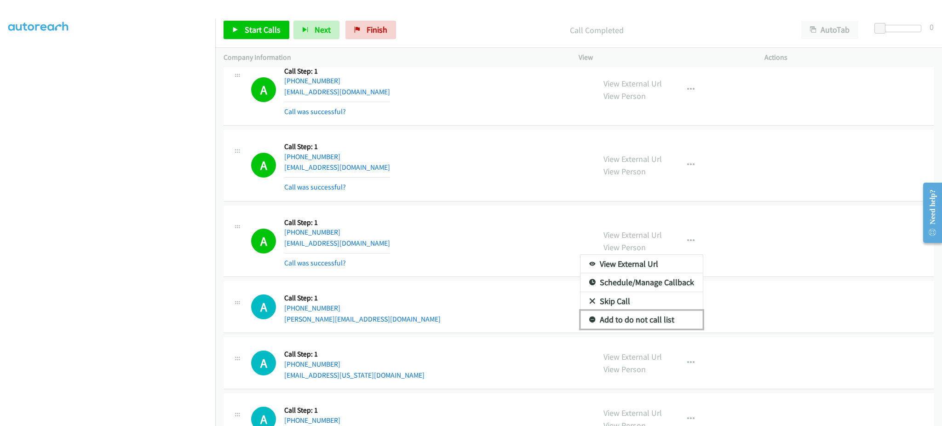
click at [651, 329] on link "Add to do not call list" at bounding box center [641, 319] width 122 height 18
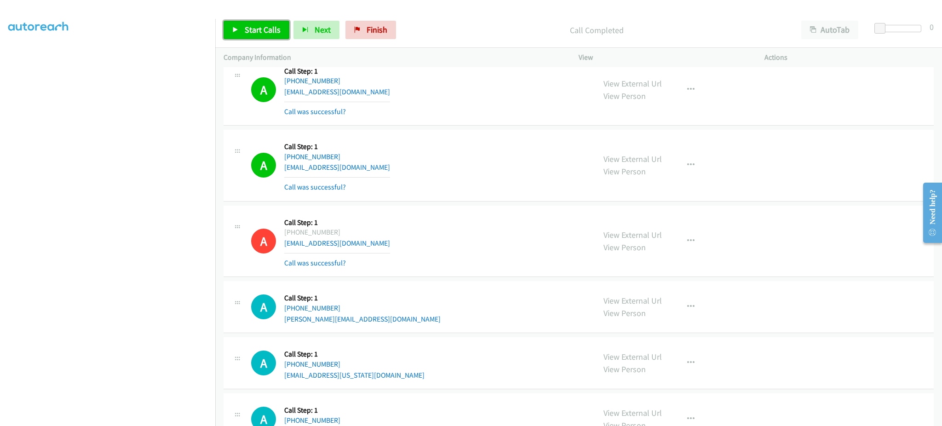
click at [258, 35] on link "Start Calls" at bounding box center [256, 30] width 66 height 18
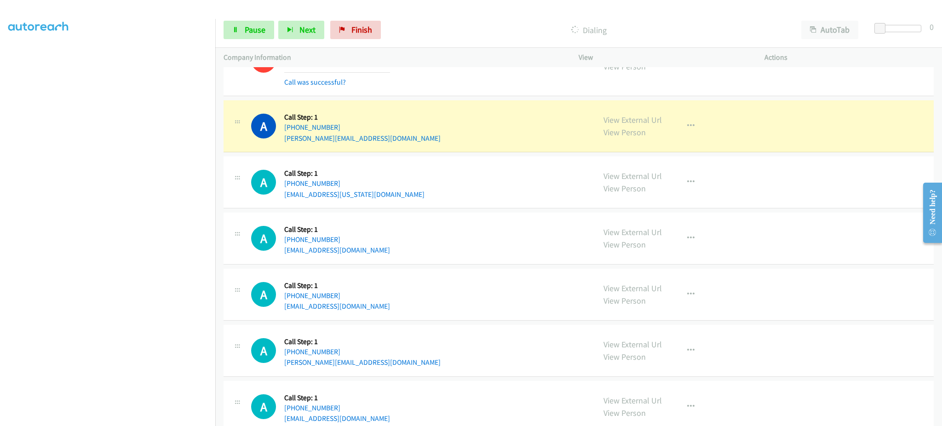
scroll to position [16200, 0]
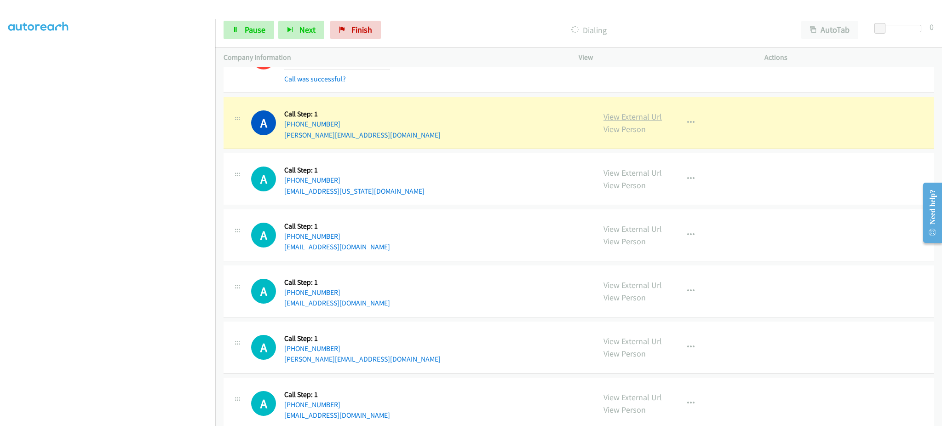
click at [621, 122] on link "View External Url" at bounding box center [632, 116] width 58 height 11
drag, startPoint x: 246, startPoint y: 33, endPoint x: 223, endPoint y: 93, distance: 63.9
click at [246, 33] on span "Pause" at bounding box center [255, 29] width 21 height 11
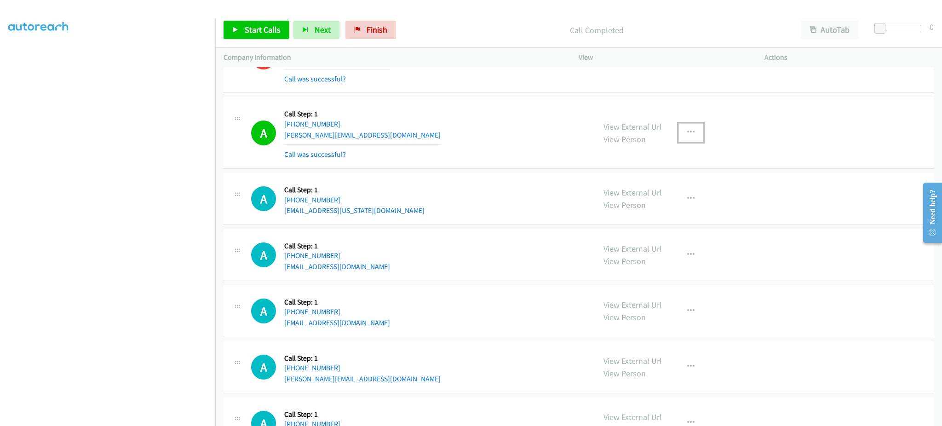
click at [686, 136] on button "button" at bounding box center [690, 132] width 25 height 18
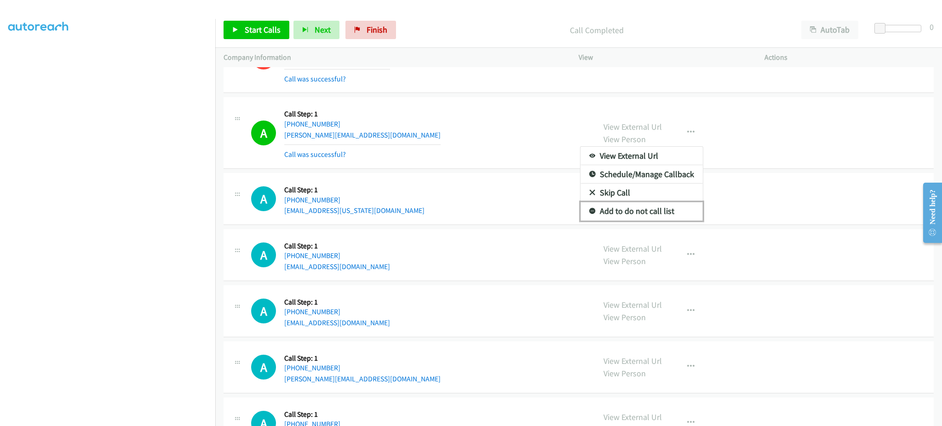
click at [680, 220] on link "Add to do not call list" at bounding box center [641, 211] width 122 height 18
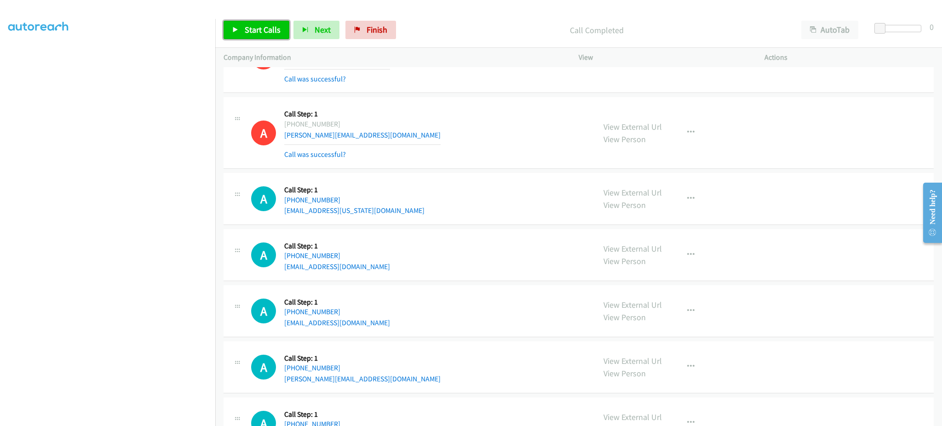
click at [252, 23] on link "Start Calls" at bounding box center [256, 30] width 66 height 18
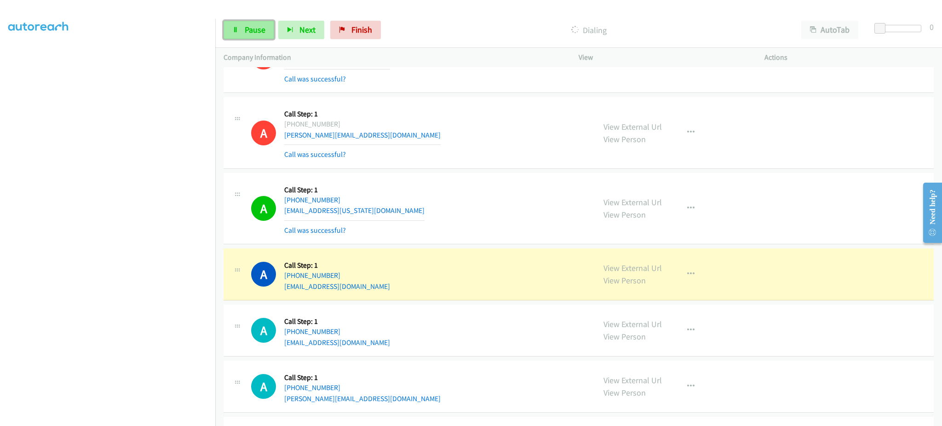
click at [254, 33] on span "Pause" at bounding box center [255, 29] width 21 height 11
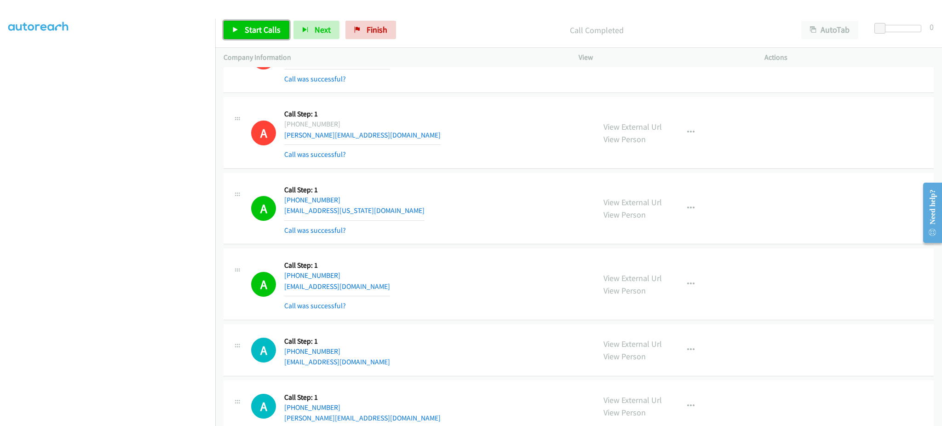
click at [247, 29] on span "Start Calls" at bounding box center [263, 29] width 36 height 11
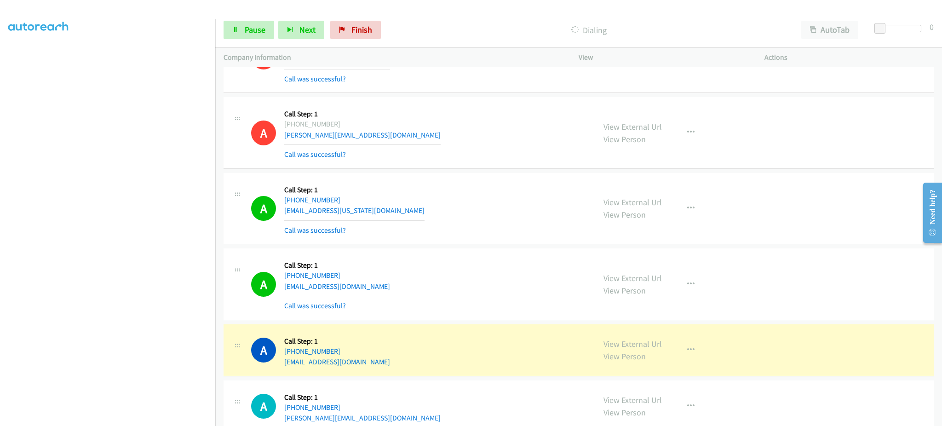
click at [256, 17] on div "Start Calls Pause Next Finish Dialing AutoTab AutoTab 0" at bounding box center [578, 29] width 727 height 35
click at [264, 34] on span "Pause" at bounding box center [255, 29] width 21 height 11
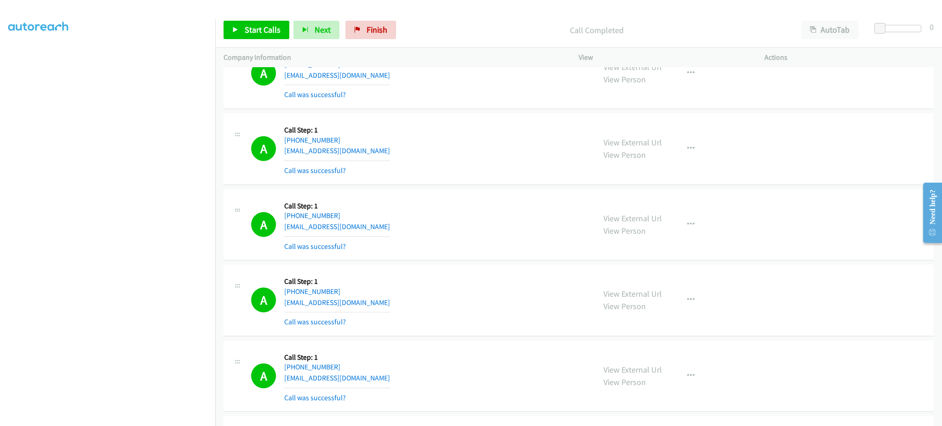
scroll to position [0, 0]
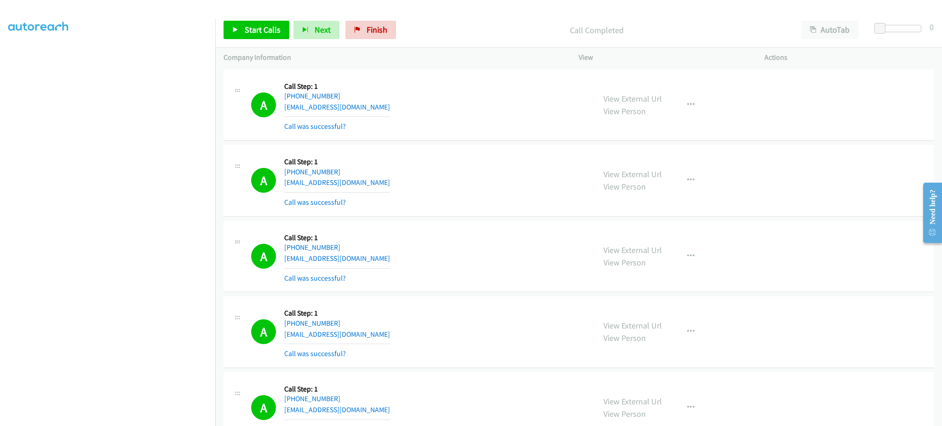
click at [364, 113] on div "A Callback Scheduled Call Step: 1 America/Chicago +1 712-406-6765 omarsegu@gmai…" at bounding box center [419, 105] width 336 height 55
click at [372, 113] on div "A Callback Scheduled Call Step: 1 America/Chicago +1 712-406-6765 omarsegu@gmai…" at bounding box center [419, 105] width 336 height 55
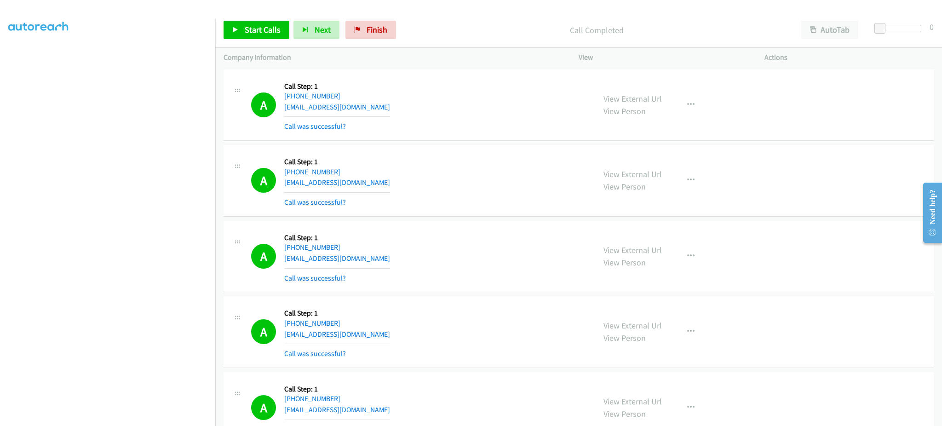
click at [372, 113] on div "A Callback Scheduled Call Step: 1 America/Chicago +1 712-406-6765 omarsegu@gmai…" at bounding box center [419, 105] width 336 height 55
click at [361, 105] on div "A Callback Scheduled Call Step: 1 America/Chicago +1 712-406-6765 omarsegu@gmai…" at bounding box center [419, 105] width 336 height 55
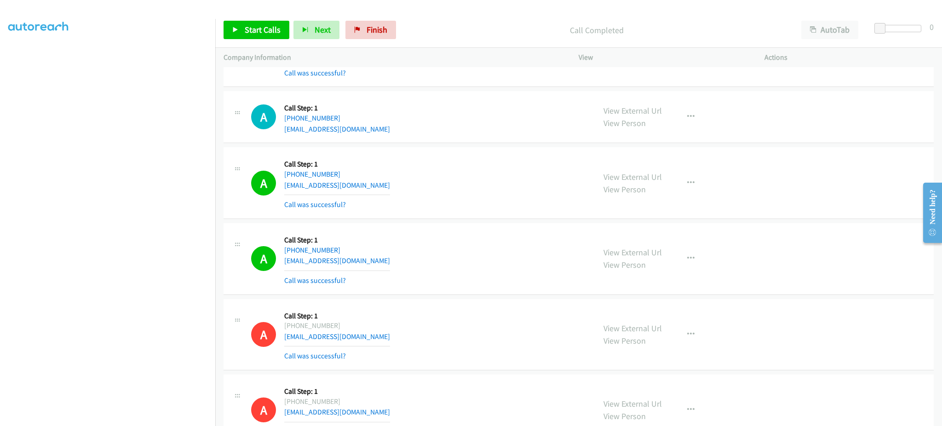
scroll to position [13428, 0]
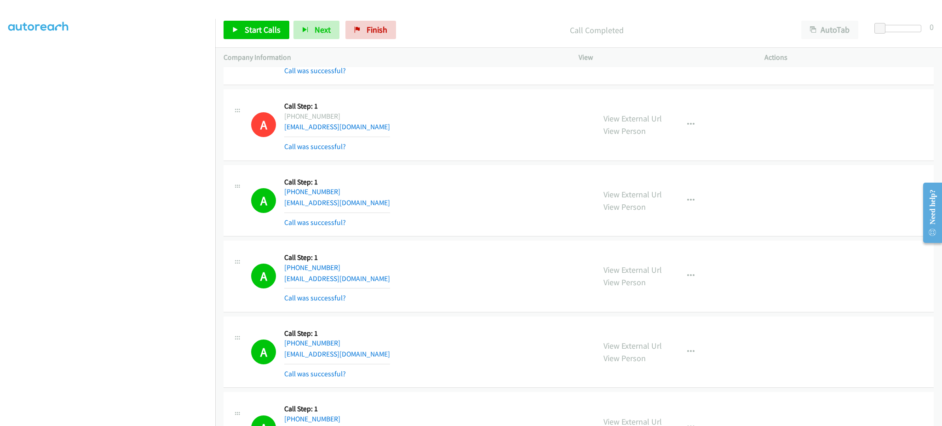
click at [363, 211] on div "A Callback Scheduled Call Step: 1 America/Los_Angeles +1 503-927-7062 keborn@gm…" at bounding box center [419, 200] width 336 height 55
click at [391, 291] on div "A Callback Scheduled Call Step: 1 America/Chicago +1 320-805-0699 bailey28stewa…" at bounding box center [419, 276] width 336 height 55
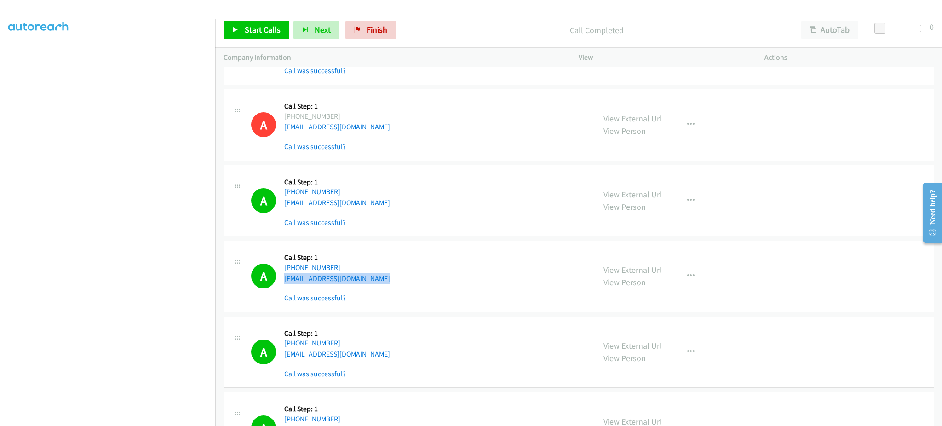
click at [391, 291] on div "A Callback Scheduled Call Step: 1 America/Chicago +1 320-805-0699 bailey28stewa…" at bounding box center [419, 276] width 336 height 55
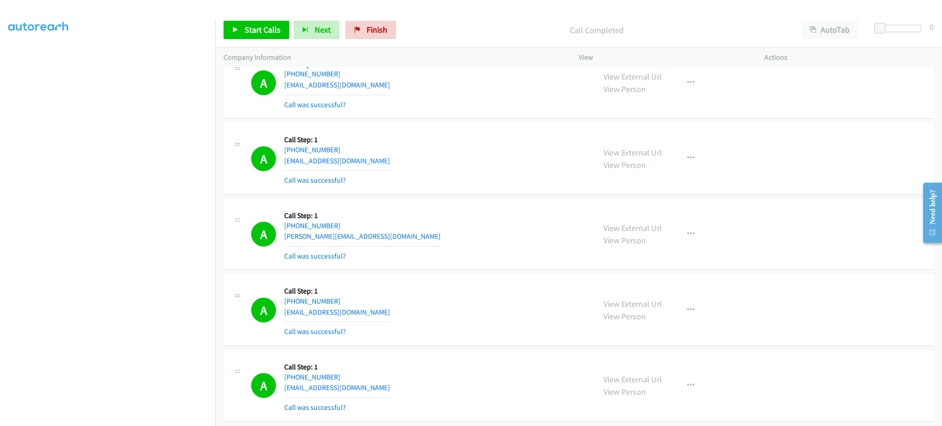
scroll to position [14348, 0]
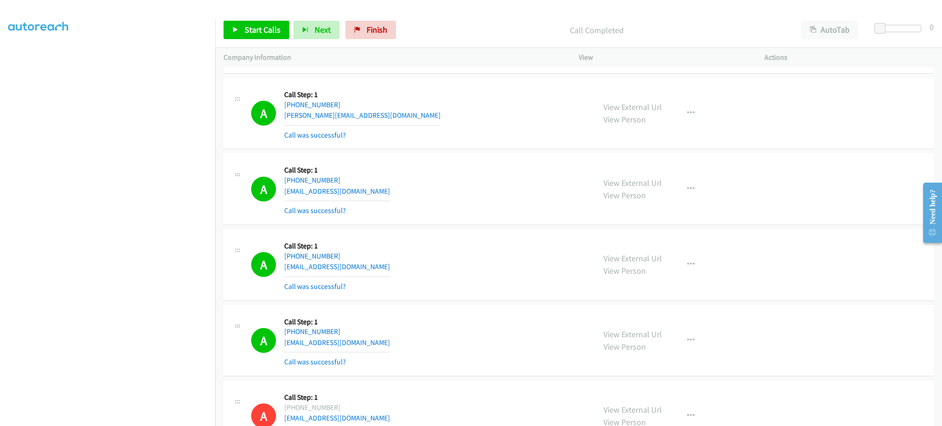
click at [359, 277] on div "A Callback Scheduled Call Step: 1 America/Chicago +1 847-687-1525 post.kailash@…" at bounding box center [419, 264] width 336 height 55
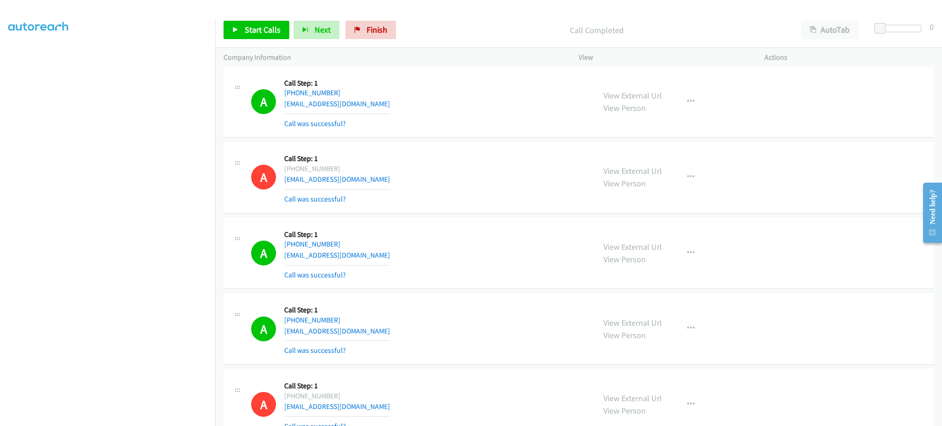
click at [396, 269] on div "A Callback Scheduled Call Step: 1 America/Los_Angeles +1 415-572-5401 nathaniel…" at bounding box center [419, 253] width 336 height 55
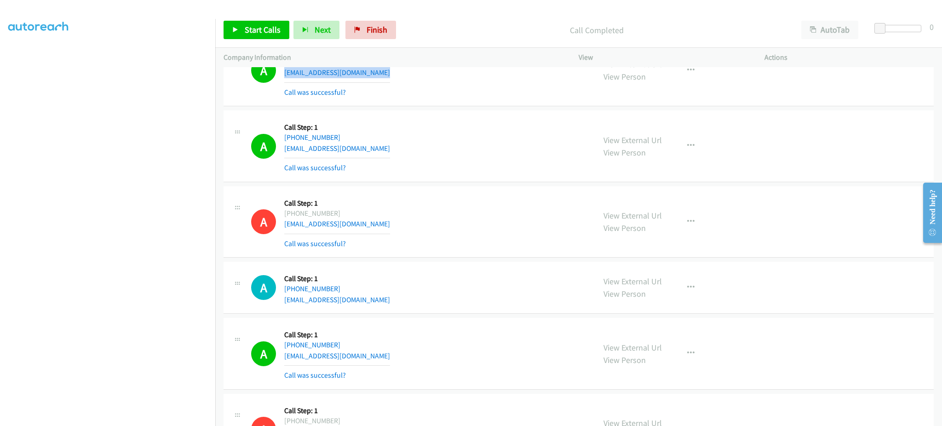
scroll to position [15451, 0]
click at [373, 148] on div "A Callback Scheduled Call Step: 1 America/Chicago +1 815-822-7660 haydenwolfe05…" at bounding box center [419, 144] width 336 height 55
click at [374, 160] on div "A Callback Scheduled Call Step: 1 America/Chicago +1 815-822-7660 haydenwolfe05…" at bounding box center [419, 144] width 336 height 55
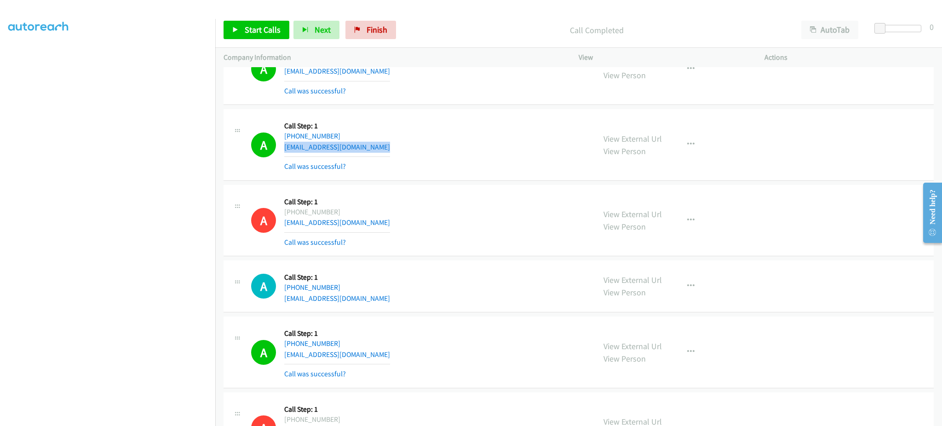
click at [374, 160] on div "A Callback Scheduled Call Step: 1 America/Chicago +1 815-822-7660 haydenwolfe05…" at bounding box center [419, 144] width 336 height 55
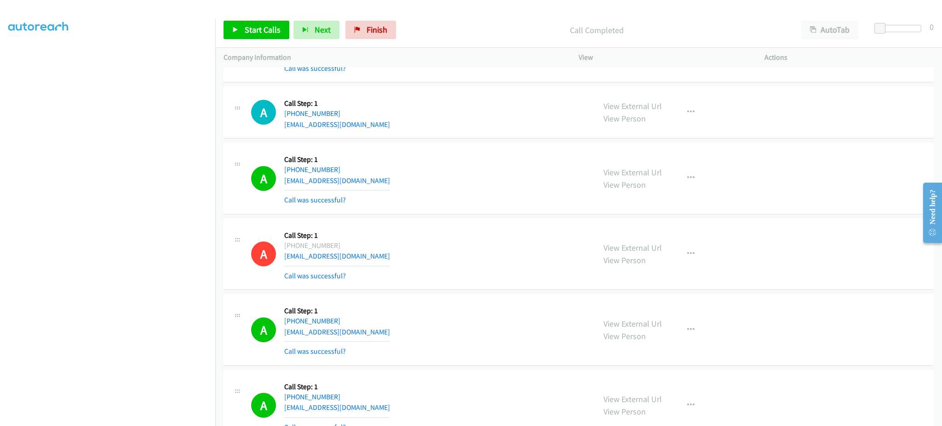
scroll to position [15635, 0]
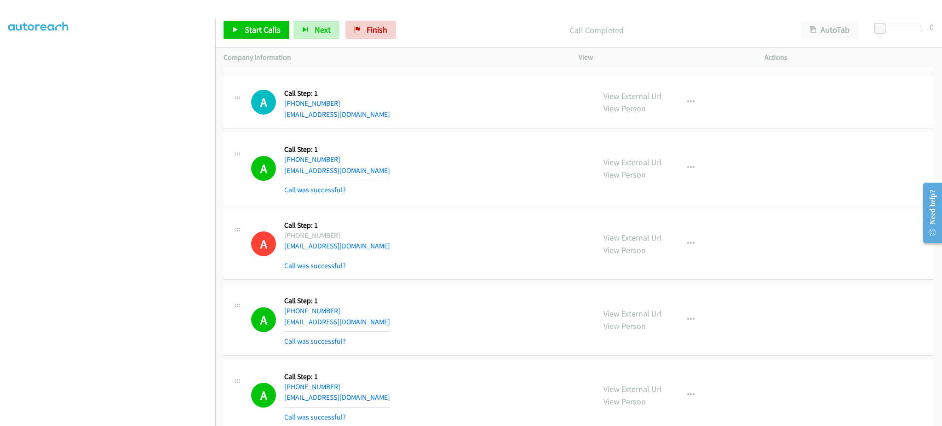
click at [371, 120] on div "A Callback Scheduled Call Step: 1 America/New_York +1 434-234-7660 tnguyen7d@gm…" at bounding box center [419, 102] width 336 height 35
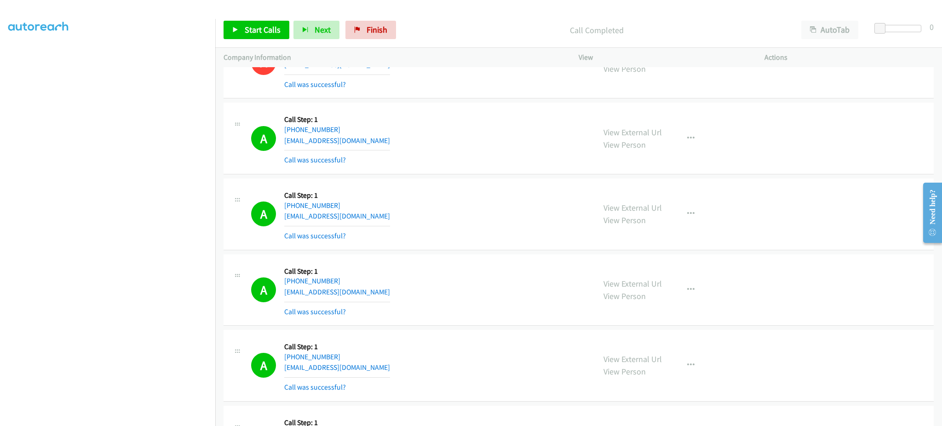
scroll to position [15819, 0]
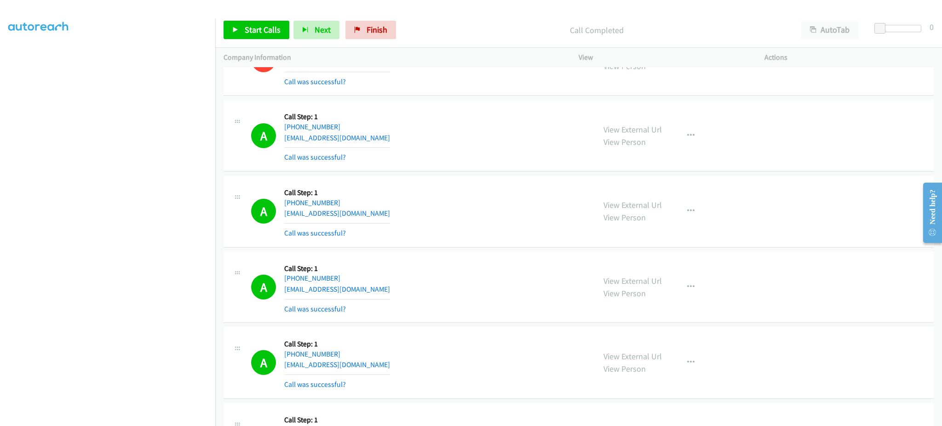
click at [383, 225] on div "A Callback Scheduled Call Step: 1 America/Chicago +1 931-998-1241 steplarkins19…" at bounding box center [419, 211] width 336 height 55
click at [369, 297] on div "A Callback Scheduled Call Step: 1 America/Los_Angeles +1 530-210-8616 welder454…" at bounding box center [419, 287] width 336 height 55
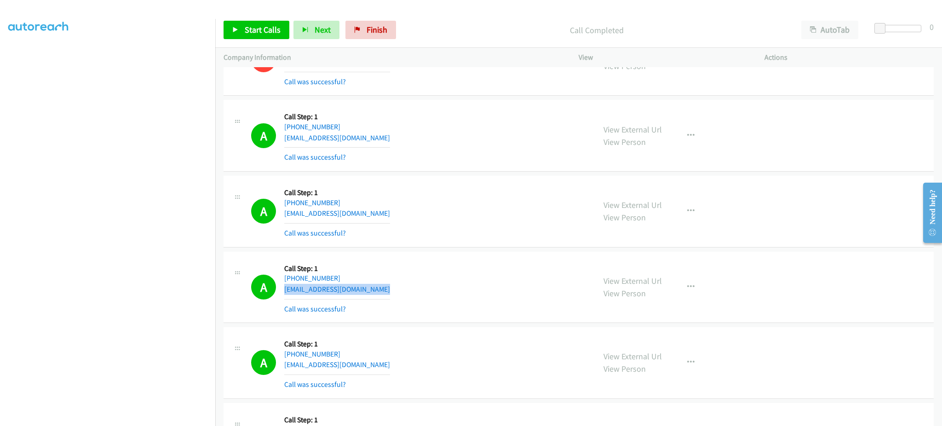
click at [369, 297] on div "A Callback Scheduled Call Step: 1 America/Los_Angeles +1 530-210-8616 welder454…" at bounding box center [419, 287] width 336 height 55
click at [385, 378] on div "A Callback Scheduled Call Step: 1 America/New_York +1 302-540-7342 jb33zy17@gma…" at bounding box center [419, 362] width 336 height 55
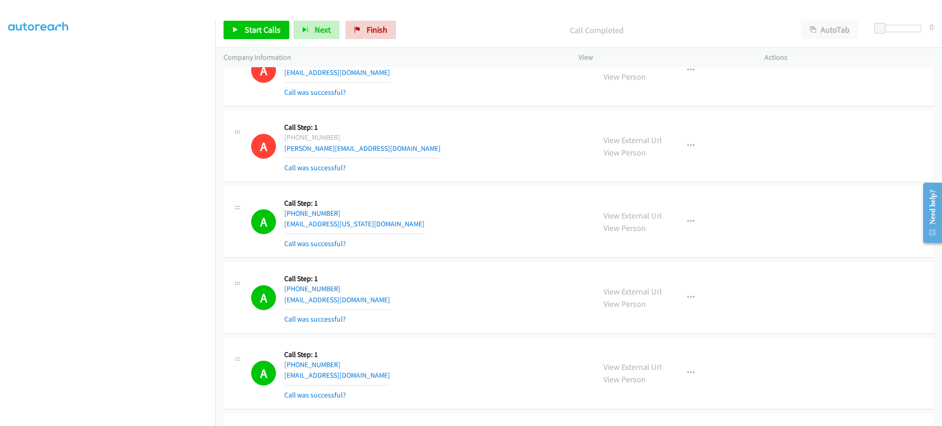
click at [383, 235] on div "A Callback Scheduled Call Step: 1 Pacific/Honolulu +1 808-344-5349 mharris25@ha…" at bounding box center [419, 222] width 336 height 55
click at [371, 387] on div "A Callback Scheduled Call Step: 1 Pacific/Honolulu +1 808-315-5930 shilohikl@ya…" at bounding box center [419, 373] width 336 height 55
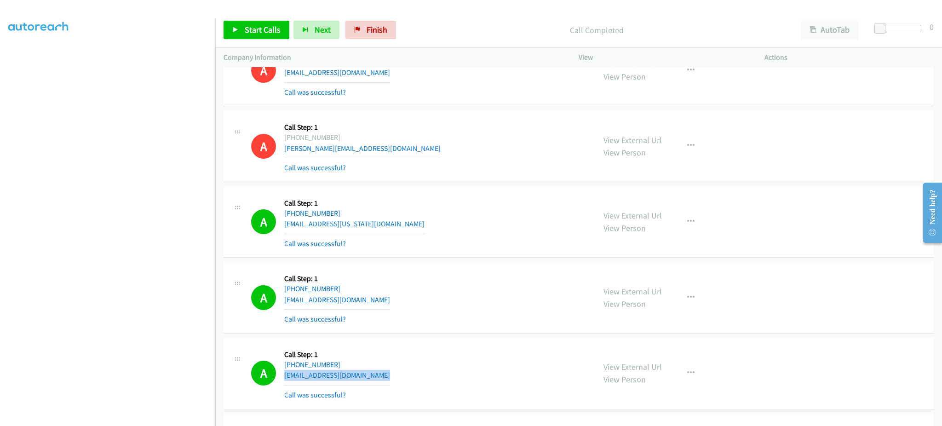
click at [371, 387] on div "A Callback Scheduled Call Step: 1 Pacific/Honolulu +1 808-315-5930 shilohikl@ya…" at bounding box center [419, 373] width 336 height 55
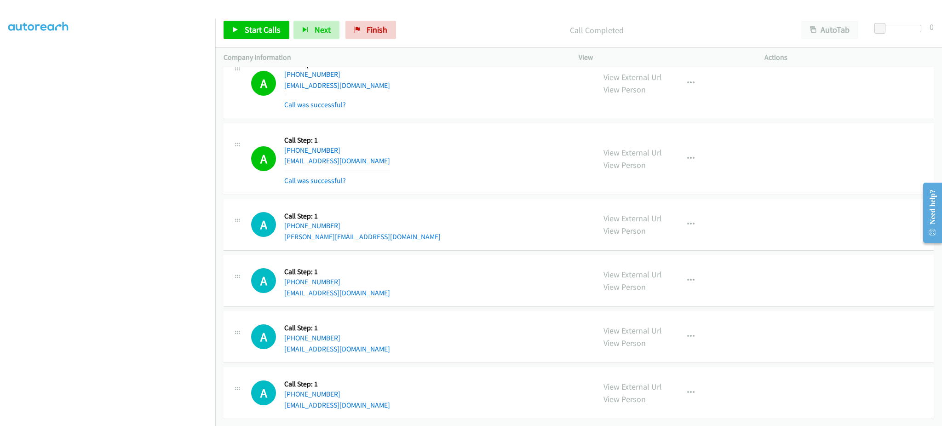
click at [399, 229] on div "A Callback Scheduled Call Step: 1 Pacific/Honolulu +1 808-381-0569 adriana_ypo@…" at bounding box center [419, 224] width 336 height 35
click at [392, 400] on div "A Callback Scheduled Call Step: 1 Pacific/Honolulu +1 808-392-5173 patriciakiku…" at bounding box center [419, 392] width 336 height 35
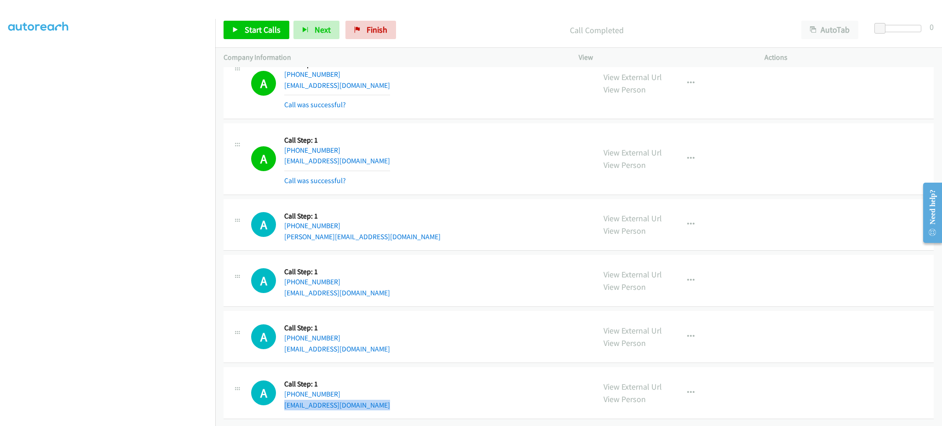
click at [393, 401] on div "A Callback Scheduled Call Step: 1 Pacific/Honolulu +1 808-392-5173 patriciakiku…" at bounding box center [419, 392] width 336 height 35
click at [380, 232] on div "A Callback Scheduled Call Step: 1 Pacific/Honolulu +1 808-381-0569 adriana_ypo@…" at bounding box center [419, 224] width 336 height 35
click at [370, 282] on div "A Callback Scheduled Call Step: 1 Pacific/Honolulu +1 808-551-4417 bgongob@yaho…" at bounding box center [419, 280] width 336 height 35
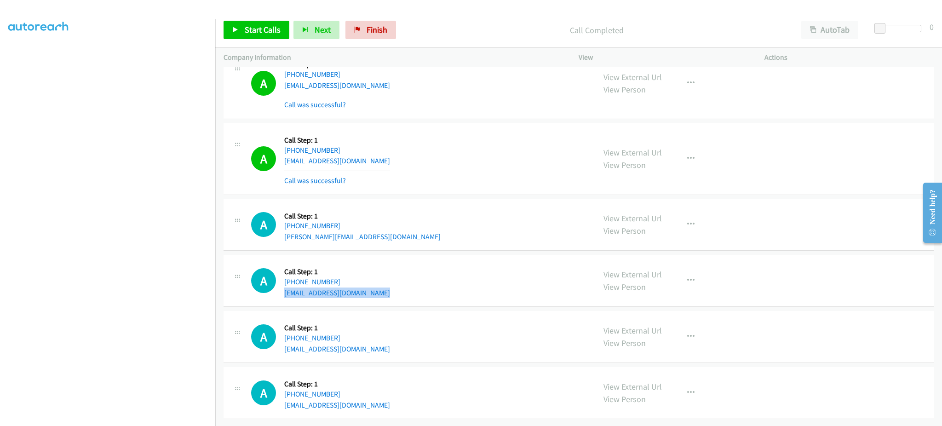
click at [370, 282] on div "A Callback Scheduled Call Step: 1 Pacific/Honolulu +1 808-551-4417 bgongob@yaho…" at bounding box center [419, 280] width 336 height 35
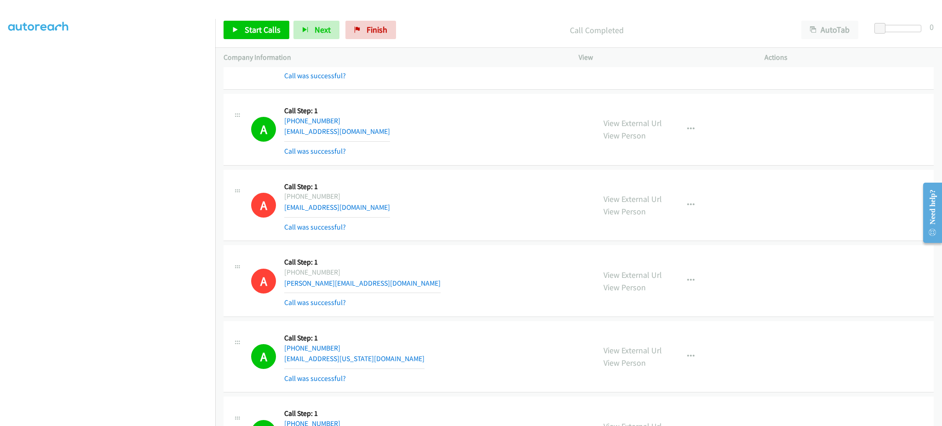
scroll to position [15868, 0]
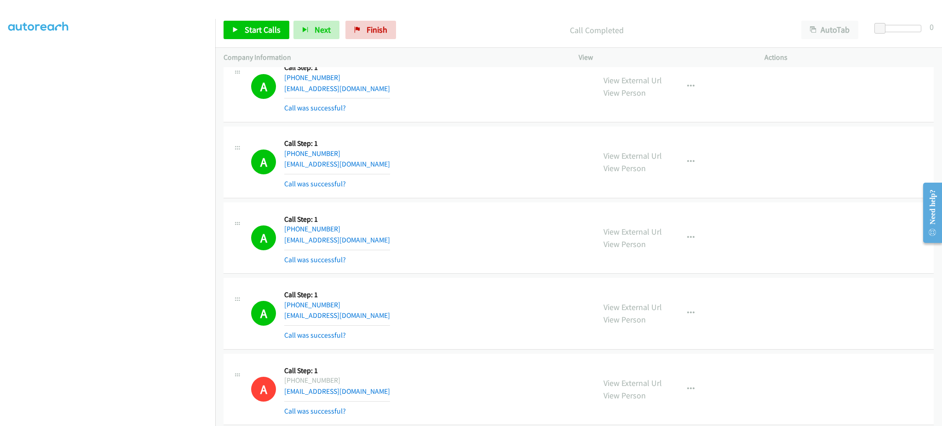
click at [373, 172] on div "A Callback Scheduled Call Step: 1 America/Chicago +1 931-998-1241 steplarkins19…" at bounding box center [419, 162] width 336 height 55
click at [391, 97] on div "A Callback Scheduled Call Step: 1 America/Chicago +1 651-283-7290 simonehatfiel…" at bounding box center [419, 86] width 336 height 55
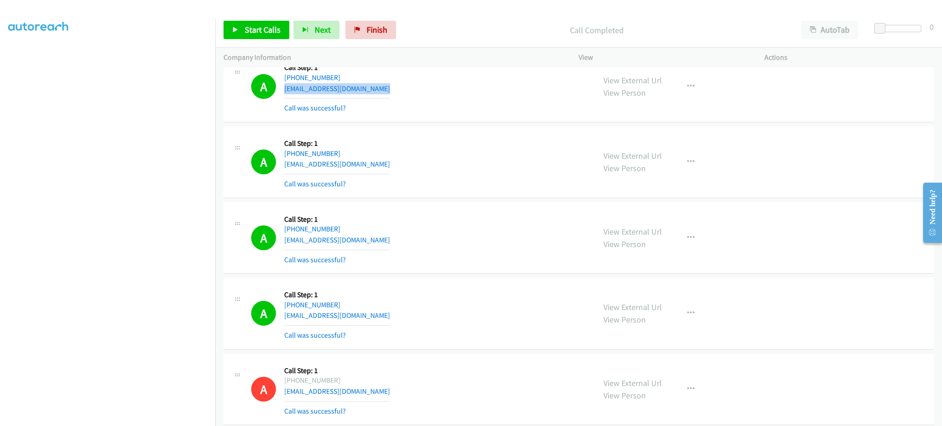
click at [391, 97] on div "A Callback Scheduled Call Step: 1 America/Chicago +1 651-283-7290 simonehatfiel…" at bounding box center [419, 86] width 336 height 55
click at [249, 36] on link "Start Calls" at bounding box center [256, 30] width 66 height 18
click at [243, 38] on link "Pause" at bounding box center [248, 30] width 51 height 18
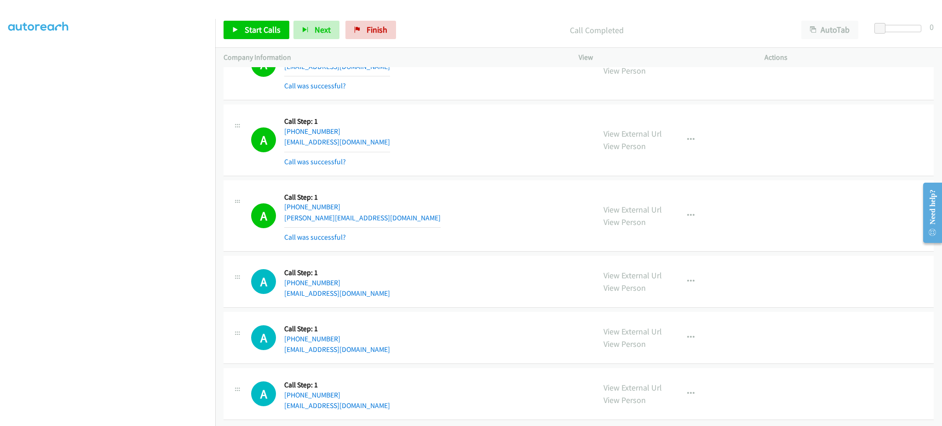
scroll to position [0, 2]
click at [23, 58] on link "My Lists" at bounding box center [22, 56] width 28 height 11
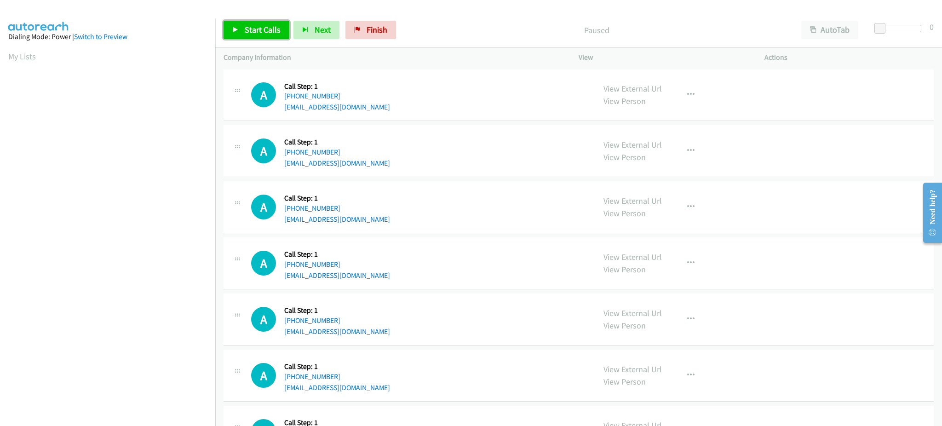
click at [241, 34] on link "Start Calls" at bounding box center [256, 30] width 66 height 18
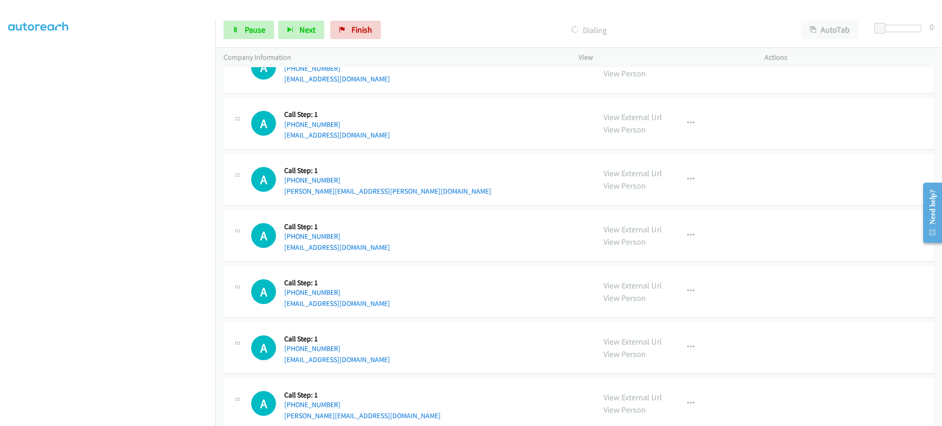
scroll to position [555, 0]
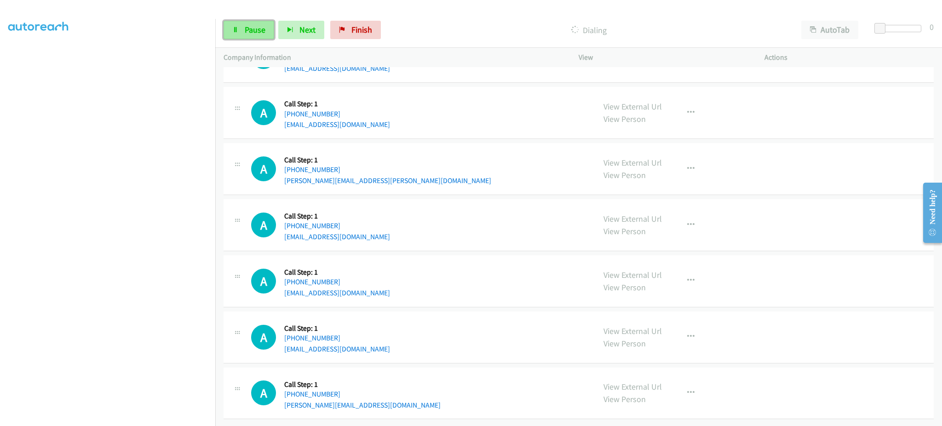
click at [253, 32] on span "Pause" at bounding box center [255, 29] width 21 height 11
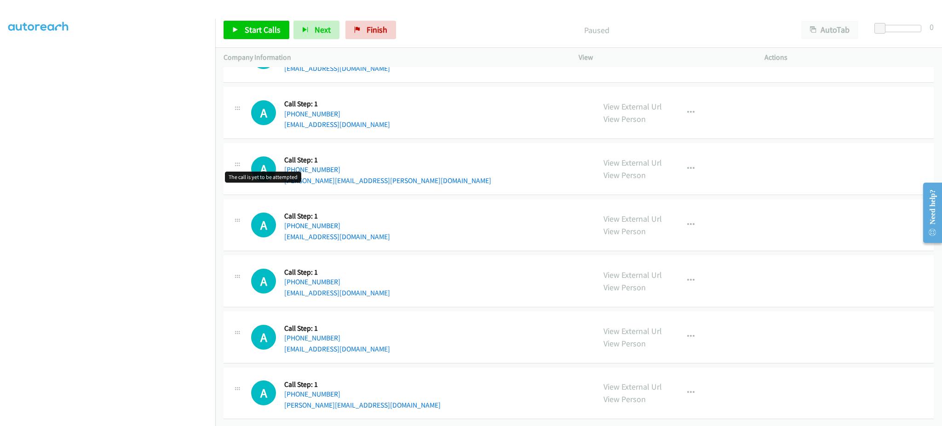
scroll to position [575, 0]
click at [266, 27] on span "Start Calls" at bounding box center [263, 29] width 36 height 11
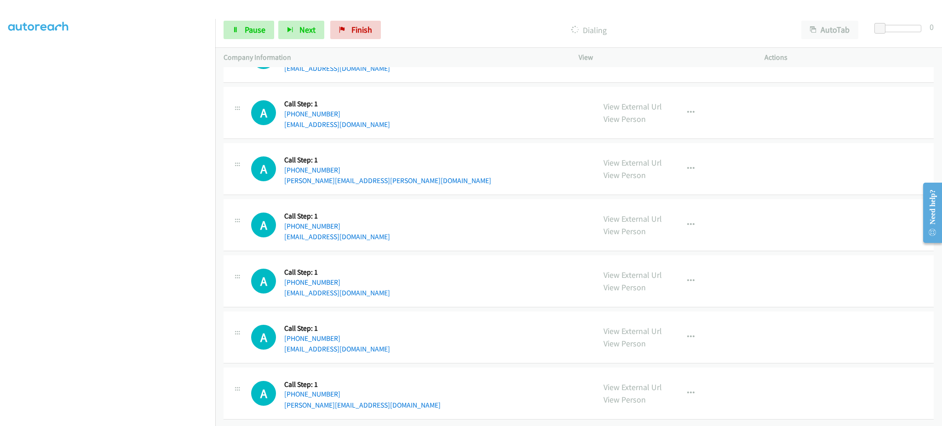
scroll to position [226, 0]
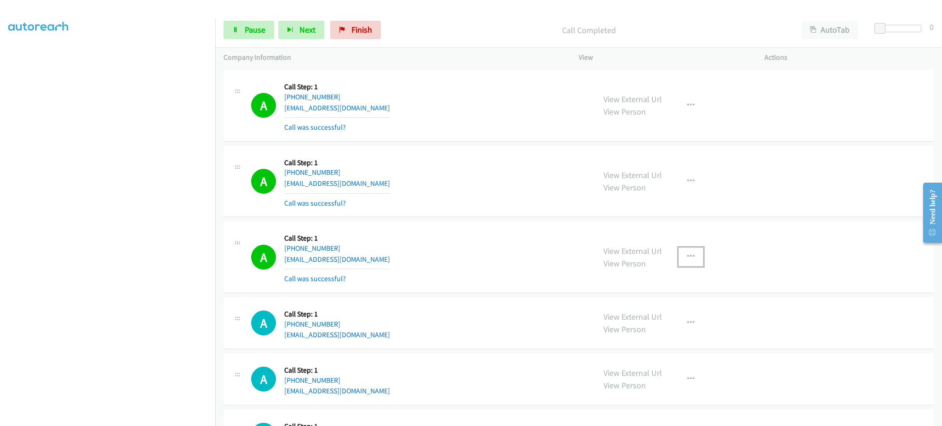
click at [687, 254] on icon "button" at bounding box center [690, 256] width 7 height 7
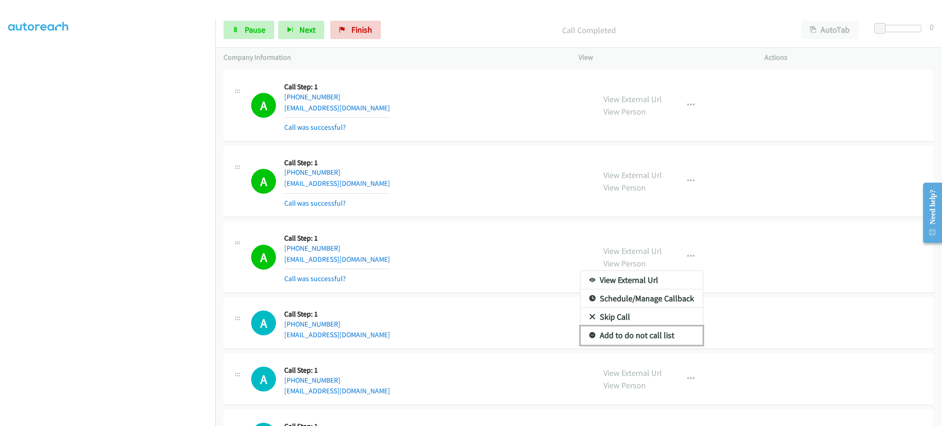
click at [639, 336] on link "Add to do not call list" at bounding box center [641, 335] width 122 height 18
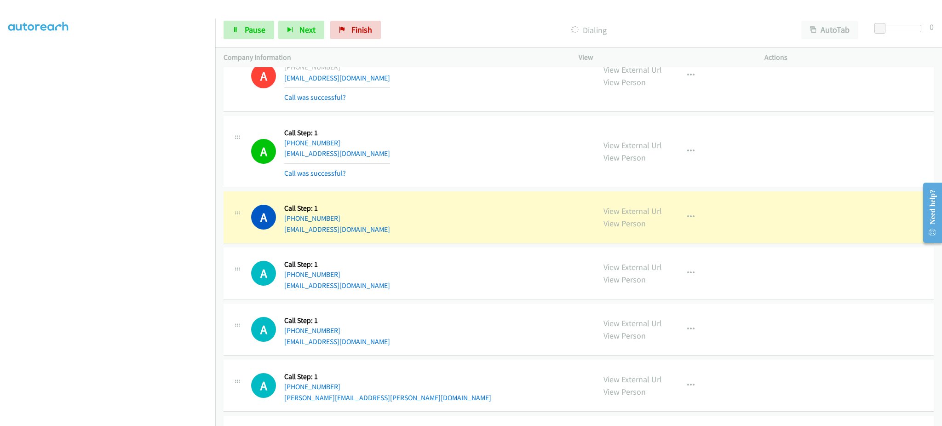
scroll to position [410, 0]
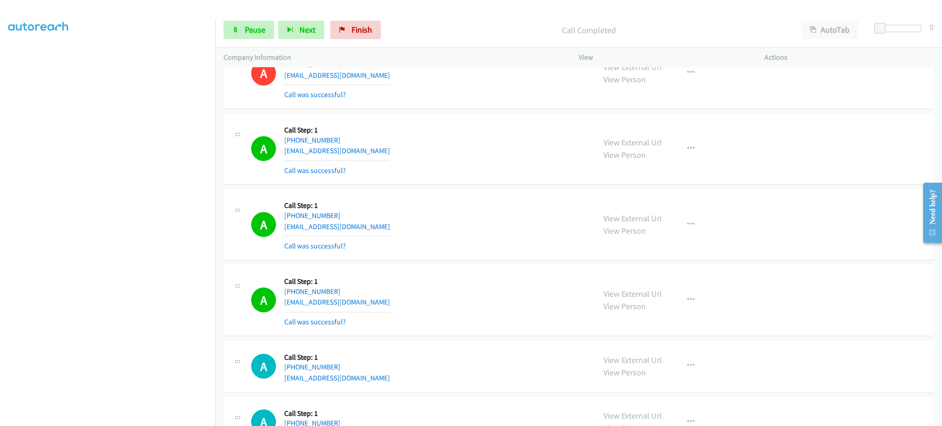
click at [263, 41] on div "Start Calls Pause Next Finish Call Completed AutoTab AutoTab 0" at bounding box center [578, 29] width 727 height 35
click at [263, 33] on span "Pause" at bounding box center [255, 29] width 21 height 11
click at [263, 33] on span "Start Calls" at bounding box center [263, 29] width 36 height 11
click at [197, 417] on section at bounding box center [107, 208] width 199 height 440
click at [246, 27] on span "Pause" at bounding box center [255, 29] width 21 height 11
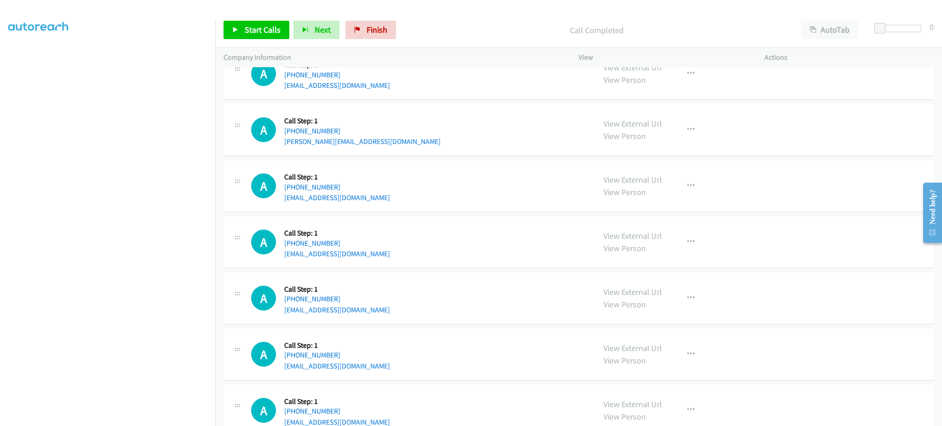
scroll to position [1180, 0]
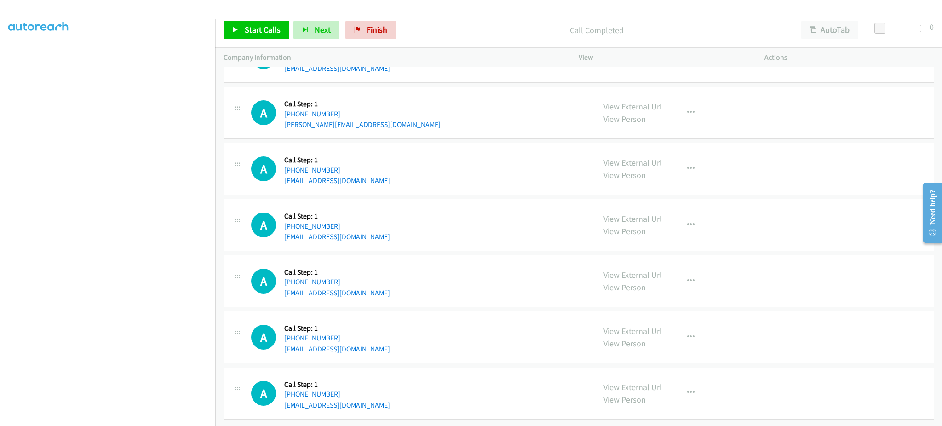
click at [376, 287] on div "A Callback Scheduled Call Step: 1 America/Los_Angeles +1 310-697-6310 michaelch…" at bounding box center [419, 280] width 336 height 35
copy div "[EMAIL_ADDRESS][DOMAIN_NAME]"
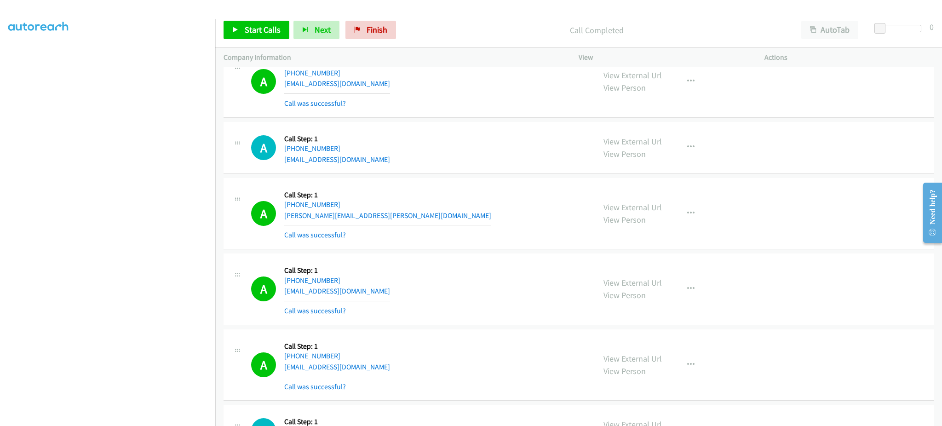
scroll to position [0, 0]
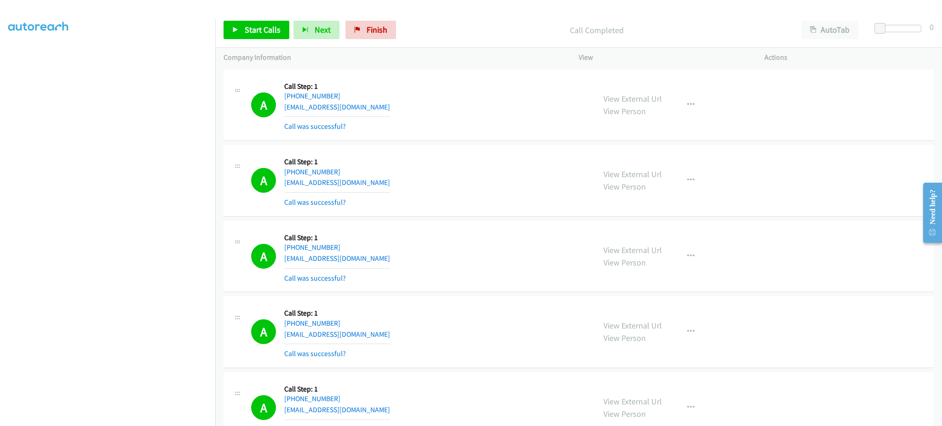
click at [260, 14] on div "Start Calls Pause Next Finish Call Completed AutoTab AutoTab 0" at bounding box center [578, 29] width 727 height 35
click at [260, 29] on span "Start Calls" at bounding box center [263, 29] width 36 height 11
click at [254, 34] on span "Pause" at bounding box center [255, 29] width 21 height 11
drag, startPoint x: 521, startPoint y: 258, endPoint x: 307, endPoint y: 166, distance: 233.2
click at [521, 258] on div "A Callback Scheduled Call Step: 1 America/New_York +1 352-233-7017 alpthe2nd@gm…" at bounding box center [419, 256] width 336 height 55
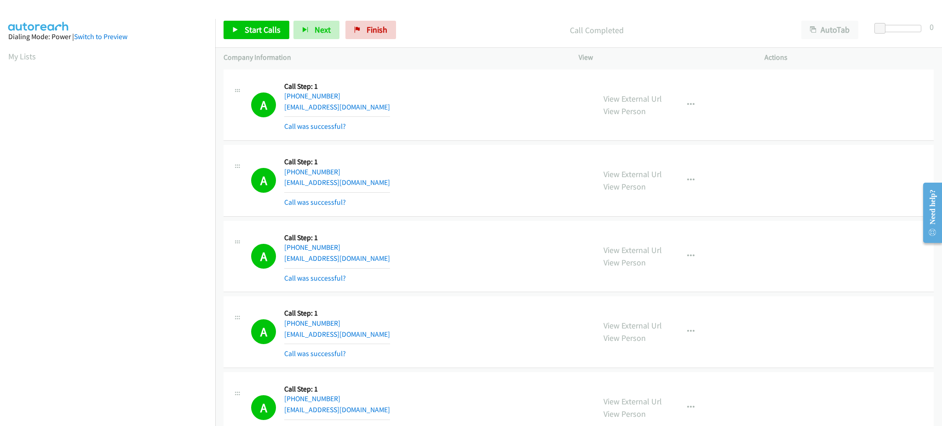
click at [23, 63] on aside "Dialing Mode: Power | Switch to Preview My Lists" at bounding box center [107, 273] width 215 height 509
click at [24, 58] on link "My Lists" at bounding box center [22, 56] width 28 height 11
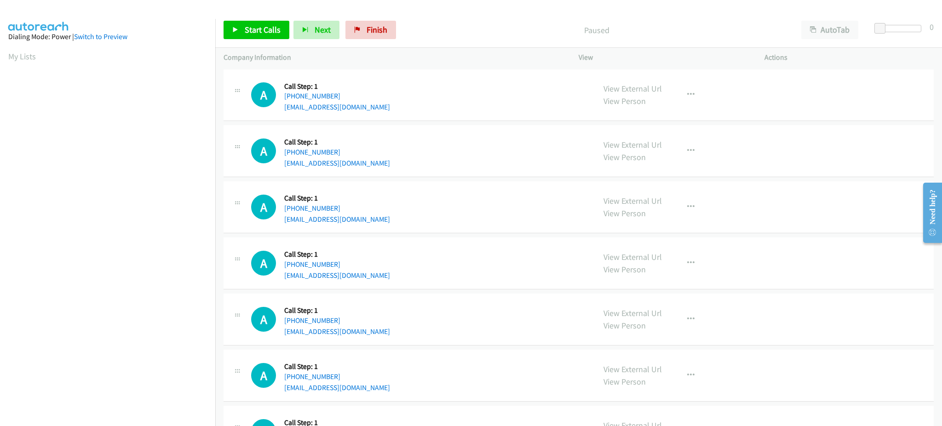
click at [465, 159] on div "A Callback Scheduled Call Step: 1 America/New_York [PHONE_NUMBER] [EMAIL_ADDRES…" at bounding box center [419, 150] width 336 height 35
click at [259, 24] on span "Start Calls" at bounding box center [263, 29] width 36 height 11
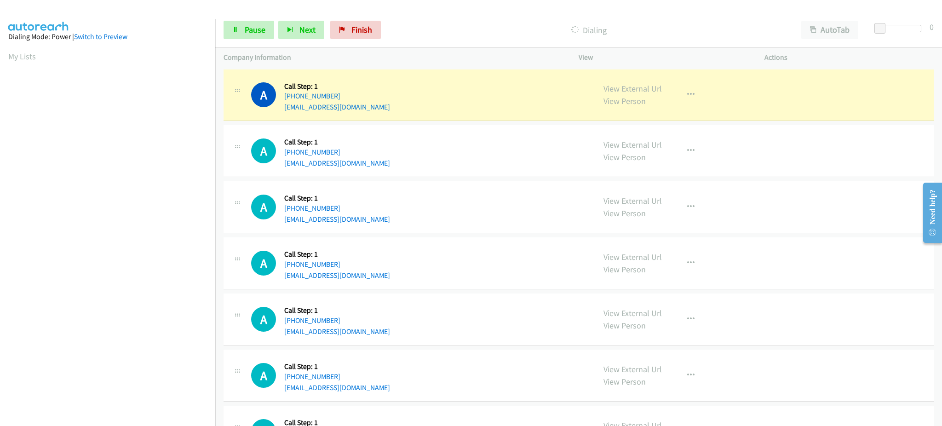
scroll to position [92, 0]
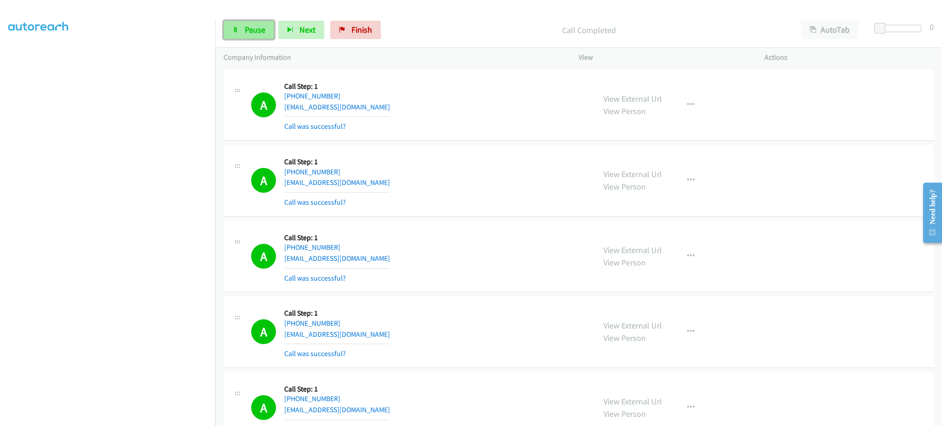
click at [246, 22] on link "Pause" at bounding box center [248, 30] width 51 height 18
click at [678, 256] on button "button" at bounding box center [690, 256] width 25 height 18
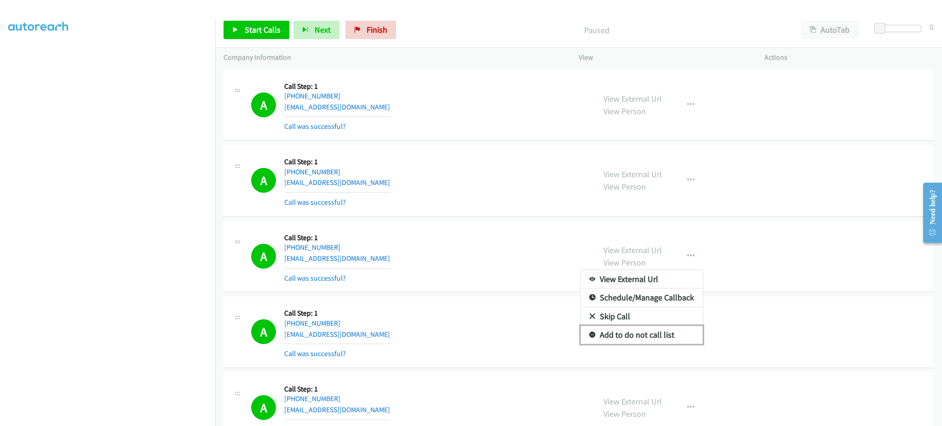
click at [658, 334] on link "Add to do not call list" at bounding box center [641, 335] width 122 height 18
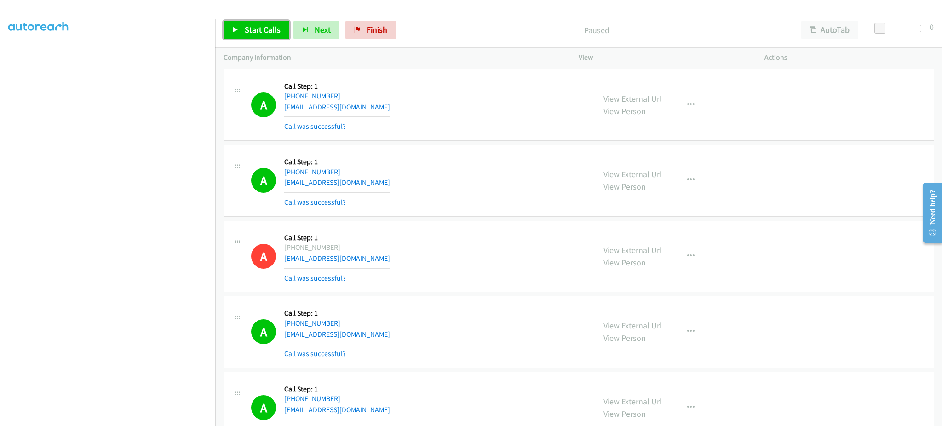
click at [261, 31] on span "Start Calls" at bounding box center [263, 29] width 36 height 11
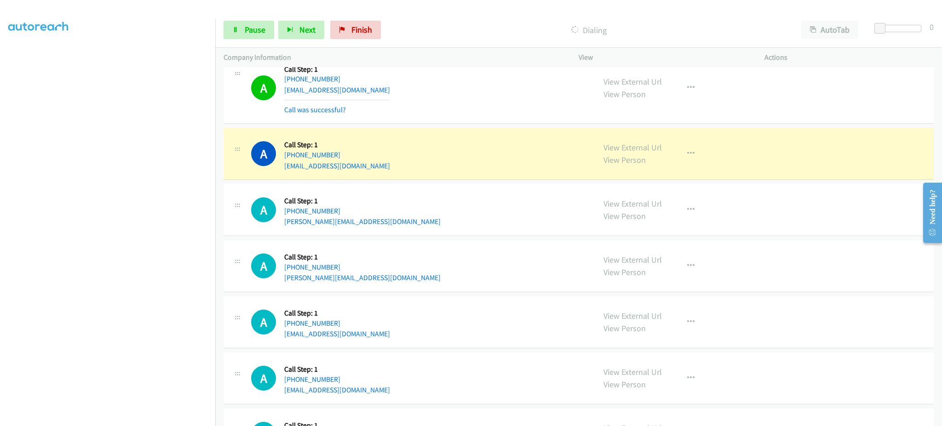
scroll to position [920, 0]
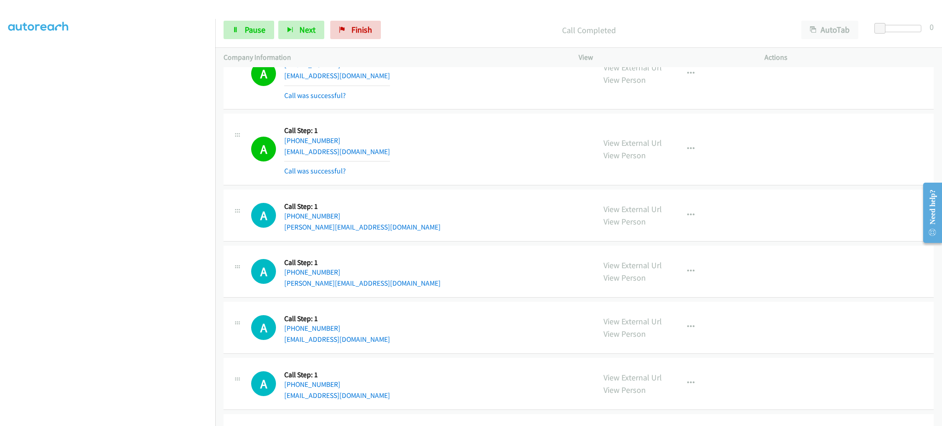
drag, startPoint x: 682, startPoint y: 131, endPoint x: 685, endPoint y: 153, distance: 22.3
click at [682, 131] on div "View External Url View Person View External Url Email Schedule/Manage Callback …" at bounding box center [692, 149] width 194 height 55
click at [685, 154] on button "button" at bounding box center [690, 149] width 25 height 18
click at [656, 223] on link "Add to do not call list" at bounding box center [641, 227] width 122 height 18
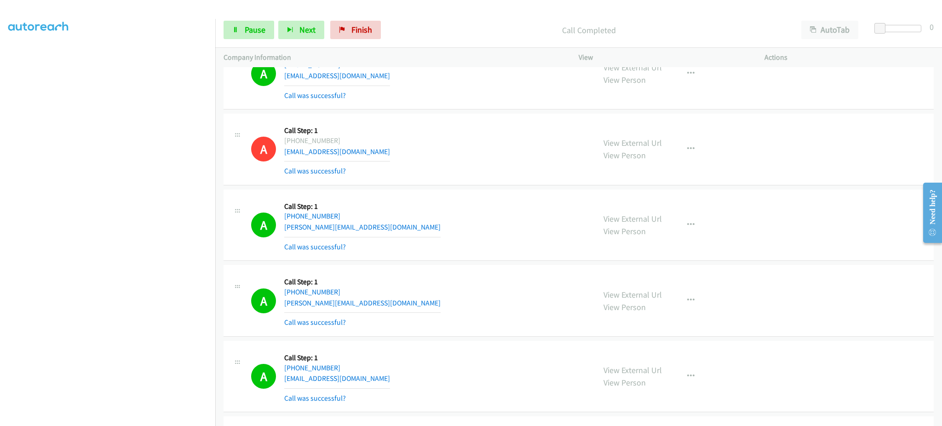
scroll to position [1104, 0]
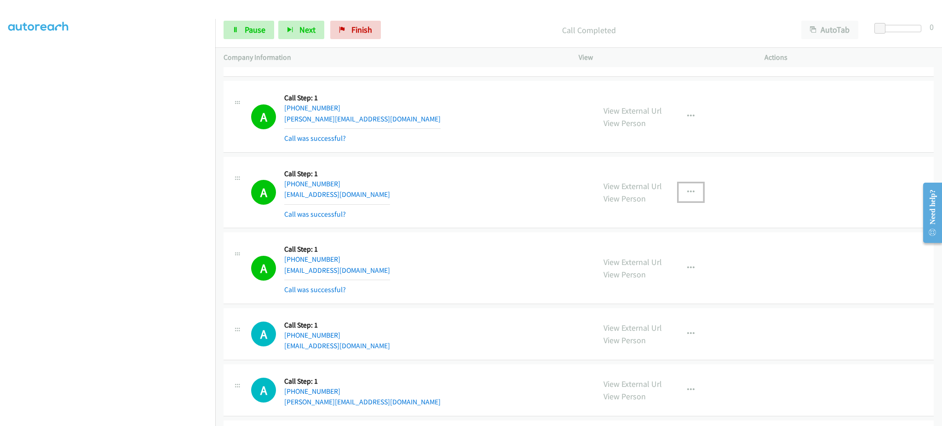
click at [687, 193] on button "button" at bounding box center [690, 192] width 25 height 18
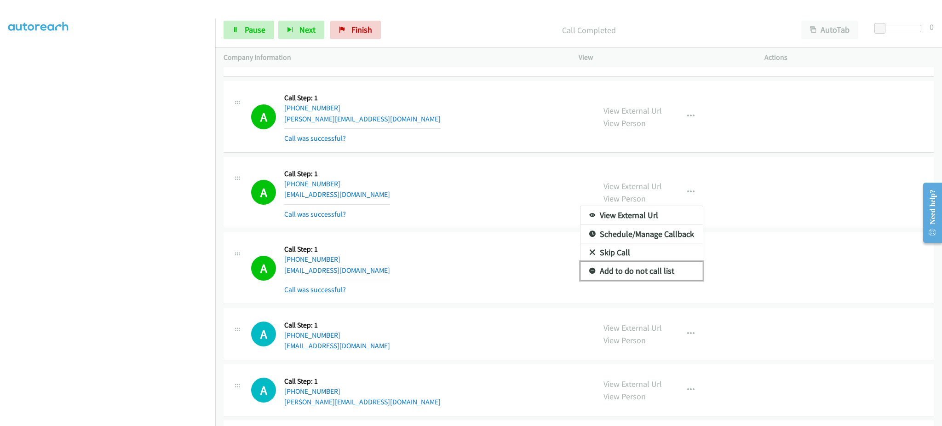
click at [673, 264] on link "Add to do not call list" at bounding box center [641, 271] width 122 height 18
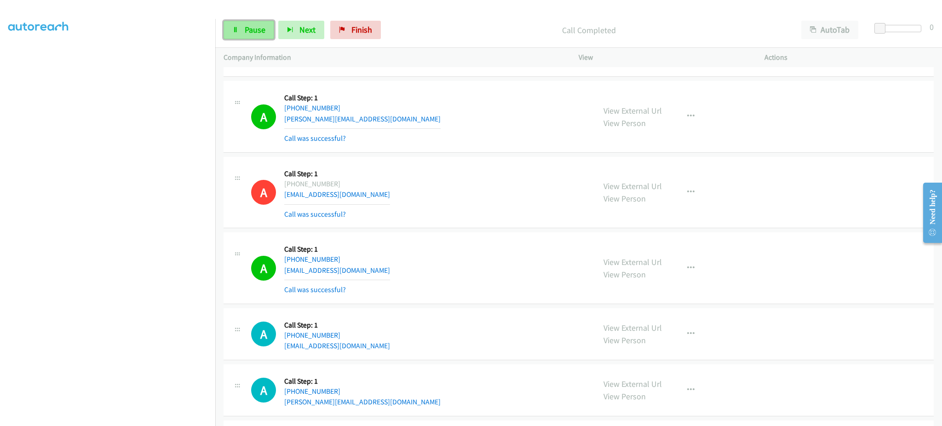
click at [251, 36] on link "Pause" at bounding box center [248, 30] width 51 height 18
click at [266, 29] on span "Start Calls" at bounding box center [263, 29] width 36 height 11
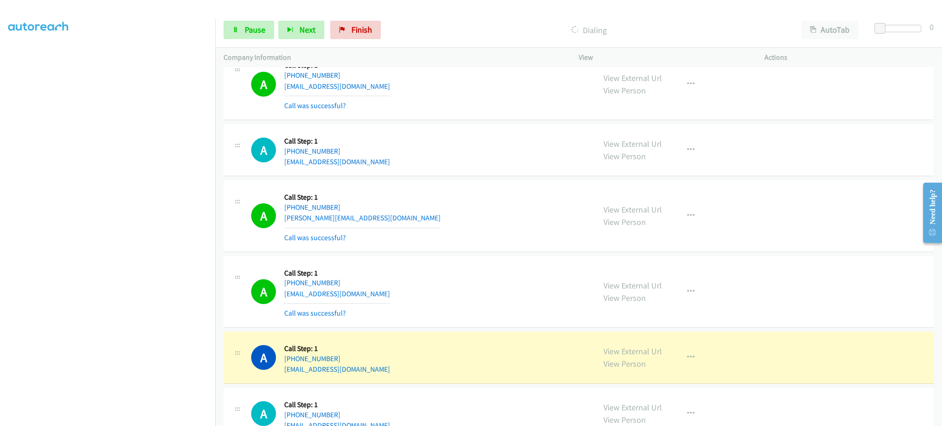
scroll to position [1472, 0]
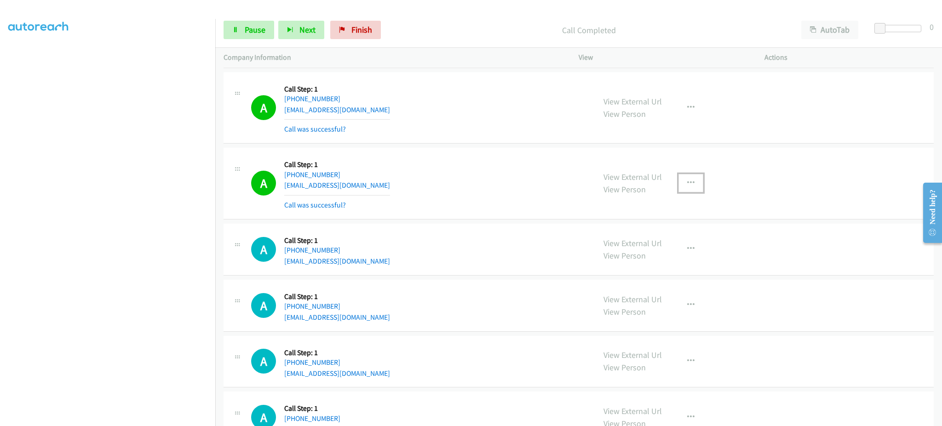
click at [678, 181] on button "button" at bounding box center [690, 183] width 25 height 18
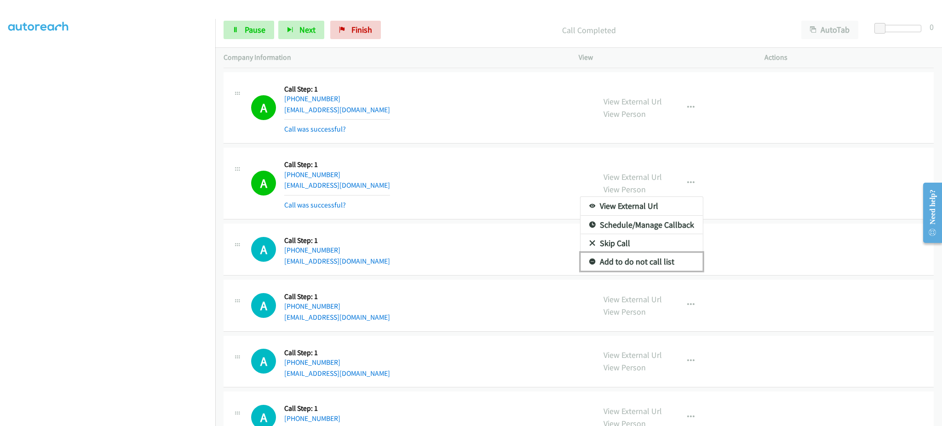
click at [675, 265] on link "Add to do not call list" at bounding box center [641, 261] width 122 height 18
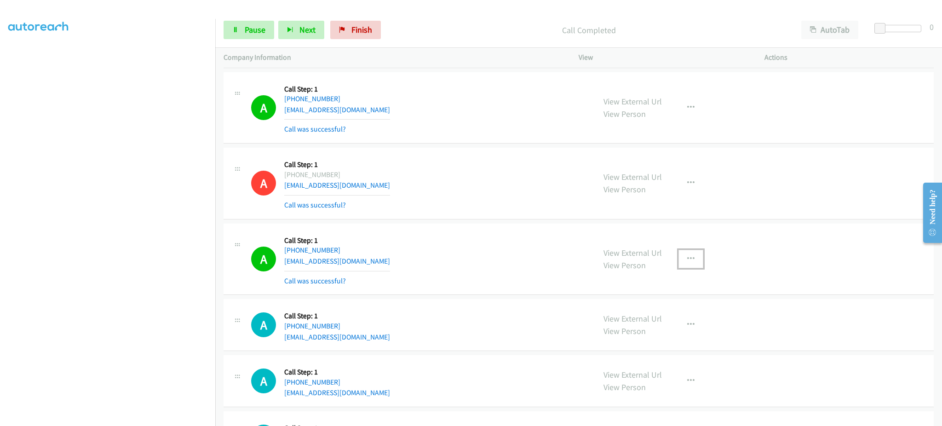
click at [678, 255] on button "button" at bounding box center [690, 259] width 25 height 18
click at [683, 331] on link "Add to do not call list" at bounding box center [641, 337] width 122 height 18
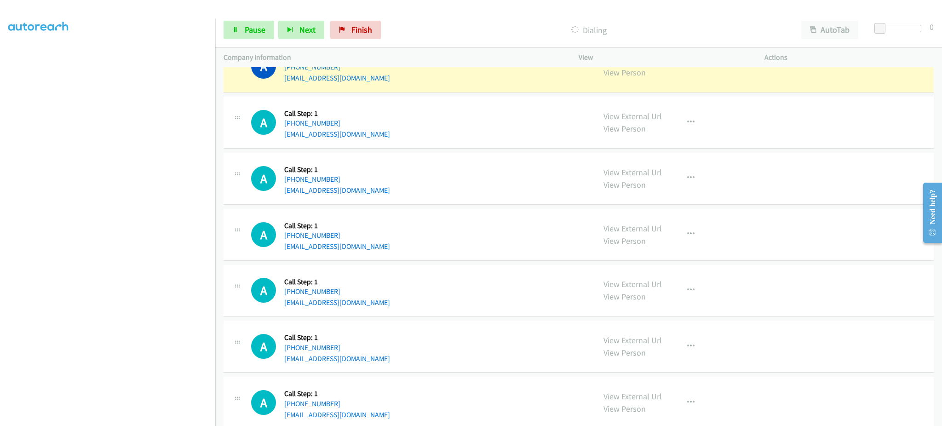
scroll to position [1826, 0]
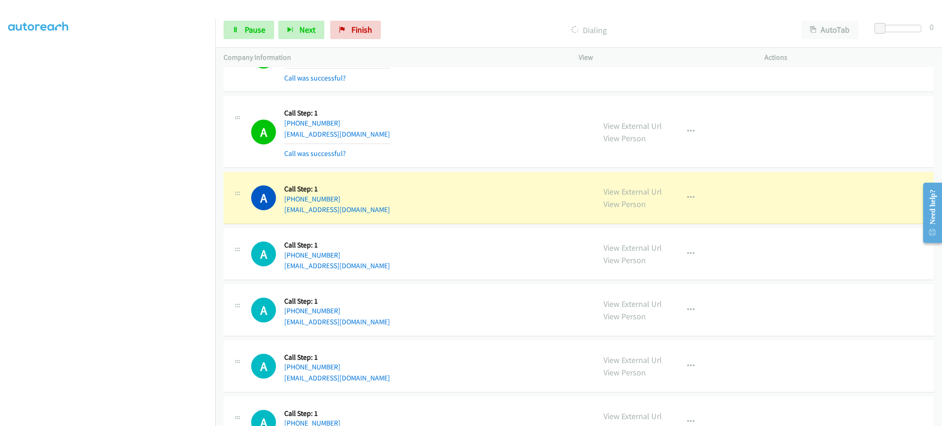
click at [681, 209] on div "View External Url View Person View External Url Email Schedule/Manage Callback …" at bounding box center [692, 197] width 194 height 35
click at [684, 206] on button "button" at bounding box center [690, 198] width 25 height 18
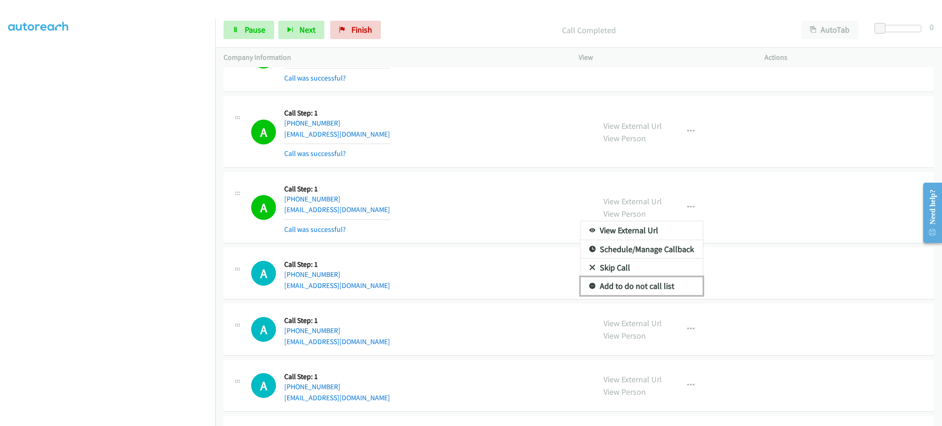
click at [664, 291] on link "Add to do not call list" at bounding box center [641, 286] width 122 height 18
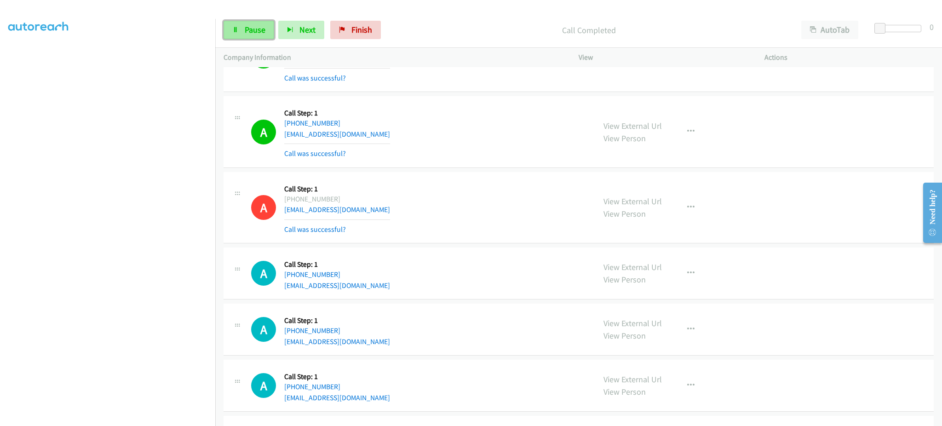
click at [259, 26] on span "Pause" at bounding box center [255, 29] width 21 height 11
click at [259, 35] on link "Start Calls" at bounding box center [256, 30] width 66 height 18
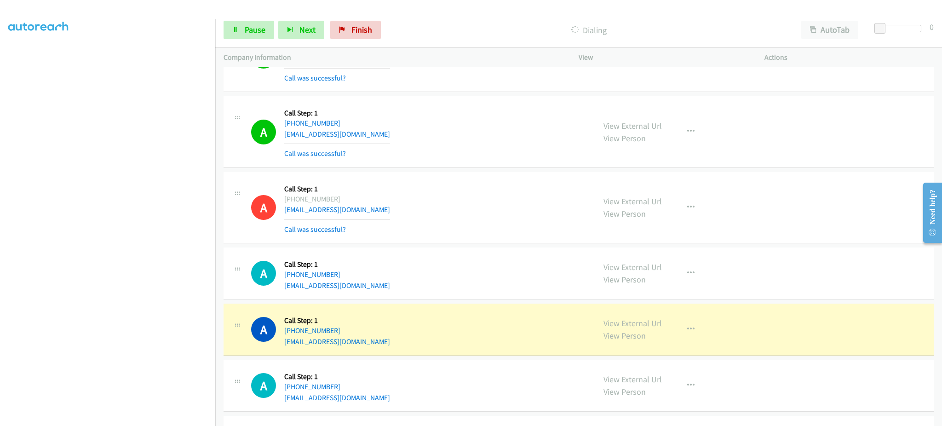
scroll to position [1253, 0]
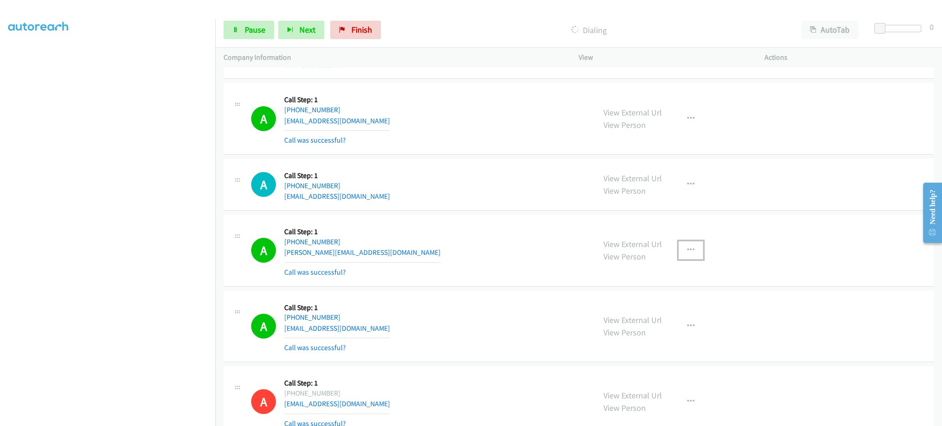
click at [681, 252] on button "button" at bounding box center [690, 250] width 25 height 18
click at [681, 336] on link "Add to do not call list" at bounding box center [641, 329] width 122 height 18
click at [257, 30] on span "Pause" at bounding box center [255, 29] width 21 height 11
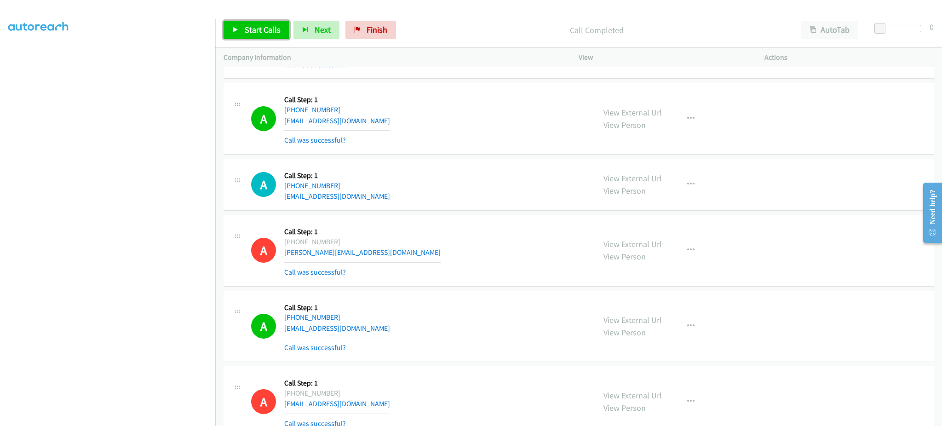
click at [258, 28] on span "Start Calls" at bounding box center [263, 29] width 36 height 11
click at [240, 28] on link "Pause" at bounding box center [248, 30] width 51 height 18
click at [273, 29] on span "Start Calls" at bounding box center [263, 29] width 36 height 11
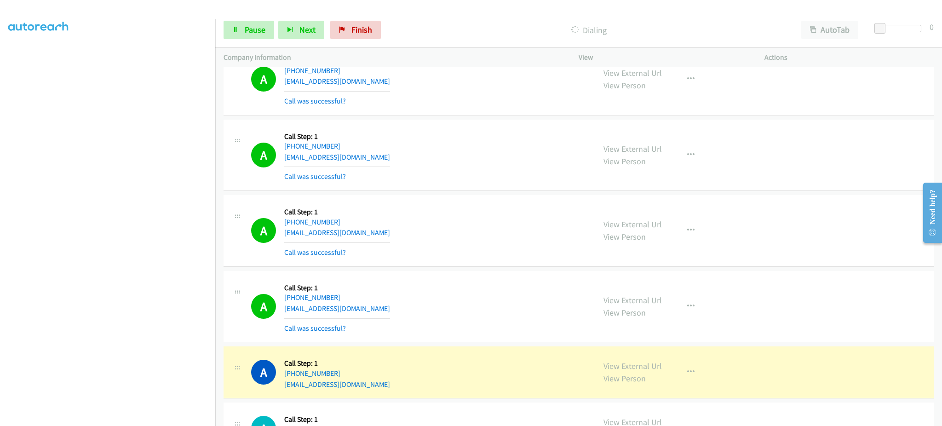
scroll to position [2431, 0]
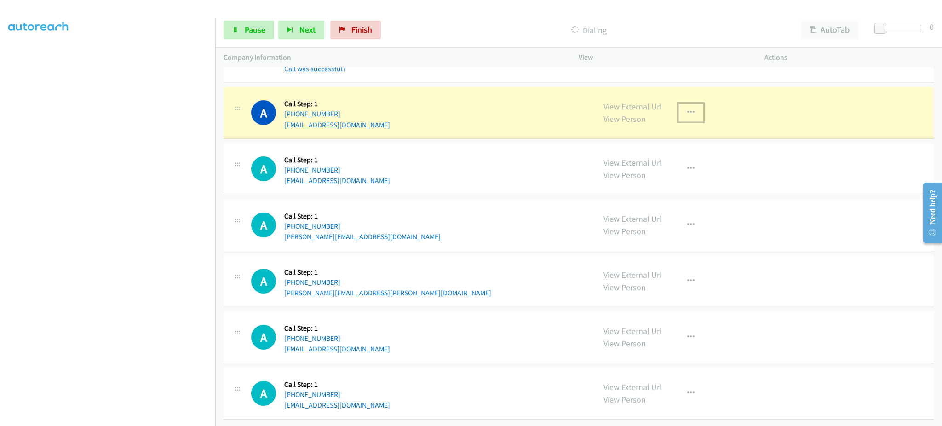
click at [687, 109] on icon "button" at bounding box center [690, 112] width 7 height 7
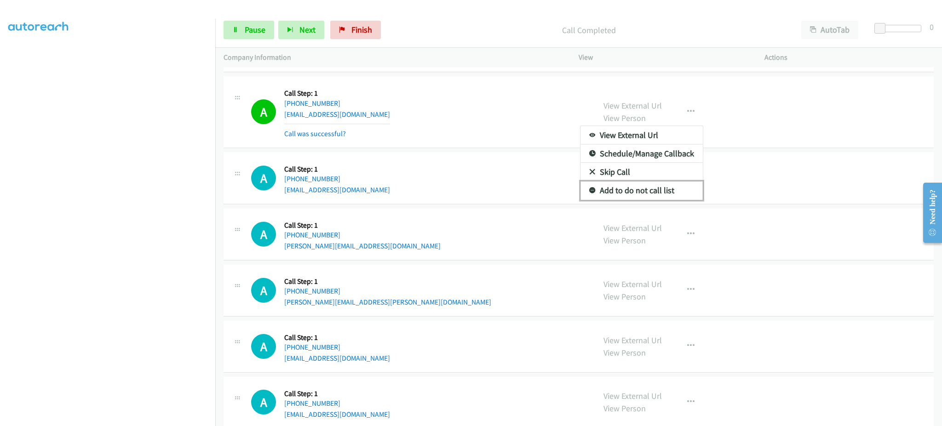
click at [676, 189] on link "Add to do not call list" at bounding box center [641, 190] width 122 height 18
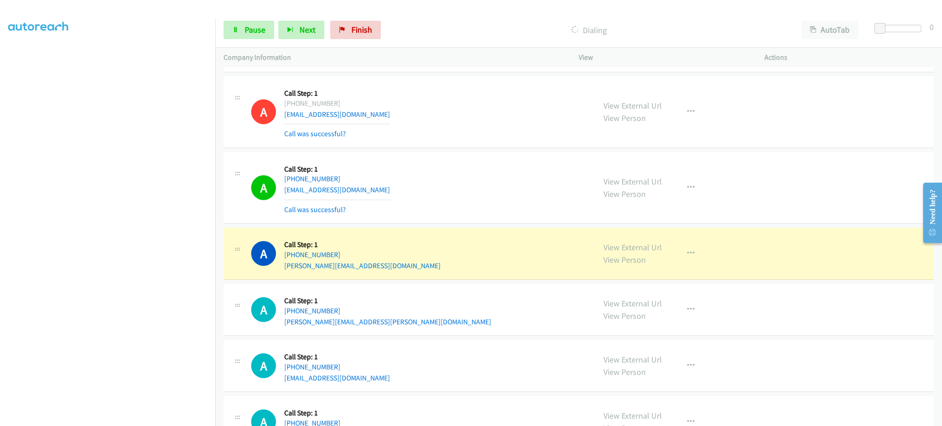
click at [137, 416] on section at bounding box center [107, 208] width 199 height 440
click at [264, 34] on span "Pause" at bounding box center [255, 29] width 21 height 11
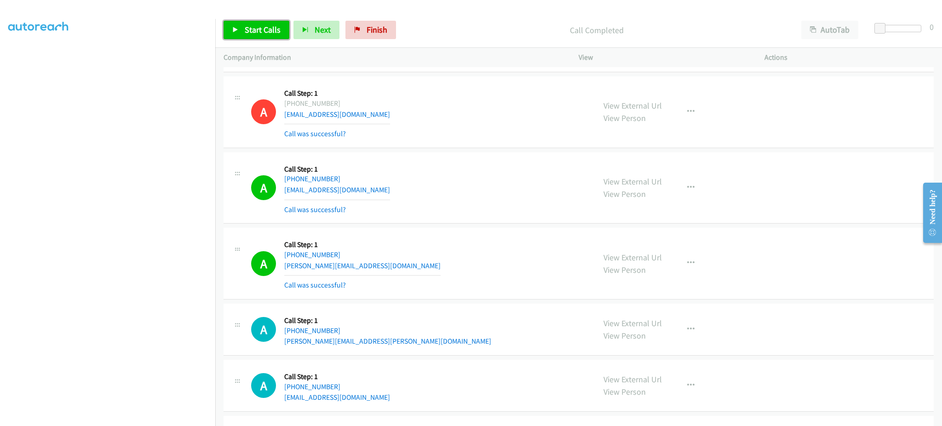
click at [258, 33] on span "Start Calls" at bounding box center [263, 29] width 36 height 11
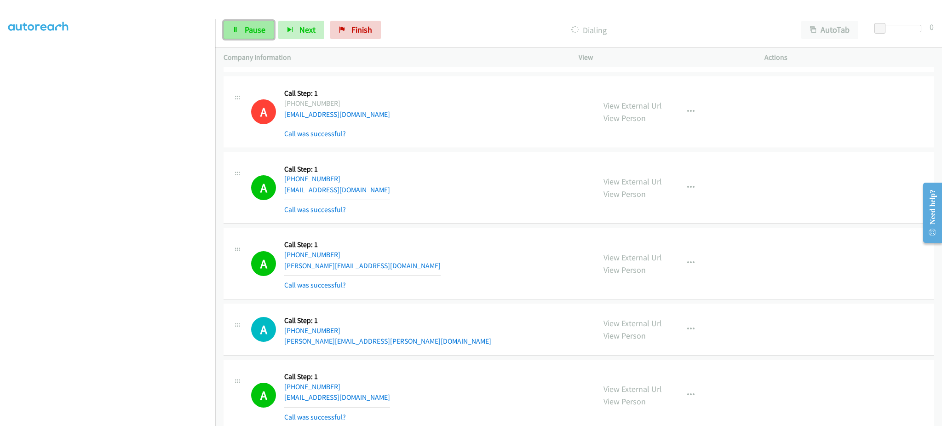
click at [240, 29] on link "Pause" at bounding box center [248, 30] width 51 height 18
click at [241, 29] on link "Start Calls" at bounding box center [256, 30] width 66 height 18
click at [252, 35] on link "Pause" at bounding box center [248, 30] width 51 height 18
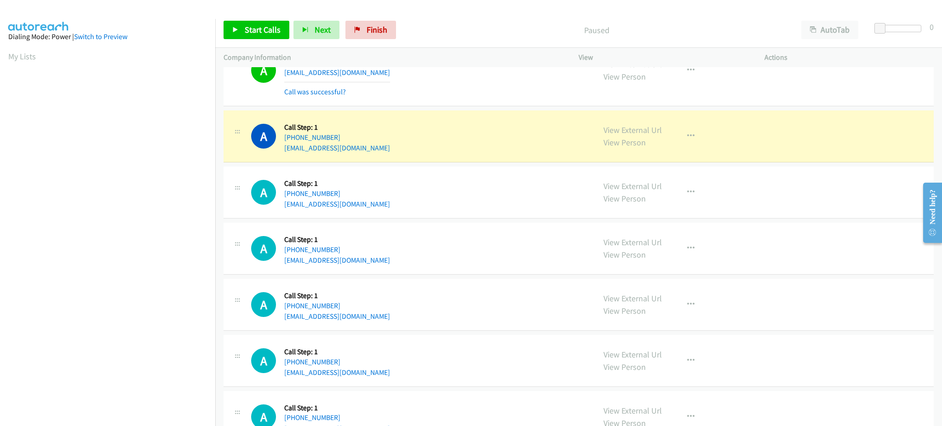
scroll to position [92, 0]
click at [714, 133] on div "View External Url View Person View External Url Email Schedule/Manage Callback …" at bounding box center [692, 136] width 194 height 35
click at [687, 135] on icon "button" at bounding box center [690, 135] width 7 height 7
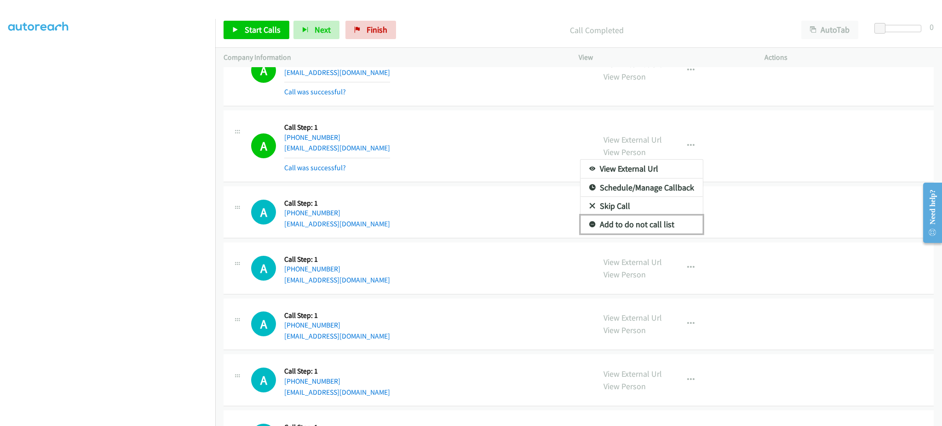
click at [656, 224] on link "Add to do not call list" at bounding box center [641, 224] width 122 height 18
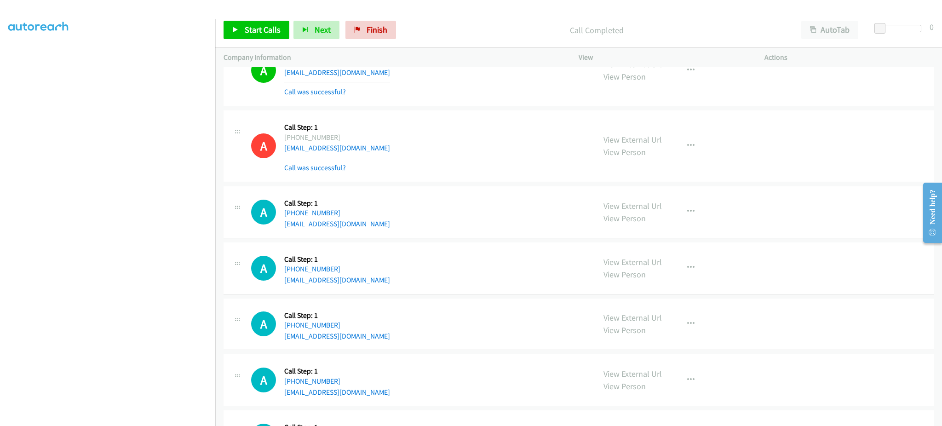
scroll to position [2974, 0]
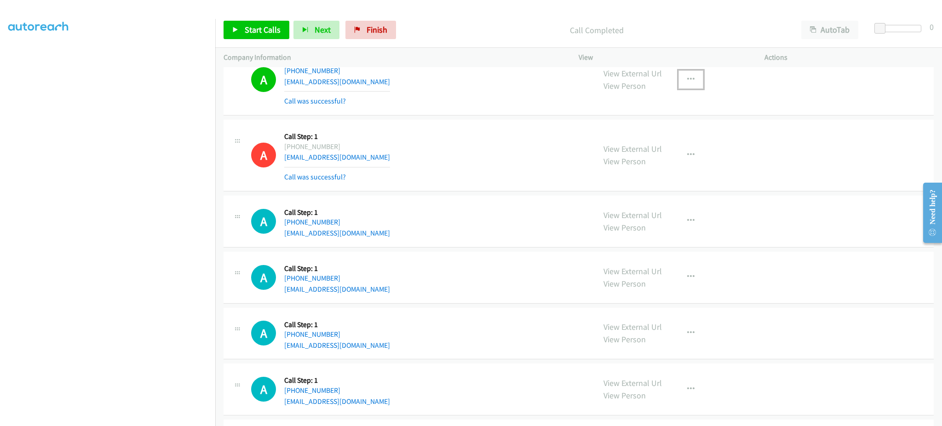
click at [687, 83] on icon "button" at bounding box center [690, 79] width 7 height 7
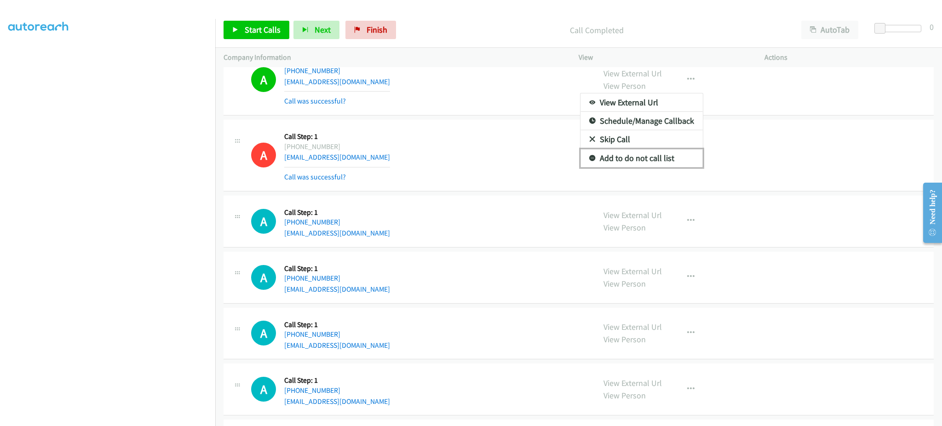
click at [668, 155] on link "Add to do not call list" at bounding box center [641, 158] width 122 height 18
